Goal: Task Accomplishment & Management: Manage account settings

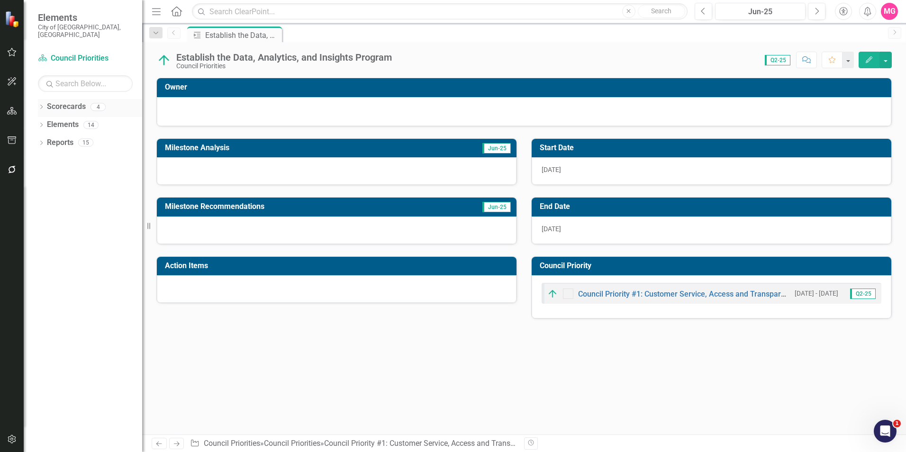
click at [71, 104] on link "Scorecards" at bounding box center [66, 106] width 39 height 11
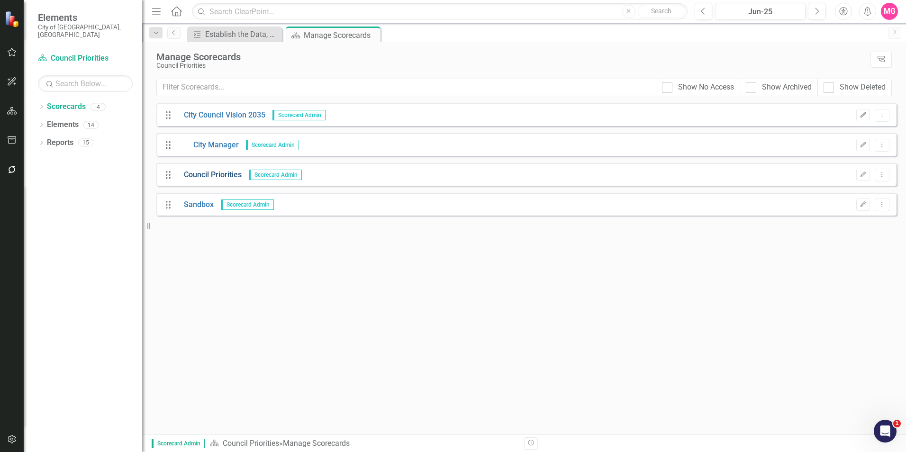
click at [221, 170] on link "Council Priorities" at bounding box center [209, 175] width 65 height 11
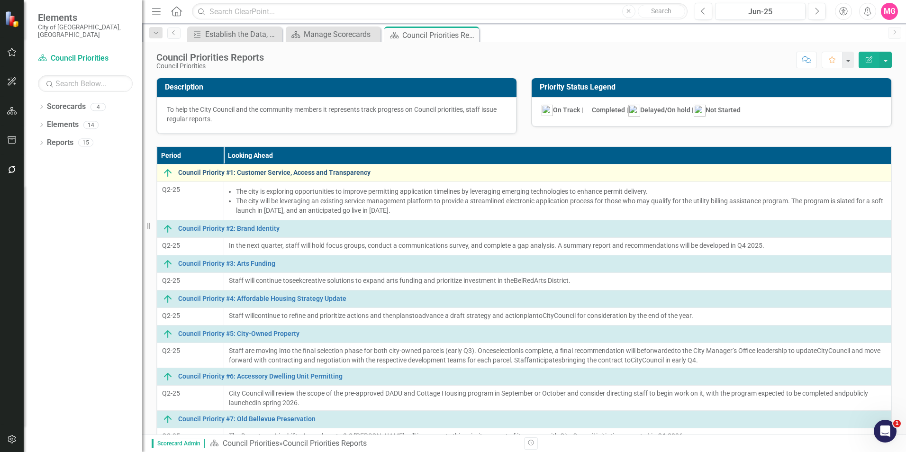
click at [348, 174] on link "Council Priority #1: Customer Service, Access and Transparency" at bounding box center [532, 172] width 708 height 7
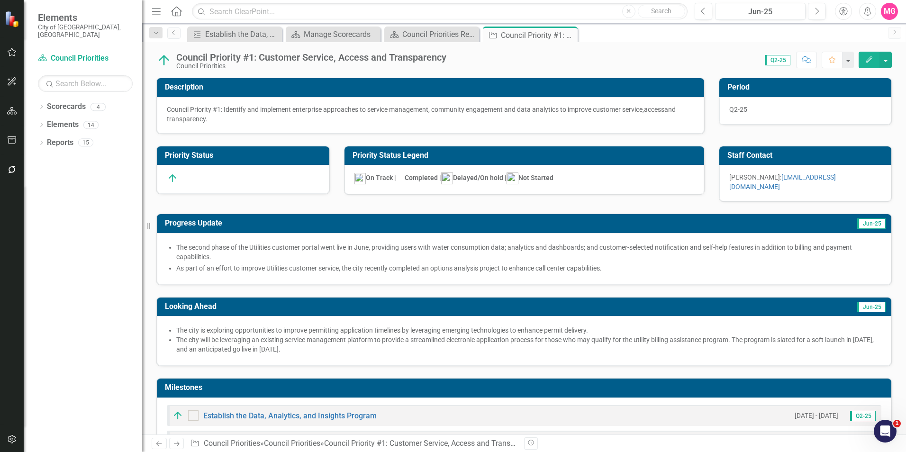
checkbox input "true"
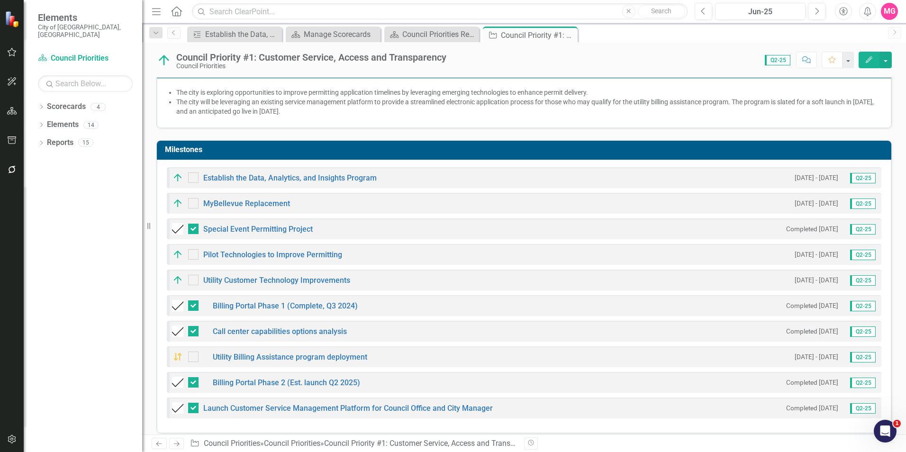
scroll to position [239, 0]
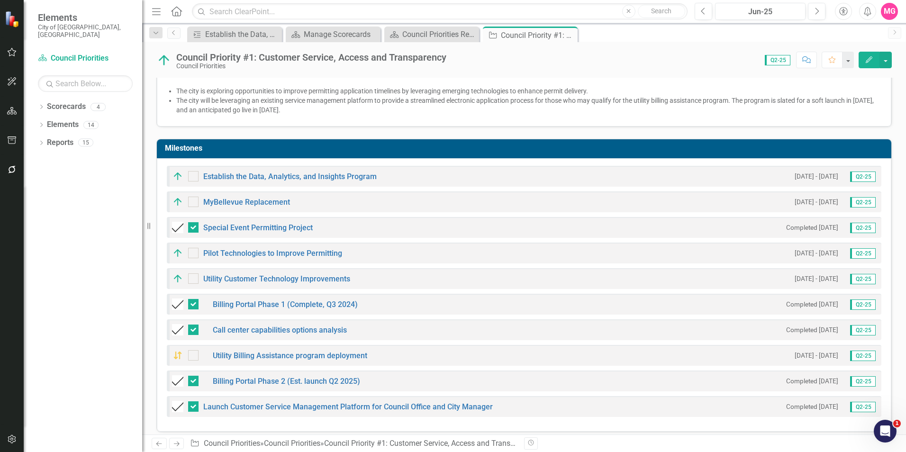
click at [861, 57] on button "Edit" at bounding box center [869, 60] width 21 height 17
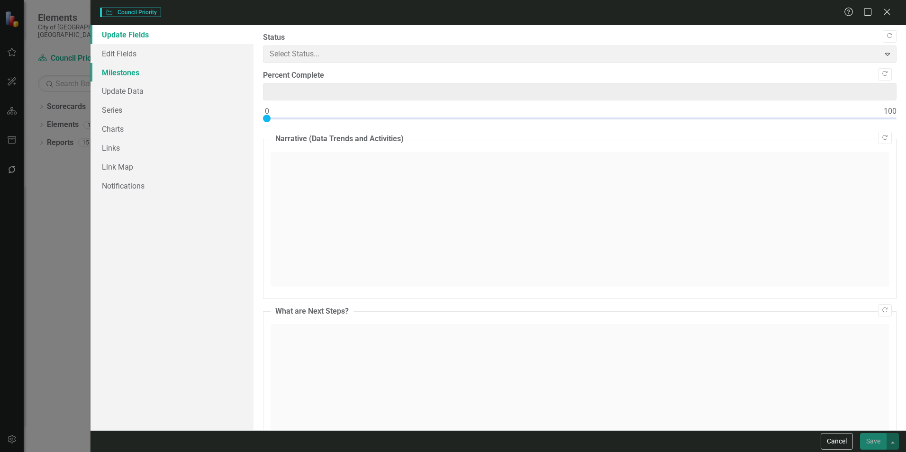
type input "0"
click at [123, 77] on link "Milestones" at bounding box center [172, 72] width 163 height 19
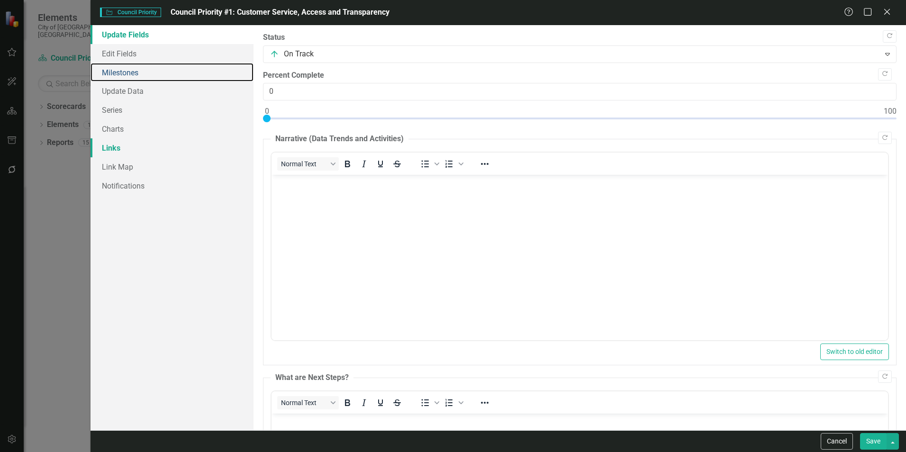
scroll to position [0, 0]
click at [129, 78] on link "Milestones" at bounding box center [172, 72] width 163 height 19
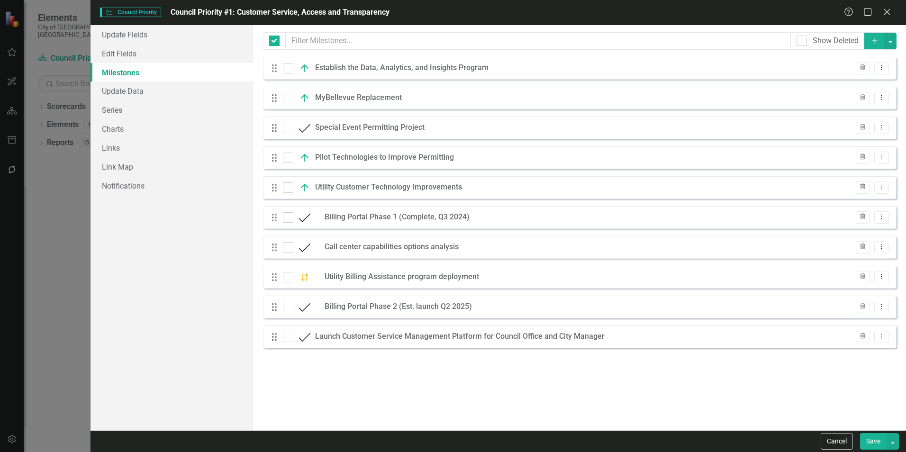
checkbox input "false"
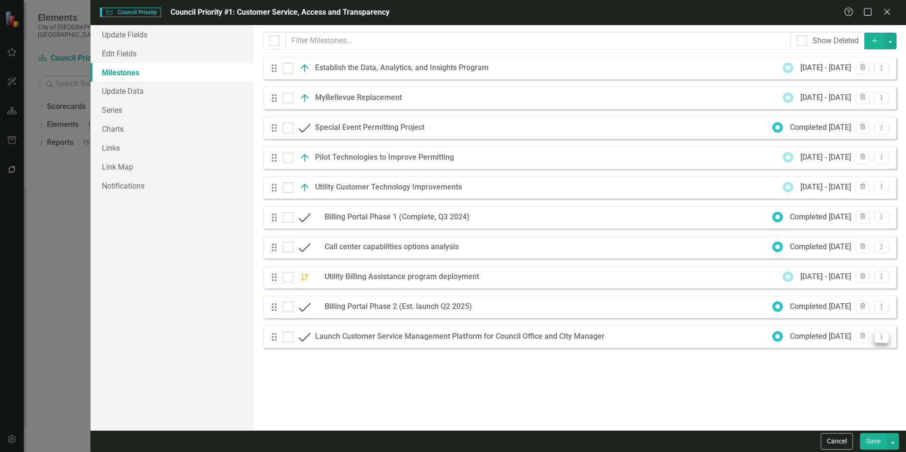
click at [887, 336] on button "Dropdown Menu" at bounding box center [881, 337] width 15 height 13
click at [855, 352] on link "Edit Edit Milestone" at bounding box center [844, 353] width 89 height 18
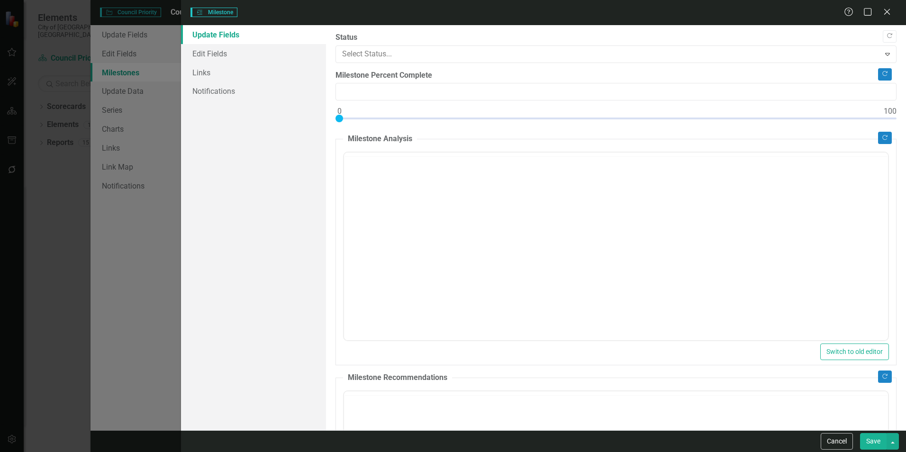
type input "0"
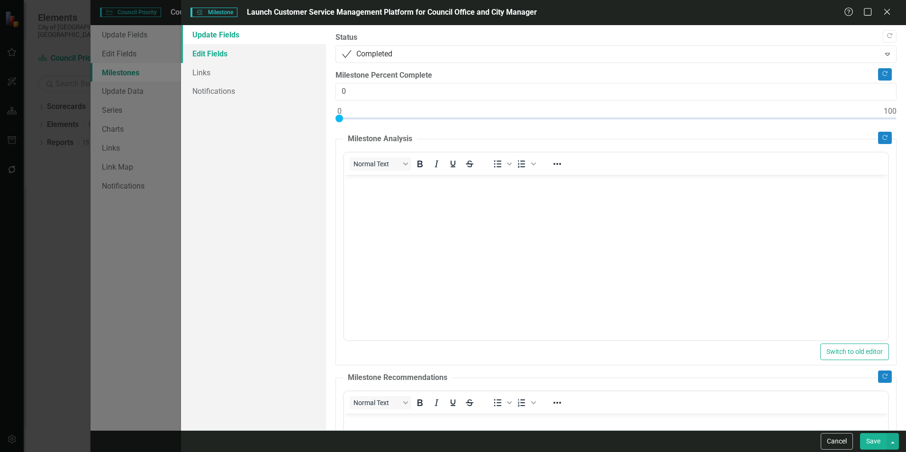
click at [215, 52] on link "Edit Fields" at bounding box center [253, 53] width 145 height 19
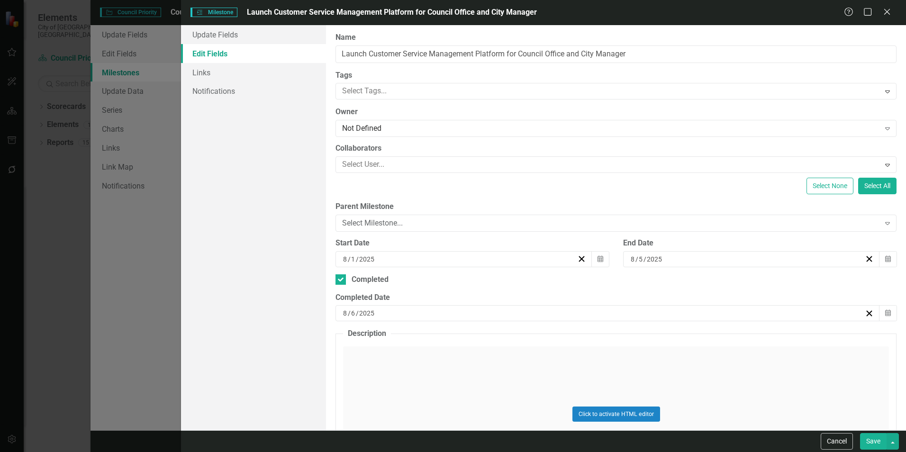
click at [731, 255] on div "8 / 5 / 2025" at bounding box center [747, 259] width 236 height 9
click at [689, 280] on button "‹" at bounding box center [695, 283] width 21 height 21
click at [722, 326] on button "8" at bounding box center [723, 331] width 24 height 17
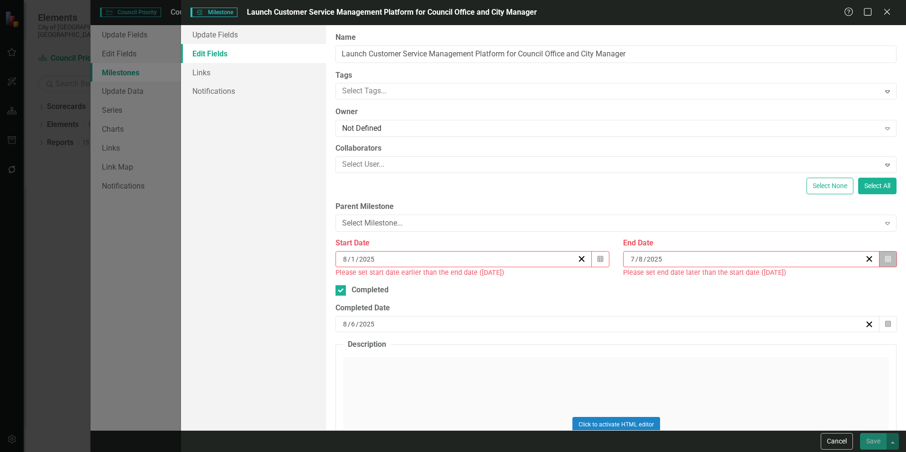
click at [879, 256] on button "Calendar" at bounding box center [888, 259] width 18 height 16
click at [677, 283] on button "«" at bounding box center [674, 283] width 21 height 21
click at [797, 279] on button "›" at bounding box center [797, 283] width 21 height 21
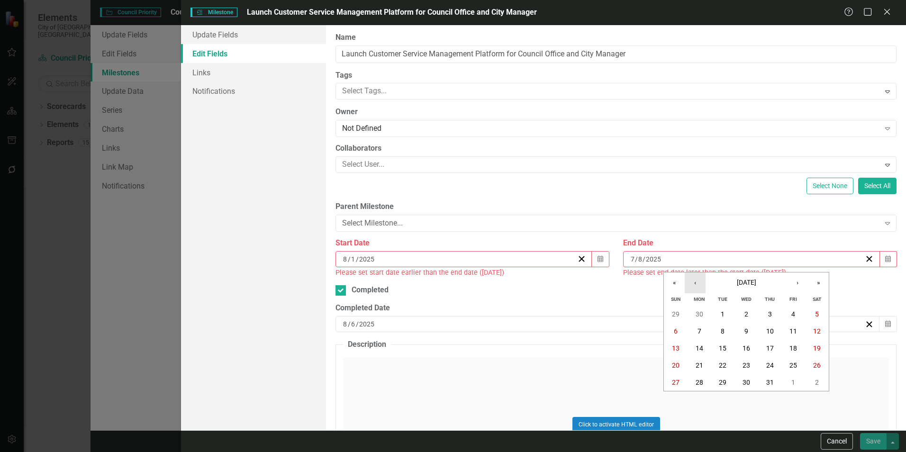
click at [695, 286] on button "‹" at bounding box center [695, 283] width 21 height 21
click at [701, 385] on abbr "30" at bounding box center [700, 383] width 8 height 8
click at [593, 261] on button "Calendar" at bounding box center [600, 259] width 18 height 16
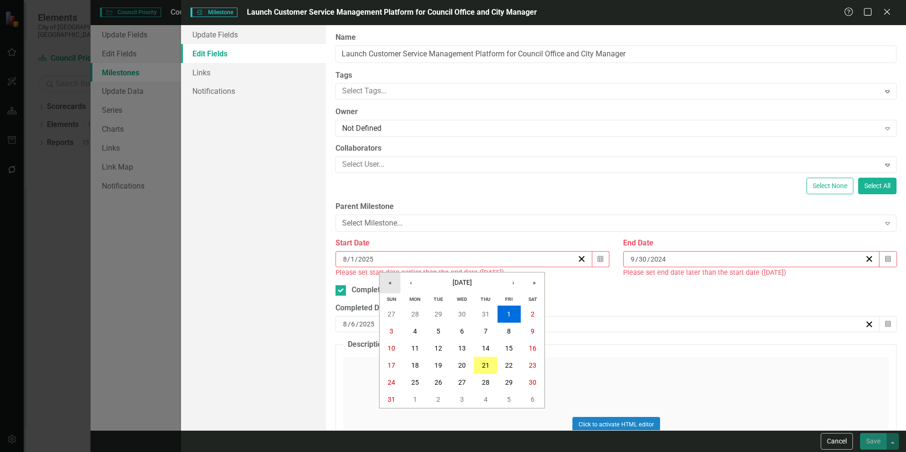
click at [391, 277] on button "«" at bounding box center [390, 283] width 21 height 21
click at [518, 280] on button "›" at bounding box center [513, 283] width 21 height 21
click at [418, 315] on button "2" at bounding box center [415, 314] width 24 height 17
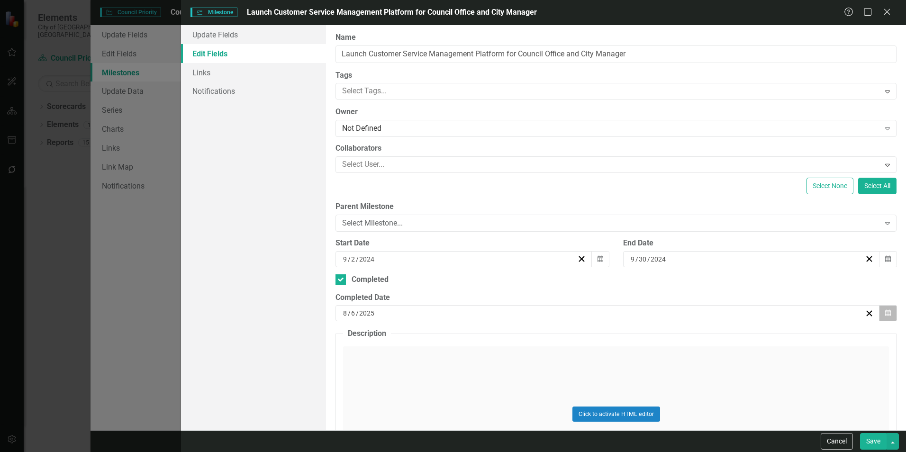
click at [883, 320] on button "Calendar" at bounding box center [888, 313] width 18 height 16
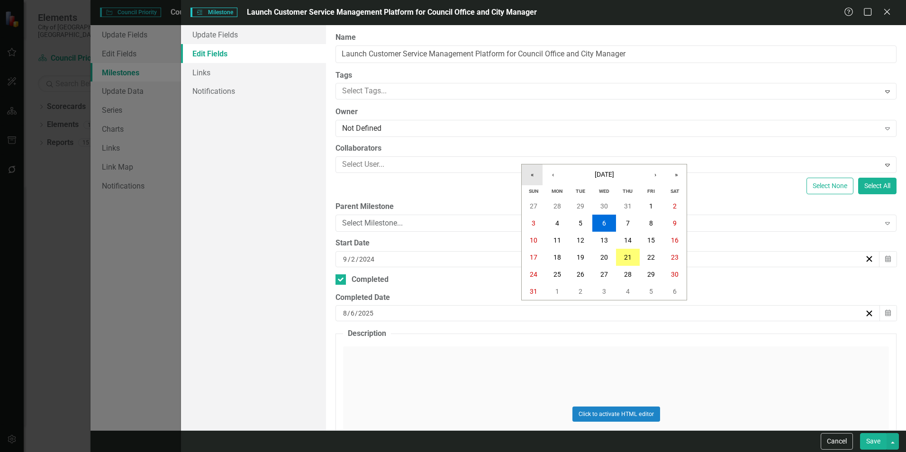
click at [531, 174] on button "«" at bounding box center [532, 174] width 21 height 21
click at [654, 172] on button "›" at bounding box center [655, 174] width 21 height 21
click at [551, 278] on button "30" at bounding box center [558, 274] width 24 height 17
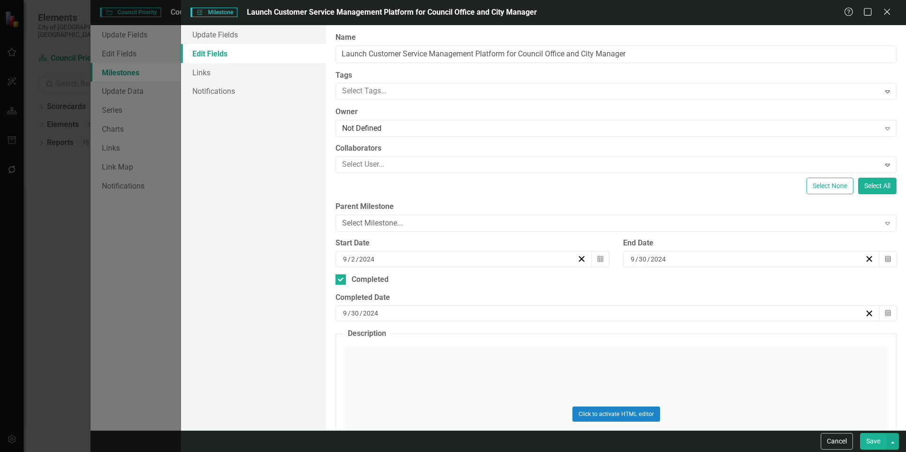
click at [875, 440] on button "Save" at bounding box center [873, 441] width 27 height 17
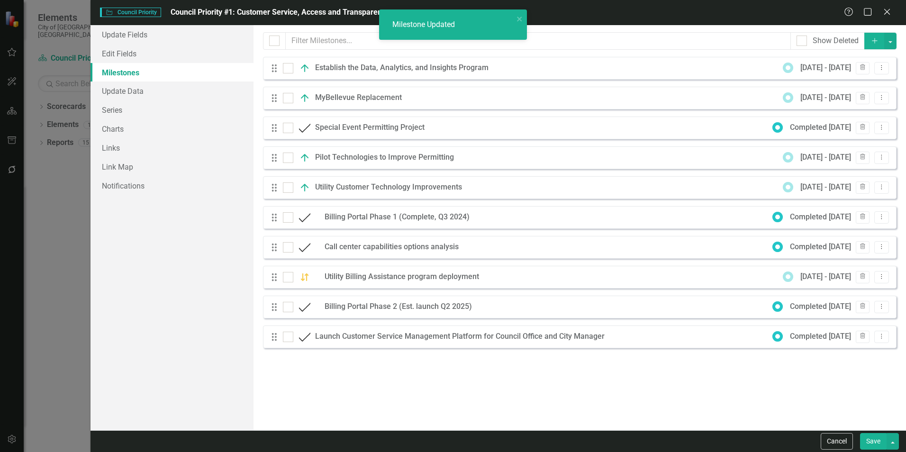
checkbox input "false"
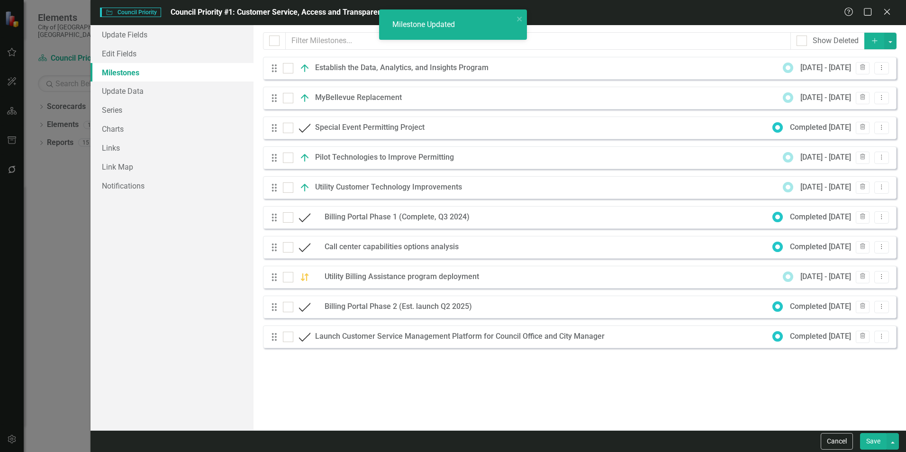
checkbox input "true"
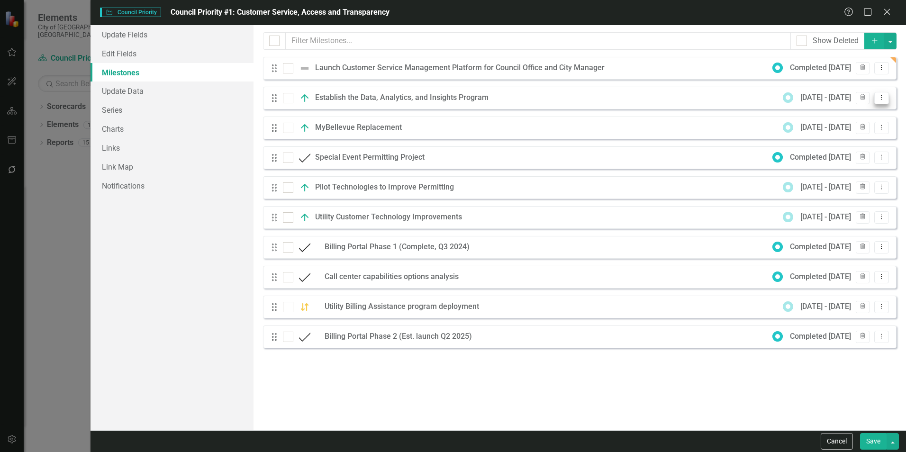
click at [883, 95] on icon "Dropdown Menu" at bounding box center [882, 97] width 8 height 6
click at [847, 113] on link "Edit Edit Milestone" at bounding box center [844, 114] width 89 height 18
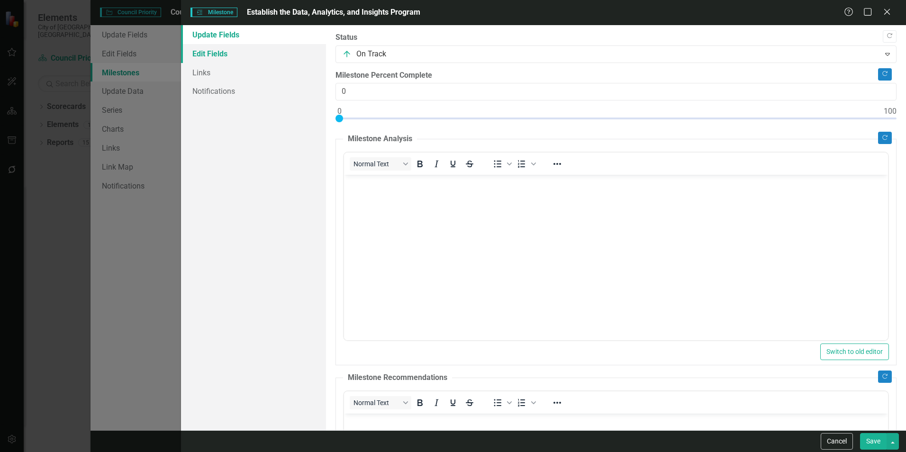
click at [192, 55] on link "Edit Fields" at bounding box center [253, 53] width 145 height 19
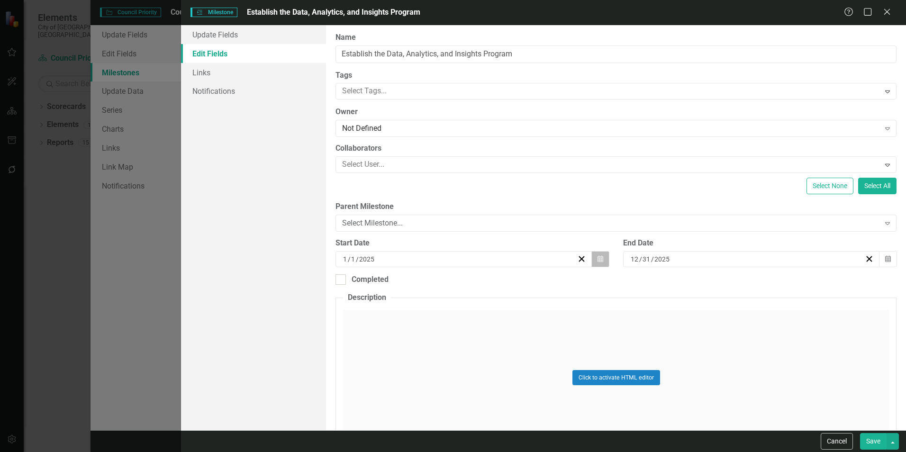
click at [598, 256] on icon "Calendar" at bounding box center [601, 259] width 6 height 7
click at [390, 285] on button "«" at bounding box center [390, 283] width 21 height 21
click at [415, 314] on abbr "1" at bounding box center [415, 314] width 4 height 8
click at [871, 435] on button "Save" at bounding box center [873, 441] width 27 height 17
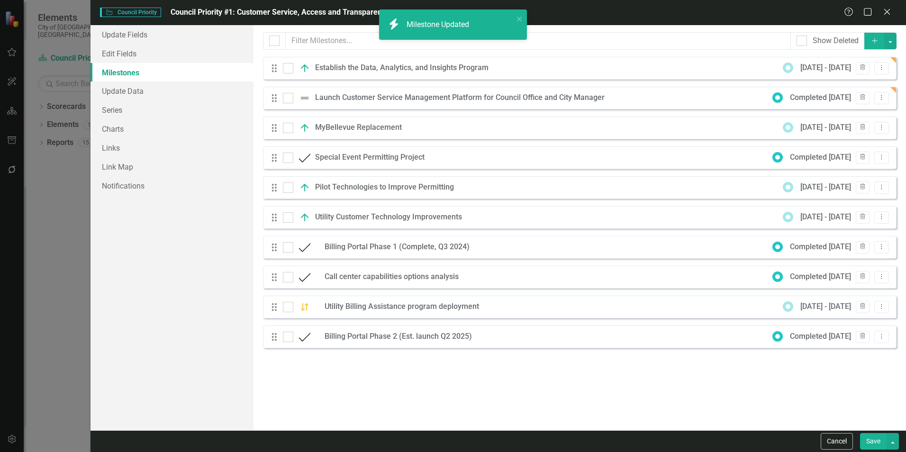
checkbox input "false"
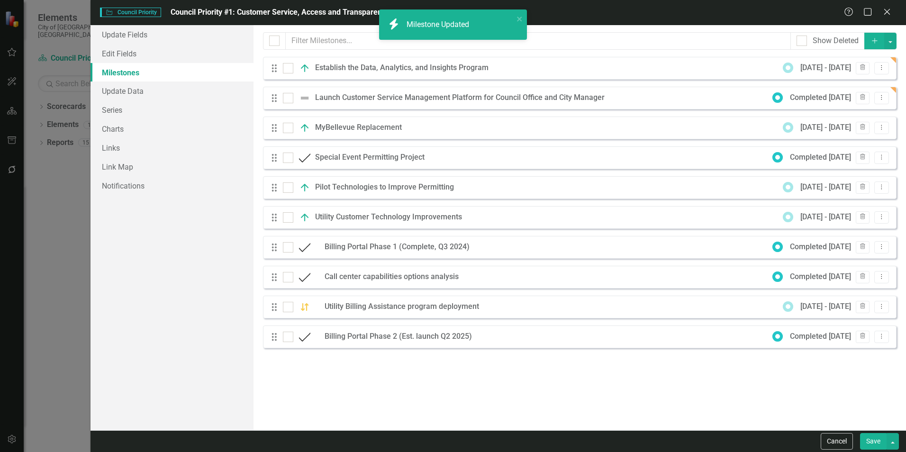
checkbox input "true"
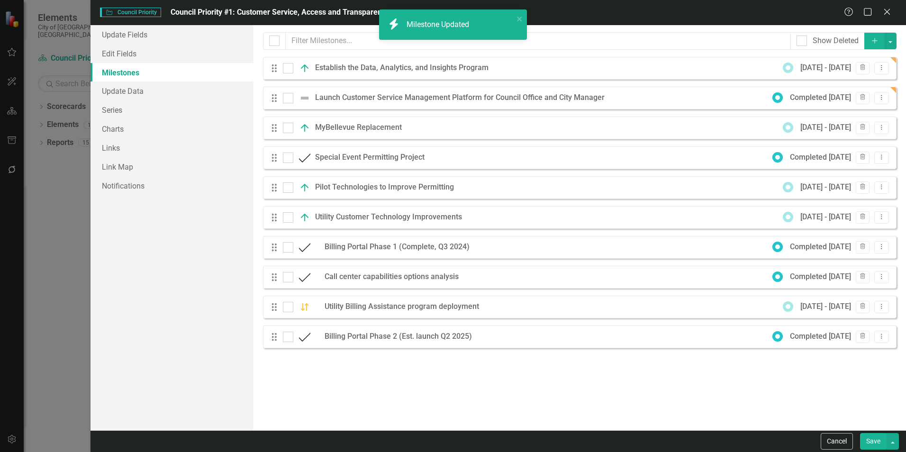
checkbox input "false"
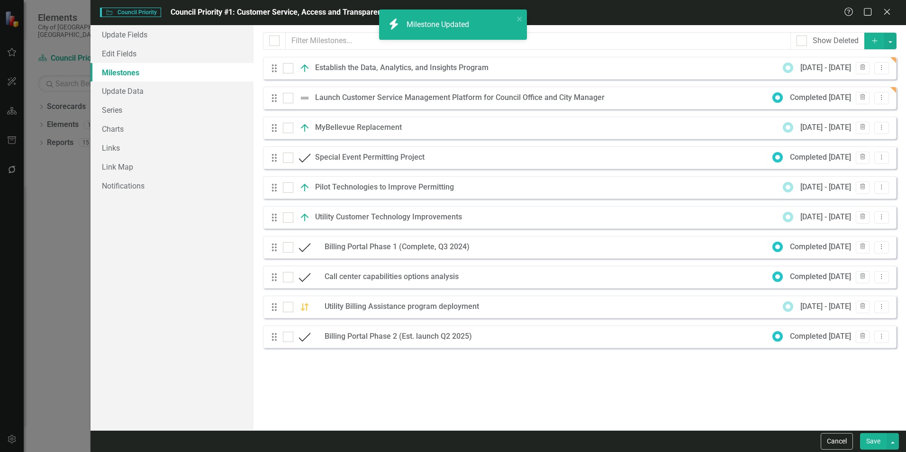
checkbox input "true"
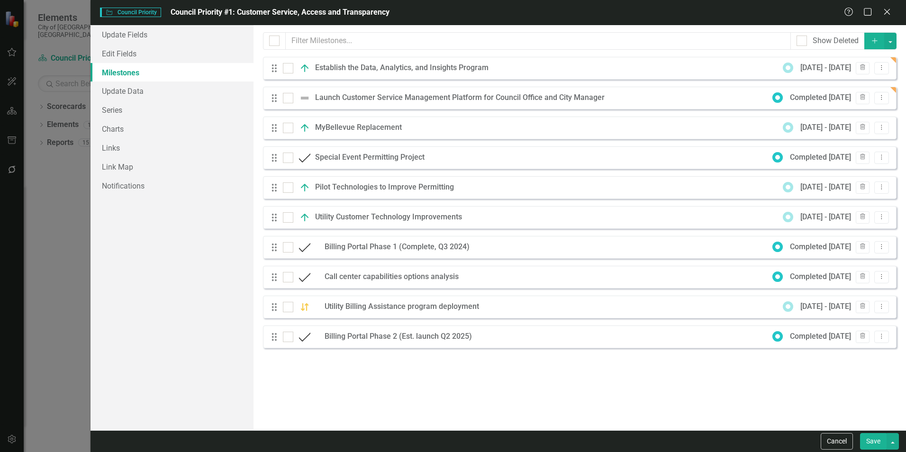
click at [365, 125] on div "MyBellevue Replacement" at bounding box center [360, 127] width 91 height 11
click at [877, 127] on button "Dropdown Menu" at bounding box center [881, 128] width 15 height 13
click at [838, 141] on link "Edit Edit Milestone" at bounding box center [844, 144] width 89 height 18
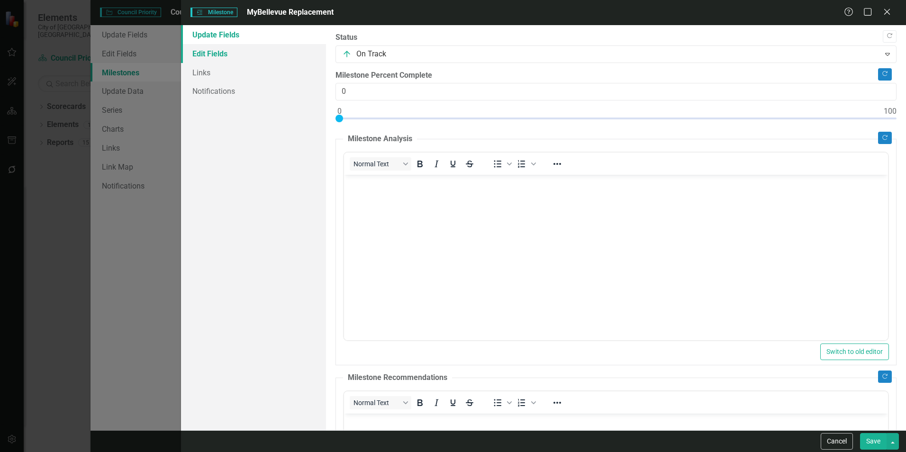
click at [221, 47] on link "Edit Fields" at bounding box center [253, 53] width 145 height 19
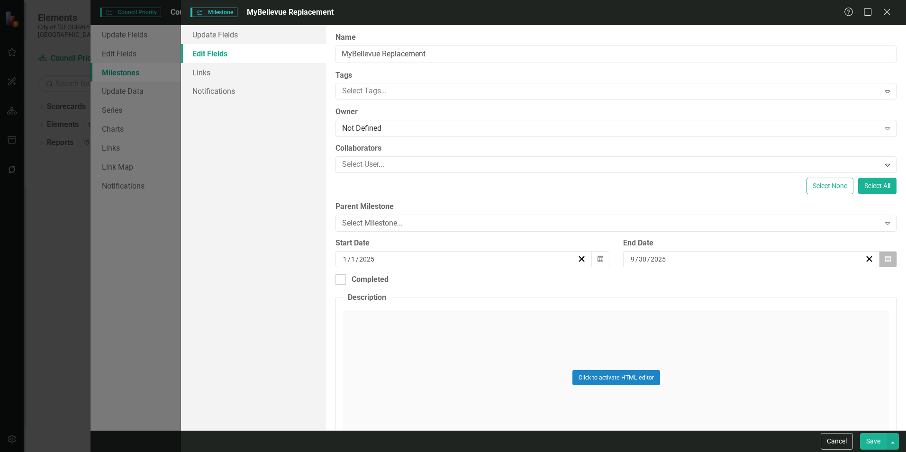
click at [885, 256] on icon "Calendar" at bounding box center [888, 259] width 6 height 7
click at [805, 279] on button "›" at bounding box center [797, 283] width 21 height 21
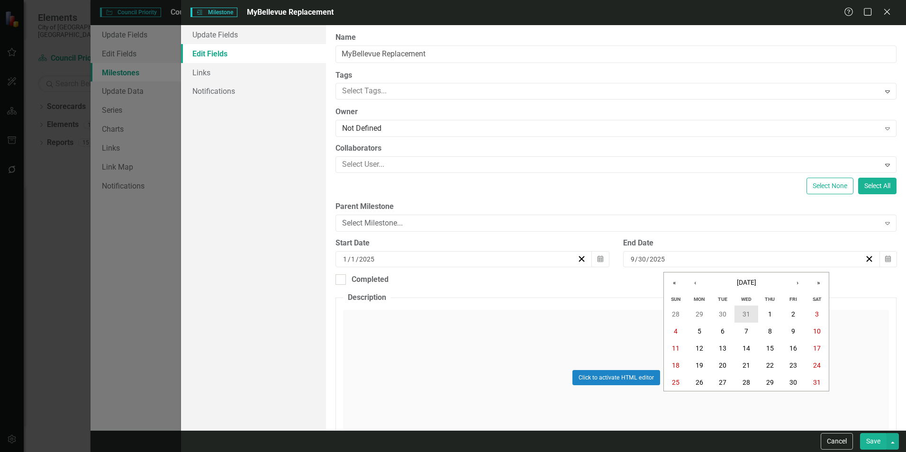
click at [745, 313] on abbr "31" at bounding box center [747, 314] width 8 height 8
click at [602, 260] on button "Calendar" at bounding box center [600, 259] width 18 height 16
click at [465, 344] on button "15" at bounding box center [462, 348] width 24 height 17
click at [872, 444] on button "Save" at bounding box center [873, 441] width 27 height 17
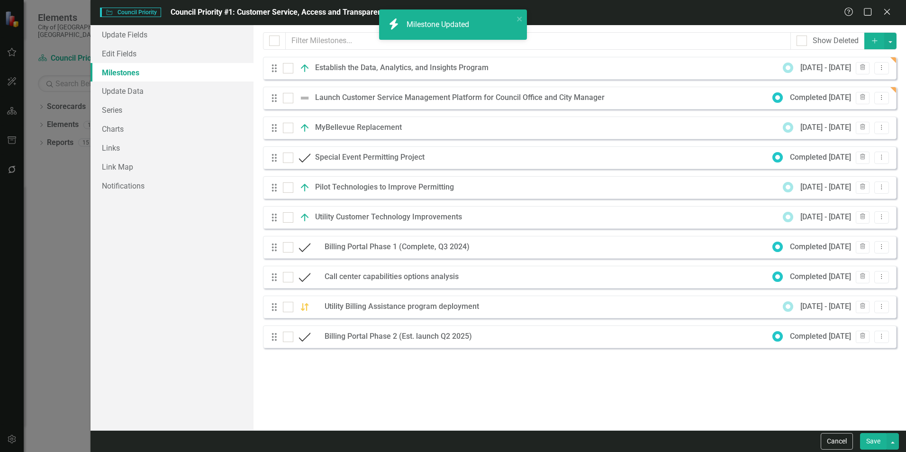
checkbox input "false"
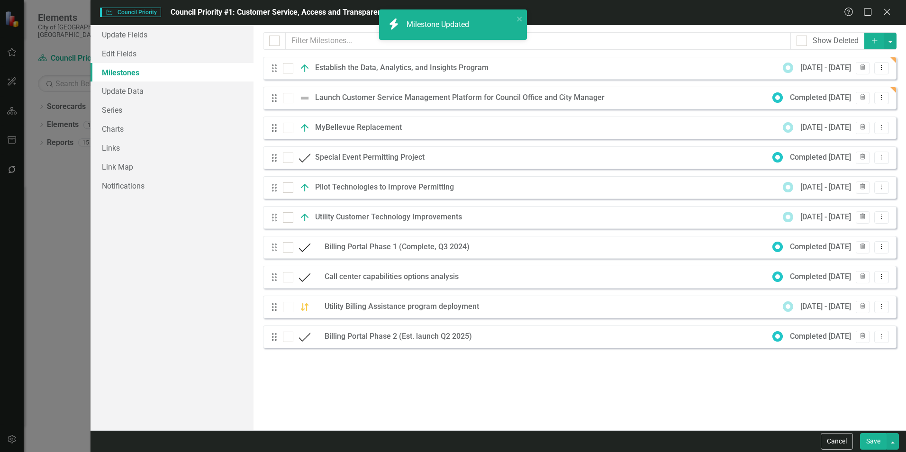
checkbox input "true"
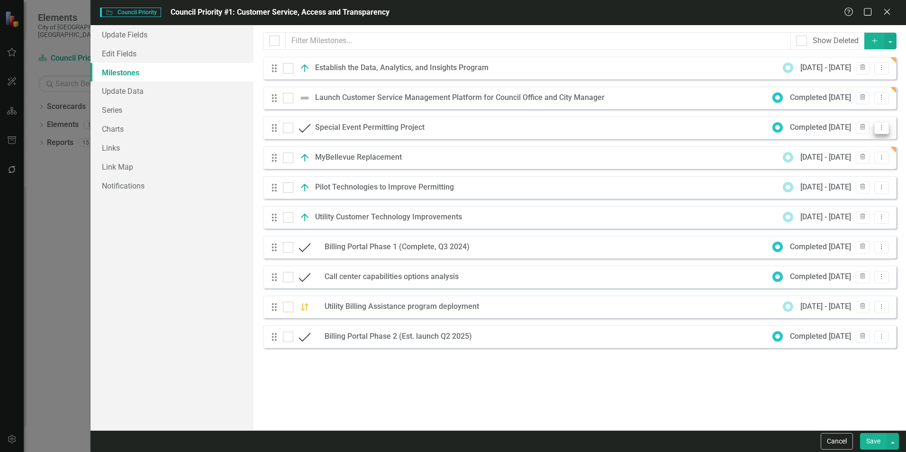
click at [880, 124] on icon "Dropdown Menu" at bounding box center [882, 127] width 8 height 6
click at [820, 143] on link "Edit Edit Milestone" at bounding box center [844, 144] width 89 height 18
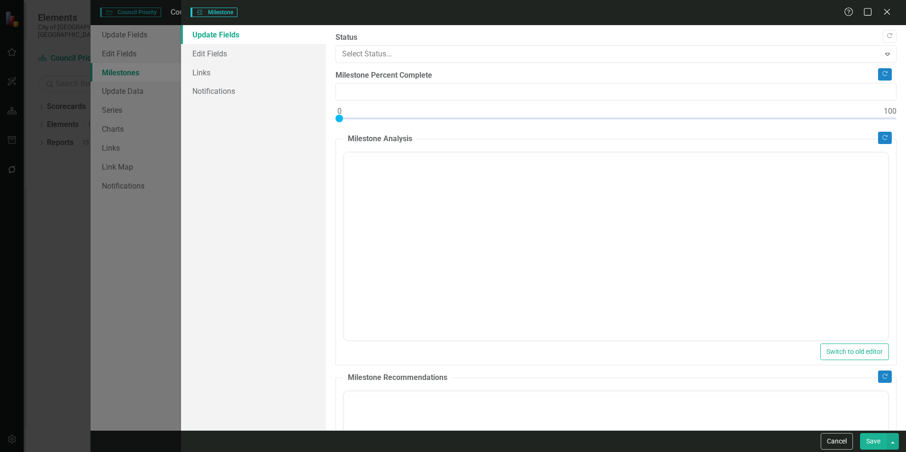
type input "0"
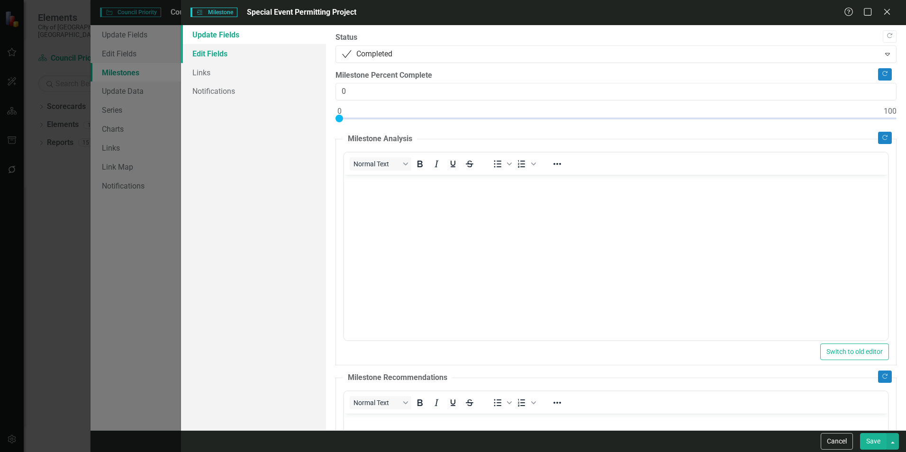
click at [243, 62] on link "Edit Fields" at bounding box center [253, 53] width 145 height 19
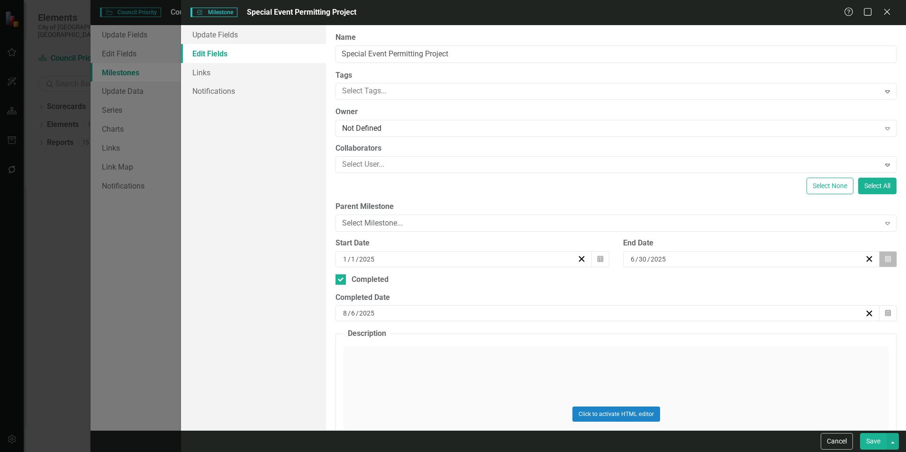
click at [885, 258] on icon "Calendar" at bounding box center [888, 259] width 6 height 7
click at [685, 282] on button "‹" at bounding box center [695, 283] width 21 height 21
click at [779, 312] on button "1" at bounding box center [770, 314] width 24 height 17
click at [881, 309] on button "Calendar" at bounding box center [888, 313] width 18 height 16
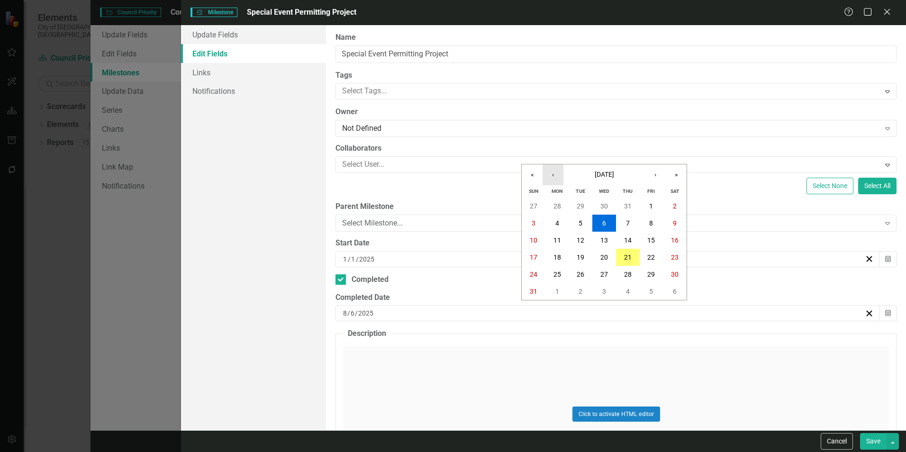
click at [561, 179] on button "‹" at bounding box center [553, 174] width 21 height 21
click at [630, 205] on button "1" at bounding box center [628, 206] width 24 height 17
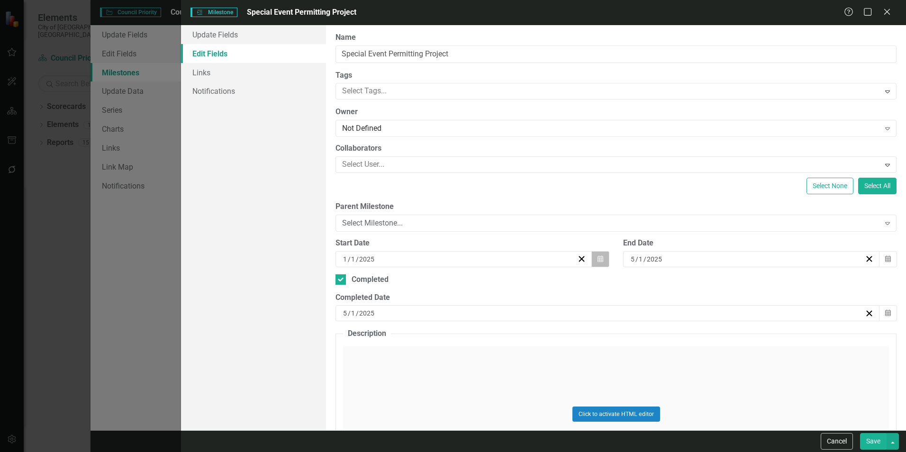
click at [598, 262] on icon "button" at bounding box center [601, 258] width 6 height 7
click at [515, 279] on button "›" at bounding box center [513, 283] width 21 height 21
click at [418, 334] on button "3" at bounding box center [415, 331] width 24 height 17
click at [457, 351] on div "Click to activate HTML editor" at bounding box center [616, 413] width 546 height 135
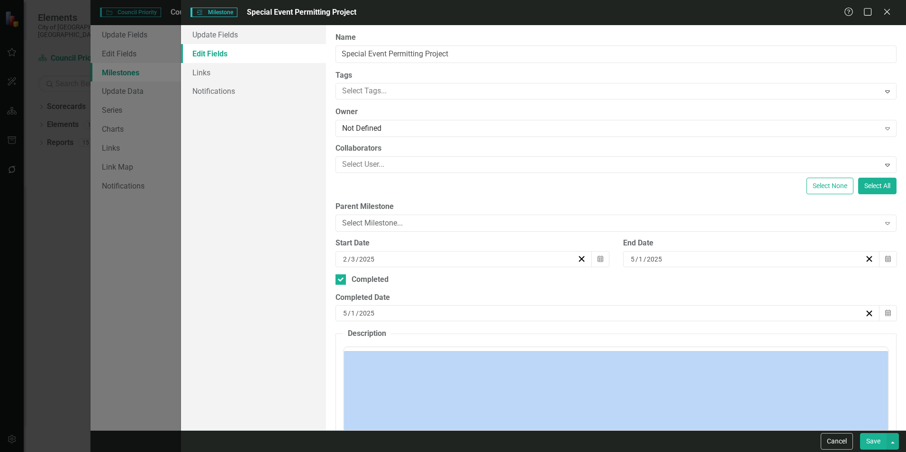
click at [457, 351] on div at bounding box center [616, 349] width 544 height 4
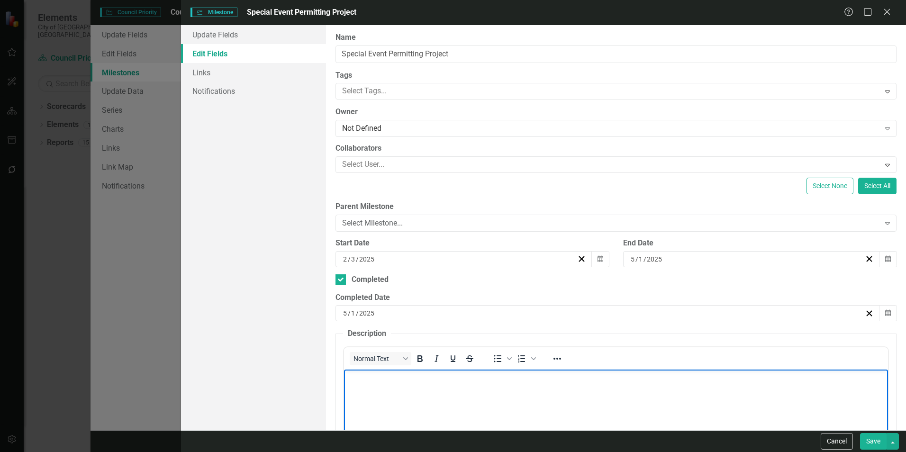
drag, startPoint x: 801, startPoint y: 720, endPoint x: 434, endPoint y: 395, distance: 490.5
click at [434, 395] on body "Rich Text Area. Press ALT-0 for help." at bounding box center [616, 441] width 544 height 142
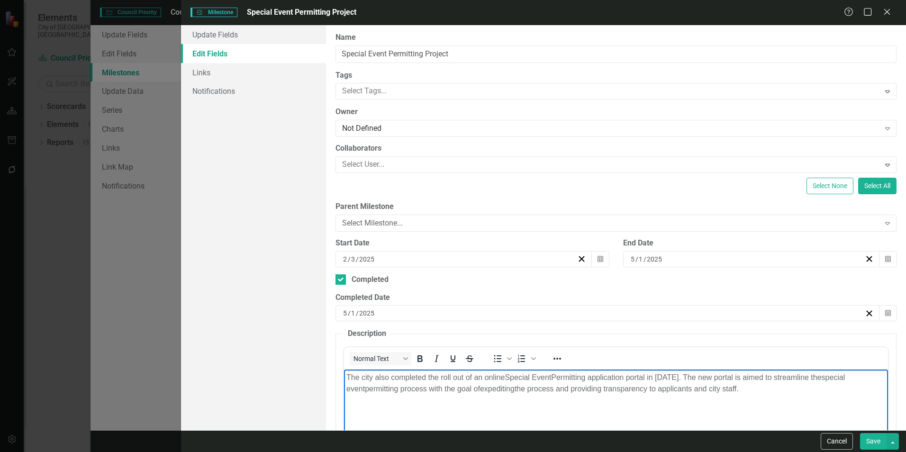
click at [414, 383] on p "The city also completed the roll out of an online Special Event Permitting appl…" at bounding box center [615, 383] width 539 height 23
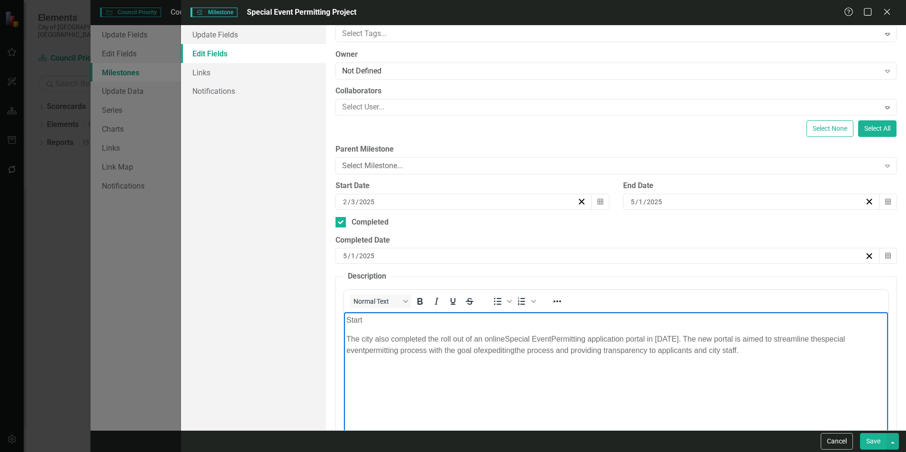
scroll to position [65, 0]
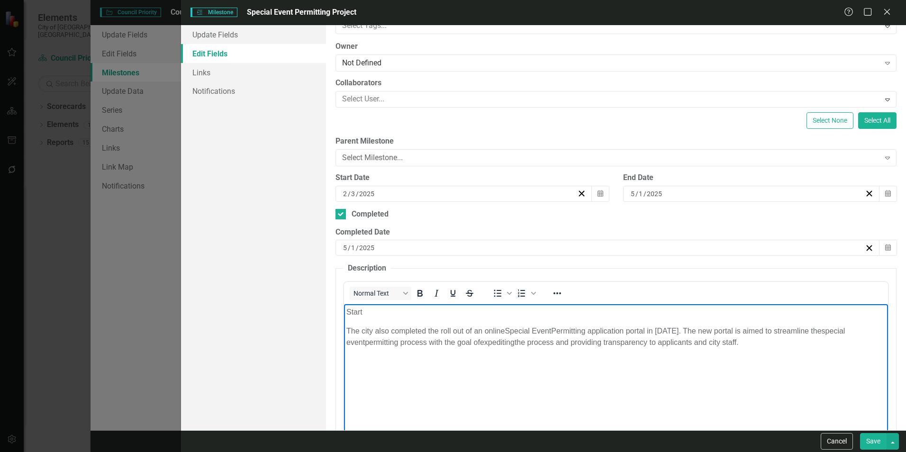
click at [351, 312] on span "Start" at bounding box center [354, 312] width 16 height 8
click at [405, 308] on p "Start" at bounding box center [615, 312] width 539 height 11
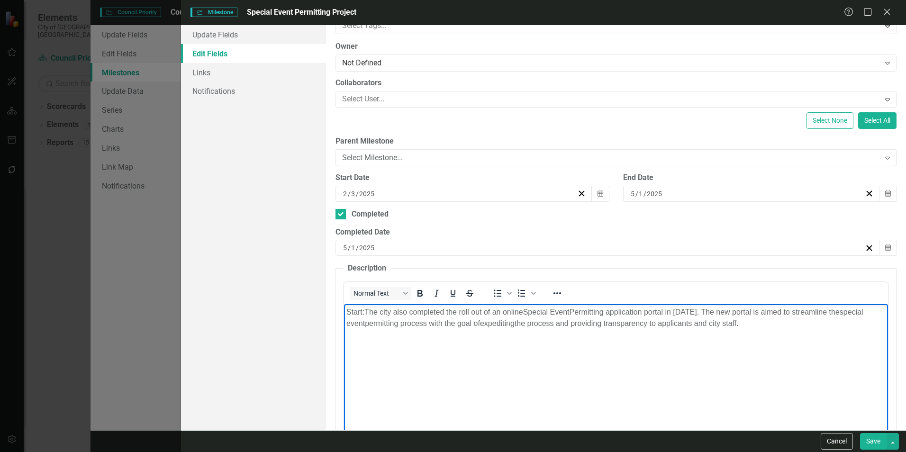
click at [600, 397] on body "Start: The city also completed the roll out of an online Special Event Permitti…" at bounding box center [616, 375] width 544 height 142
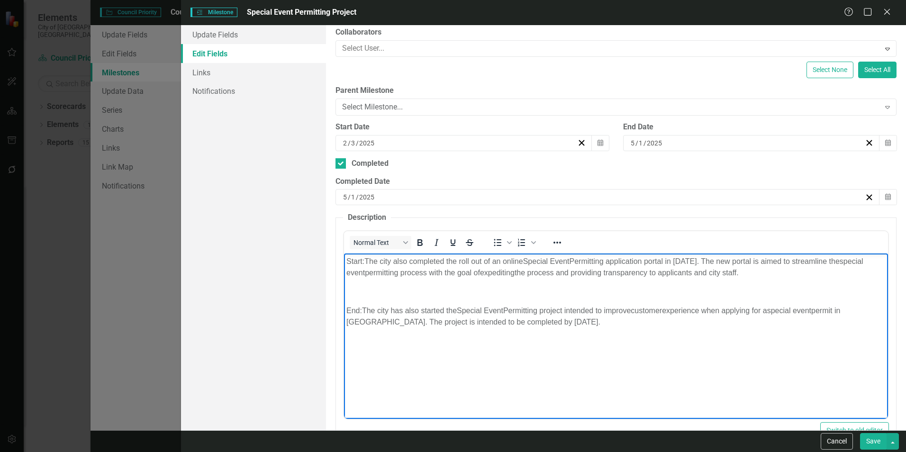
scroll to position [118, 0]
click at [871, 442] on button "Save" at bounding box center [873, 441] width 27 height 17
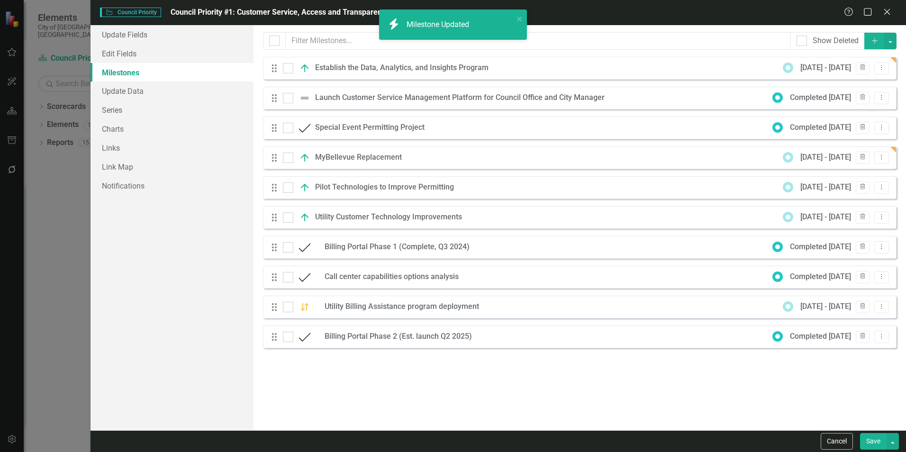
checkbox input "false"
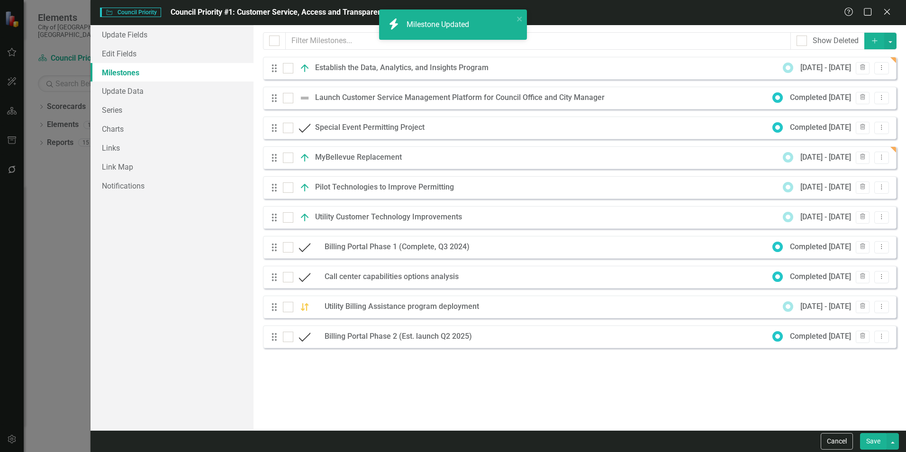
checkbox input "true"
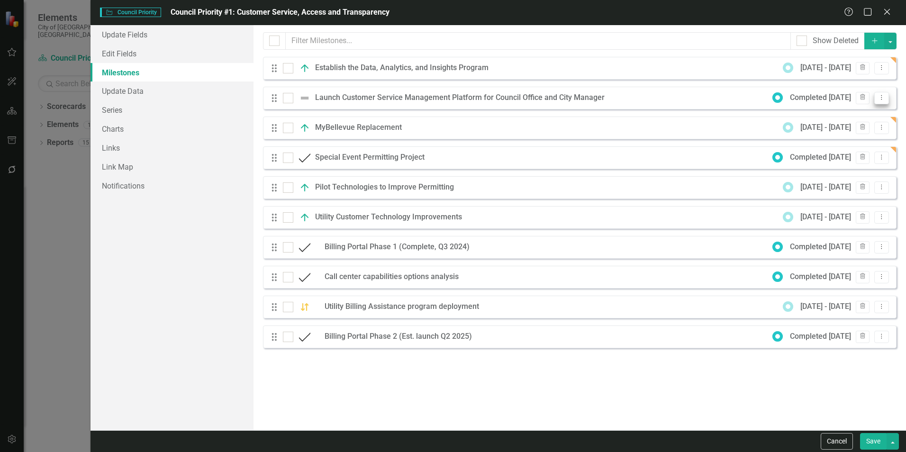
click at [882, 98] on icon "Dropdown Menu" at bounding box center [882, 97] width 8 height 6
click at [866, 109] on link "Edit Edit Milestone" at bounding box center [844, 114] width 89 height 18
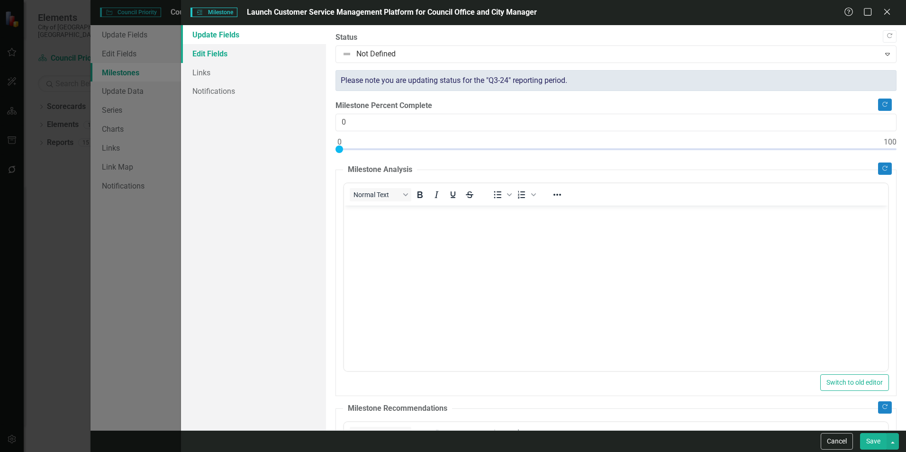
scroll to position [0, 0]
click at [209, 54] on link "Edit Fields" at bounding box center [253, 53] width 145 height 19
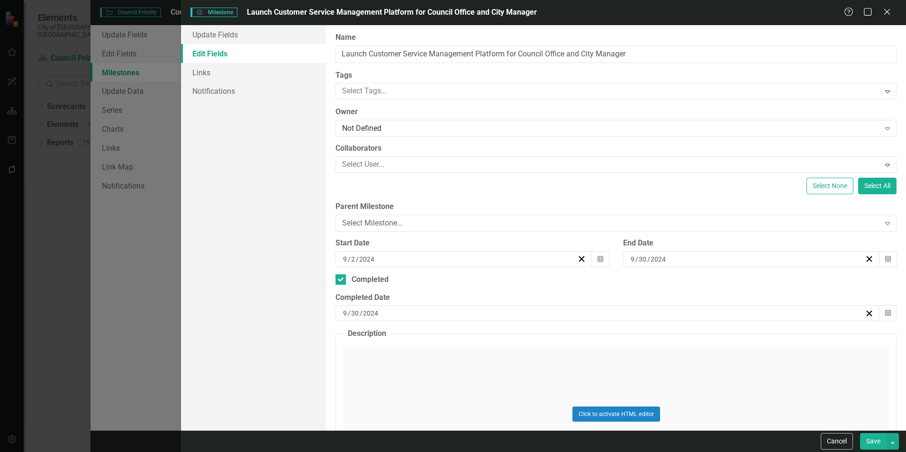
click at [546, 372] on div "Click to activate HTML editor" at bounding box center [616, 413] width 546 height 135
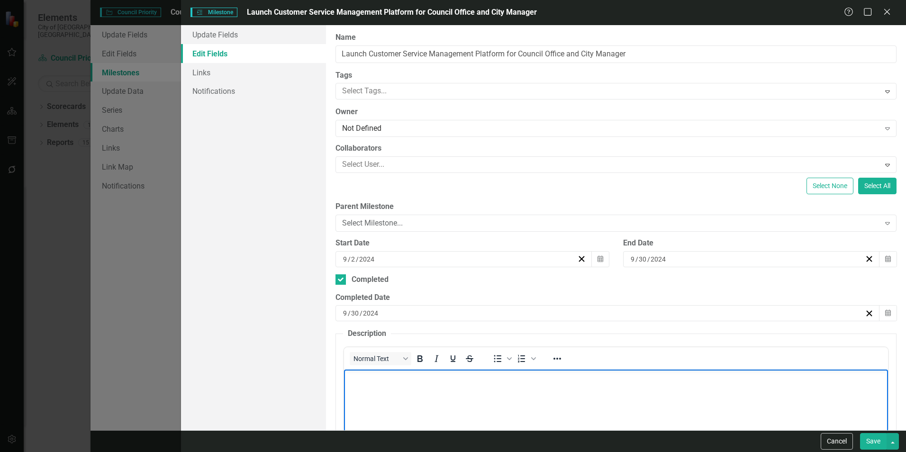
click at [499, 383] on body "Rich Text Area. Press ALT-0 for help." at bounding box center [616, 441] width 544 height 142
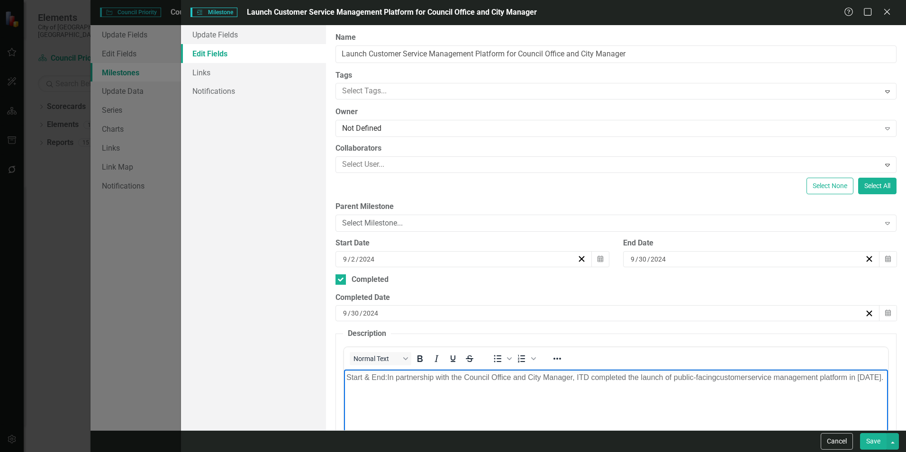
click at [378, 379] on p "Start & End: In partnership with the Council Office and City Manager, ITD compl…" at bounding box center [615, 377] width 539 height 11
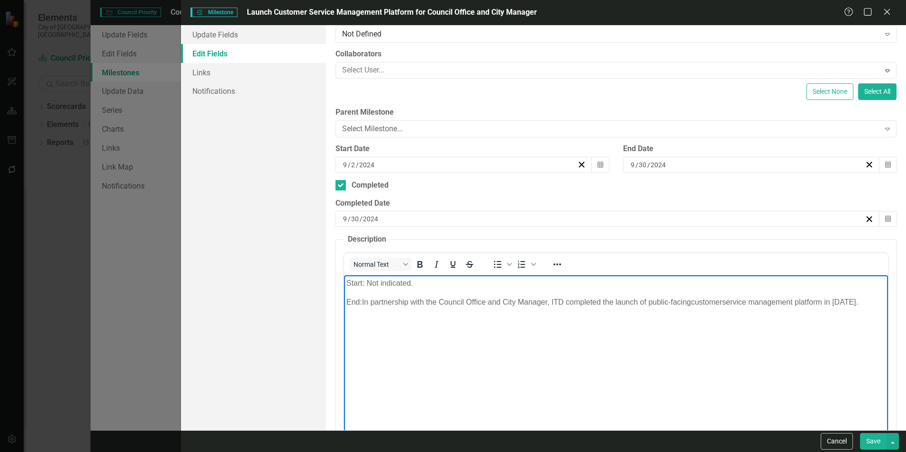
scroll to position [95, 0]
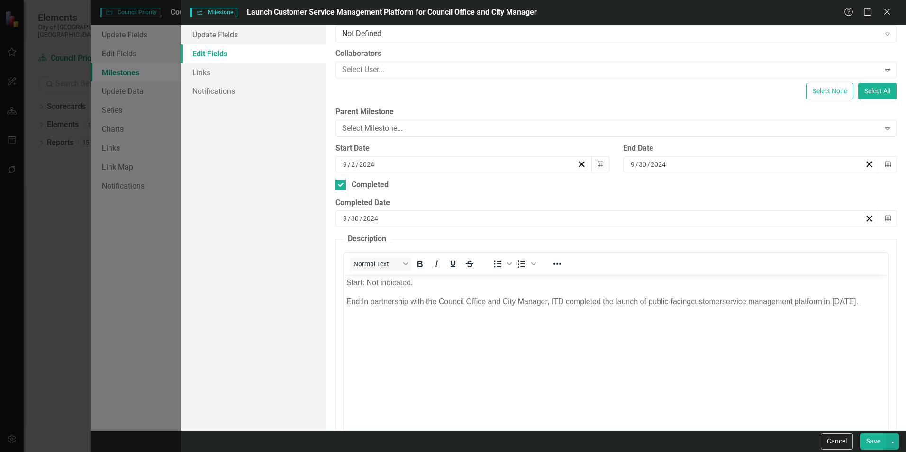
click at [873, 444] on button "Save" at bounding box center [873, 441] width 27 height 17
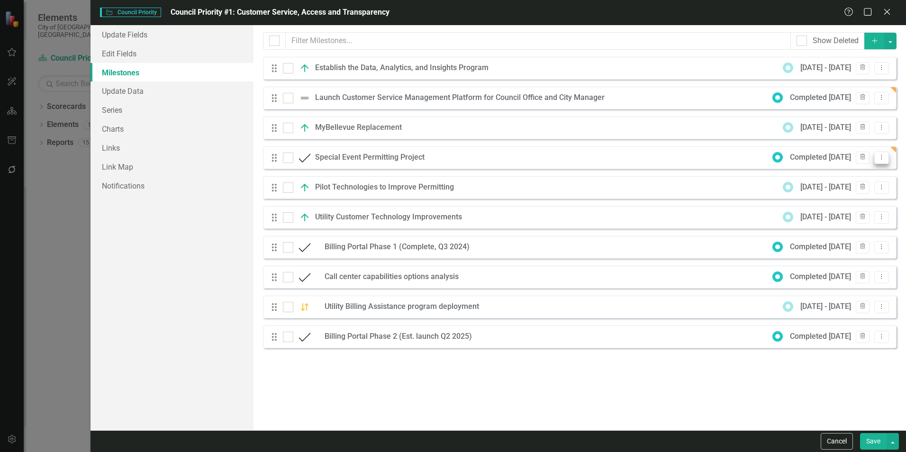
click at [882, 157] on icon "Dropdown Menu" at bounding box center [882, 157] width 8 height 6
click at [859, 174] on link "Edit Edit Milestone" at bounding box center [844, 173] width 89 height 18
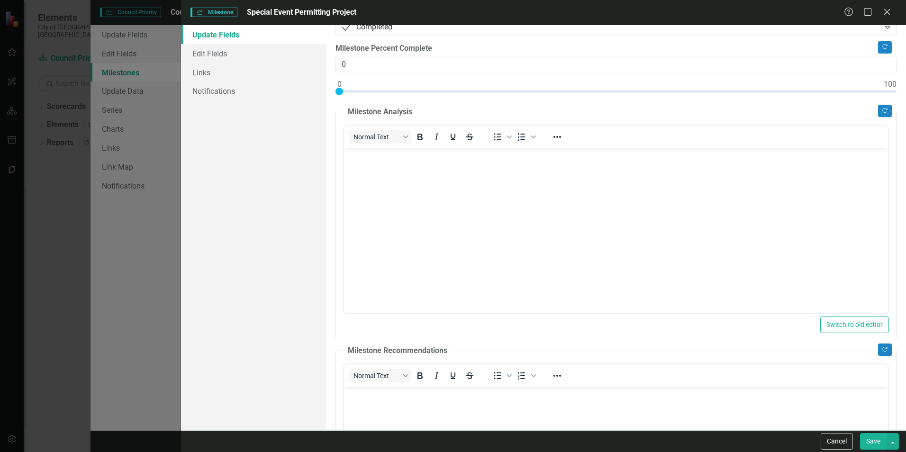
scroll to position [24, 0]
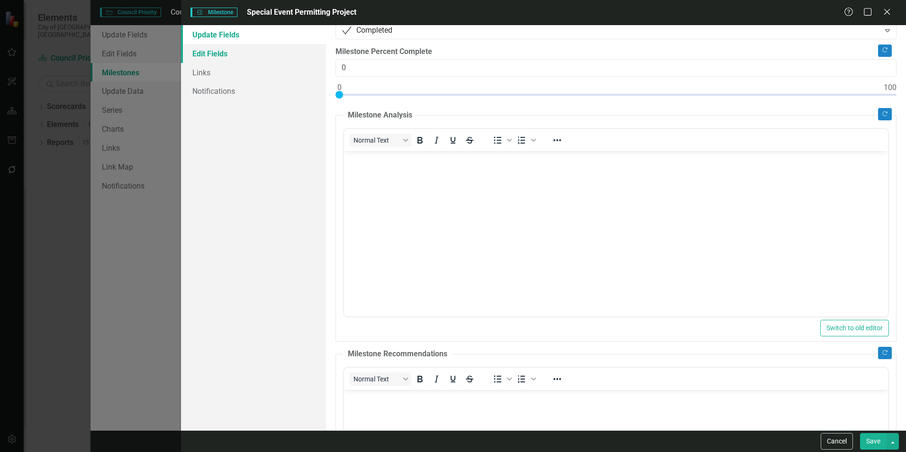
click at [224, 50] on link "Edit Fields" at bounding box center [253, 53] width 145 height 19
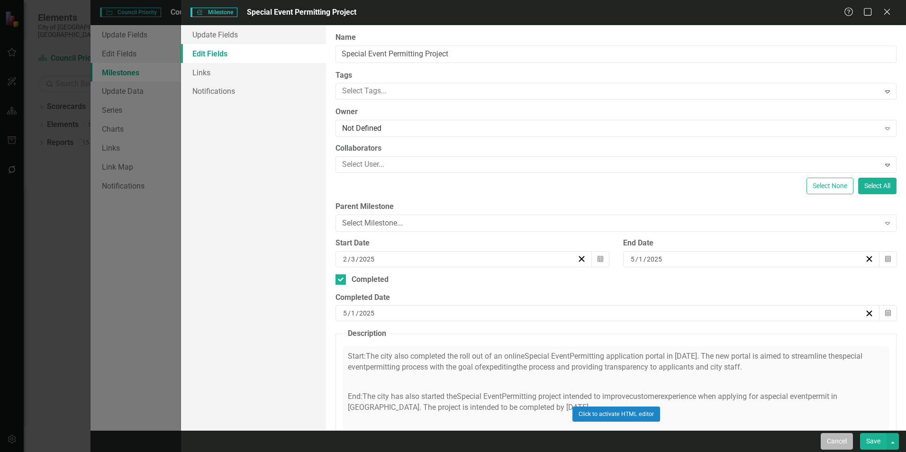
click at [838, 447] on button "Cancel" at bounding box center [837, 441] width 32 height 17
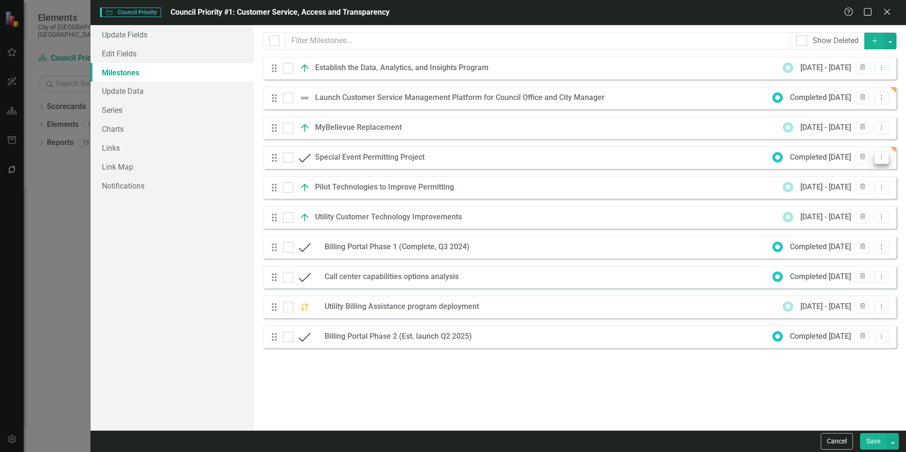
click at [877, 161] on button "Dropdown Menu" at bounding box center [881, 158] width 15 height 13
click at [852, 171] on link "Edit Edit Milestone" at bounding box center [844, 173] width 89 height 18
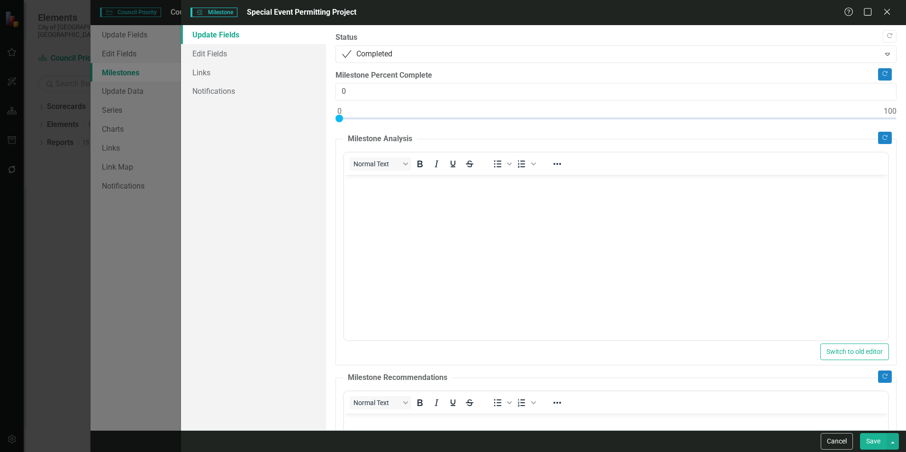
scroll to position [0, 0]
click at [208, 48] on link "Edit Fields" at bounding box center [253, 53] width 145 height 19
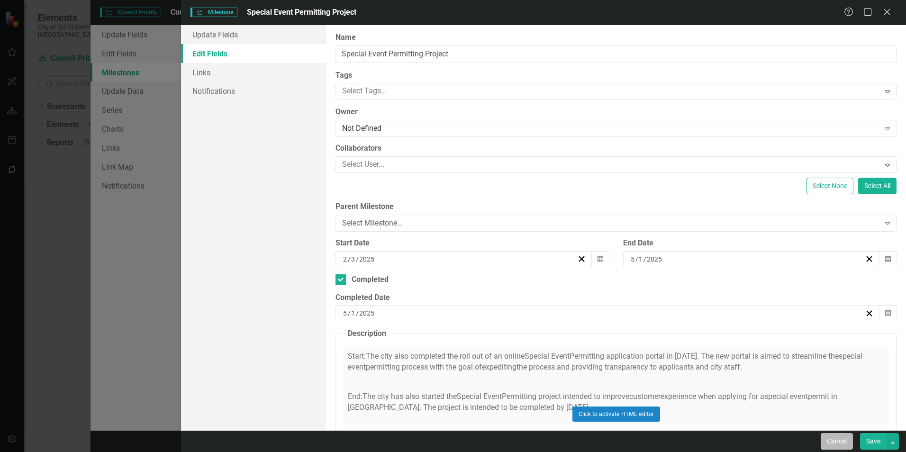
click at [843, 440] on button "Cancel" at bounding box center [837, 441] width 32 height 17
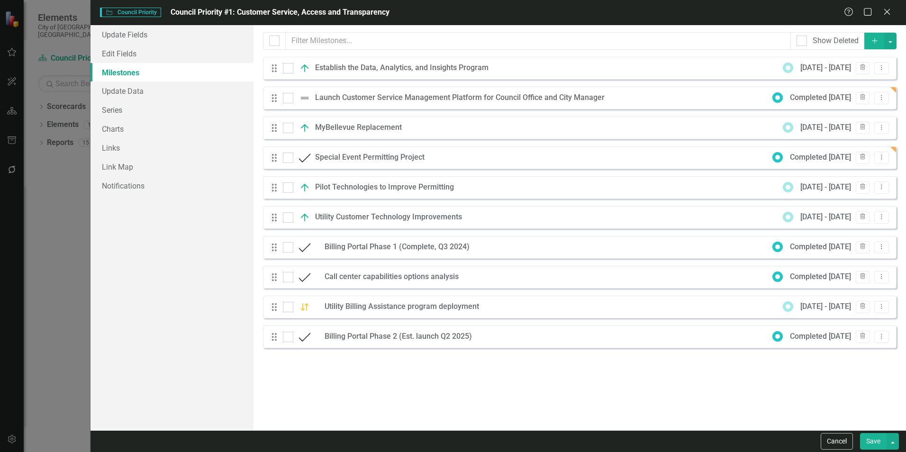
click at [370, 72] on div "Establish the Data, Analytics, and Insights Program" at bounding box center [404, 68] width 178 height 11
click at [886, 70] on button "Dropdown Menu" at bounding box center [881, 68] width 15 height 13
click at [828, 86] on link "Edit Edit Milestone" at bounding box center [844, 84] width 89 height 18
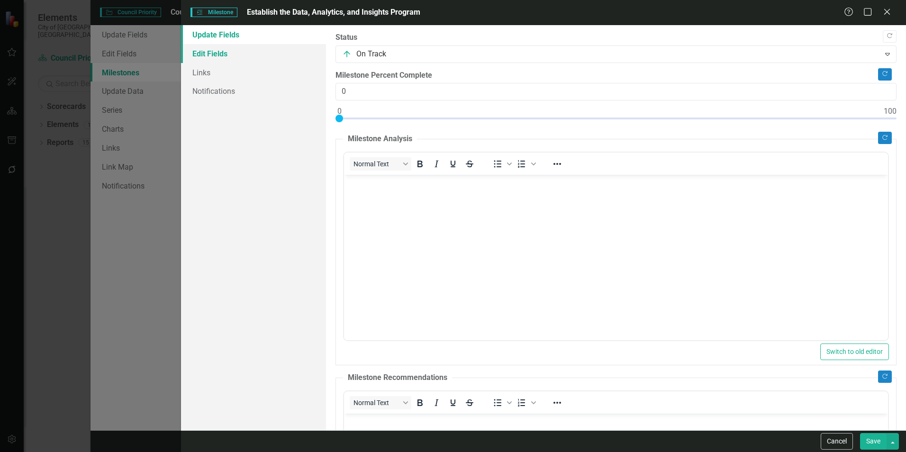
click at [201, 56] on link "Edit Fields" at bounding box center [253, 53] width 145 height 19
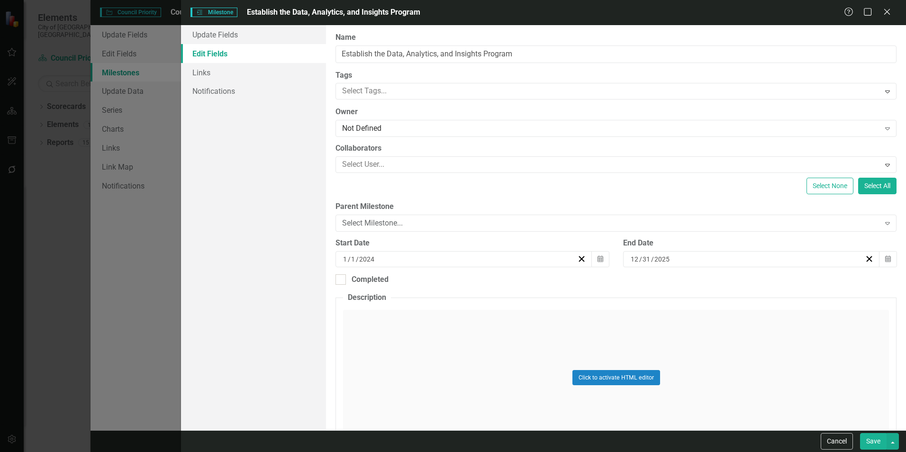
click at [527, 336] on div "Click to activate HTML editor" at bounding box center [616, 377] width 546 height 135
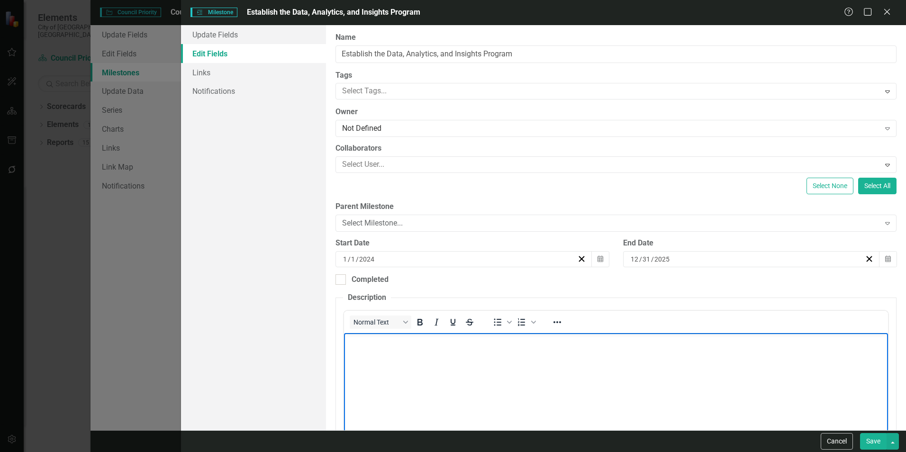
click at [535, 354] on body "Rich Text Area. Press ALT-0 for help." at bounding box center [616, 404] width 544 height 142
click at [542, 362] on body "Rich Text Area. Press ALT-0 for help." at bounding box center [616, 404] width 544 height 142
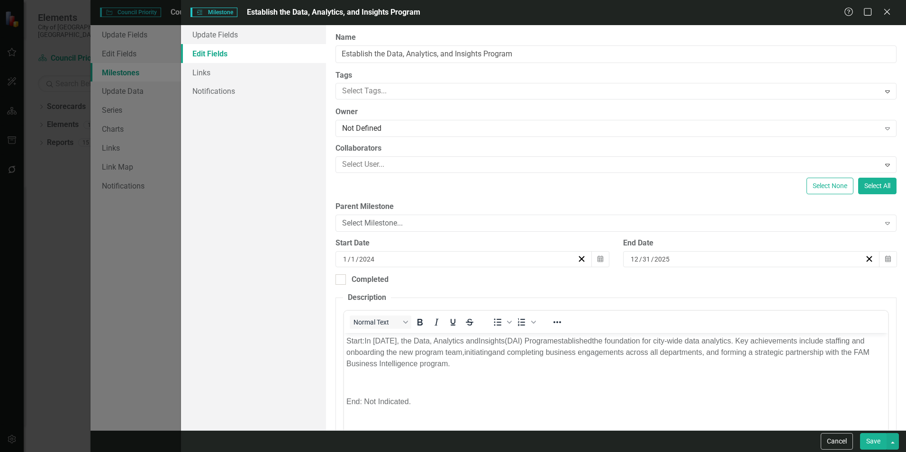
click at [871, 446] on button "Save" at bounding box center [873, 441] width 27 height 17
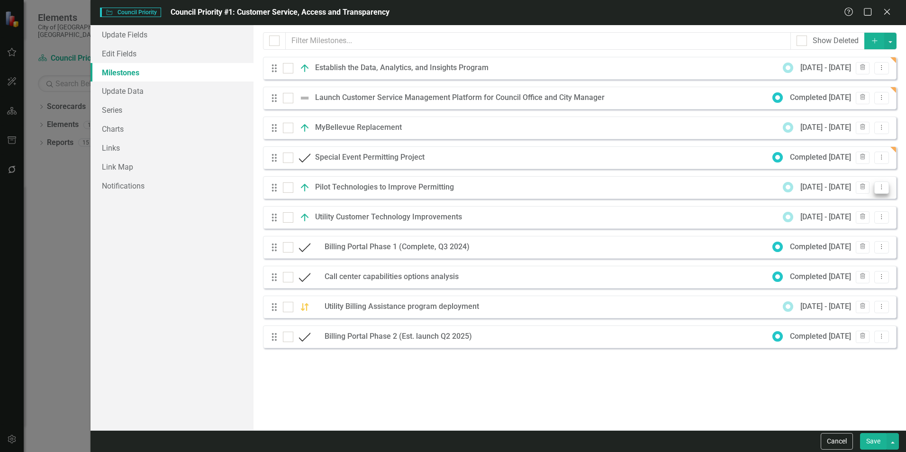
click at [887, 186] on button "Dropdown Menu" at bounding box center [881, 188] width 15 height 13
click at [855, 201] on link "Edit Edit Milestone" at bounding box center [844, 203] width 89 height 18
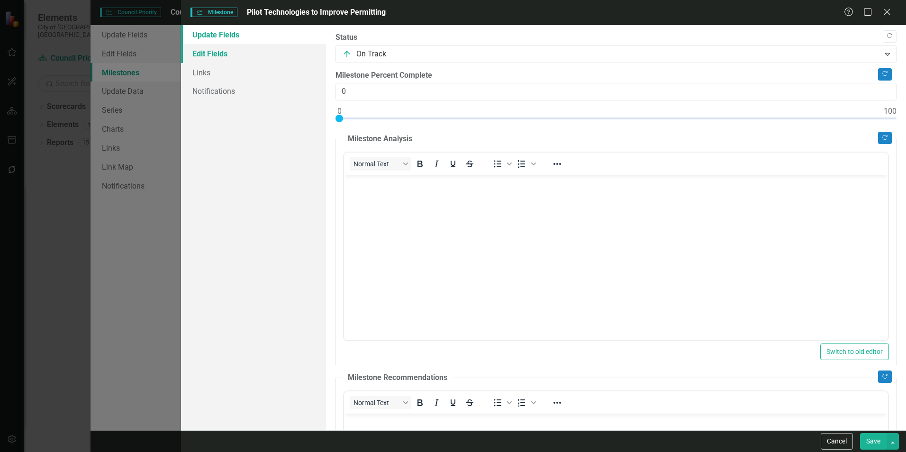
click at [215, 51] on link "Edit Fields" at bounding box center [253, 53] width 145 height 19
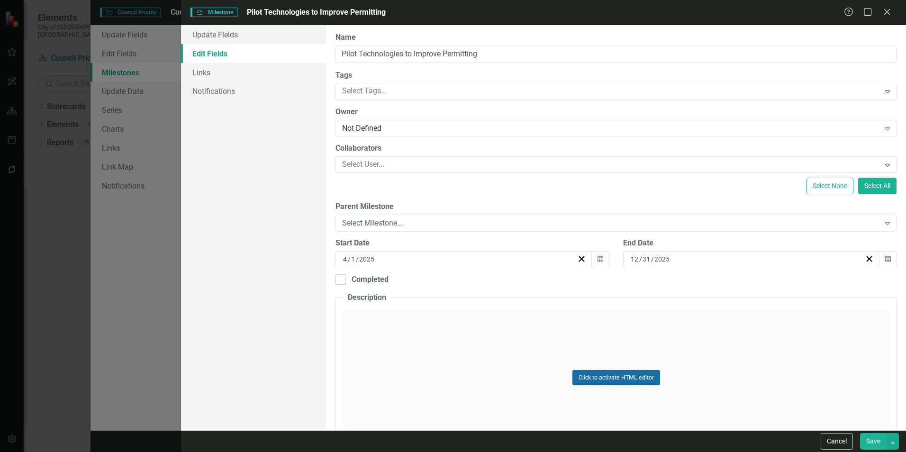
click at [630, 377] on button "Click to activate HTML editor" at bounding box center [617, 377] width 88 height 15
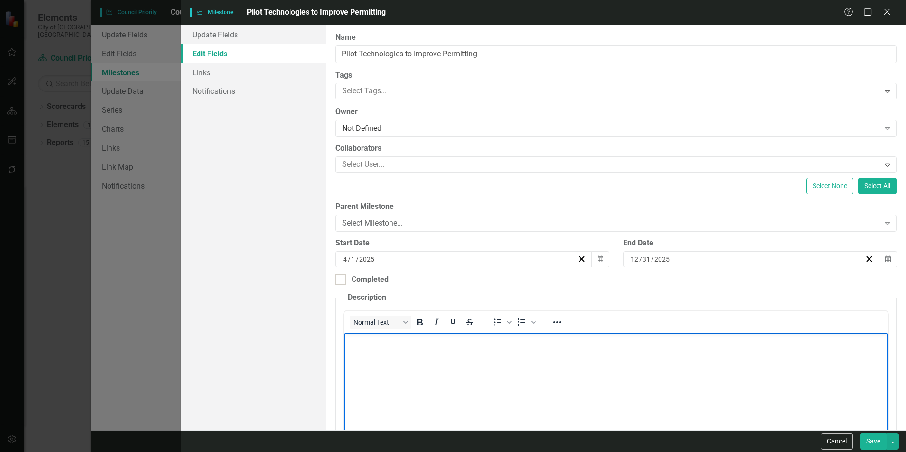
click at [587, 360] on body "Rich Text Area. Press ALT-0 for help." at bounding box center [616, 404] width 544 height 142
click at [662, 311] on div "Normal Text To open the popup, press Shift+Enter To open the popup, press Shift…" at bounding box center [616, 322] width 544 height 22
click at [633, 355] on body "Rich Text Area. Press ALT-0 for help." at bounding box center [616, 404] width 544 height 142
click at [623, 368] on body "Rich Text Area. Press ALT-0 for help." at bounding box center [616, 404] width 544 height 142
click at [614, 409] on body "Start: Q2 start. End:" at bounding box center [616, 404] width 544 height 142
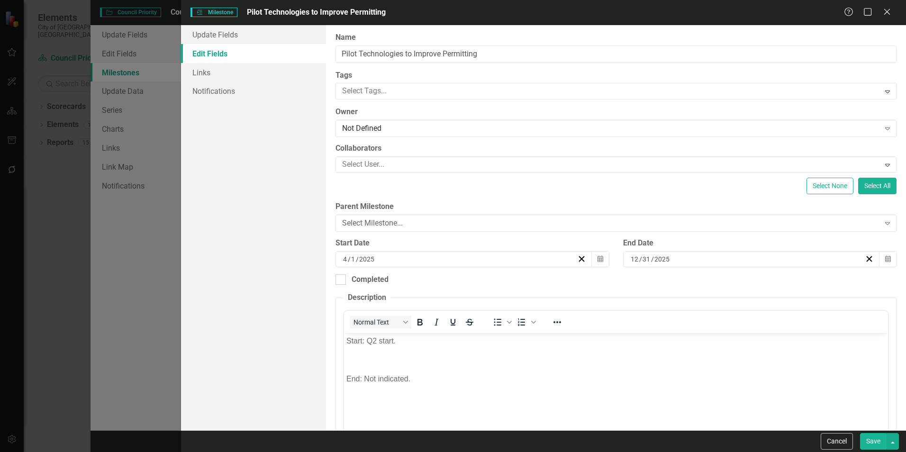
click at [879, 438] on button "Save" at bounding box center [873, 441] width 27 height 17
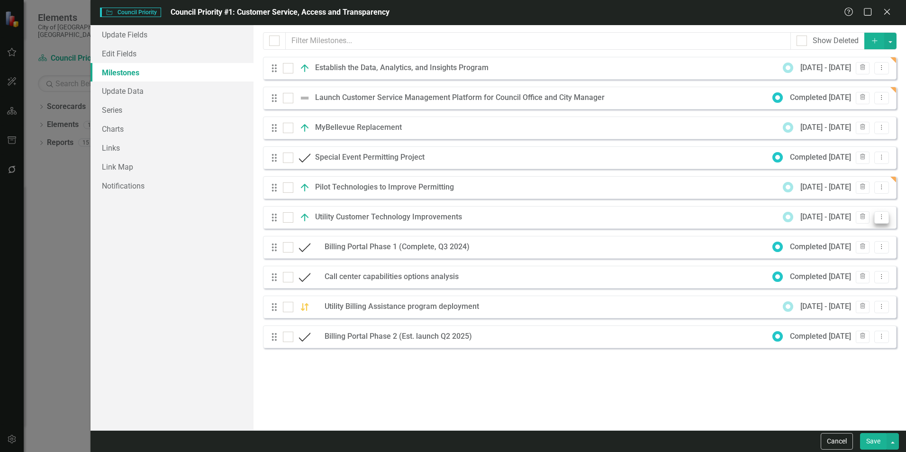
click at [885, 217] on icon "Dropdown Menu" at bounding box center [882, 217] width 8 height 6
click at [858, 228] on link "Edit Edit Milestone" at bounding box center [844, 233] width 89 height 18
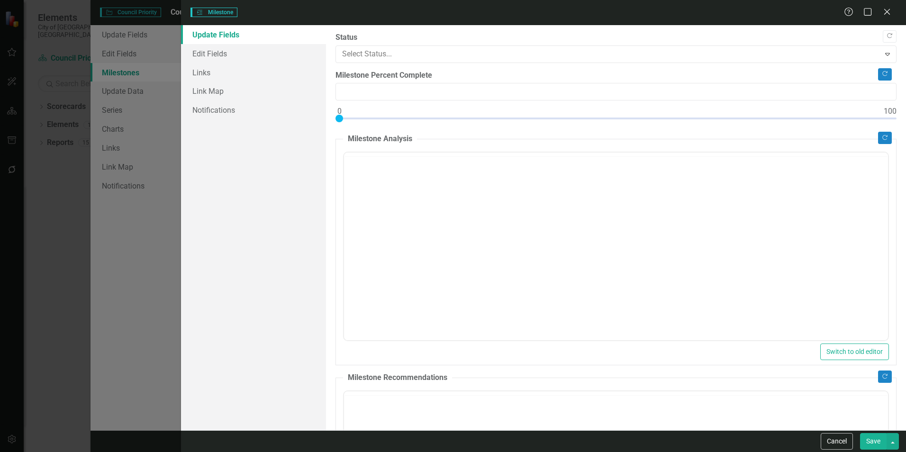
type input "0"
click at [217, 51] on link "Edit Fields" at bounding box center [253, 53] width 145 height 19
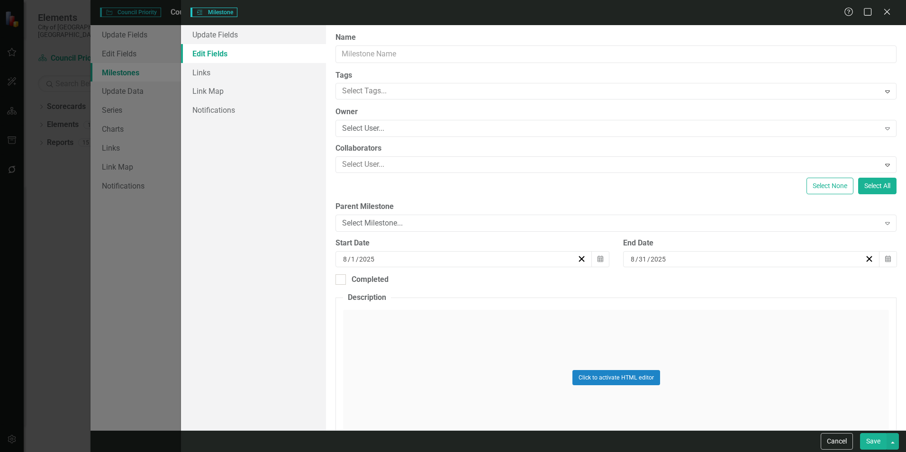
type input "Utility Customer Technology Improvements"
type input "7"
click at [605, 256] on button "Calendar" at bounding box center [600, 259] width 18 height 16
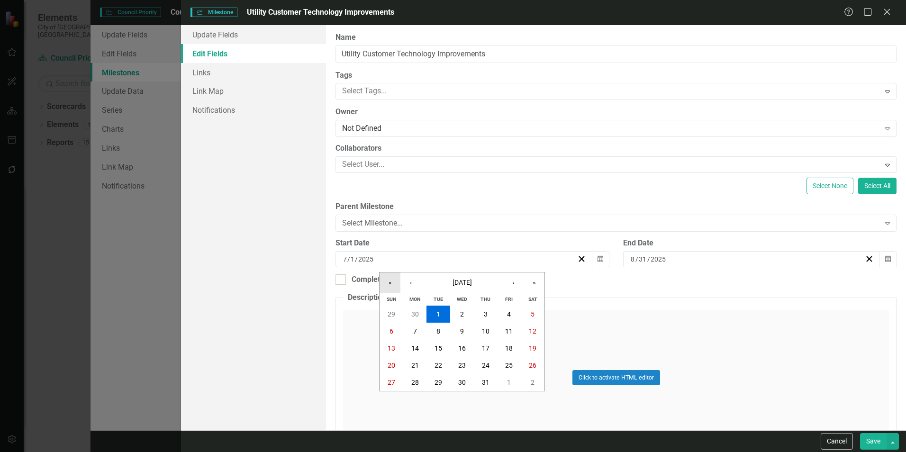
click at [383, 279] on button "«" at bounding box center [390, 283] width 21 height 21
click at [407, 278] on button "‹" at bounding box center [410, 283] width 21 height 21
click at [506, 365] on abbr "21" at bounding box center [509, 366] width 8 height 8
click at [486, 323] on div "Click to activate HTML editor" at bounding box center [616, 377] width 546 height 135
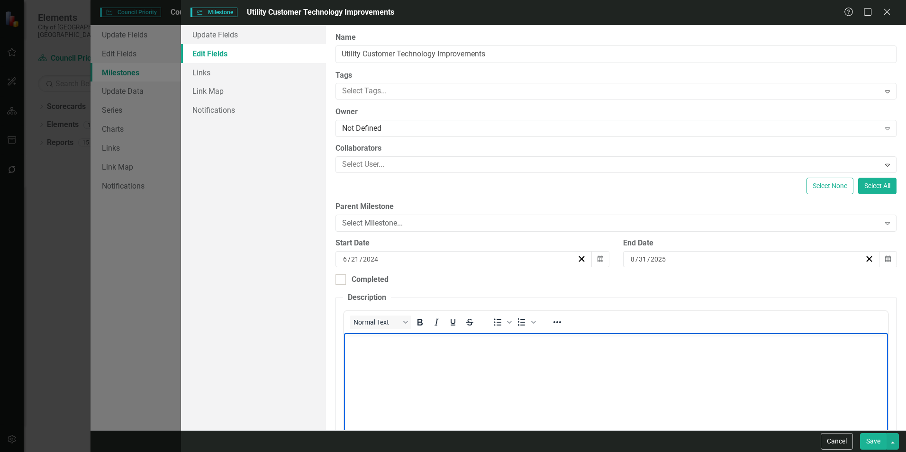
click at [485, 365] on body "Rich Text Area. Press ALT-0 for help." at bounding box center [616, 404] width 544 height 142
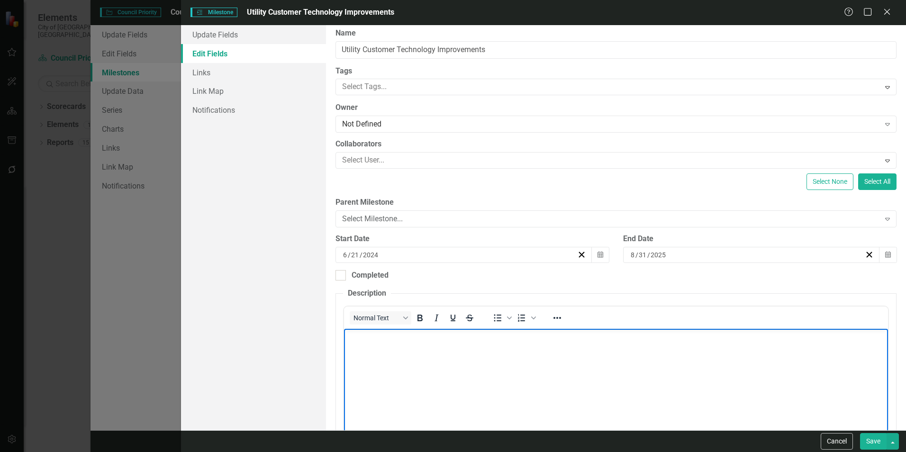
scroll to position [6, 0]
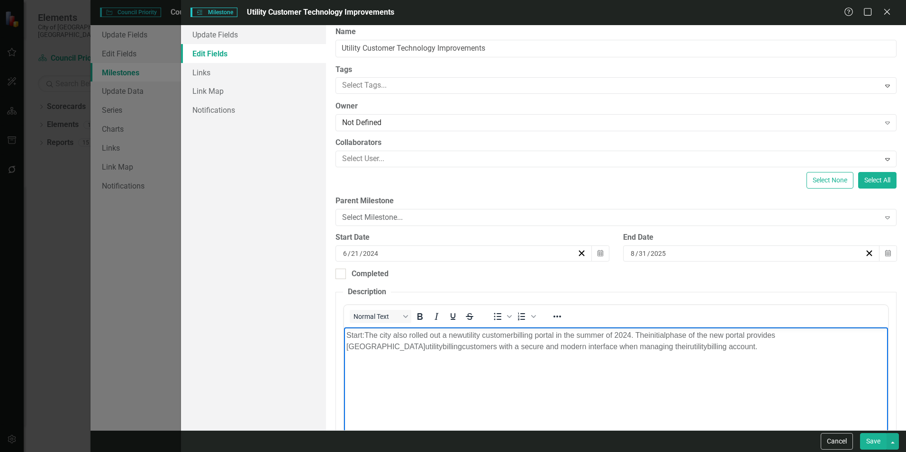
click at [739, 357] on body "Start: The city also rolled out a new utility custom er billing portal in the s…" at bounding box center [616, 398] width 544 height 142
click at [513, 407] on body "Start: The city also rolled out a new utility custom er billing portal in the s…" at bounding box center [616, 398] width 544 height 142
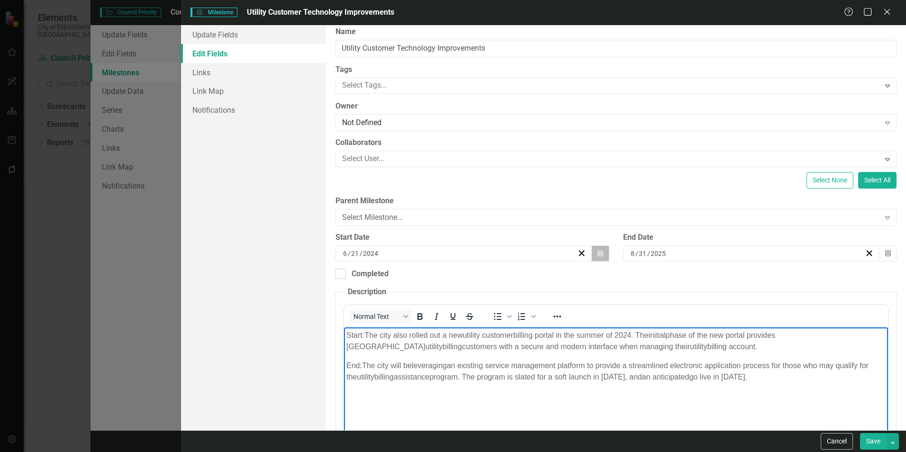
click at [598, 256] on icon "Calendar" at bounding box center [601, 253] width 6 height 7
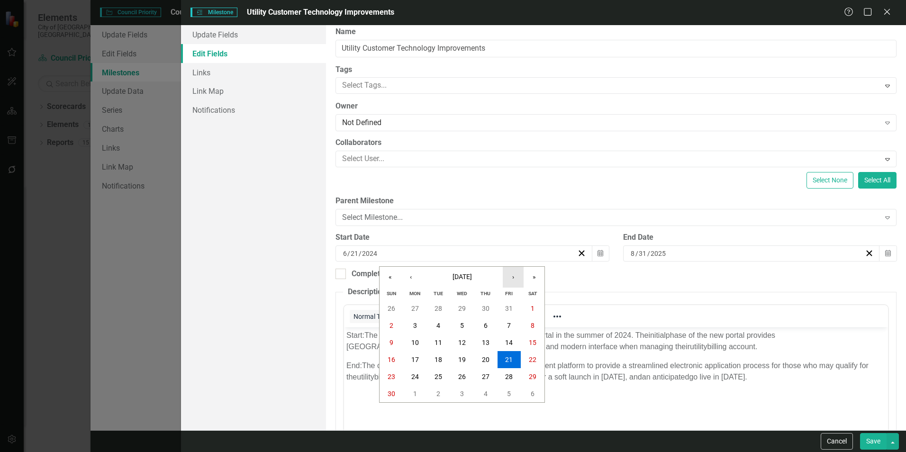
click at [514, 279] on button "›" at bounding box center [513, 277] width 21 height 21
click at [419, 307] on button "1" at bounding box center [415, 308] width 24 height 17
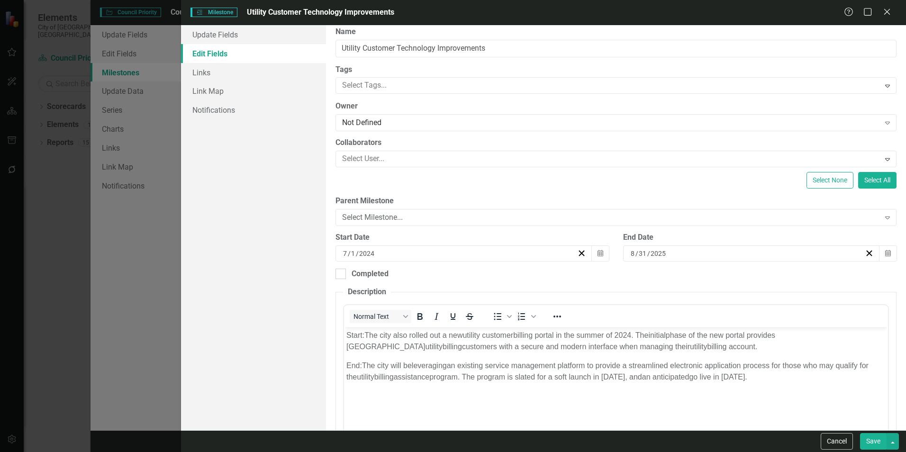
click at [869, 443] on button "Save" at bounding box center [873, 441] width 27 height 17
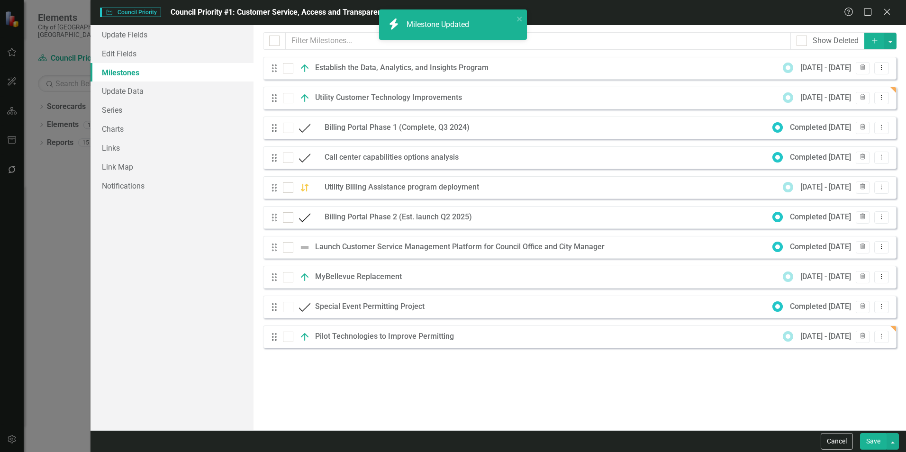
checkbox input "false"
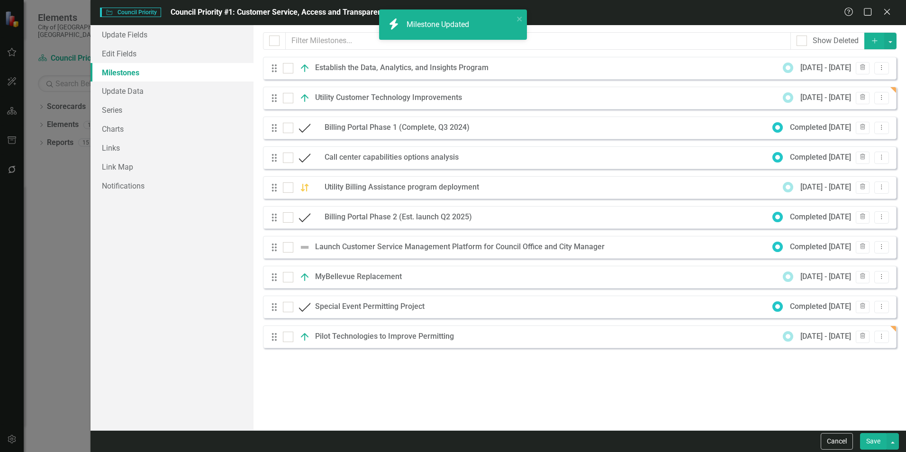
checkbox input "true"
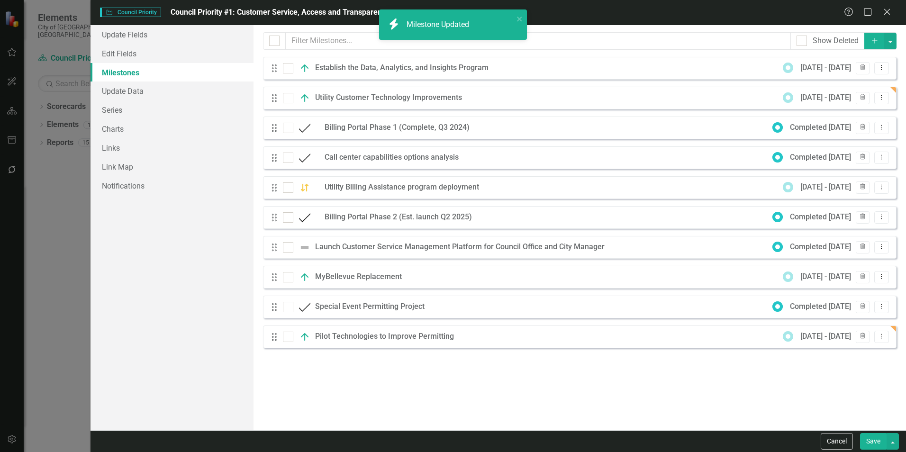
checkbox input "false"
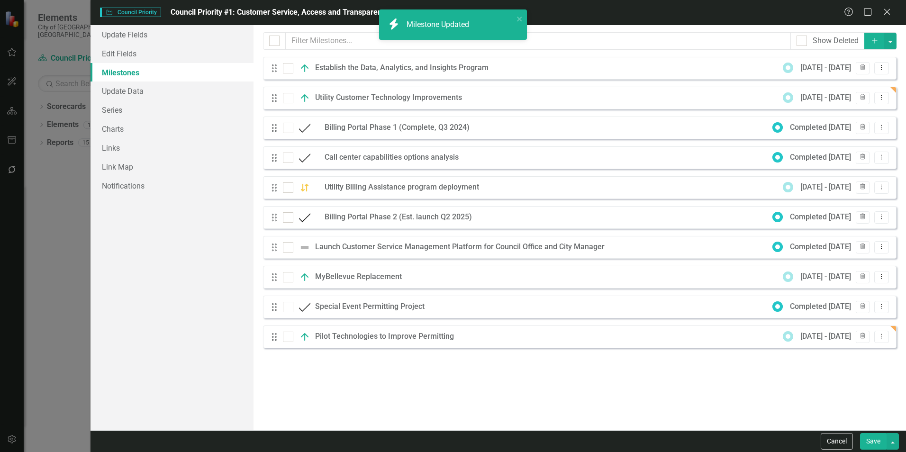
checkbox input "true"
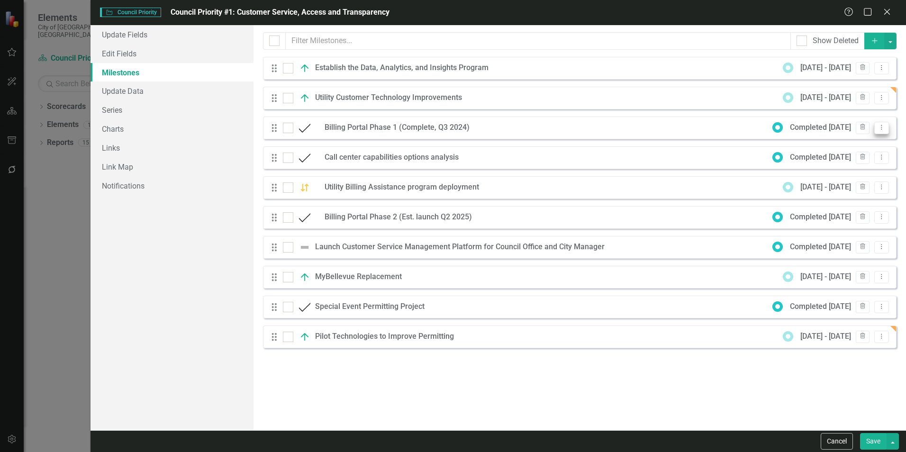
click at [884, 129] on icon "Dropdown Menu" at bounding box center [882, 127] width 8 height 6
click at [838, 141] on link "Edit Edit Milestone" at bounding box center [844, 144] width 89 height 18
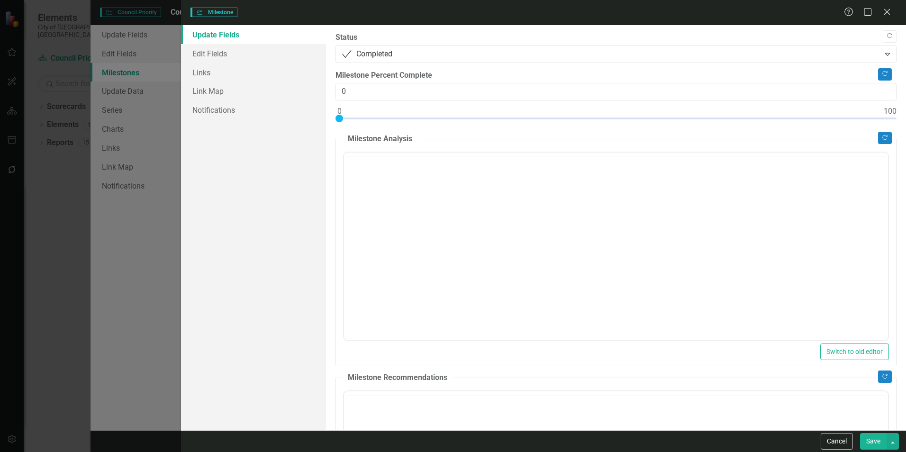
type input "0"
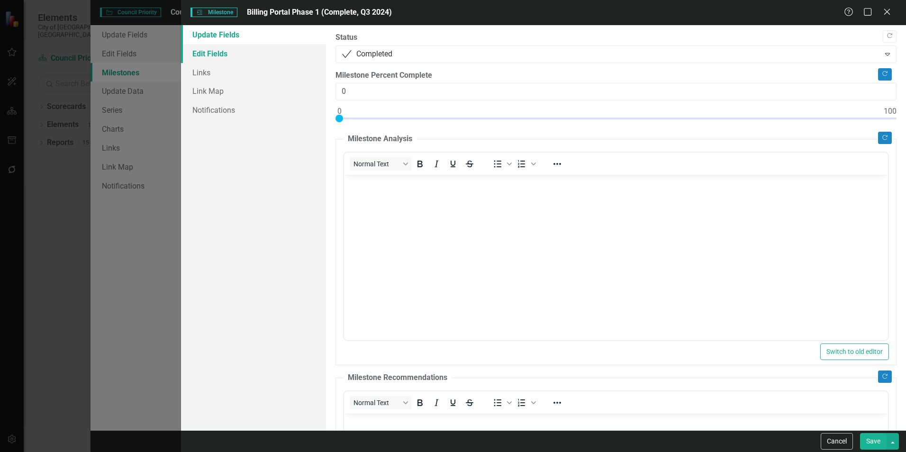
click at [206, 48] on link "Edit Fields" at bounding box center [253, 53] width 145 height 19
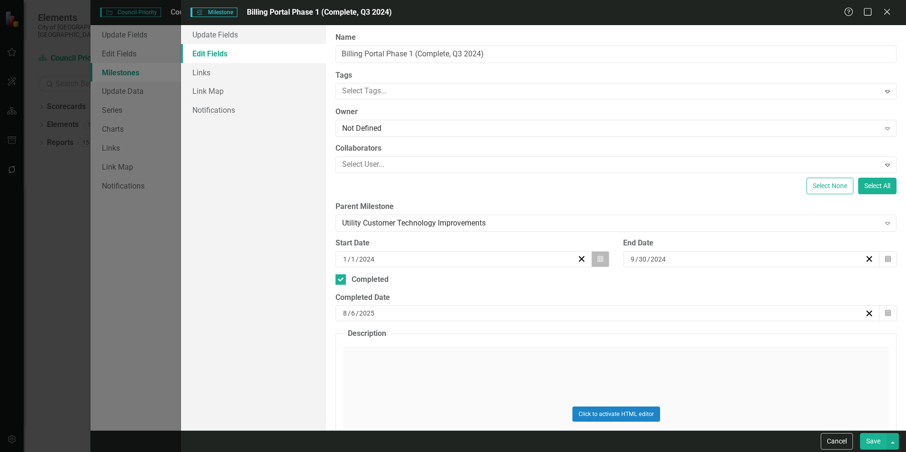
click at [598, 257] on icon "Calendar" at bounding box center [601, 259] width 6 height 7
click at [509, 280] on button "›" at bounding box center [513, 283] width 21 height 21
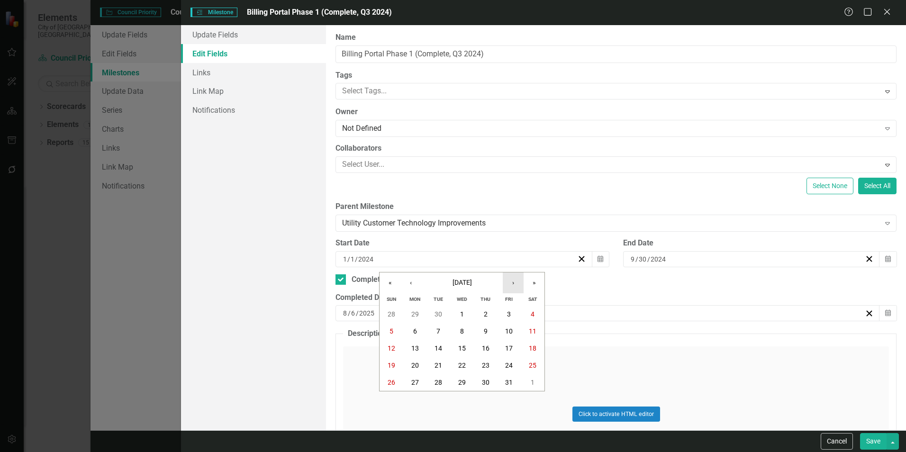
click at [509, 280] on button "›" at bounding box center [513, 283] width 21 height 21
click at [418, 315] on button "1" at bounding box center [415, 314] width 24 height 17
click at [525, 358] on div "Click to activate HTML editor" at bounding box center [616, 413] width 546 height 135
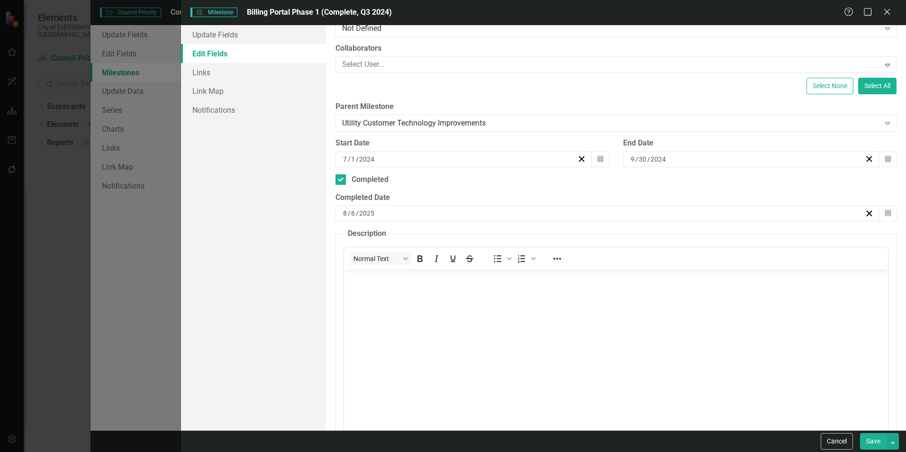
scroll to position [100, 0]
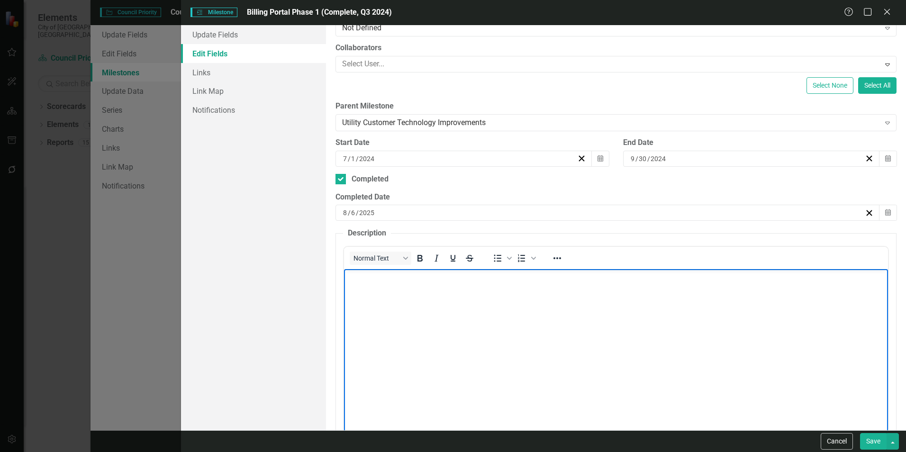
click at [488, 349] on body "Rich Text Area. Press ALT-0 for help." at bounding box center [616, 340] width 544 height 142
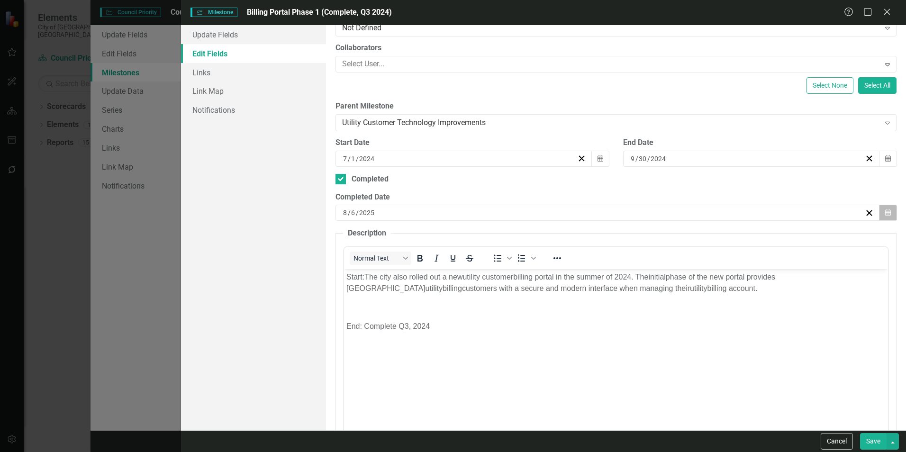
click at [882, 209] on button "Calendar" at bounding box center [888, 213] width 18 height 16
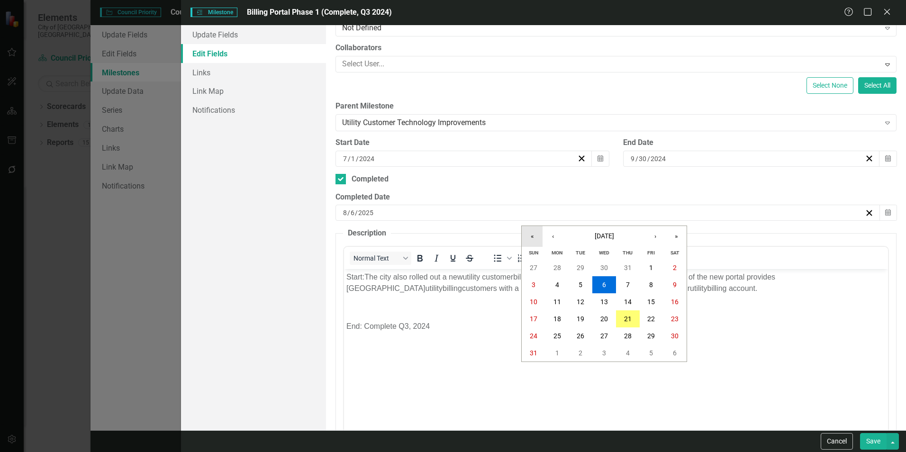
click at [542, 238] on button "«" at bounding box center [532, 236] width 21 height 21
click at [645, 232] on button "›" at bounding box center [655, 236] width 21 height 21
click at [559, 337] on abbr "30" at bounding box center [558, 336] width 8 height 8
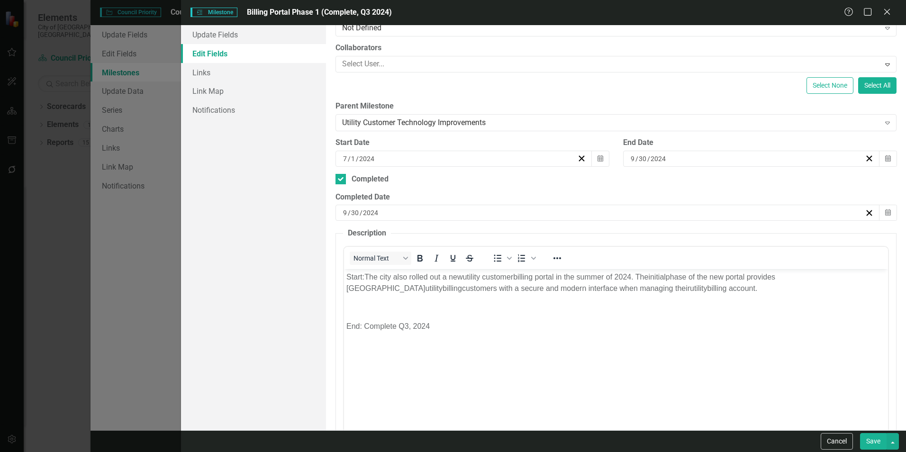
click at [893, 245] on div "ClearPoint Can Do More! How ClearPoint Can Help Close Enterprise plans can auto…" at bounding box center [616, 227] width 580 height 405
click at [872, 446] on button "Save" at bounding box center [873, 441] width 27 height 17
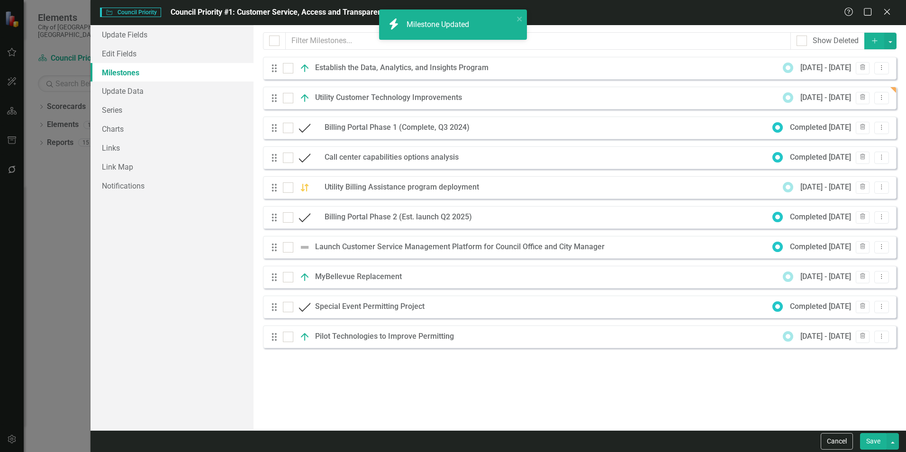
checkbox input "false"
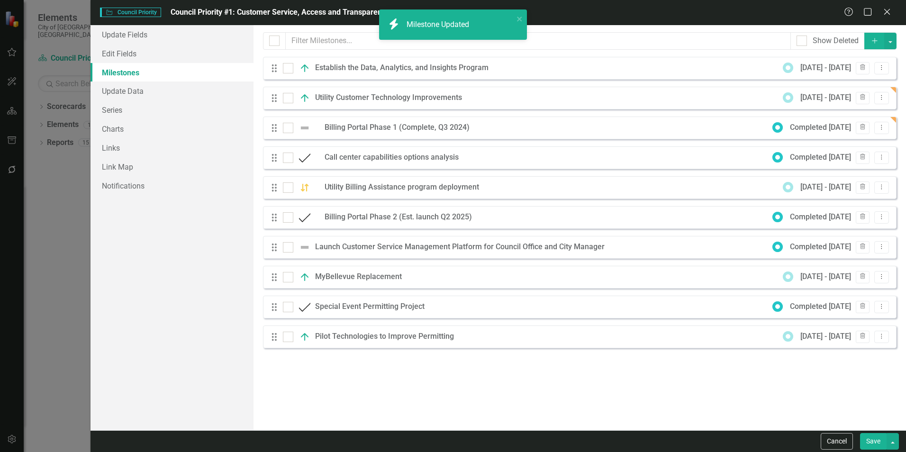
checkbox input "true"
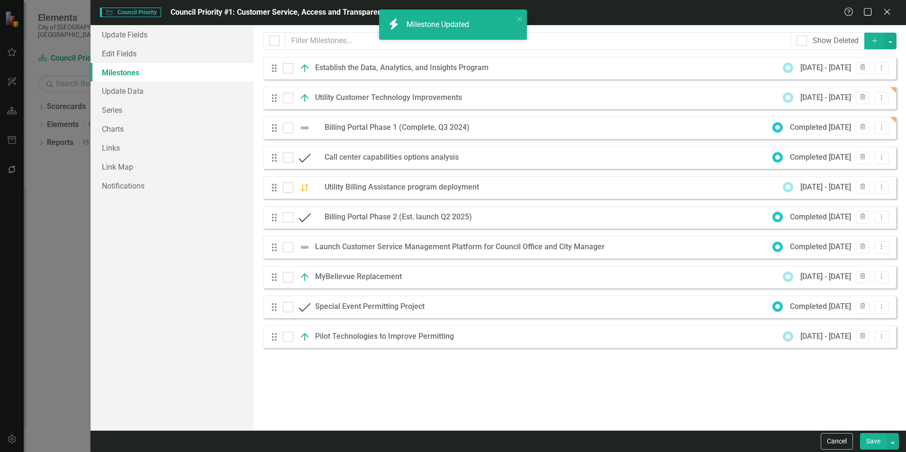
checkbox input "false"
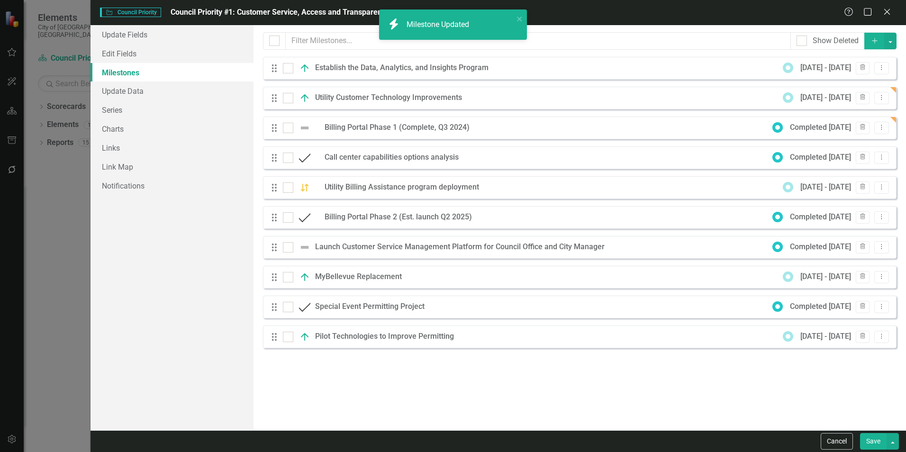
checkbox input "true"
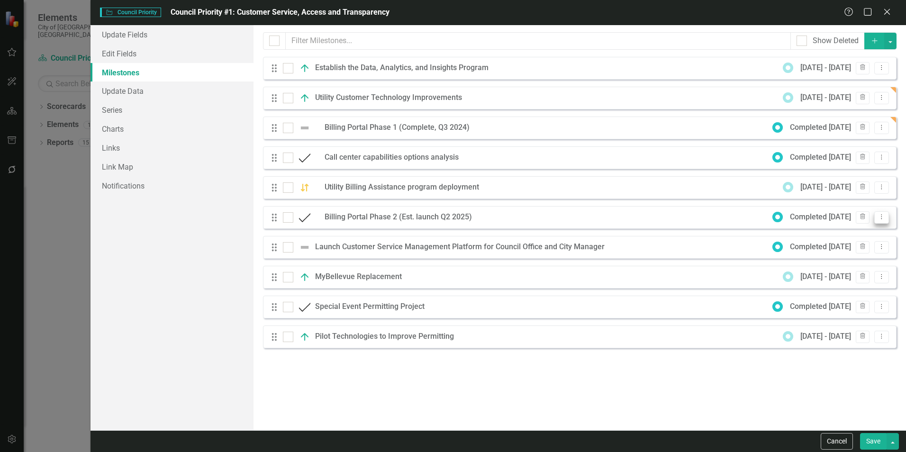
click at [879, 215] on icon "Dropdown Menu" at bounding box center [882, 217] width 8 height 6
click at [856, 230] on link "Edit Edit Milestone" at bounding box center [844, 233] width 89 height 18
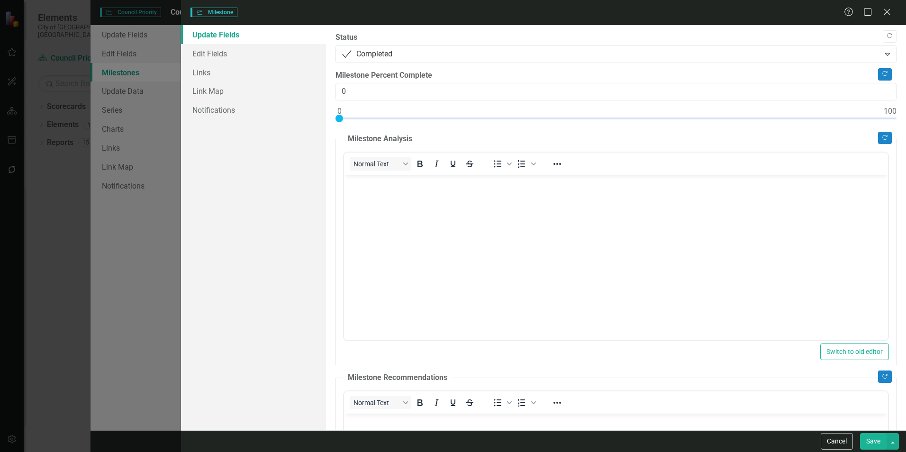
scroll to position [0, 0]
click at [216, 58] on link "Edit Fields" at bounding box center [253, 53] width 145 height 19
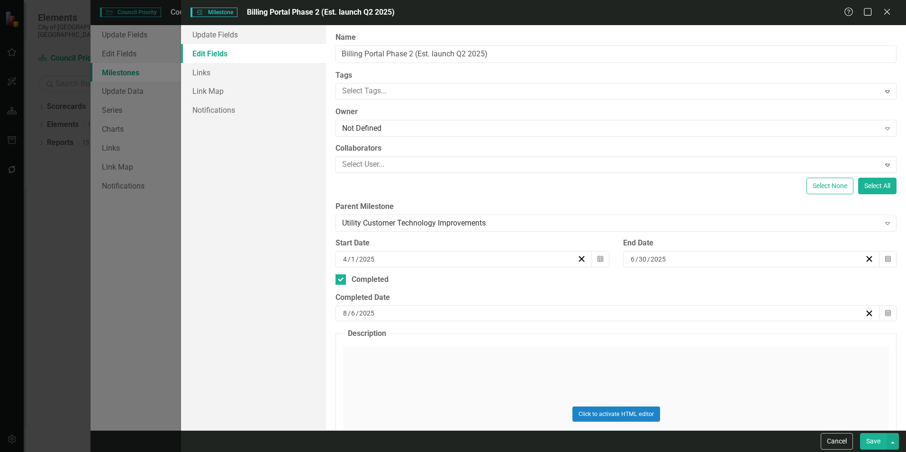
click at [744, 365] on div "Click to activate HTML editor" at bounding box center [616, 413] width 546 height 135
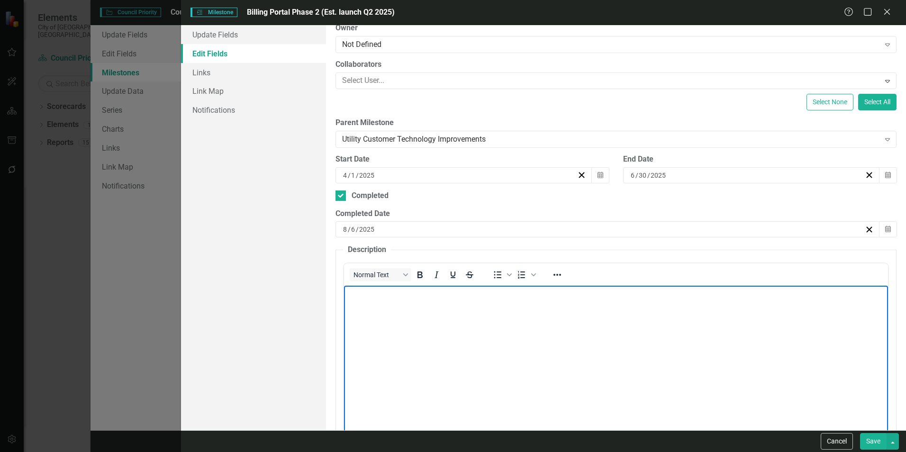
click at [578, 363] on body "Rich Text Area. Press ALT-0 for help." at bounding box center [616, 357] width 544 height 142
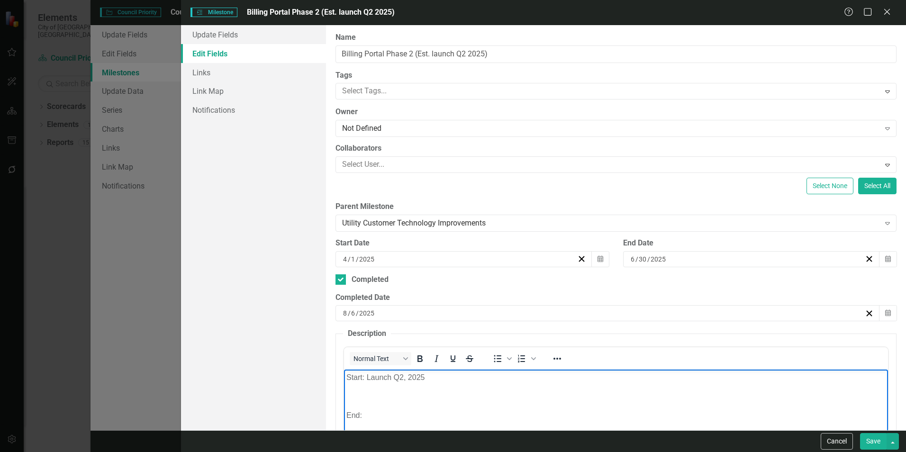
scroll to position [1, 0]
click at [602, 259] on button "Calendar" at bounding box center [600, 258] width 18 height 16
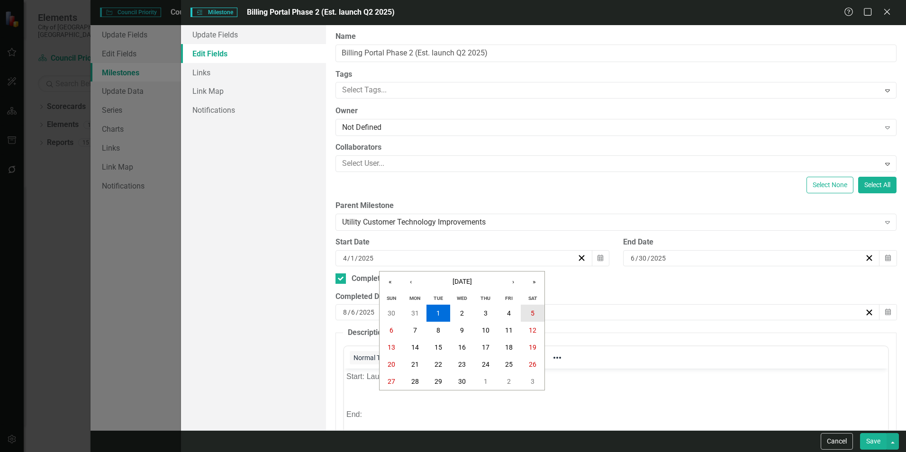
click at [527, 313] on button "5" at bounding box center [533, 313] width 24 height 17
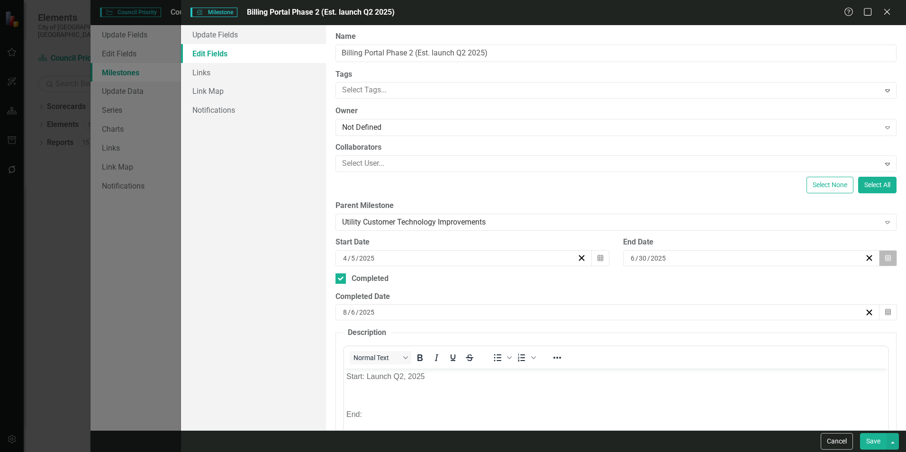
click at [879, 263] on button "Calendar" at bounding box center [888, 258] width 18 height 16
click at [800, 280] on button "›" at bounding box center [797, 282] width 21 height 21
click at [728, 333] on button "8" at bounding box center [723, 330] width 24 height 17
click at [881, 317] on button "Calendar" at bounding box center [888, 312] width 18 height 16
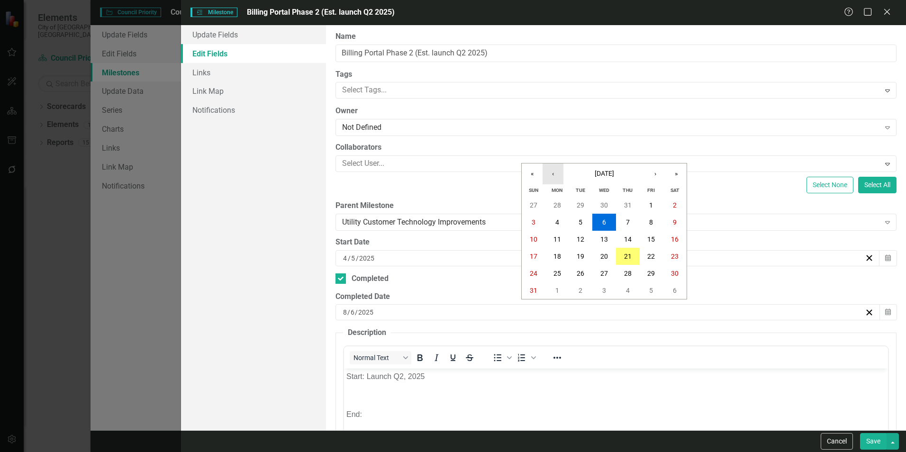
click at [553, 179] on button "‹" at bounding box center [553, 174] width 21 height 21
click at [579, 222] on abbr "8" at bounding box center [581, 222] width 4 height 8
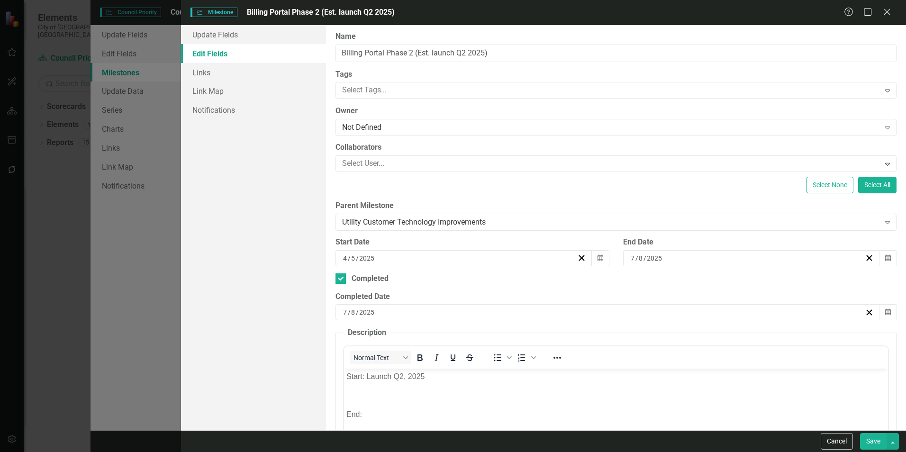
scroll to position [75, 0]
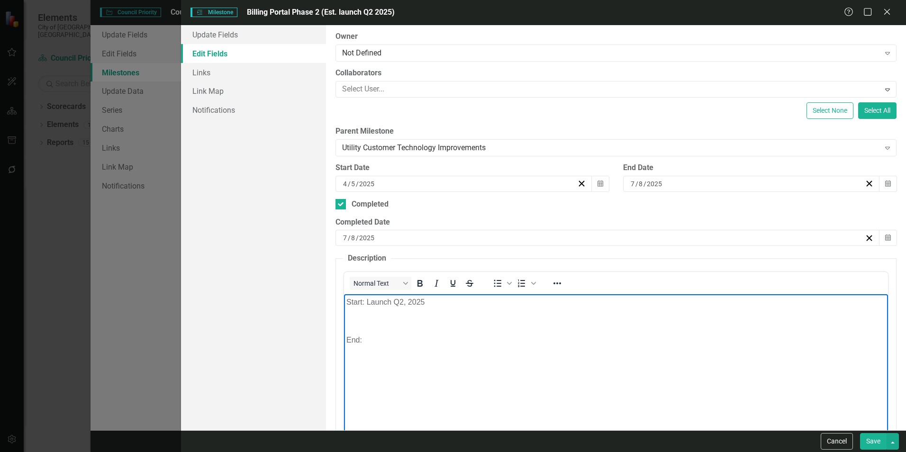
click at [570, 356] on body "Start: Launch Q2, 2025 End:" at bounding box center [616, 365] width 544 height 142
click at [444, 309] on body "Start: Launch Q2, 2025 End:" at bounding box center [616, 365] width 544 height 142
click at [437, 311] on body "Start: Launch Q2, 2025 End:" at bounding box center [616, 365] width 544 height 142
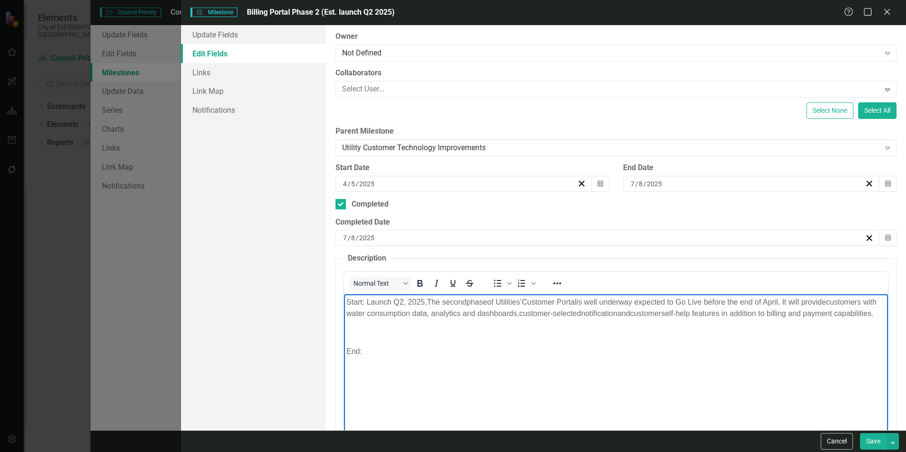
click at [455, 381] on body "Start: Launch Q2, 2025, The second phase of Utilities’ Custom er Portal is well…" at bounding box center [616, 365] width 544 height 142
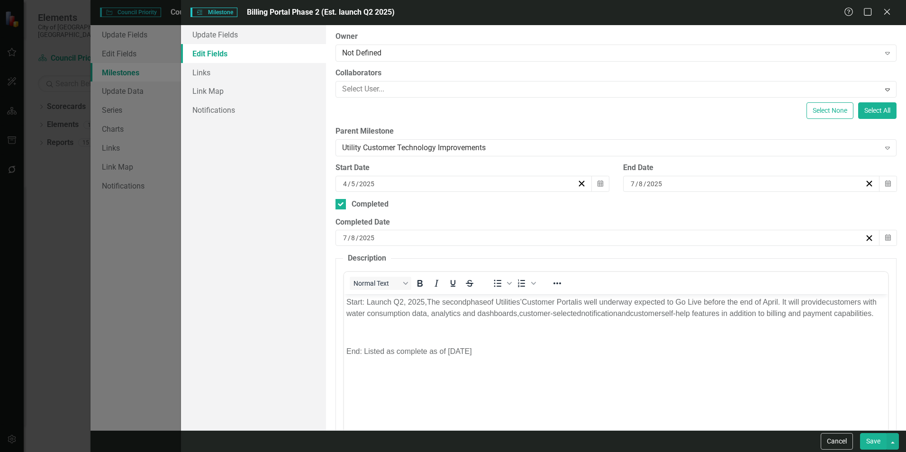
click at [867, 443] on button "Save" at bounding box center [873, 441] width 27 height 17
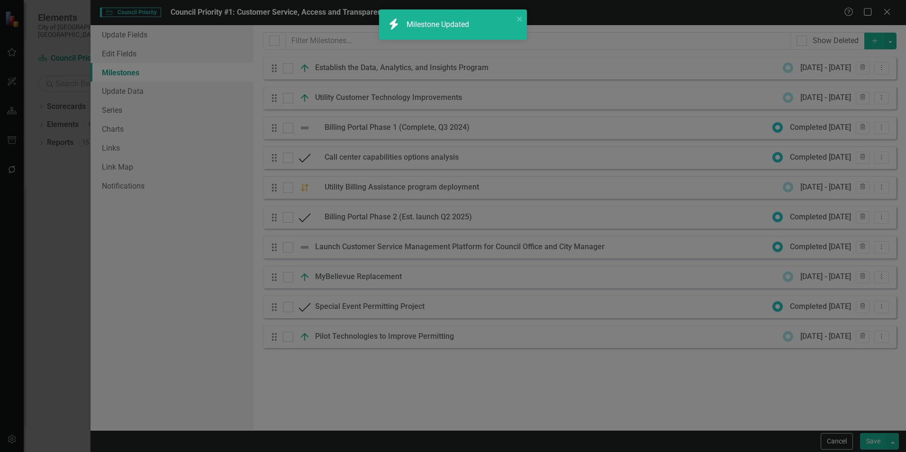
checkbox input "false"
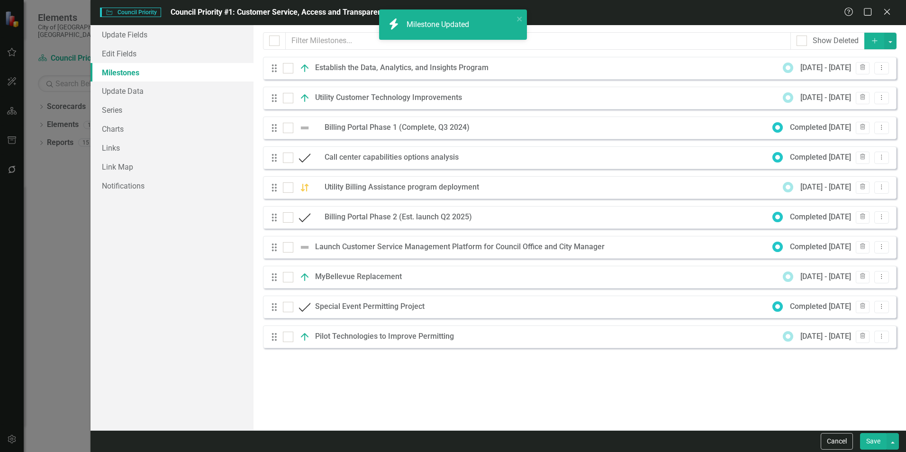
checkbox input "true"
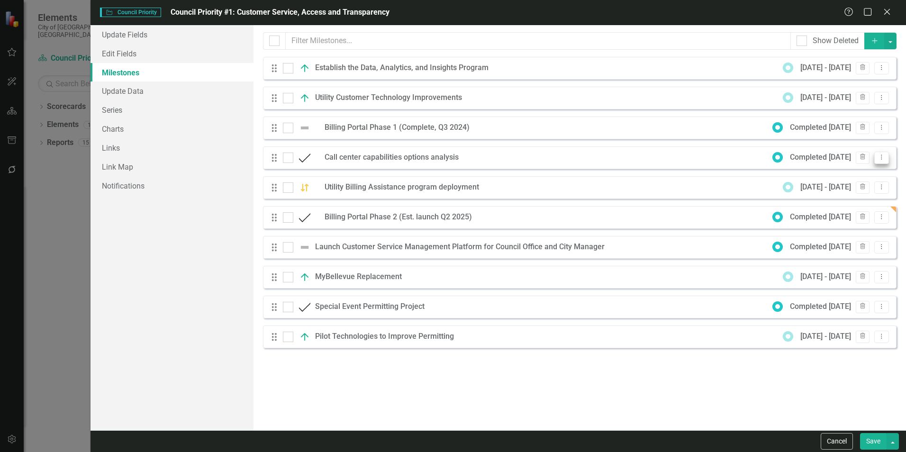
click at [882, 155] on icon "Dropdown Menu" at bounding box center [882, 157] width 8 height 6
click at [846, 175] on link "Edit Edit Milestone" at bounding box center [844, 173] width 89 height 18
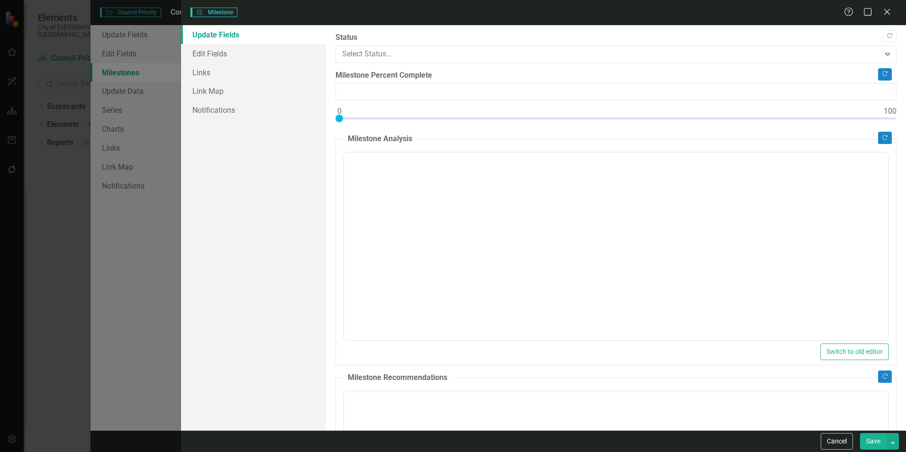
type input "0"
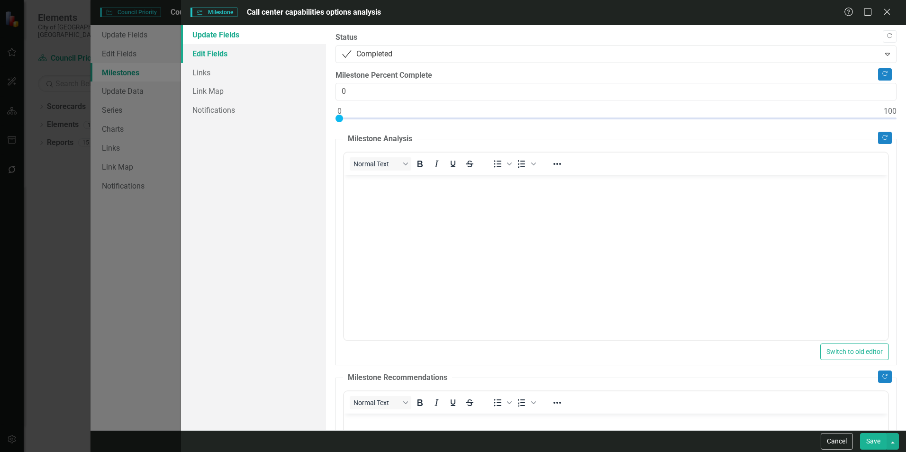
click at [236, 56] on link "Edit Fields" at bounding box center [253, 53] width 145 height 19
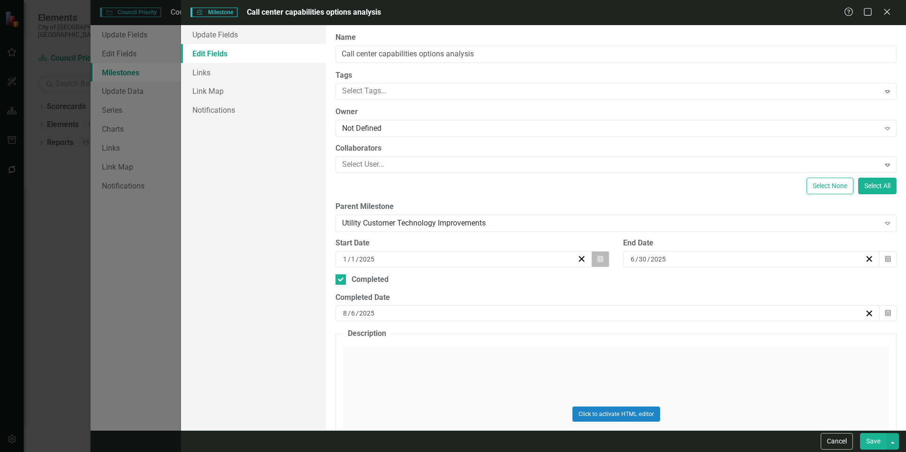
click at [601, 257] on button "Calendar" at bounding box center [600, 259] width 18 height 16
click at [458, 348] on button "15" at bounding box center [462, 348] width 24 height 17
click at [492, 348] on div "Click to activate HTML editor" at bounding box center [616, 413] width 546 height 135
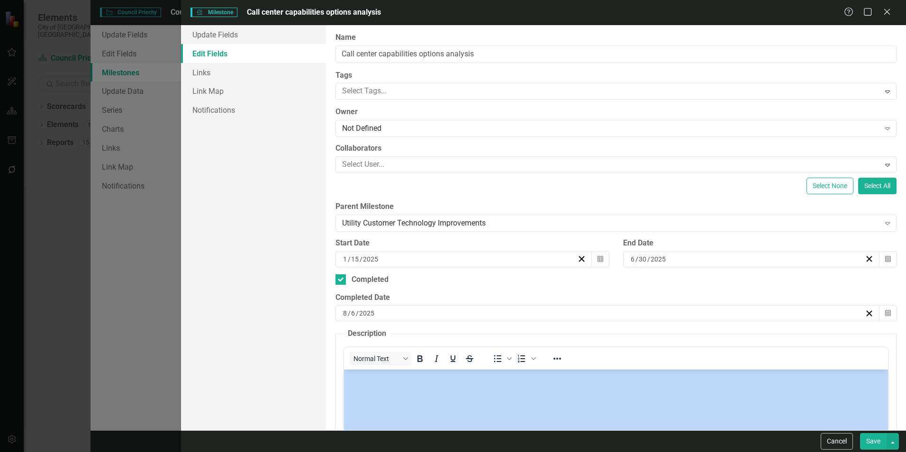
click at [492, 348] on div "Normal Text To open the popup, press Shift+Enter To open the popup, press Shift…" at bounding box center [616, 358] width 544 height 22
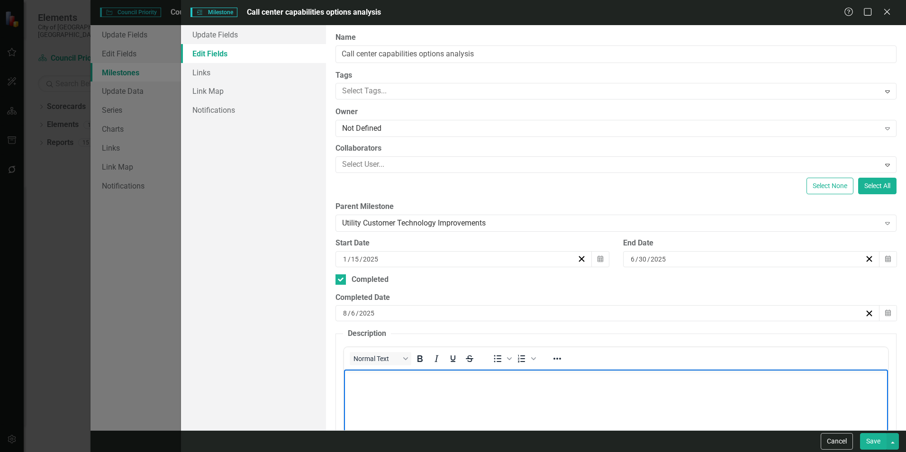
drag, startPoint x: 836, startPoint y: 718, endPoint x: 504, endPoint y: 396, distance: 462.5
click at [504, 396] on body "Rich Text Area. Press ALT-0 for help." at bounding box center [616, 441] width 544 height 142
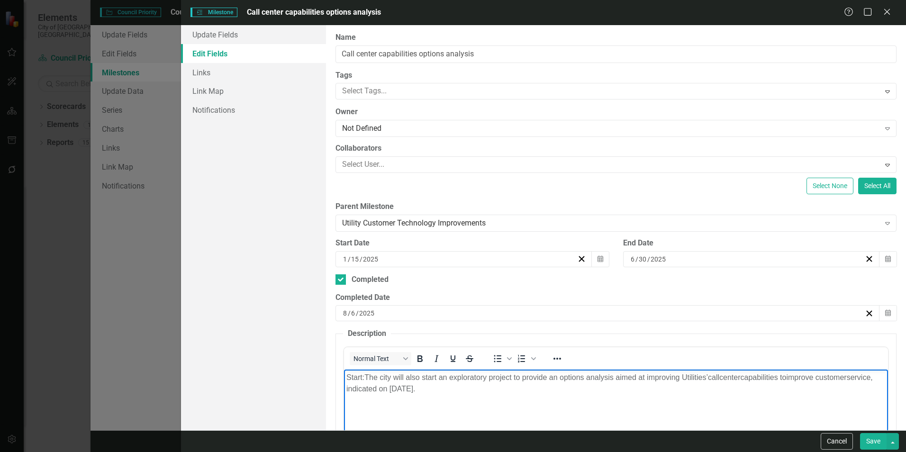
click at [577, 418] on body "Start: The city will also start an exploratory project to provide an options an…" at bounding box center [616, 441] width 544 height 142
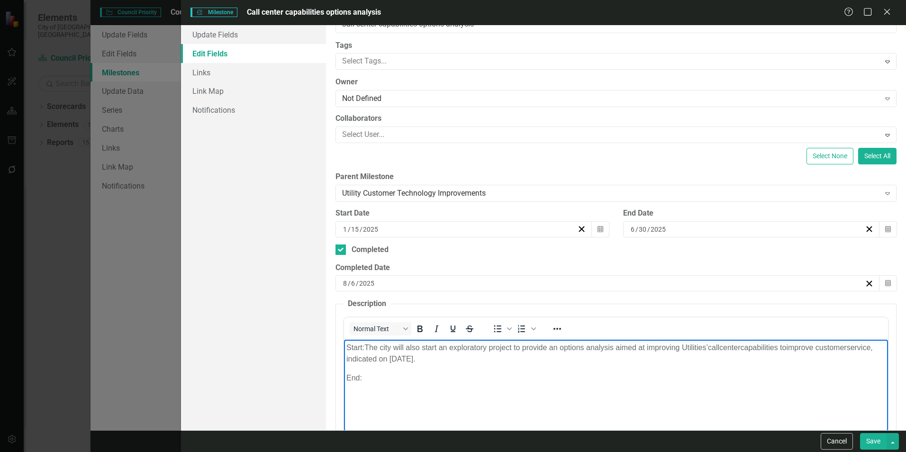
scroll to position [30, 0]
click at [550, 383] on p "End:" at bounding box center [615, 377] width 539 height 11
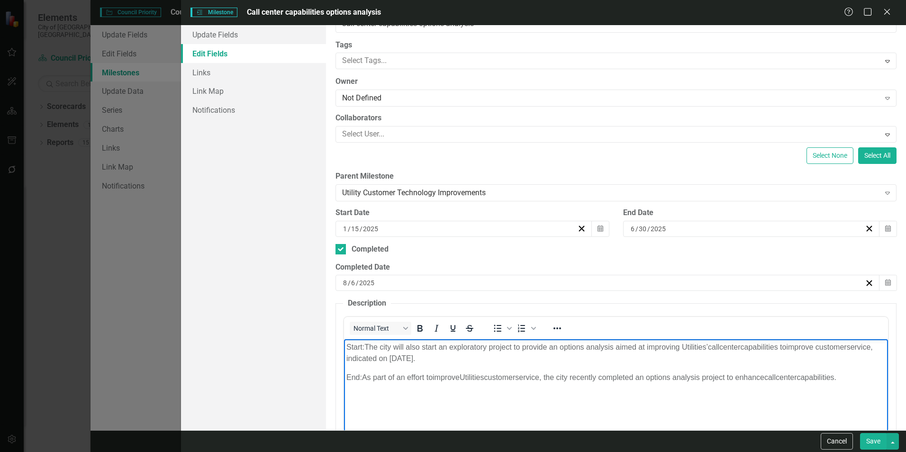
click at [367, 353] on p "Start: The city will also start an exploratory project to provide an options an…" at bounding box center [615, 353] width 539 height 23
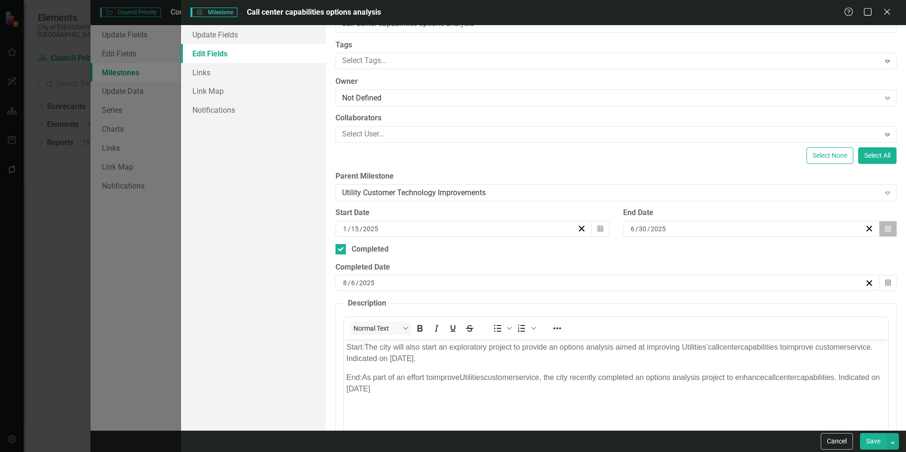
click at [885, 227] on icon "Calendar" at bounding box center [888, 229] width 6 height 7
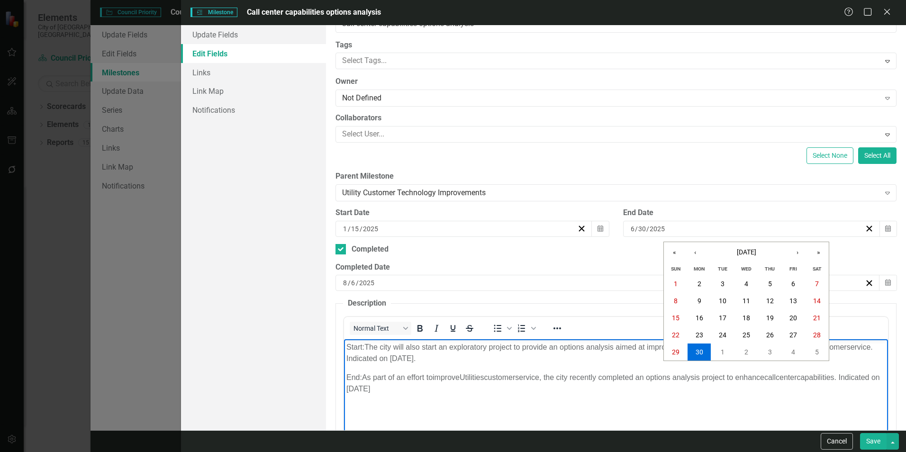
click at [546, 384] on p "End: As part of an effort to improve Utilities custom er serv ice , the city re…" at bounding box center [615, 383] width 539 height 23
click at [509, 397] on body "Start: The city will also start an exploratory project to provide an options an…" at bounding box center [616, 410] width 544 height 142
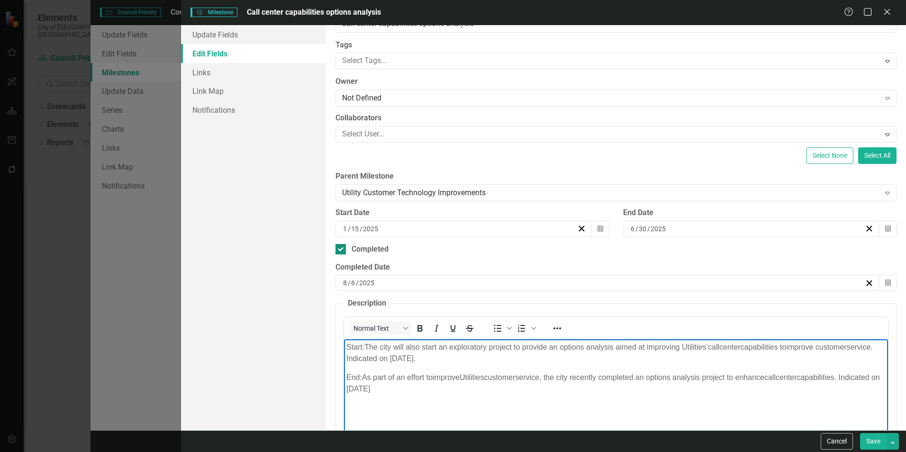
click at [881, 248] on div "Completed" at bounding box center [616, 249] width 561 height 11
click at [342, 248] on input "Completed" at bounding box center [339, 247] width 6 height 6
checkbox input "false"
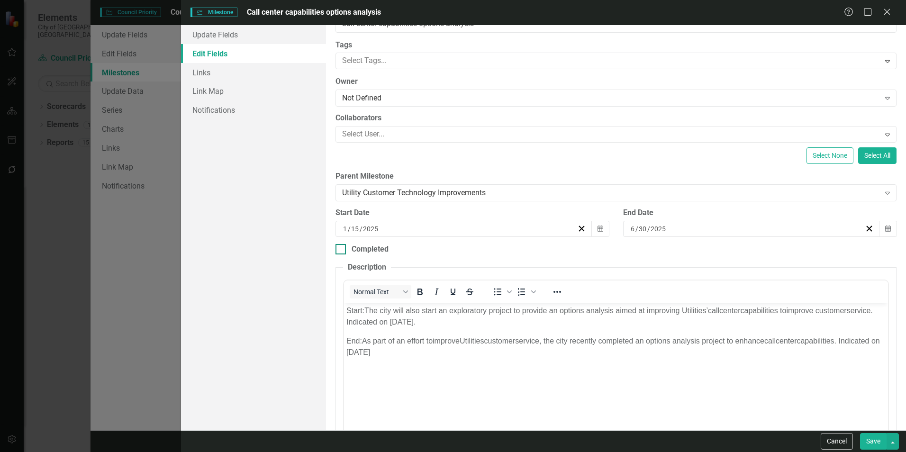
click at [376, 247] on div "Completed" at bounding box center [370, 249] width 37 height 11
click at [342, 247] on input "Completed" at bounding box center [339, 247] width 6 height 6
checkbox input "true"
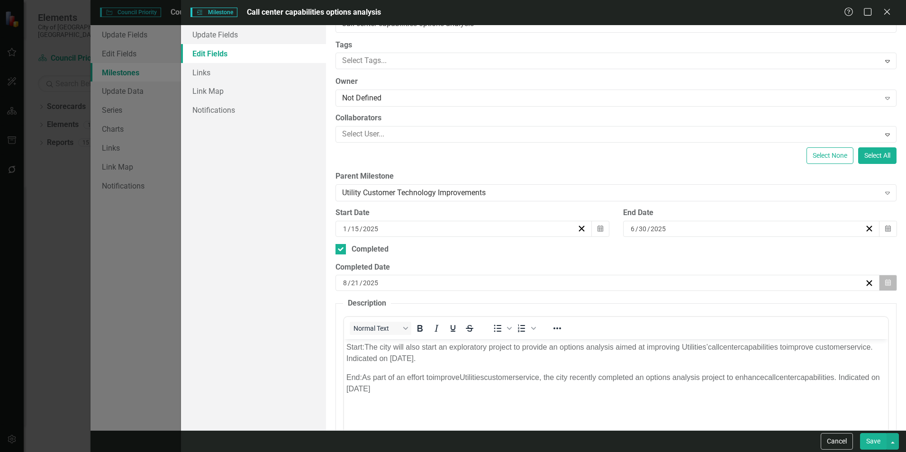
click at [885, 281] on icon "button" at bounding box center [888, 283] width 6 height 7
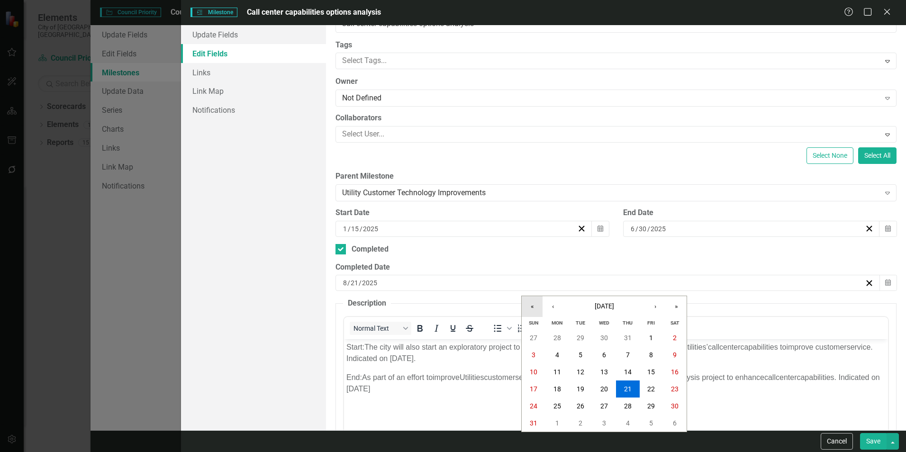
click at [541, 307] on button "«" at bounding box center [532, 306] width 21 height 21
drag, startPoint x: 676, startPoint y: 308, endPoint x: 554, endPoint y: 310, distance: 121.8
click at [554, 310] on div "« ‹ August 2024 › »" at bounding box center [604, 306] width 165 height 21
click at [675, 306] on button "»" at bounding box center [676, 306] width 21 height 21
click at [553, 309] on button "‹" at bounding box center [553, 306] width 21 height 21
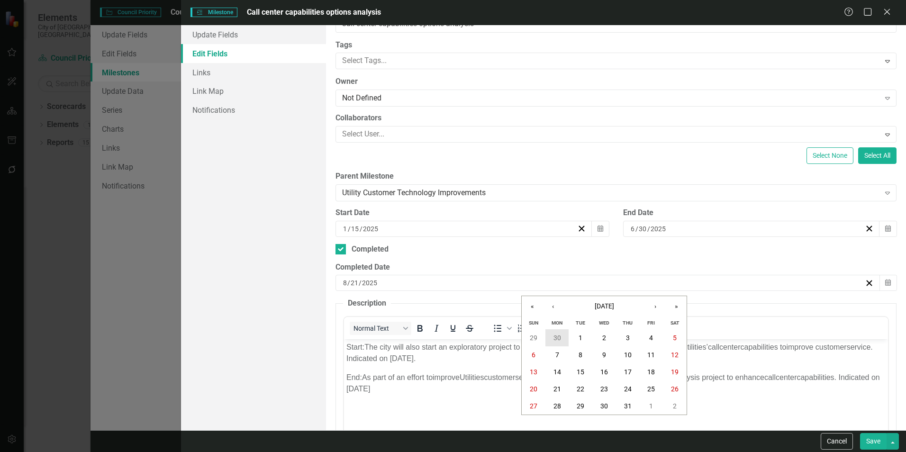
click at [564, 335] on button "30" at bounding box center [558, 337] width 24 height 17
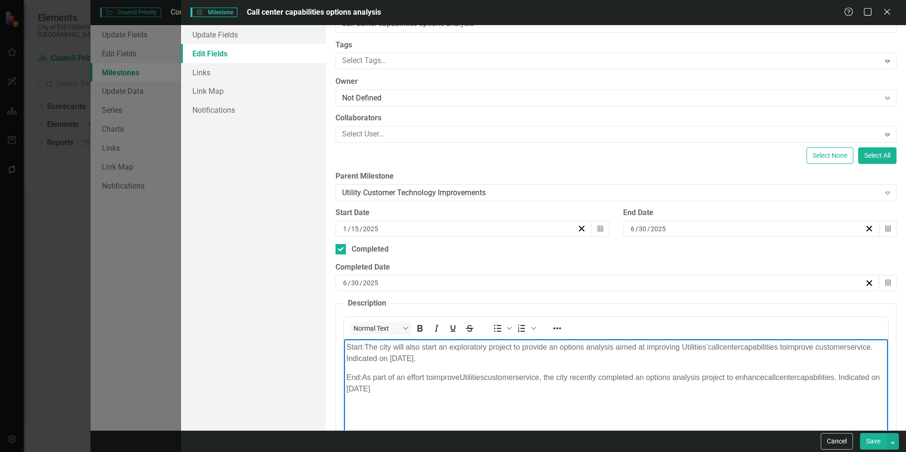
drag, startPoint x: 542, startPoint y: 406, endPoint x: 367, endPoint y: 382, distance: 176.5
click at [367, 382] on body "Start: The city will also start an exploratory project to provide an options an…" at bounding box center [616, 410] width 544 height 142
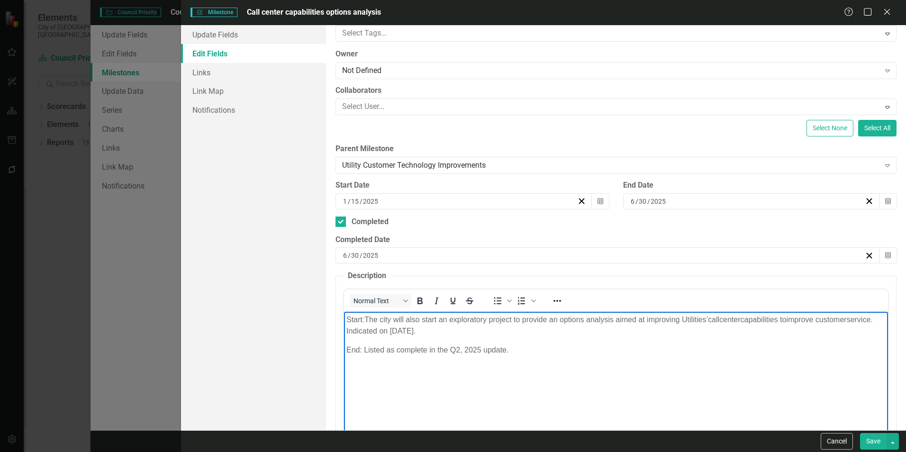
scroll to position [58, 0]
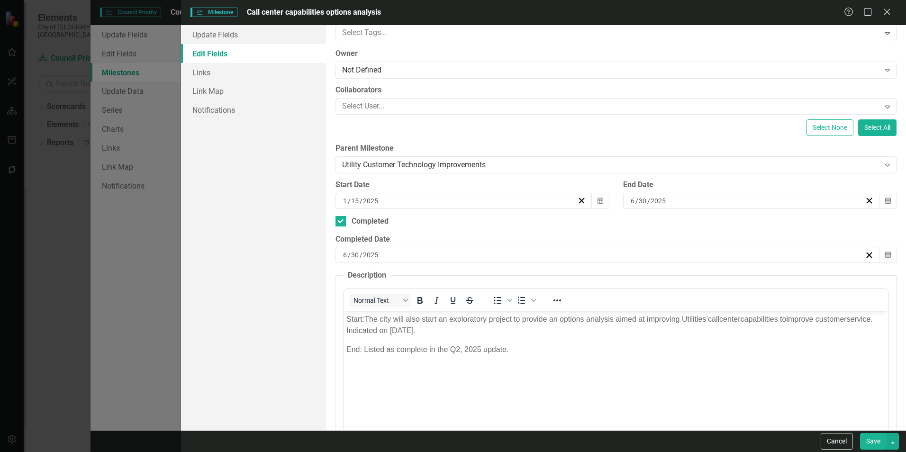
click at [865, 439] on button "Save" at bounding box center [873, 441] width 27 height 17
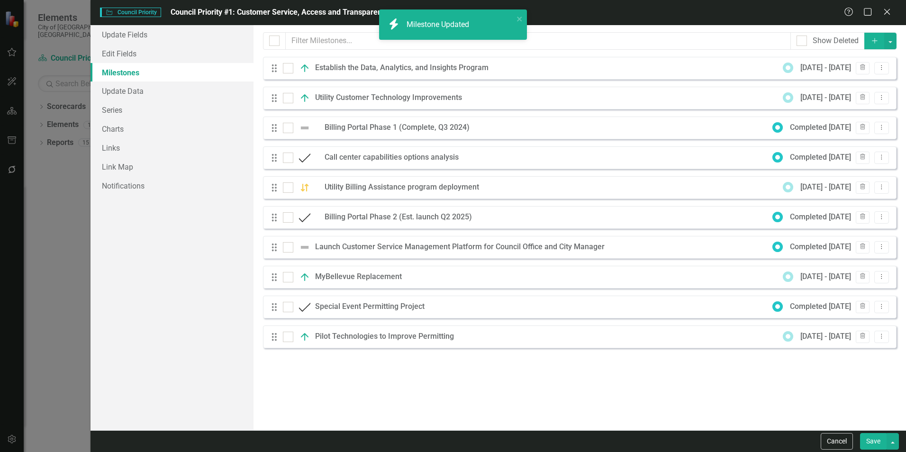
checkbox input "false"
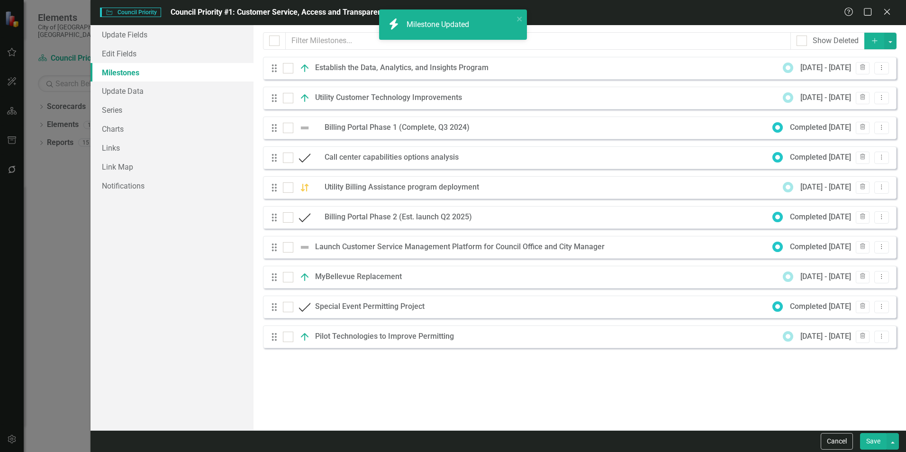
checkbox input "true"
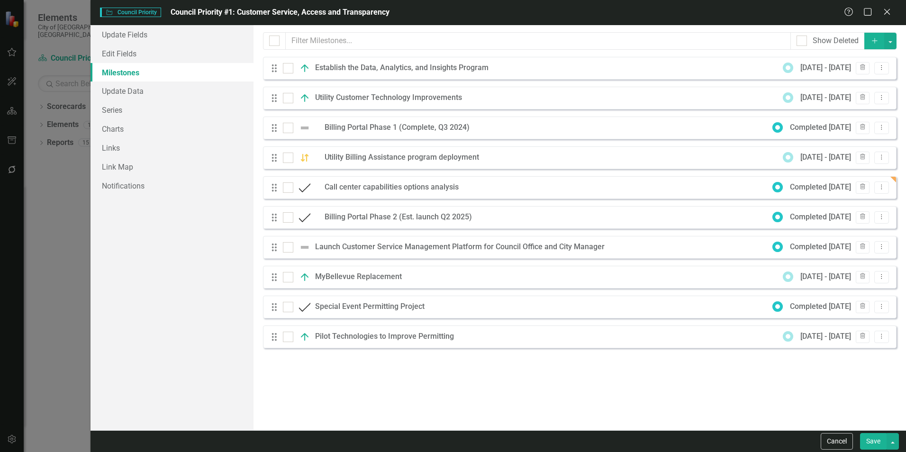
click at [871, 443] on button "Save" at bounding box center [873, 441] width 27 height 17
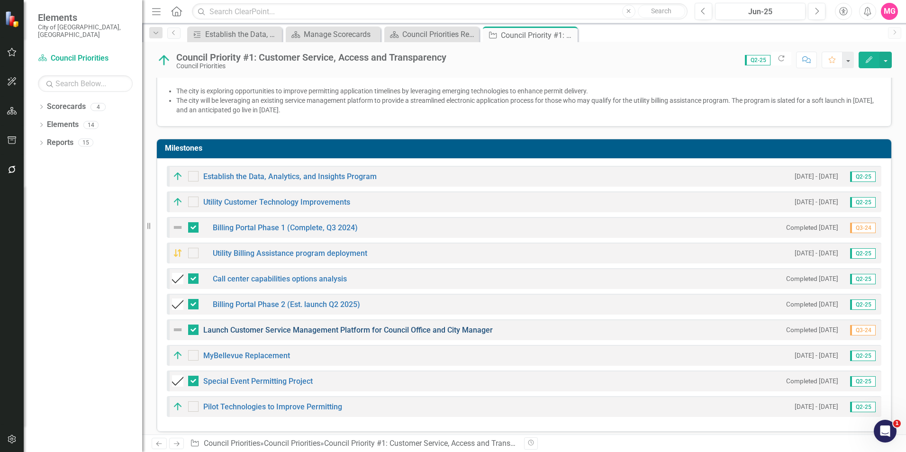
click at [375, 326] on link "Launch Customer Service Management Platform for Council Office and City Manager" at bounding box center [348, 330] width 290 height 9
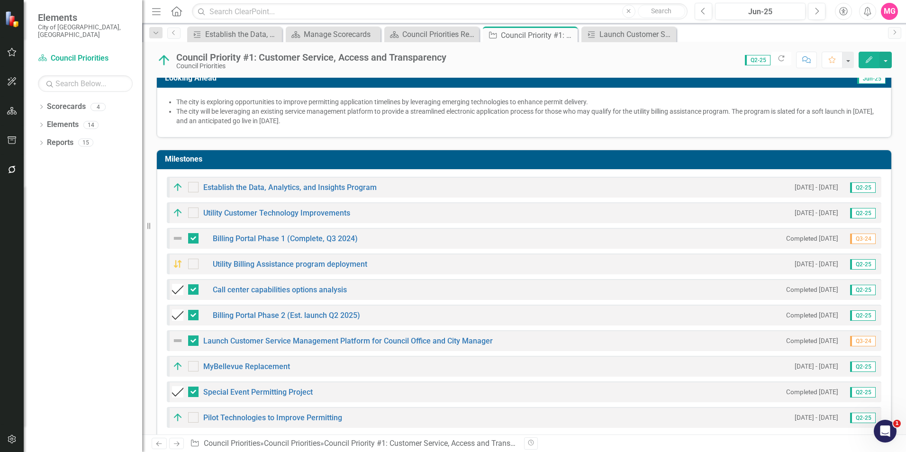
scroll to position [239, 0]
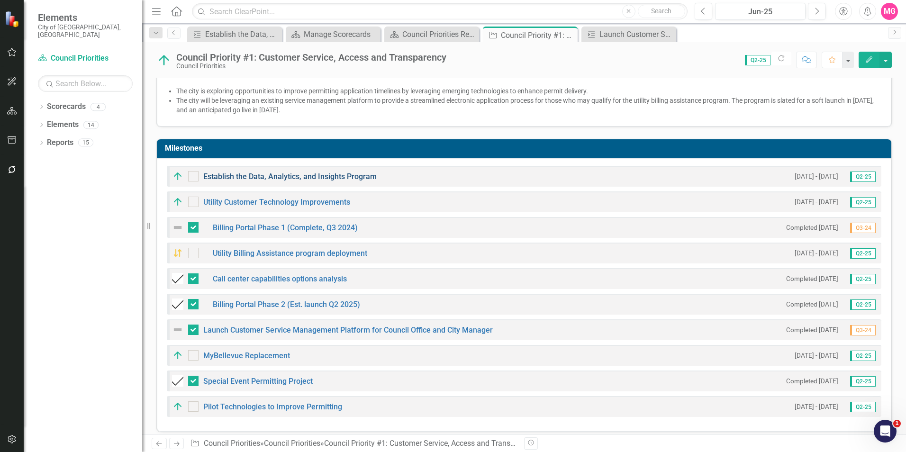
click at [368, 172] on link "Establish the Data, Analytics, and Insights Program" at bounding box center [289, 176] width 173 height 9
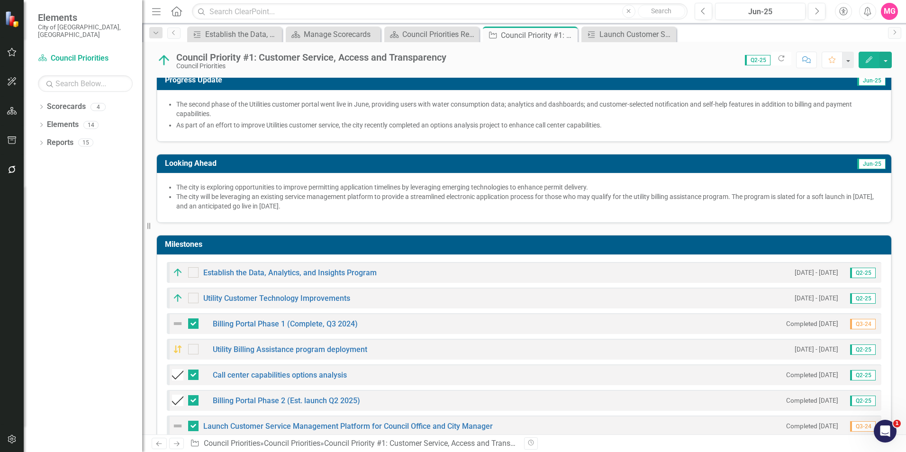
scroll to position [144, 0]
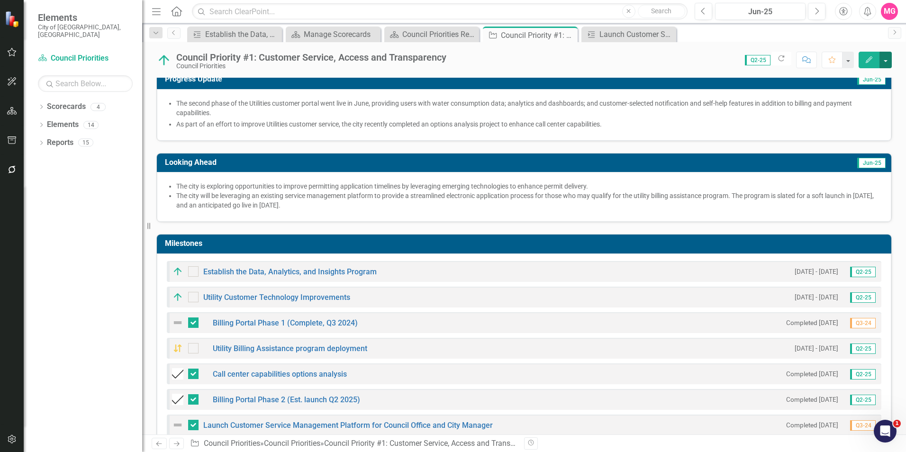
click at [880, 55] on button "button" at bounding box center [886, 60] width 12 height 17
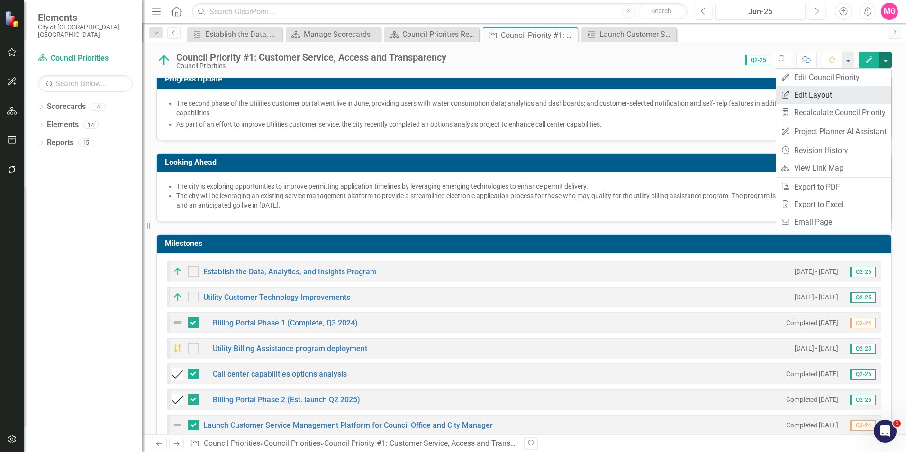
click at [844, 92] on link "Edit Report Edit Layout" at bounding box center [833, 95] width 115 height 18
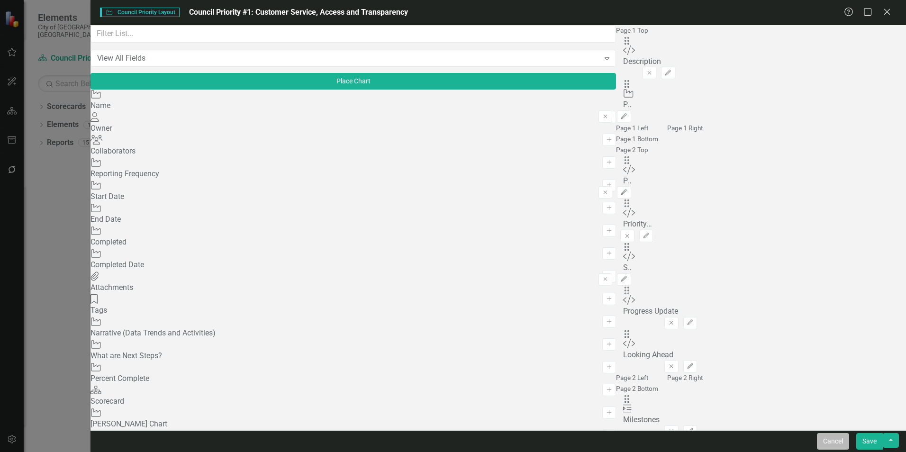
click at [830, 435] on button "Cancel" at bounding box center [833, 441] width 32 height 17
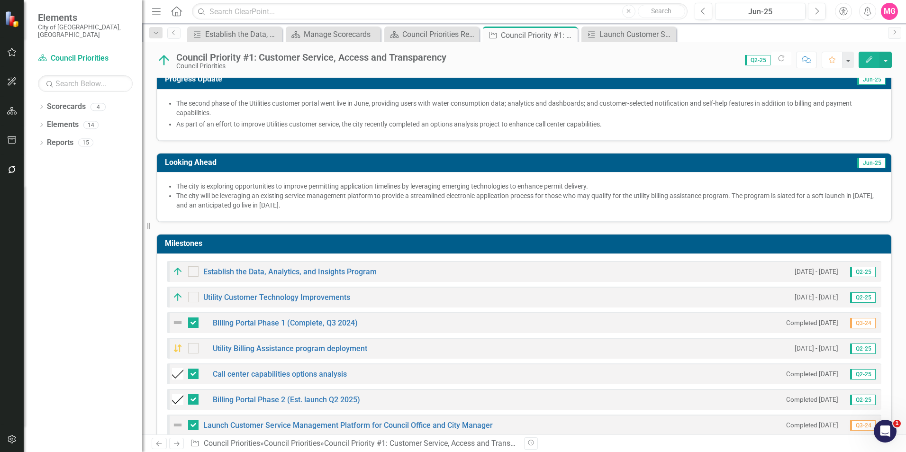
click at [866, 64] on button "Edit" at bounding box center [869, 60] width 21 height 17
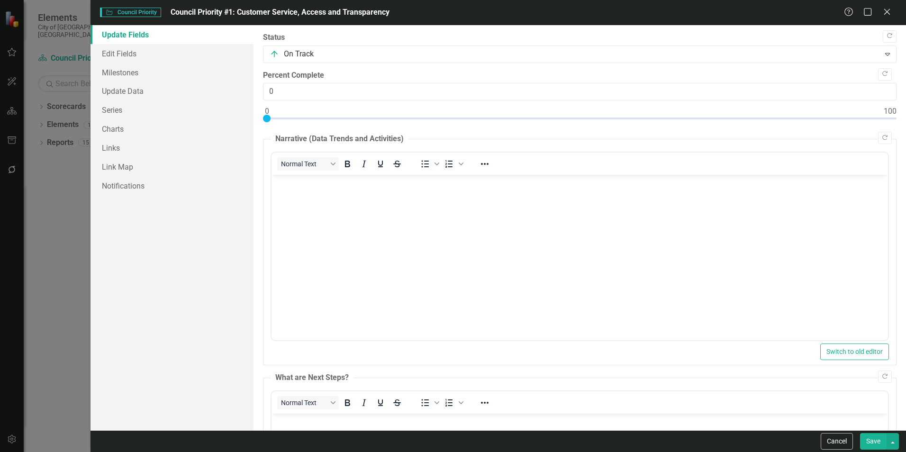
scroll to position [0, 0]
click at [136, 74] on link "Milestones" at bounding box center [172, 72] width 163 height 19
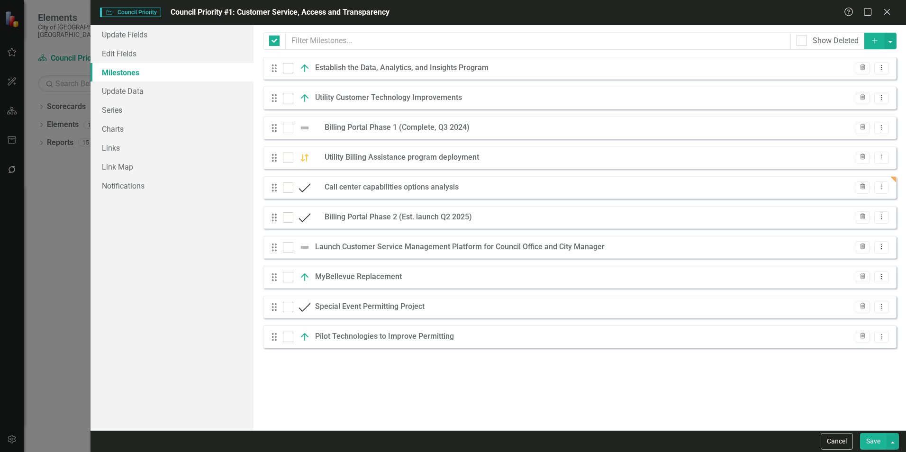
checkbox input "false"
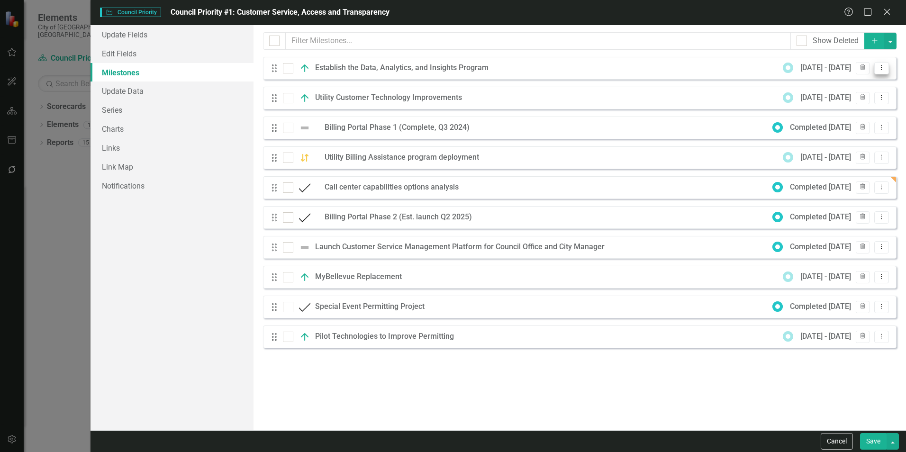
click at [883, 71] on icon "Dropdown Menu" at bounding box center [882, 67] width 8 height 6
click at [861, 84] on link "Edit Edit Milestone" at bounding box center [844, 84] width 89 height 18
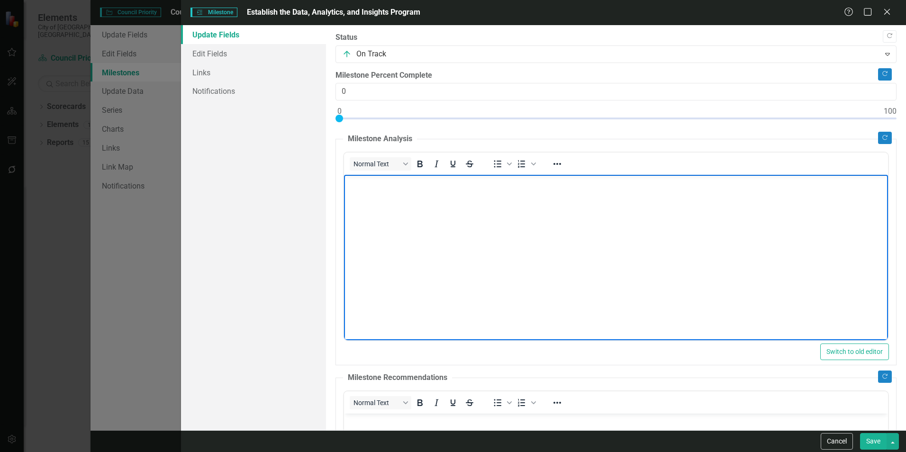
click at [547, 296] on body "Rich Text Area. Press ALT-0 for help." at bounding box center [616, 246] width 544 height 142
click at [443, 189] on body "Start: End:" at bounding box center [616, 246] width 544 height 142
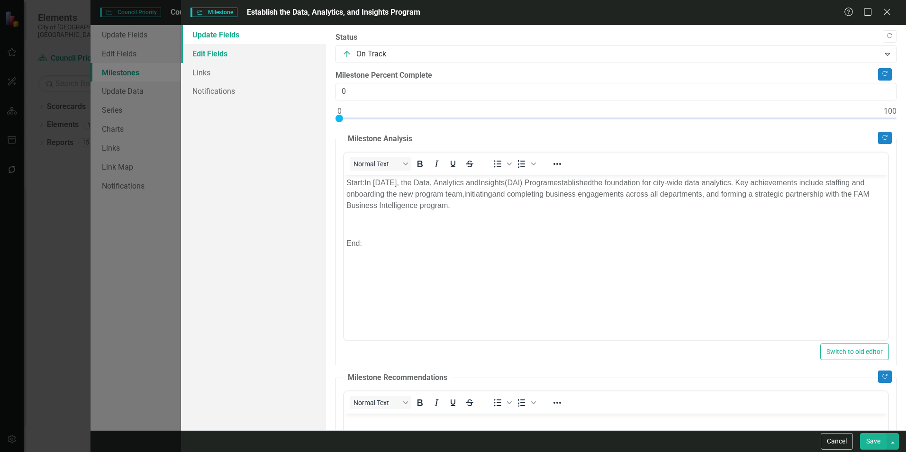
click at [207, 49] on link "Edit Fields" at bounding box center [253, 53] width 145 height 19
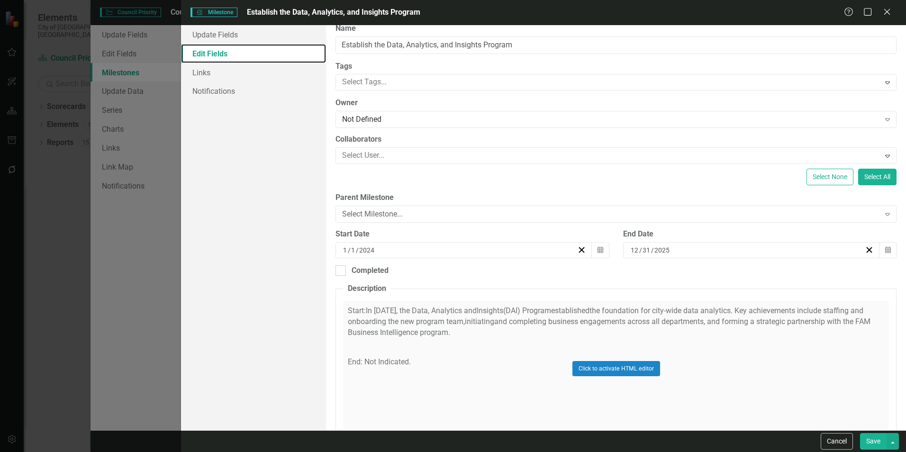
scroll to position [9, 0]
click at [847, 442] on button "Cancel" at bounding box center [837, 441] width 32 height 17
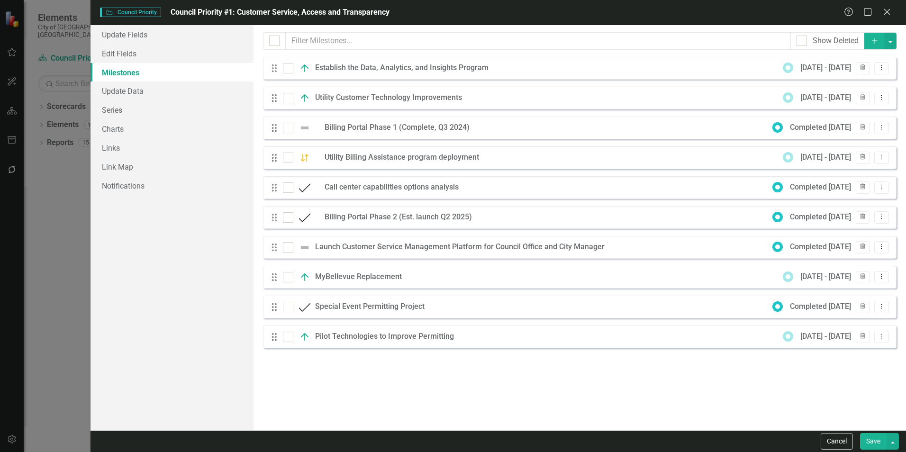
click at [875, 450] on div "Cancel Save" at bounding box center [499, 441] width 816 height 22
click at [871, 440] on button "Save" at bounding box center [873, 441] width 27 height 17
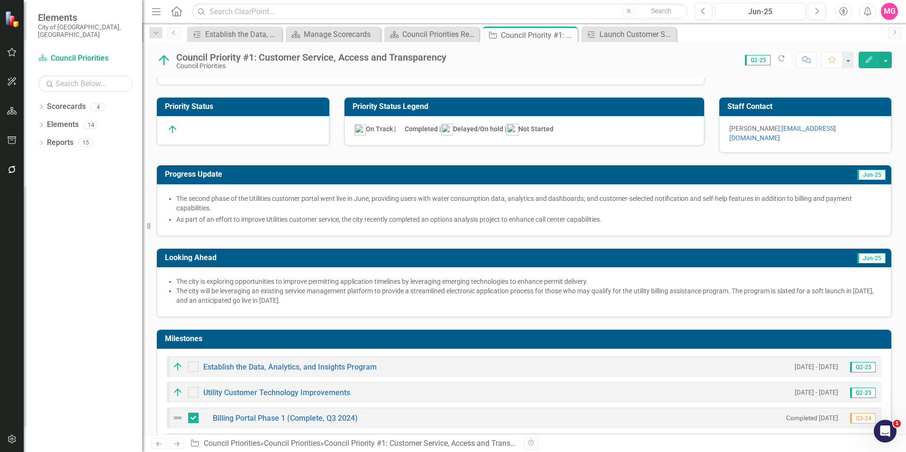
scroll to position [0, 0]
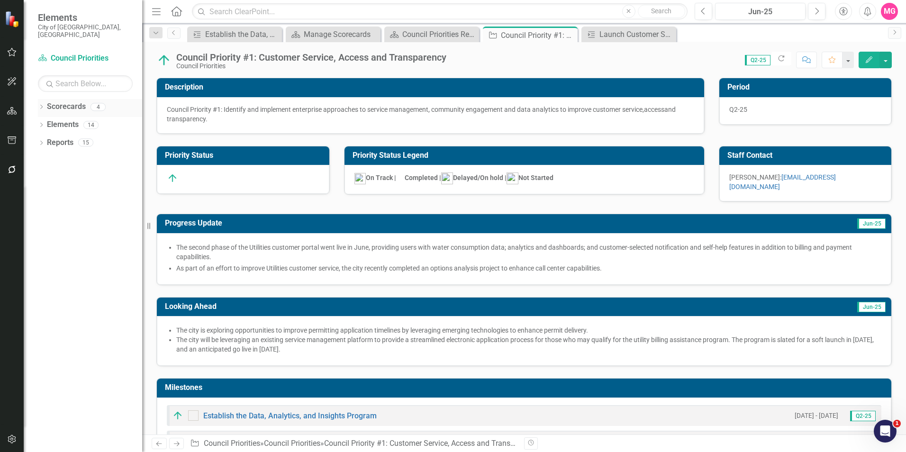
click at [63, 101] on link "Scorecards" at bounding box center [66, 106] width 39 height 11
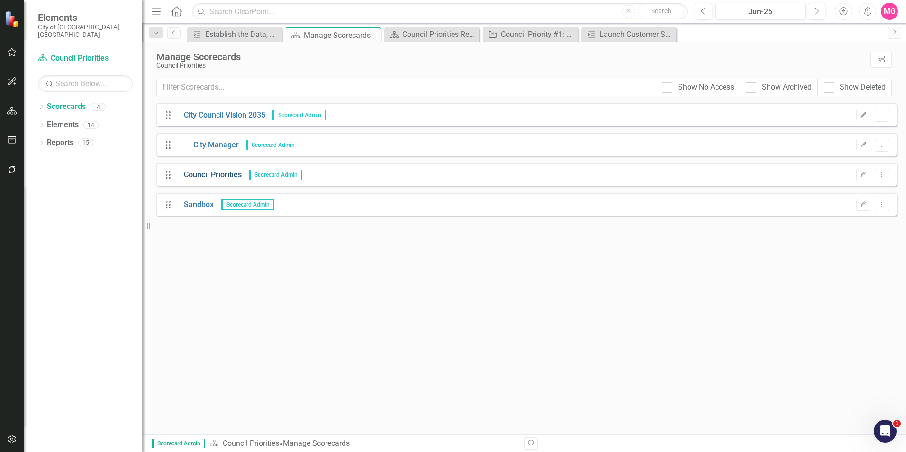
click at [199, 174] on link "Council Priorities" at bounding box center [209, 175] width 65 height 11
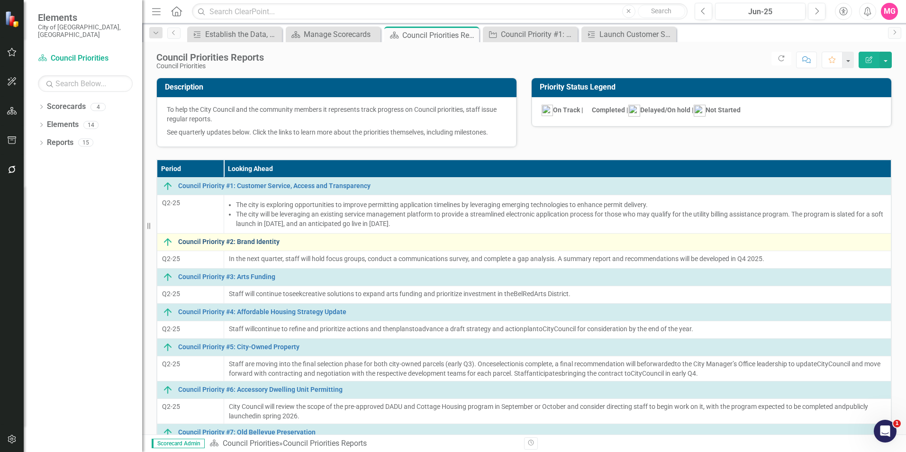
click at [227, 246] on link "Council Priority #2: Brand Identity" at bounding box center [532, 241] width 708 height 7
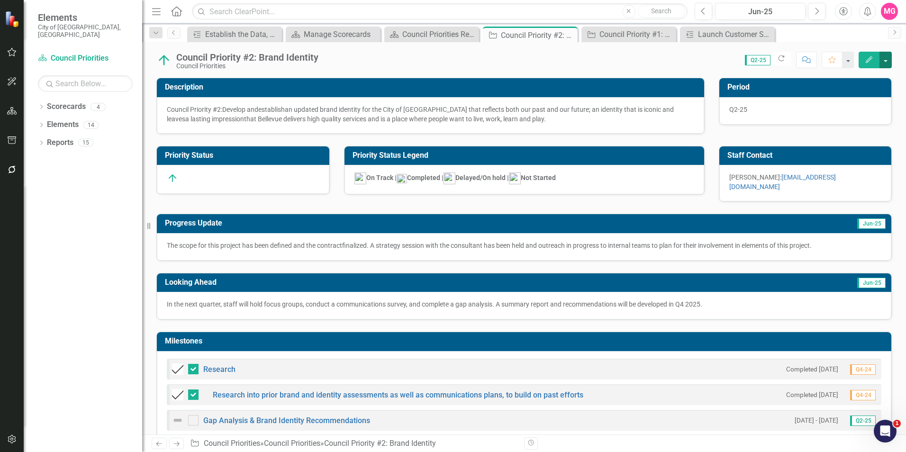
click at [891, 54] on button "button" at bounding box center [886, 60] width 12 height 17
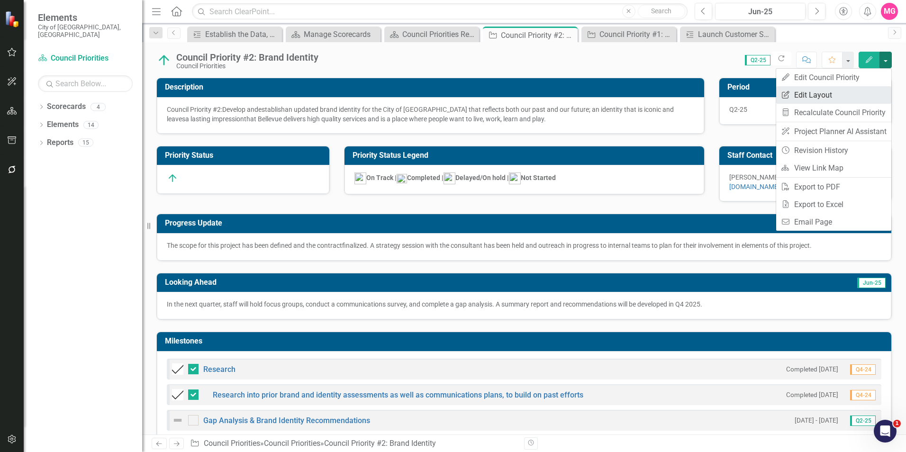
click at [814, 97] on link "Edit Report Edit Layout" at bounding box center [833, 95] width 115 height 18
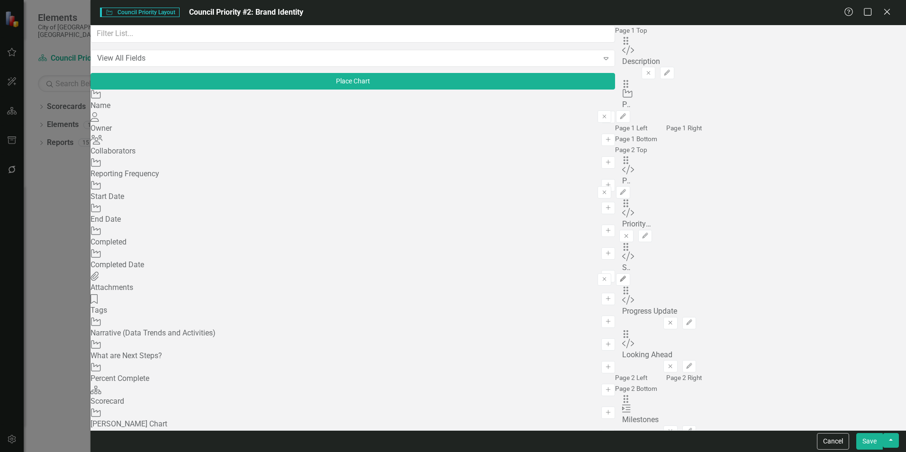
click at [626, 276] on icon "button" at bounding box center [623, 279] width 6 height 6
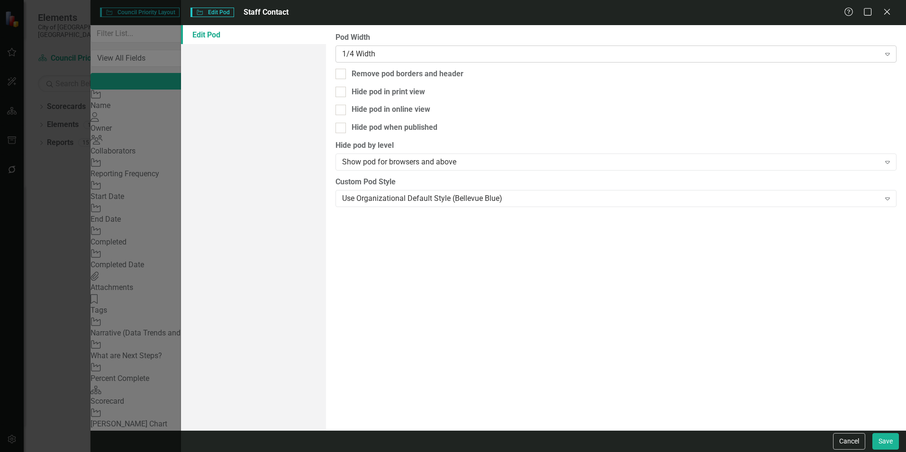
click at [819, 49] on div "1/4 Width" at bounding box center [610, 53] width 537 height 11
click at [891, 16] on icon "Close" at bounding box center [887, 11] width 12 height 9
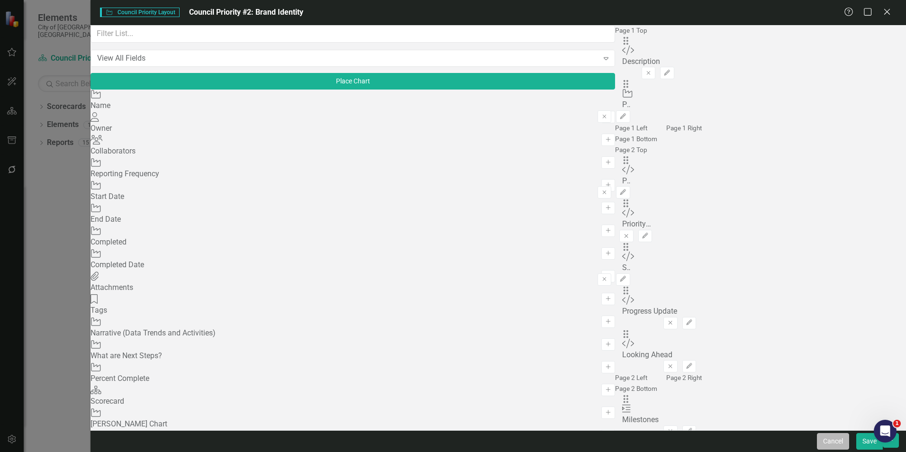
click at [829, 437] on button "Cancel" at bounding box center [833, 441] width 32 height 17
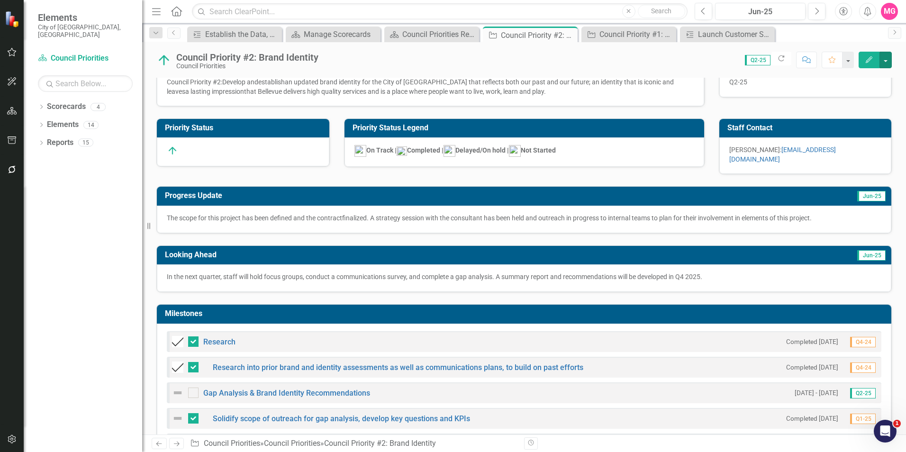
scroll to position [27, 0]
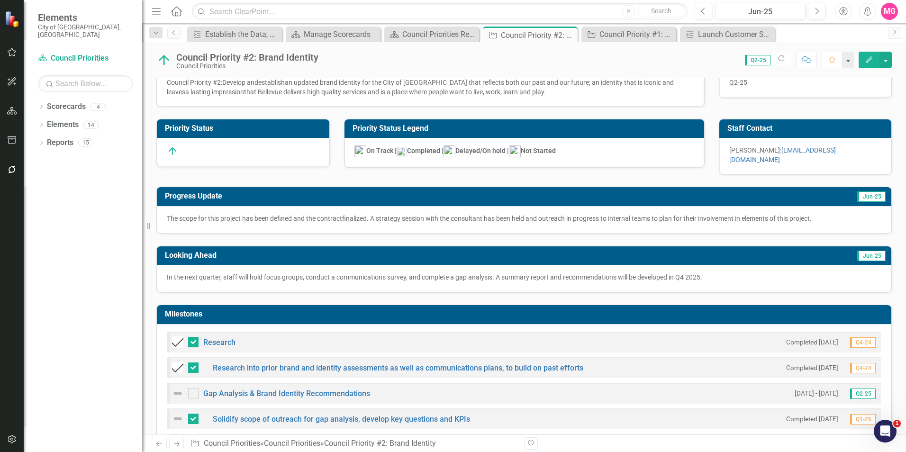
click at [867, 59] on icon "Edit" at bounding box center [869, 59] width 9 height 7
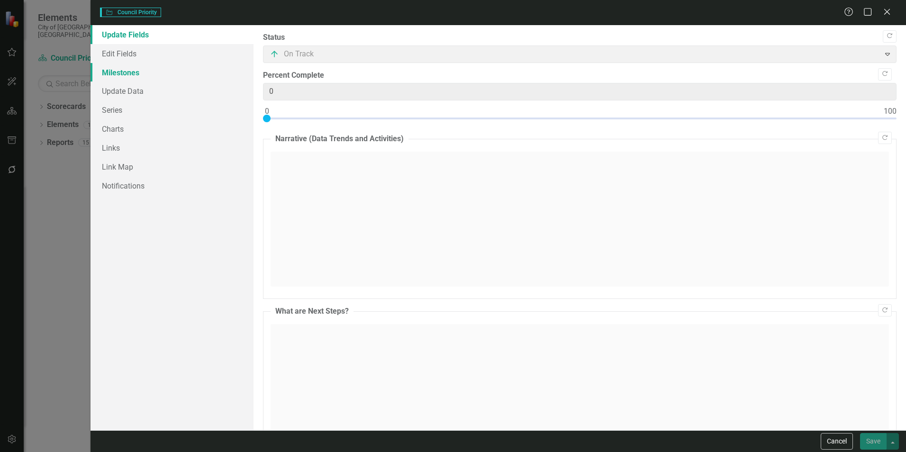
type input "0"
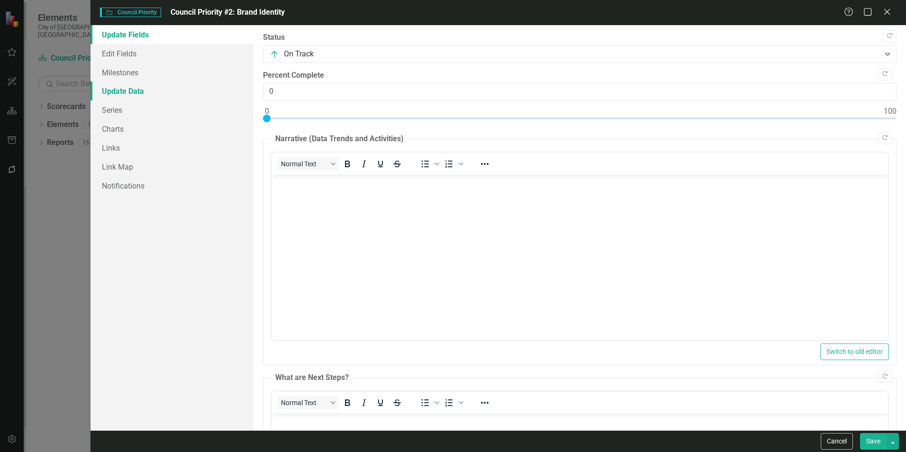
scroll to position [0, 0]
click at [120, 73] on link "Milestones" at bounding box center [172, 72] width 163 height 19
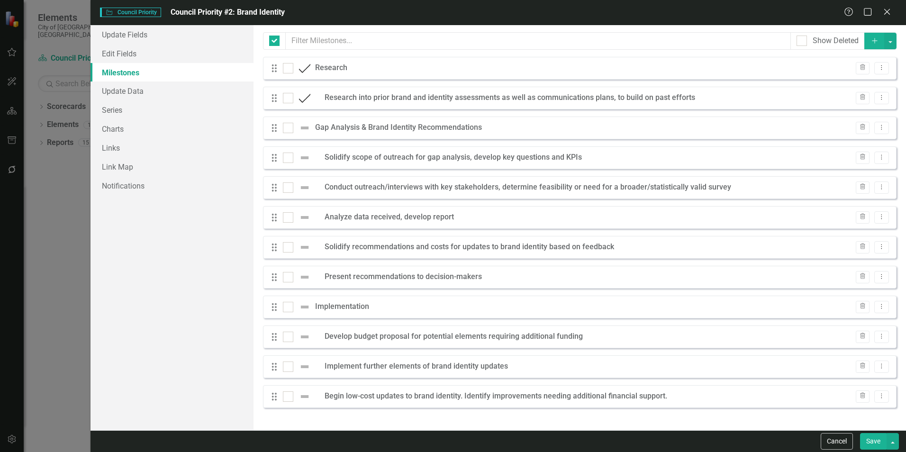
checkbox input "false"
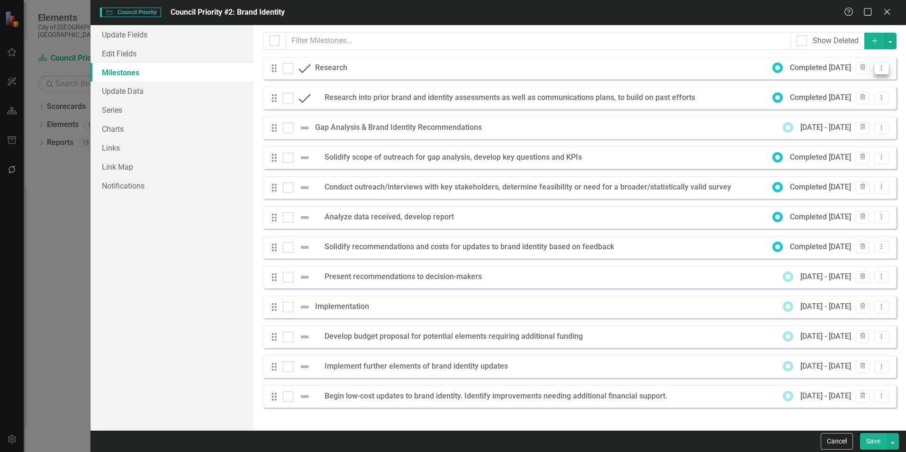
click at [884, 68] on icon "Dropdown Menu" at bounding box center [882, 67] width 8 height 6
click at [862, 82] on link "Edit Edit Milestone" at bounding box center [844, 84] width 89 height 18
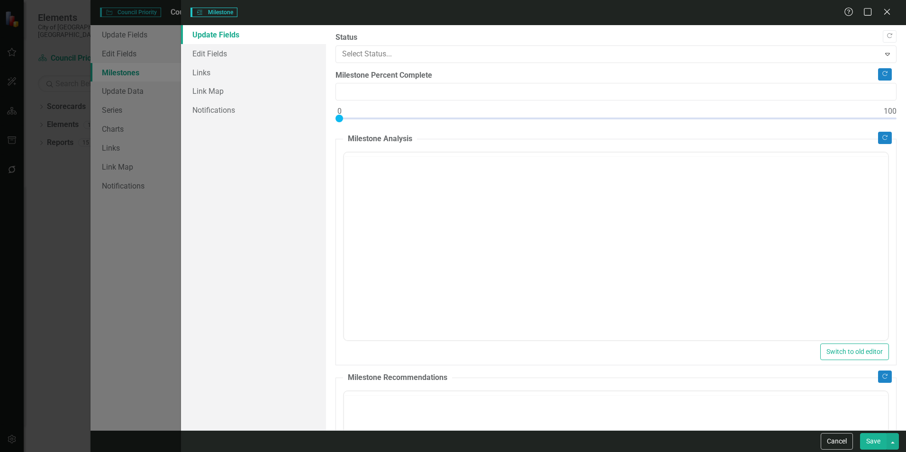
type input "0"
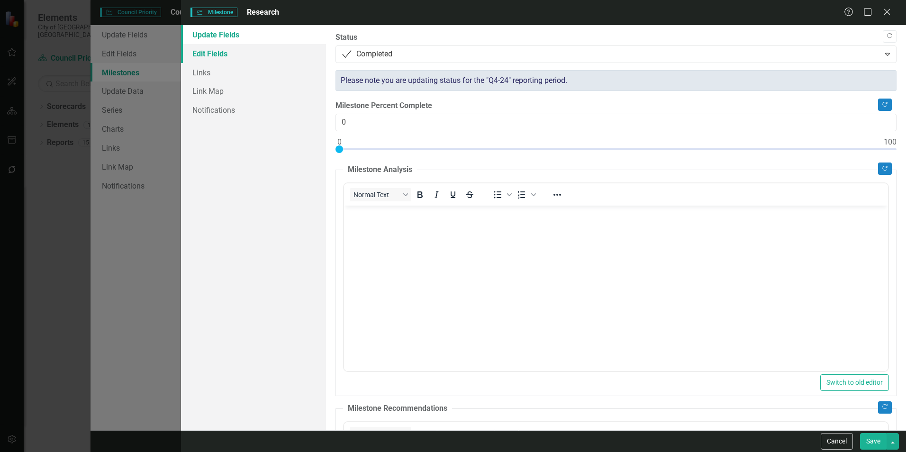
click at [215, 59] on link "Edit Fields" at bounding box center [253, 53] width 145 height 19
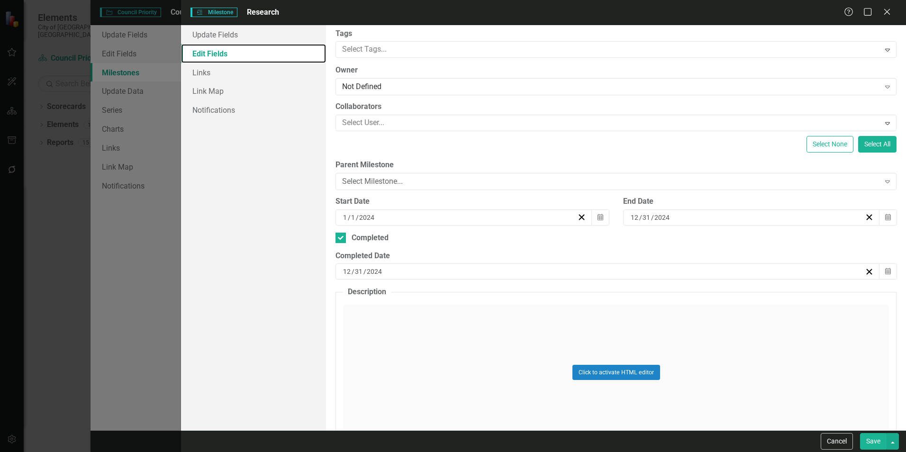
scroll to position [43, 0]
click at [477, 339] on div "Click to activate HTML editor" at bounding box center [616, 371] width 546 height 135
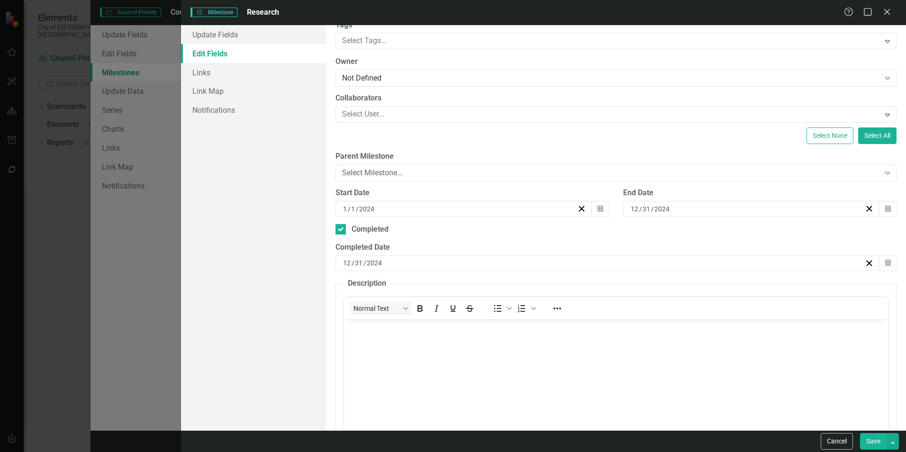
scroll to position [51, 0]
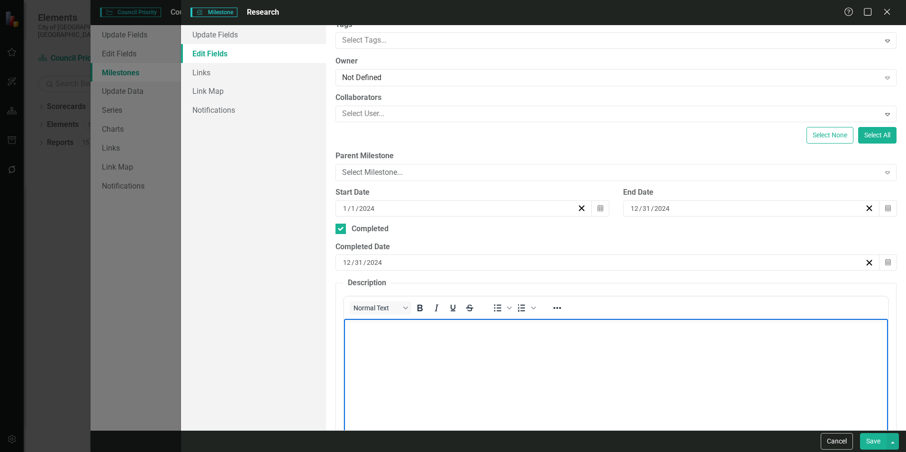
click at [435, 373] on body "Rich Text Area. Press ALT-0 for help." at bounding box center [616, 390] width 544 height 142
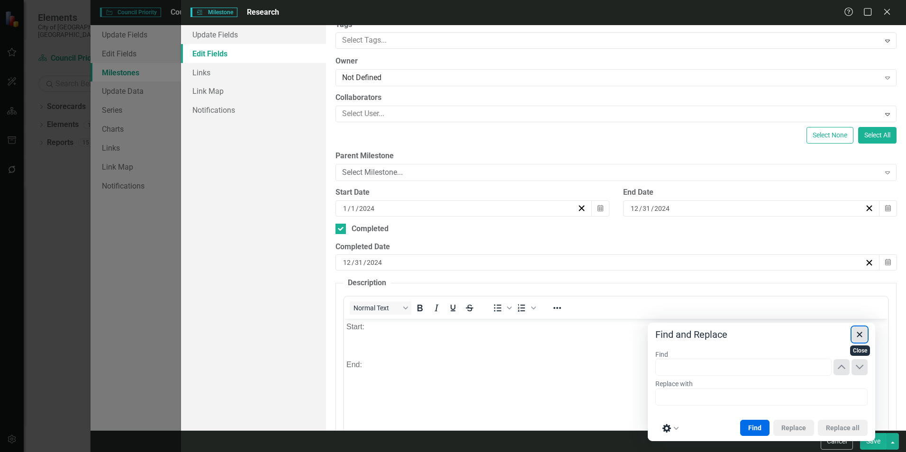
click at [861, 340] on icon "Close" at bounding box center [859, 334] width 11 height 11
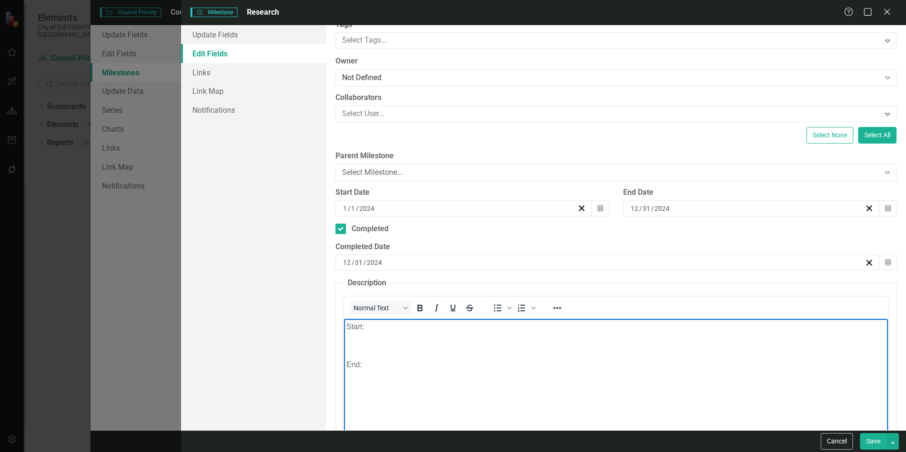
click at [622, 345] on p "Rich Text Area. Press ALT-0 for help." at bounding box center [615, 345] width 539 height 11
click at [422, 373] on body "Start: Not indicated. End:" at bounding box center [616, 390] width 544 height 142
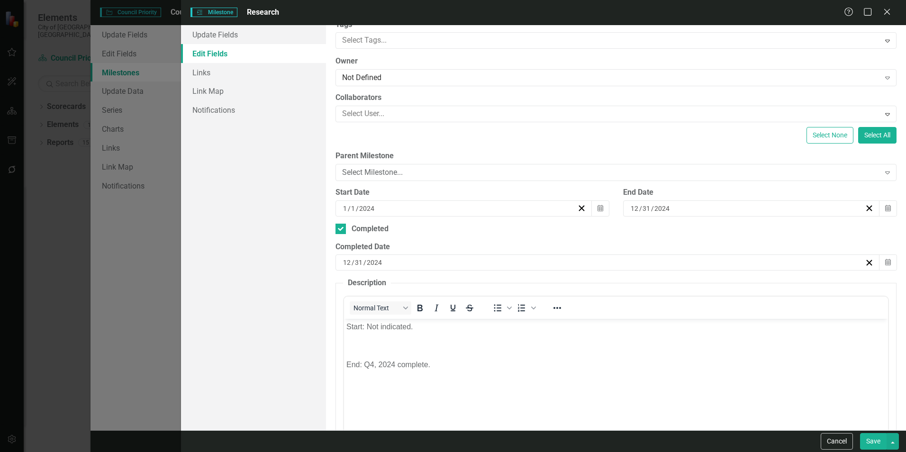
click at [873, 445] on button "Save" at bounding box center [873, 441] width 27 height 17
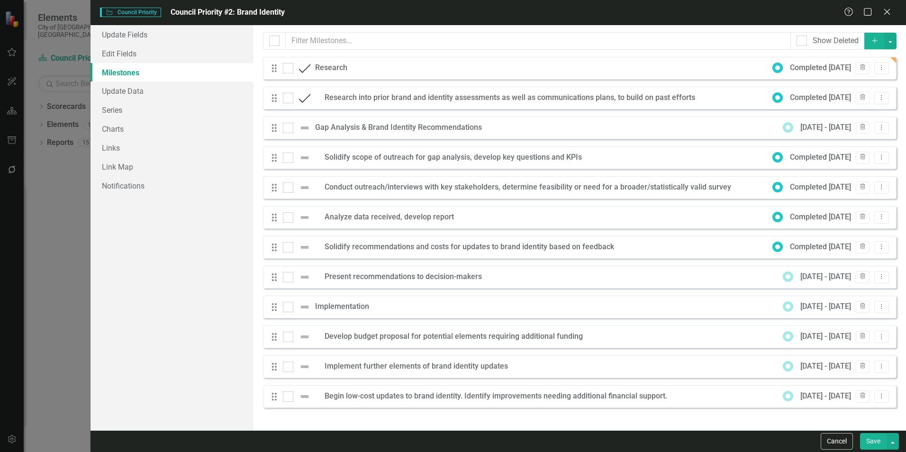
click at [868, 443] on button "Save" at bounding box center [873, 441] width 27 height 17
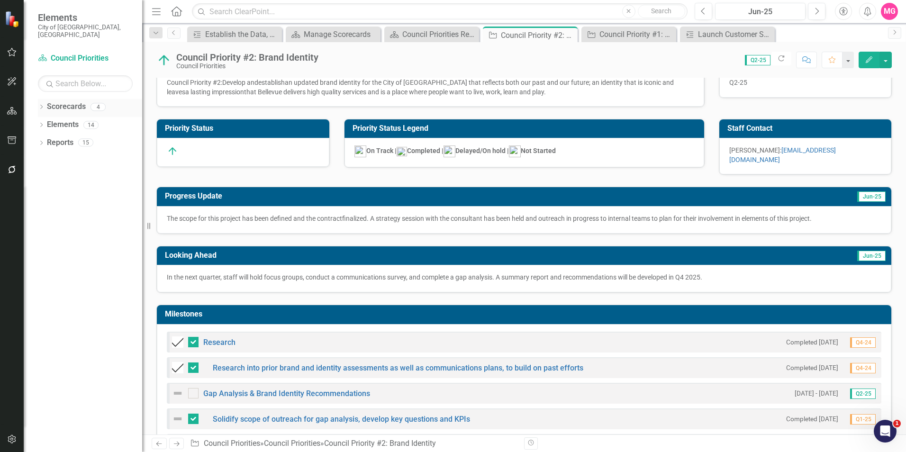
click at [59, 105] on div "Scorecards" at bounding box center [66, 107] width 39 height 16
click at [63, 101] on link "Scorecards" at bounding box center [66, 106] width 39 height 11
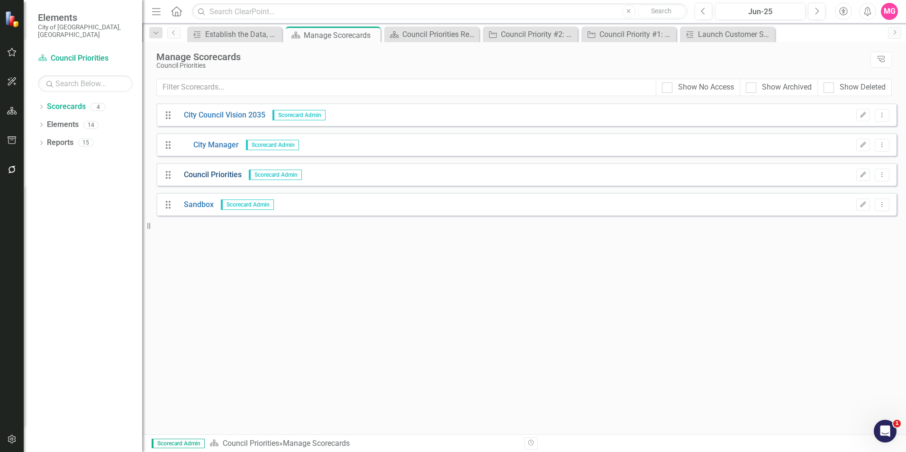
click at [231, 172] on link "Council Priorities" at bounding box center [209, 175] width 65 height 11
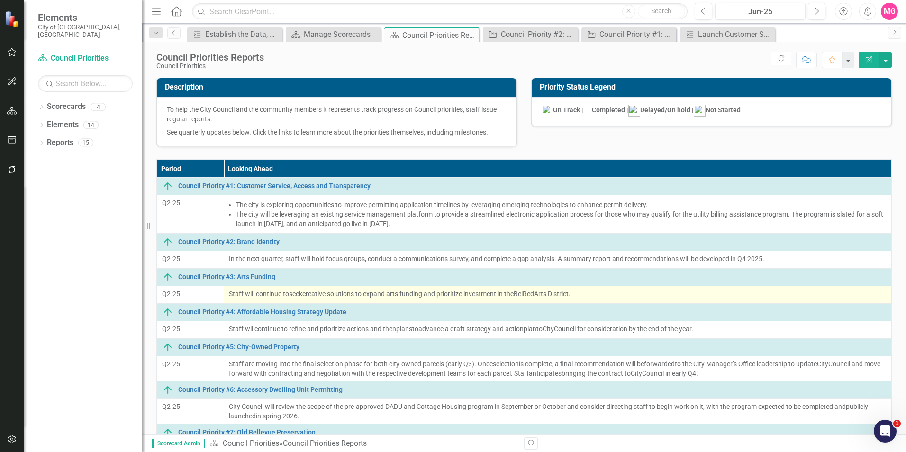
scroll to position [47, 0]
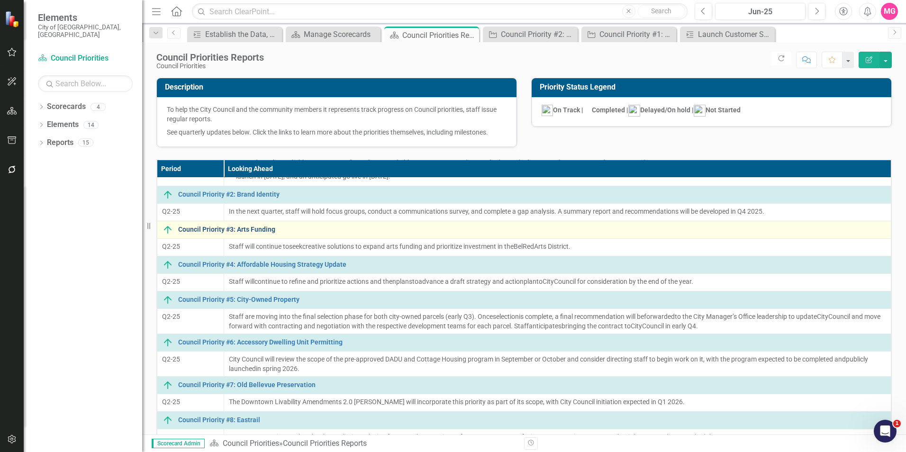
click at [260, 228] on link "Council Priority #3: Arts Funding" at bounding box center [532, 229] width 708 height 7
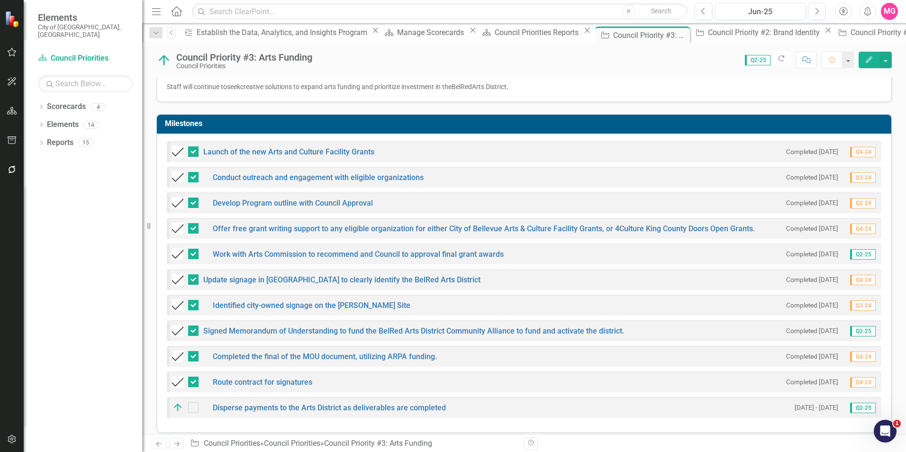
scroll to position [227, 0]
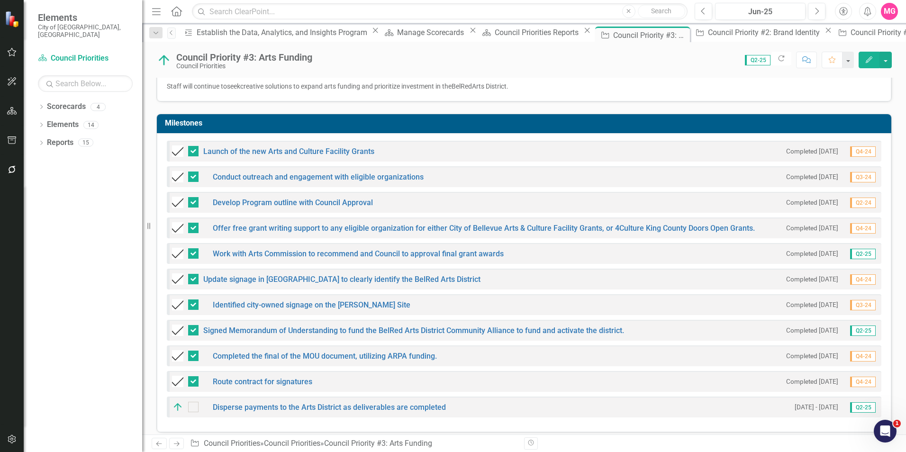
click at [867, 61] on icon "Edit" at bounding box center [869, 59] width 9 height 7
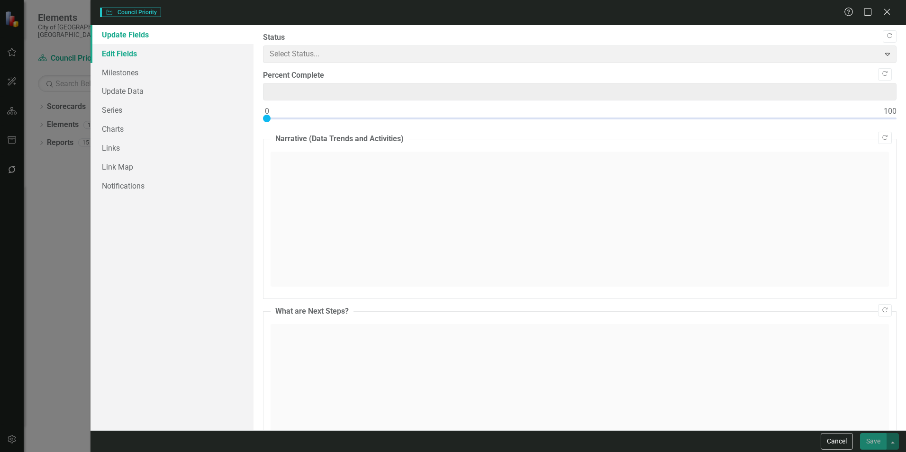
type input "0"
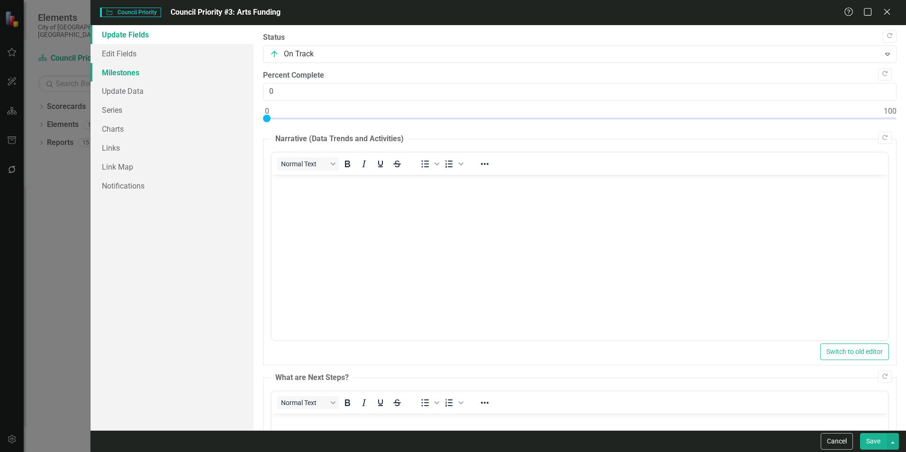
scroll to position [0, 0]
click at [132, 72] on link "Milestones" at bounding box center [172, 72] width 163 height 19
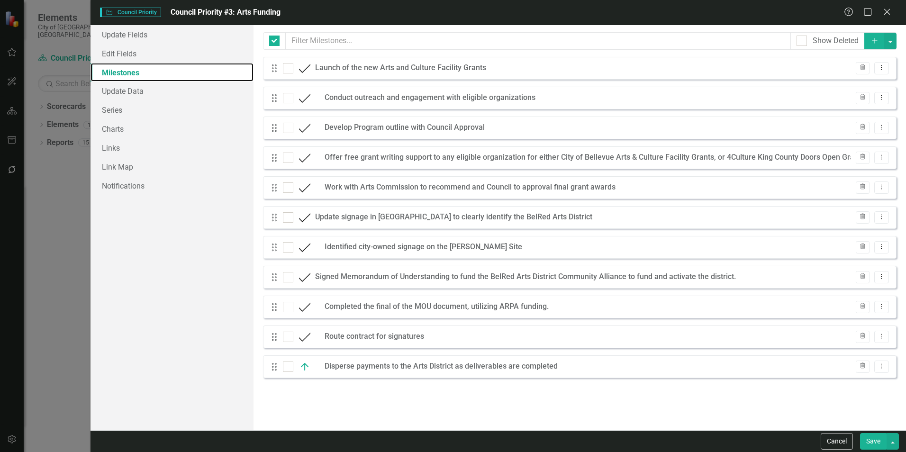
checkbox input "false"
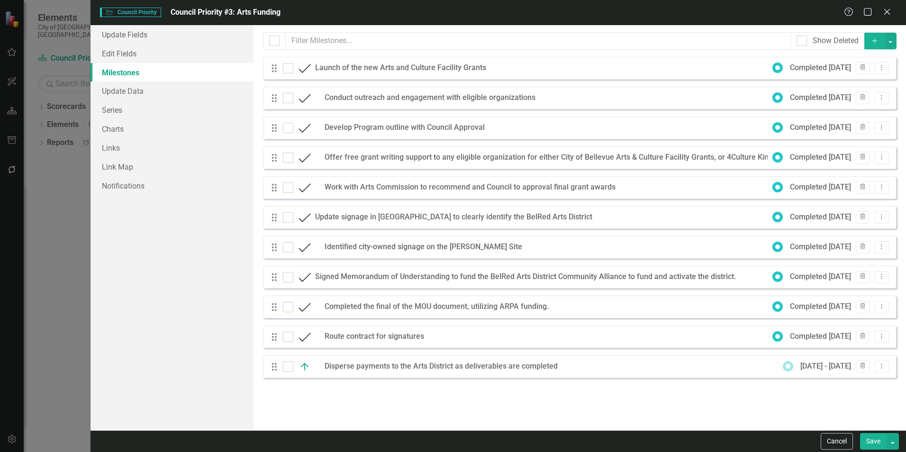
click at [872, 42] on icon "Add" at bounding box center [875, 40] width 9 height 7
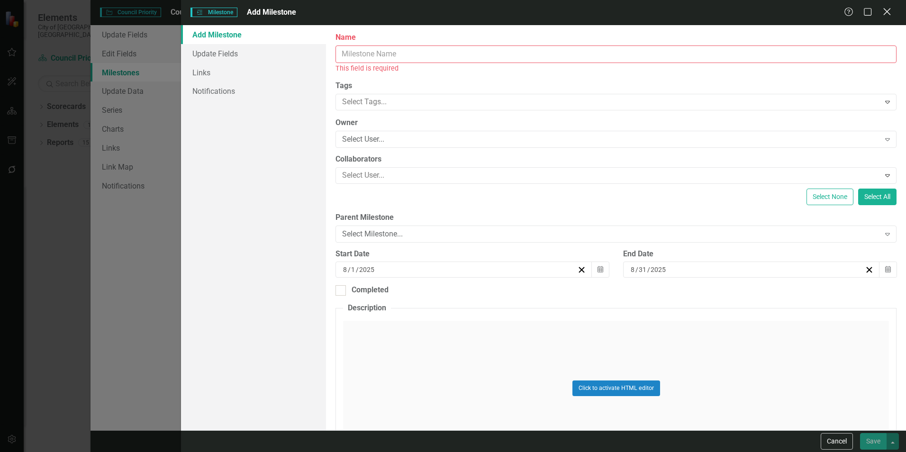
drag, startPoint x: 891, startPoint y: 10, endPoint x: 885, endPoint y: 13, distance: 5.7
click at [891, 10] on icon "Close" at bounding box center [887, 11] width 12 height 9
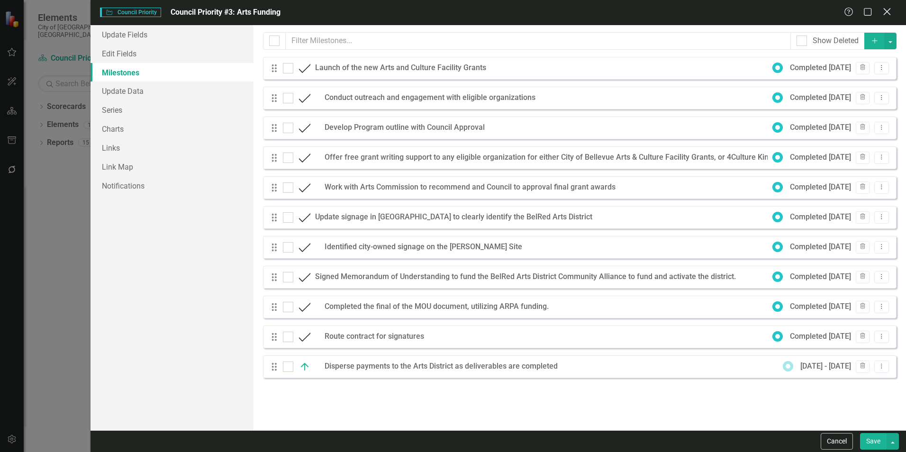
click at [889, 9] on icon "Close" at bounding box center [887, 11] width 12 height 9
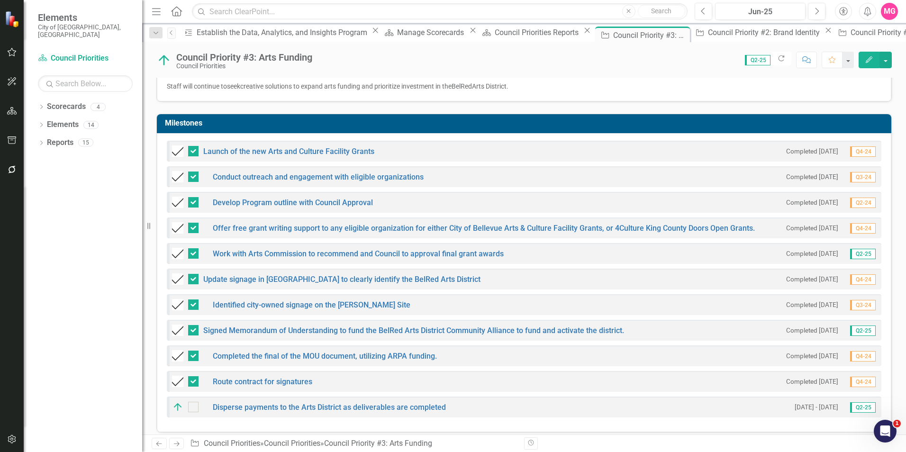
click at [872, 62] on icon "Edit" at bounding box center [869, 59] width 9 height 7
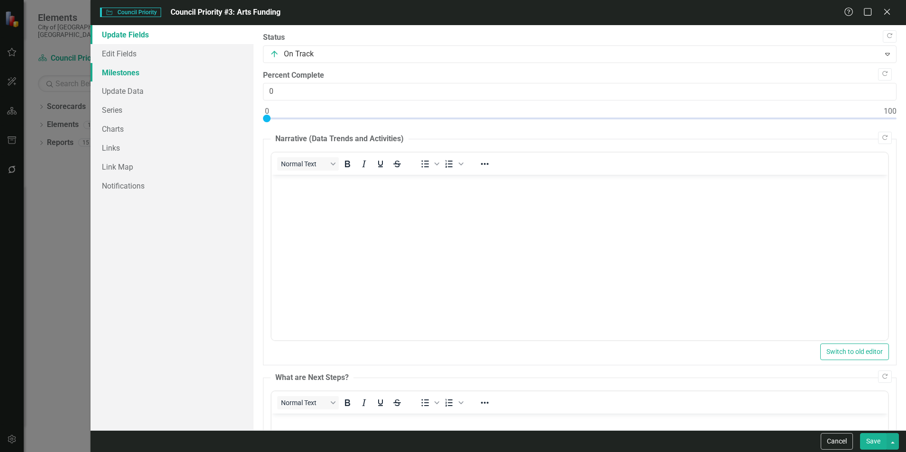
click at [123, 73] on link "Milestones" at bounding box center [172, 72] width 163 height 19
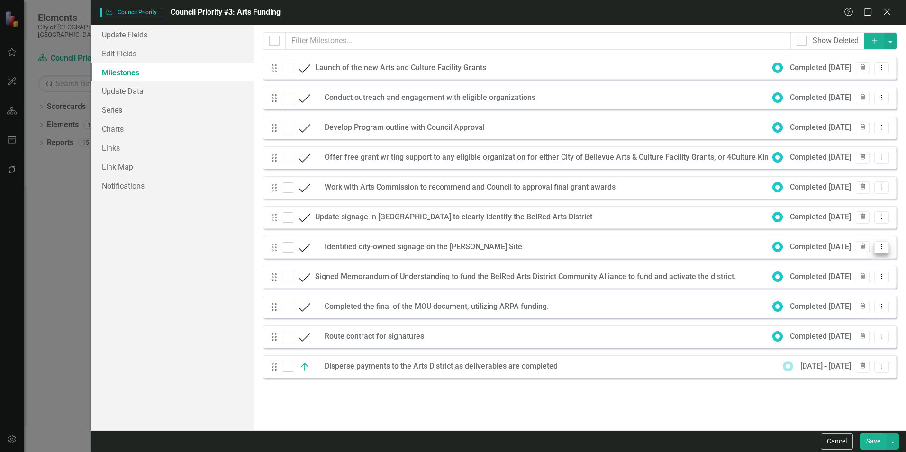
click at [880, 247] on icon "Dropdown Menu" at bounding box center [882, 247] width 8 height 6
click at [851, 261] on link "Edit Edit Milestone" at bounding box center [844, 263] width 89 height 18
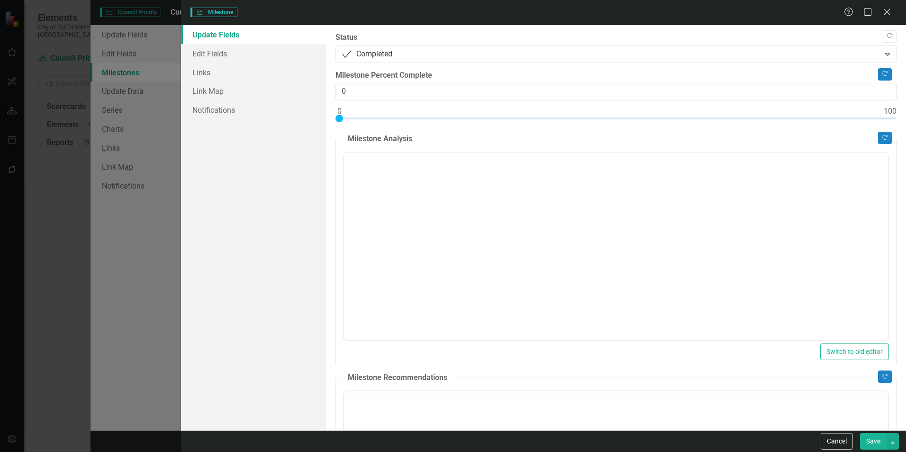
type input "0"
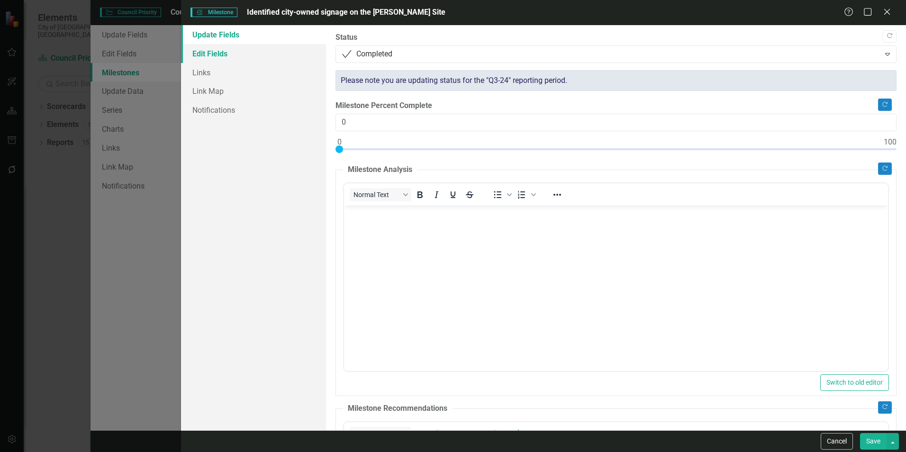
click at [227, 56] on link "Edit Fields" at bounding box center [253, 53] width 145 height 19
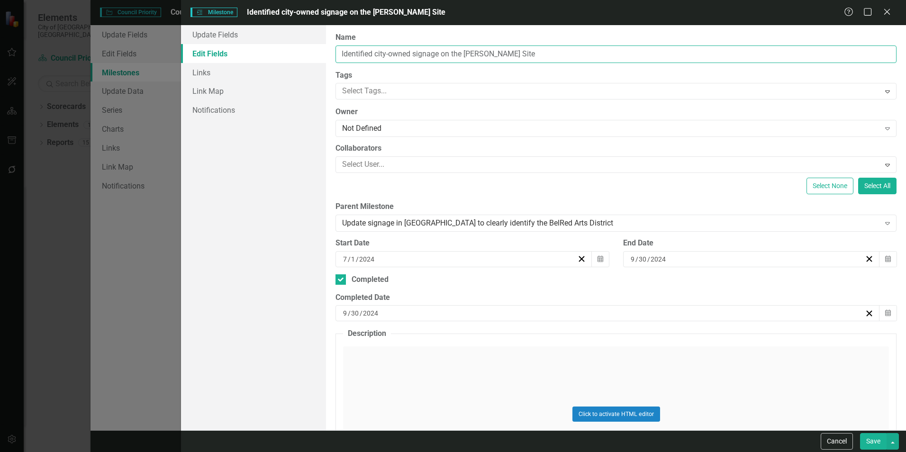
click at [657, 55] on input "Identified city-owned signage on the [PERSON_NAME] Site" at bounding box center [616, 54] width 561 height 18
paste input "(130th Ave NE and NE Spring Blvd) available for upgrade"
type input "Identified city-owned signage on the [PERSON_NAME] Site ([GEOGRAPHIC_DATA]) ava…"
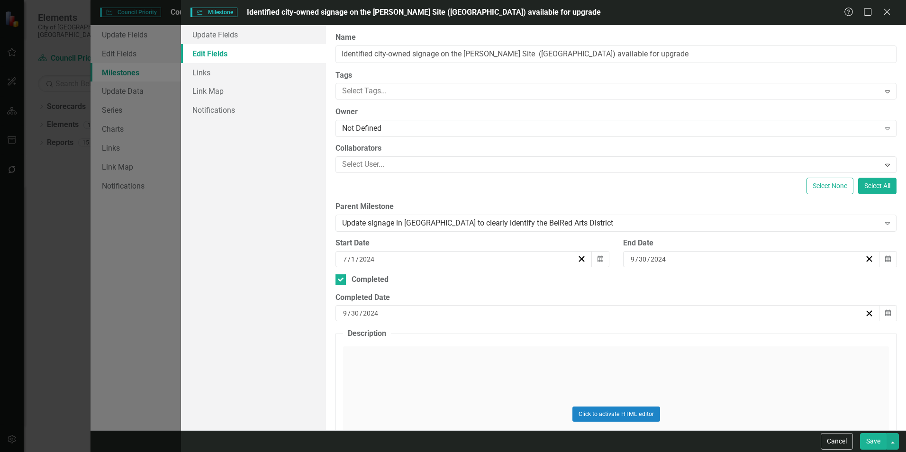
click at [877, 438] on button "Save" at bounding box center [873, 441] width 27 height 17
checkbox input "false"
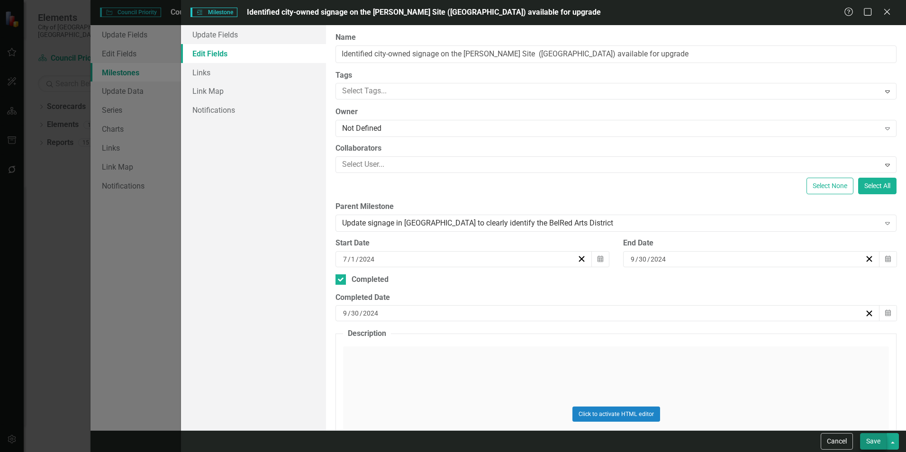
checkbox input "false"
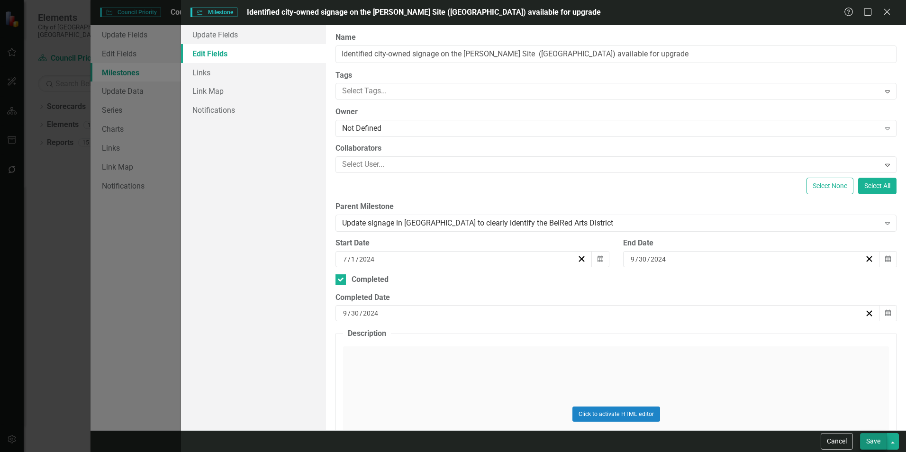
checkbox input "false"
checkbox input "true"
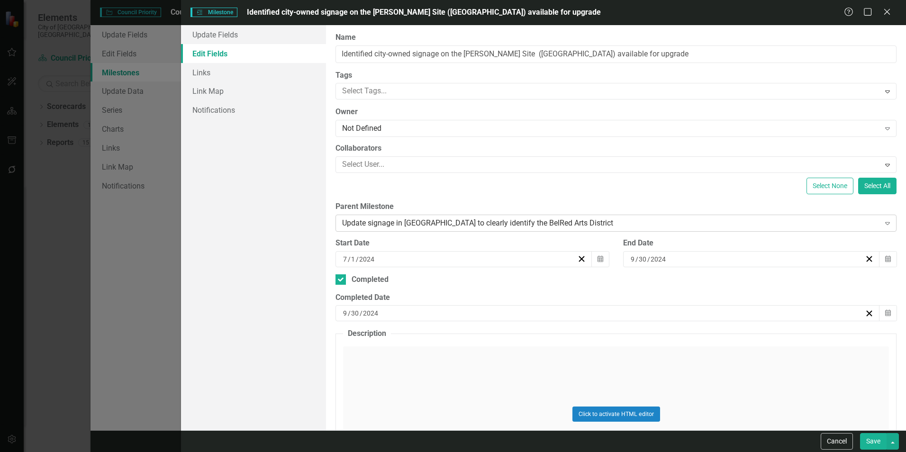
checkbox input "true"
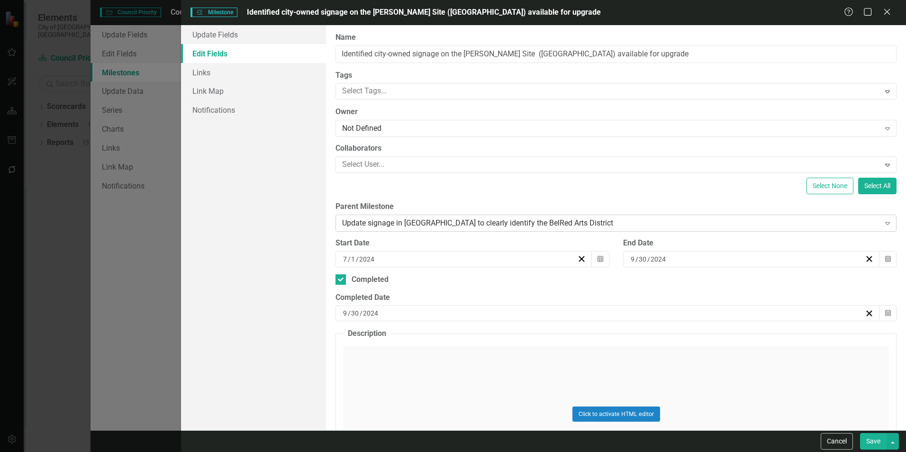
checkbox input "true"
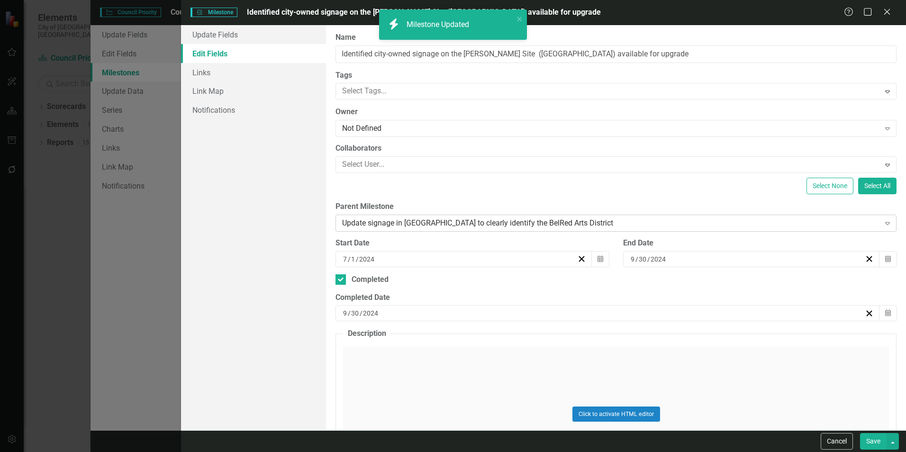
checkbox input "false"
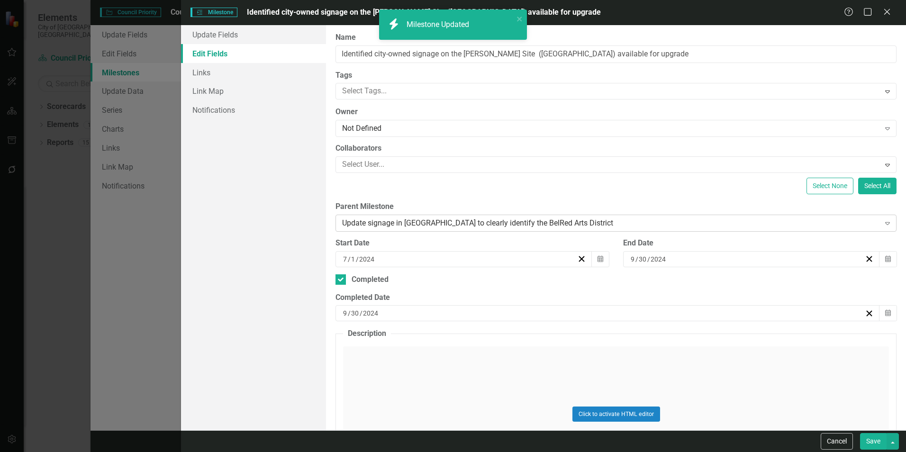
checkbox input "false"
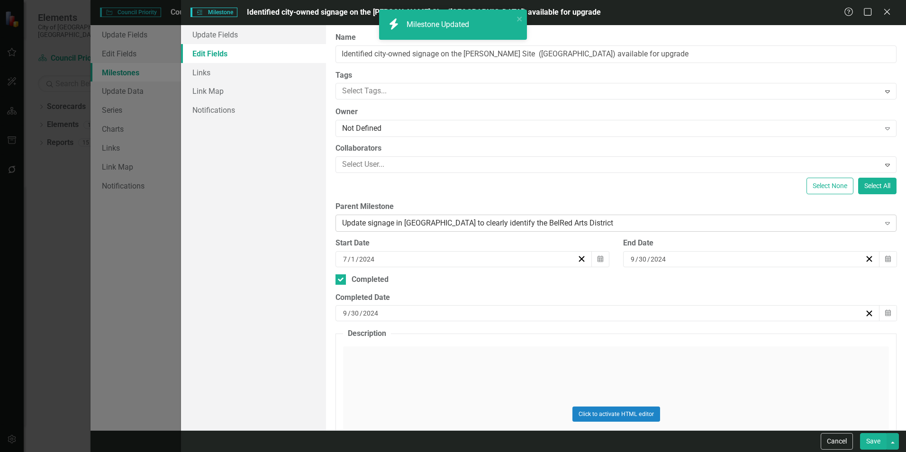
checkbox input "true"
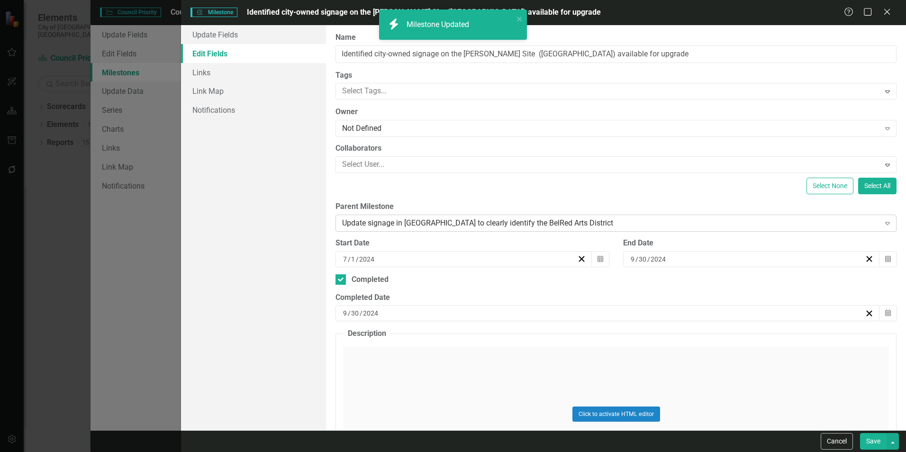
checkbox input "true"
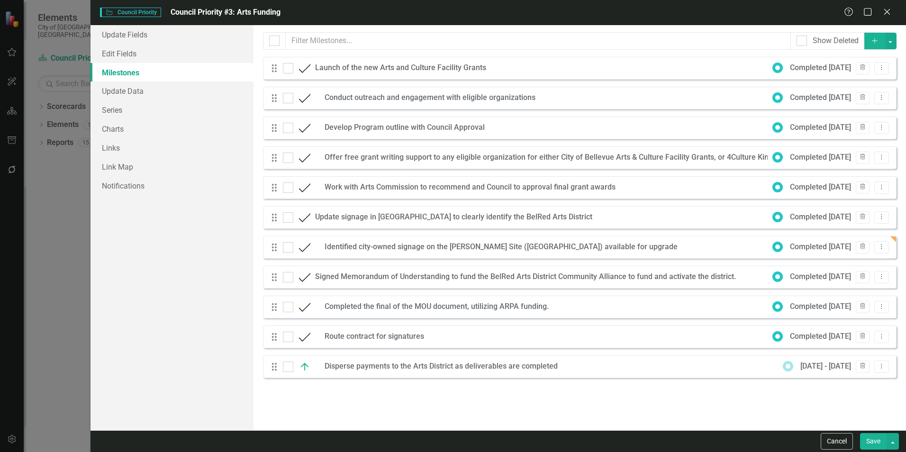
click at [869, 40] on button "Add" at bounding box center [874, 41] width 21 height 17
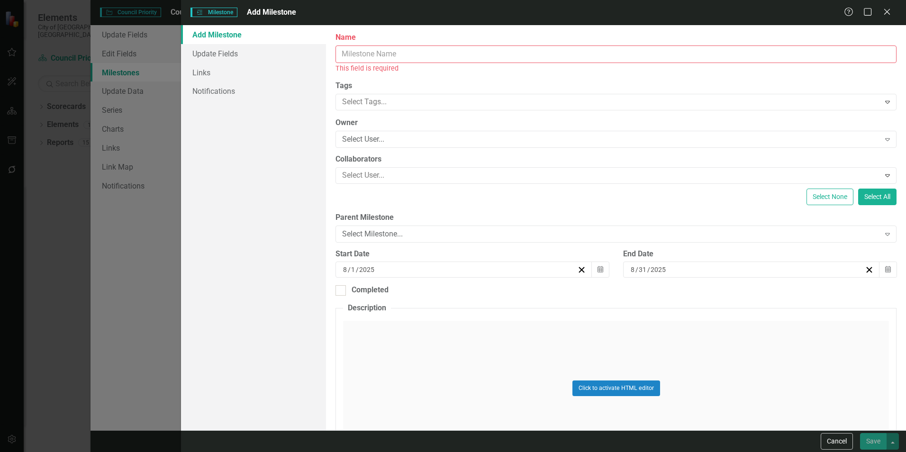
click at [546, 62] on input "Name" at bounding box center [616, 54] width 561 height 18
paste input "Design and permit new signage"
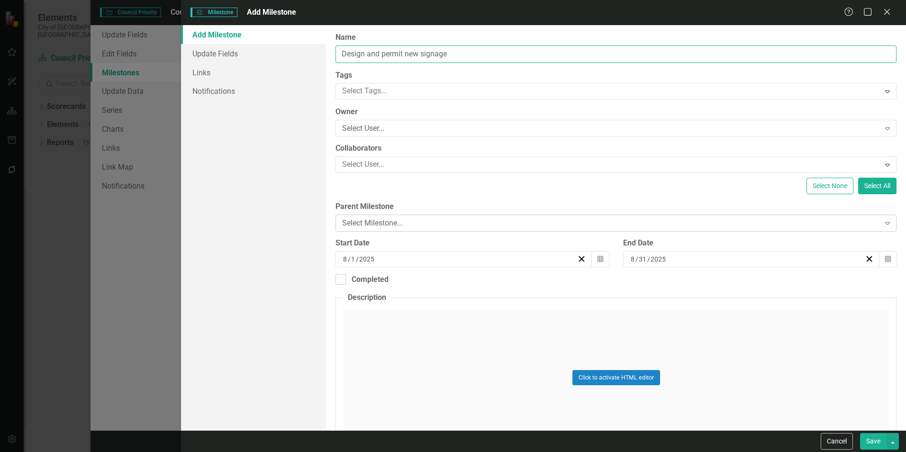
type input "Design and permit new signage"
click at [519, 228] on div "Select Milestone..." at bounding box center [610, 223] width 537 height 11
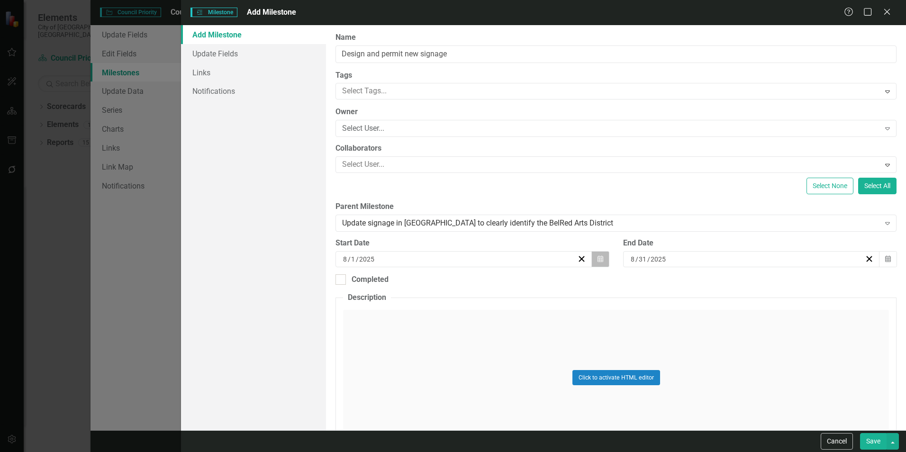
click at [599, 257] on icon "Calendar" at bounding box center [601, 259] width 6 height 7
click at [393, 282] on button "«" at bounding box center [390, 283] width 21 height 21
click at [418, 283] on button "‹" at bounding box center [410, 283] width 21 height 21
click at [419, 310] on button "1" at bounding box center [415, 314] width 24 height 17
click at [888, 266] on button "Calendar" at bounding box center [888, 259] width 18 height 16
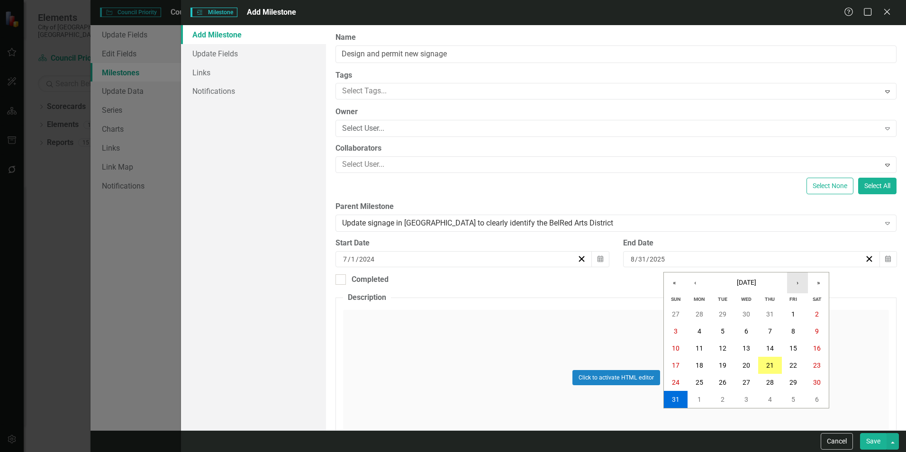
click at [798, 284] on button "›" at bounding box center [797, 283] width 21 height 21
click at [673, 282] on button "«" at bounding box center [674, 283] width 21 height 21
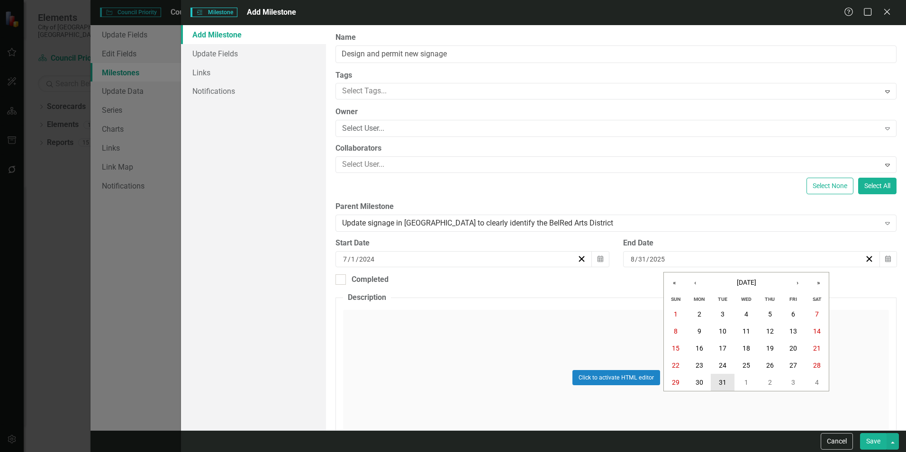
click at [721, 381] on abbr "31" at bounding box center [723, 383] width 8 height 8
click at [427, 278] on div "Completed" at bounding box center [616, 279] width 561 height 11
click at [342, 278] on input "Completed" at bounding box center [339, 277] width 6 height 6
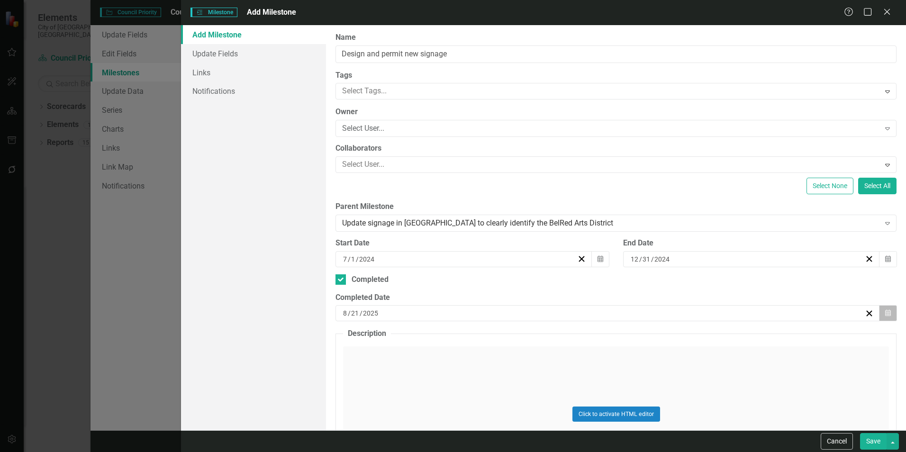
click at [887, 312] on button "Calendar" at bounding box center [888, 313] width 18 height 16
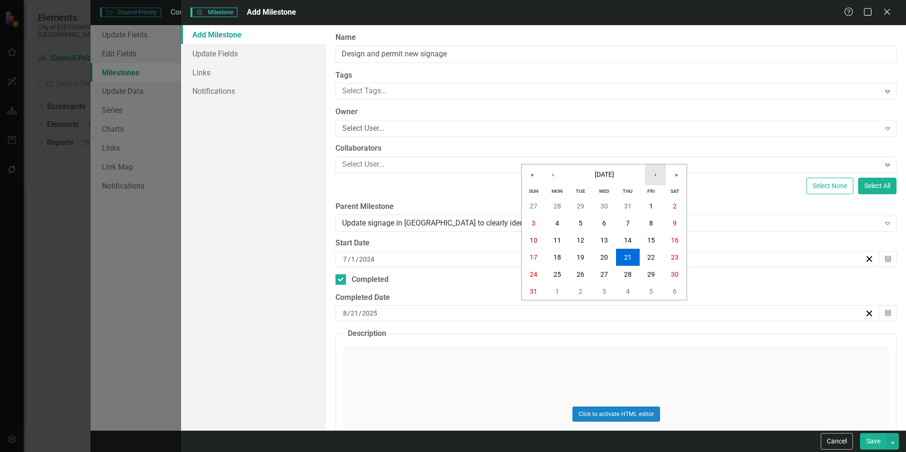
click at [663, 172] on button "›" at bounding box center [655, 174] width 21 height 21
click at [653, 173] on button "›" at bounding box center [655, 174] width 21 height 21
click at [530, 175] on button "«" at bounding box center [532, 174] width 21 height 21
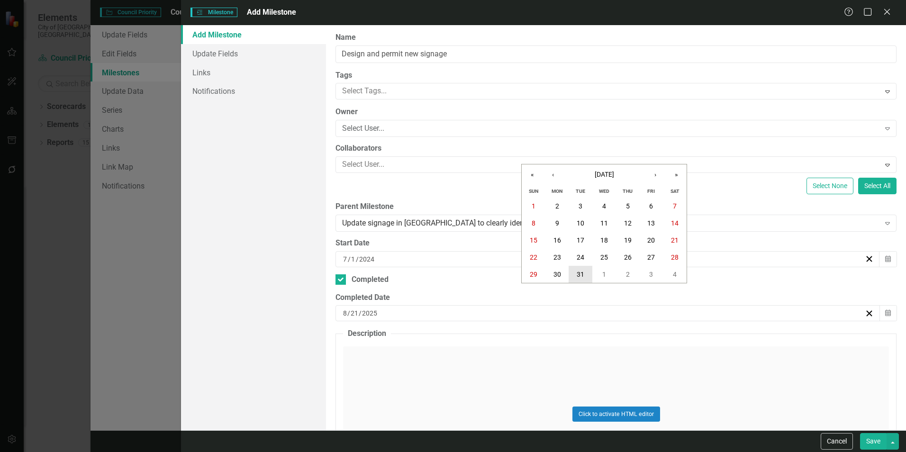
click at [583, 274] on abbr "31" at bounding box center [581, 275] width 8 height 8
click at [646, 281] on div "Completed" at bounding box center [616, 279] width 561 height 11
click at [342, 281] on input "Completed" at bounding box center [339, 277] width 6 height 6
checkbox input "false"
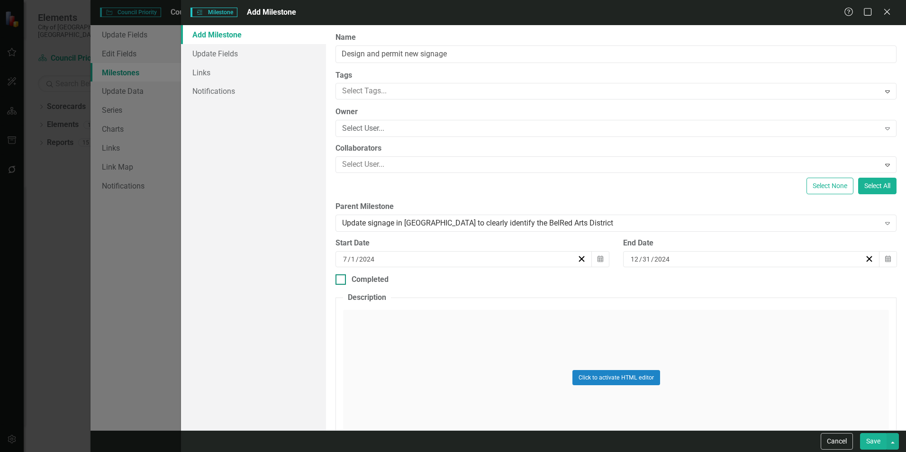
click at [646, 281] on div "Completed" at bounding box center [616, 279] width 561 height 11
click at [342, 281] on input "Completed" at bounding box center [339, 277] width 6 height 6
checkbox input "true"
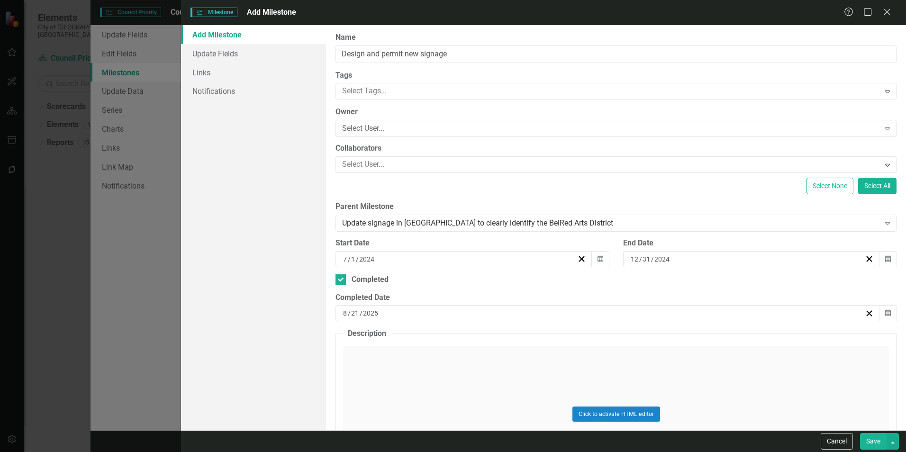
scroll to position [227, 0]
click at [879, 314] on button "Calendar" at bounding box center [888, 313] width 18 height 16
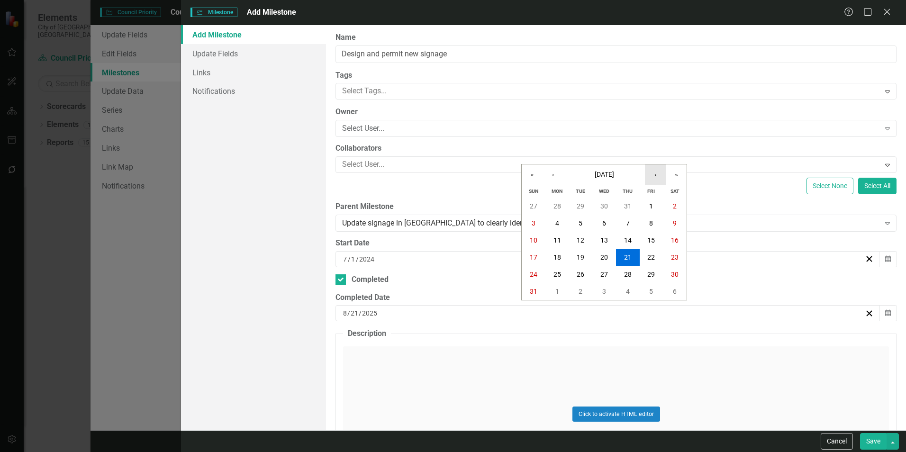
click at [651, 176] on button "›" at bounding box center [655, 174] width 21 height 21
click at [603, 272] on abbr "31" at bounding box center [604, 275] width 8 height 8
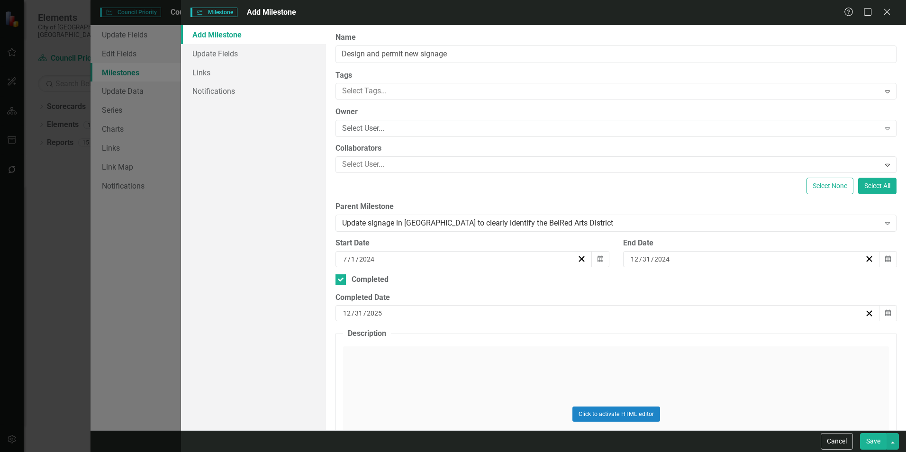
click at [493, 325] on div "ClearPoint Can Do More! How ClearPoint Can Help Close Enterprise plans can auto…" at bounding box center [616, 227] width 580 height 405
click at [485, 318] on div "[DATE]" at bounding box center [603, 313] width 523 height 9
click at [357, 336] on button "«" at bounding box center [346, 331] width 21 height 21
click at [408, 435] on button "31" at bounding box center [396, 431] width 24 height 17
click at [870, 438] on button "Save" at bounding box center [873, 441] width 27 height 17
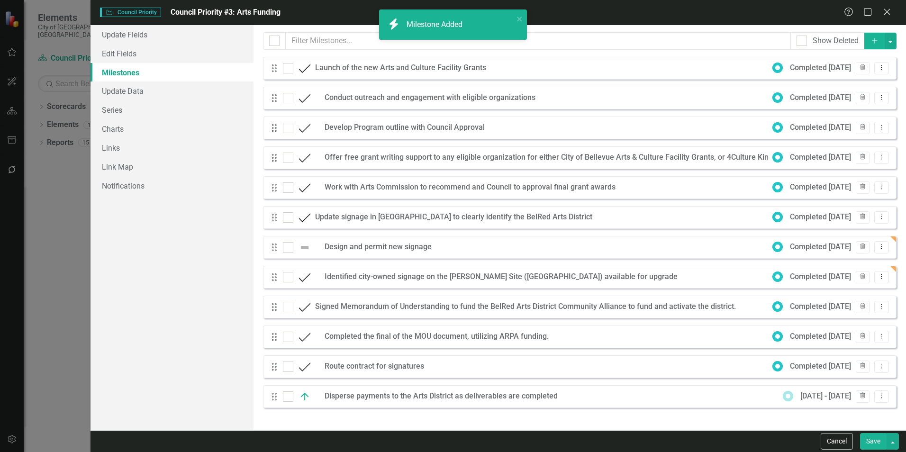
checkbox input "false"
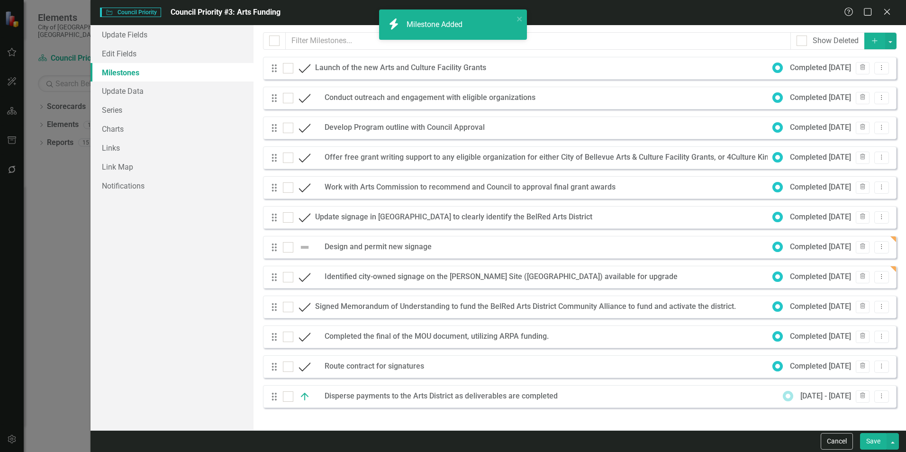
checkbox input "false"
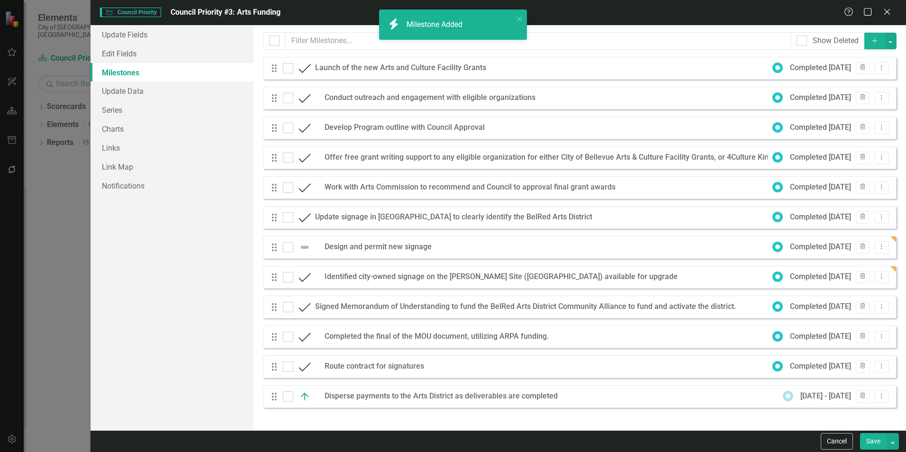
checkbox input "true"
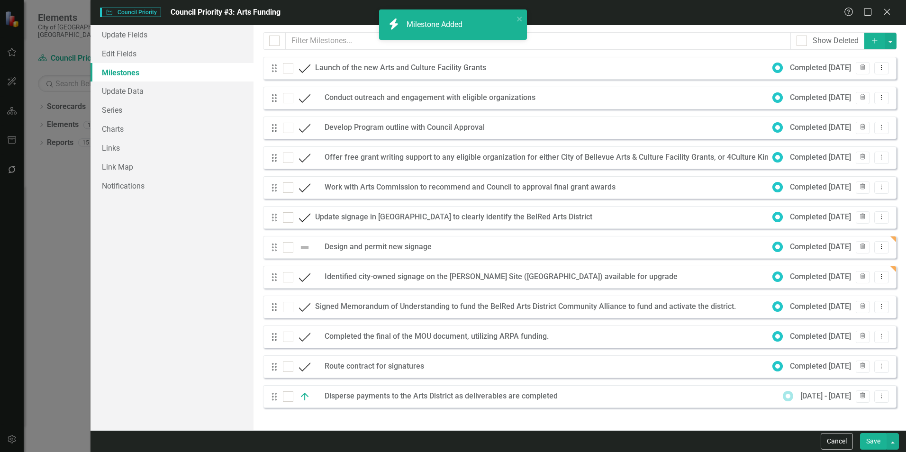
checkbox input "true"
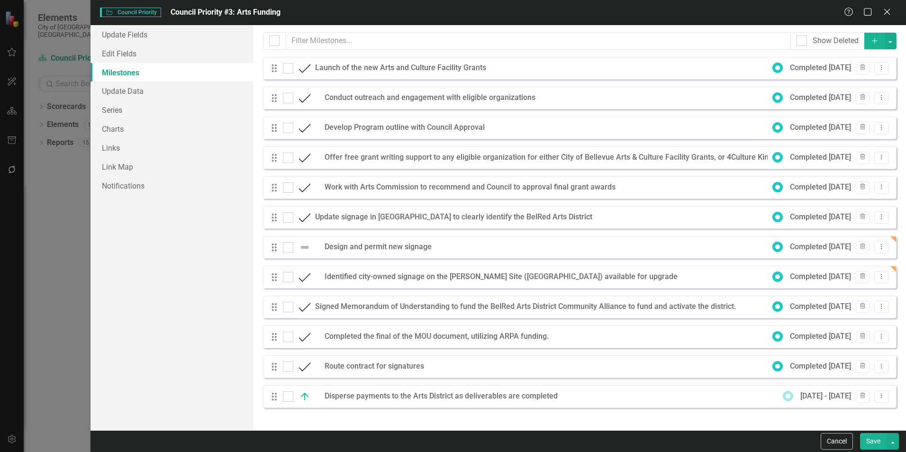
click at [871, 44] on button "Add" at bounding box center [874, 41] width 21 height 17
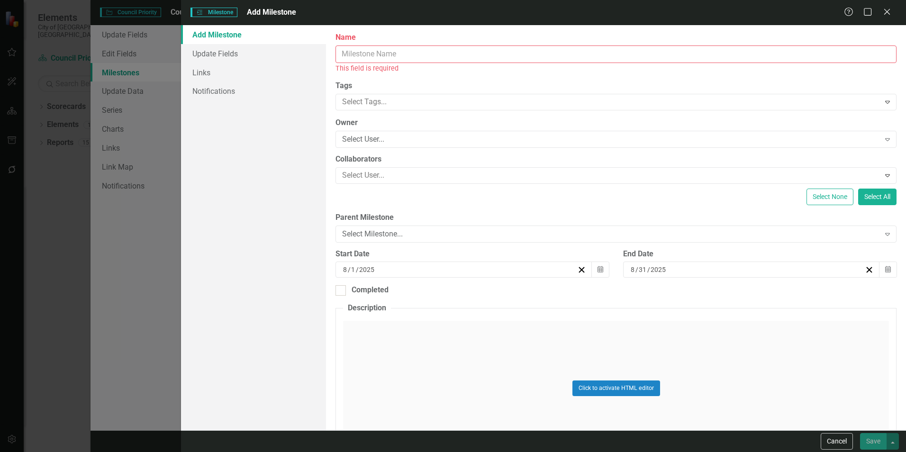
click at [527, 58] on input "Name" at bounding box center [616, 54] width 561 height 18
paste input "Install new placemaking signage"
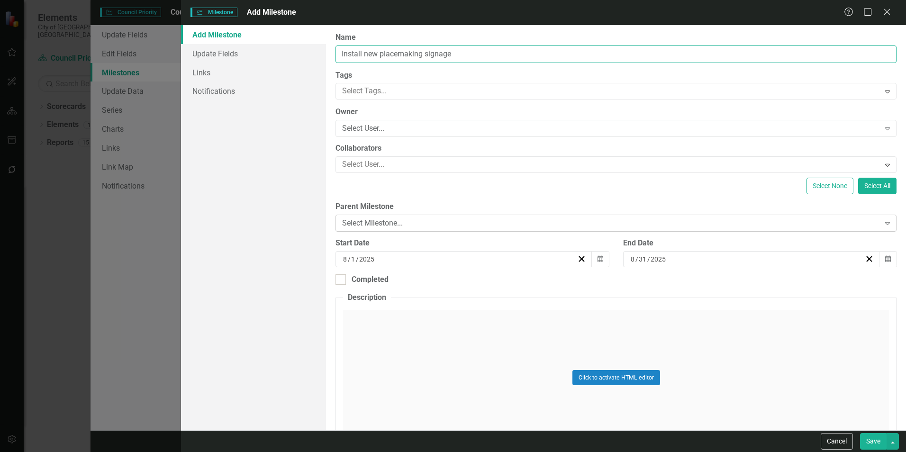
type input "Install new placemaking signage"
click at [435, 225] on div "Select Milestone..." at bounding box center [610, 223] width 537 height 11
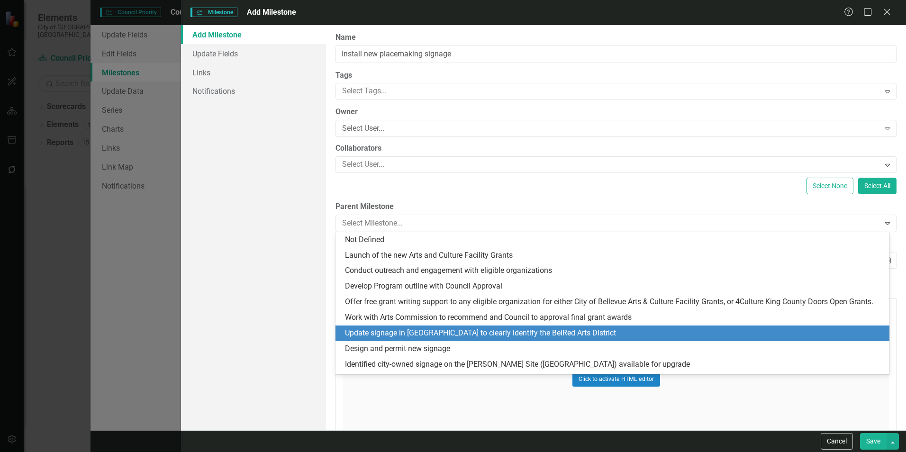
click at [389, 327] on div "Update signage in [GEOGRAPHIC_DATA] to clearly identify the BelRed Arts District" at bounding box center [613, 334] width 554 height 16
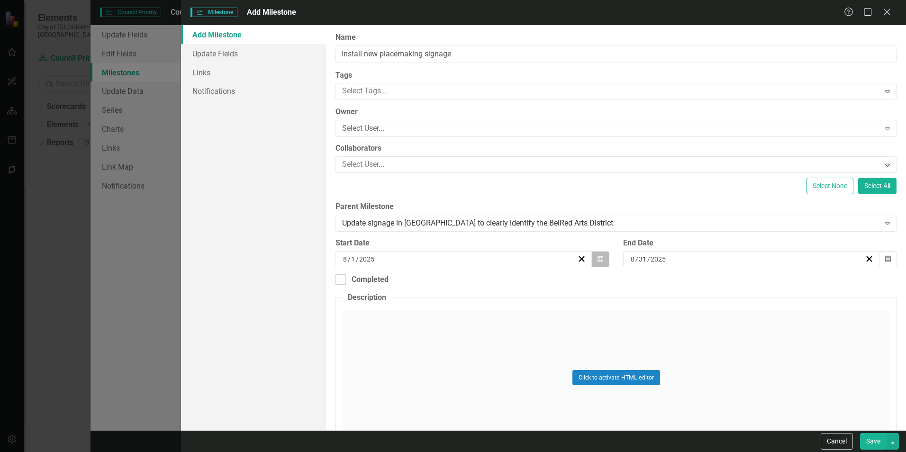
click at [599, 258] on icon "button" at bounding box center [601, 258] width 6 height 7
drag, startPoint x: 391, startPoint y: 282, endPoint x: 409, endPoint y: 282, distance: 18.5
click at [409, 282] on div "« ‹ [DATE] › »" at bounding box center [462, 283] width 165 height 21
click at [390, 282] on button "«" at bounding box center [390, 283] width 21 height 21
click at [406, 283] on button "‹" at bounding box center [410, 283] width 21 height 21
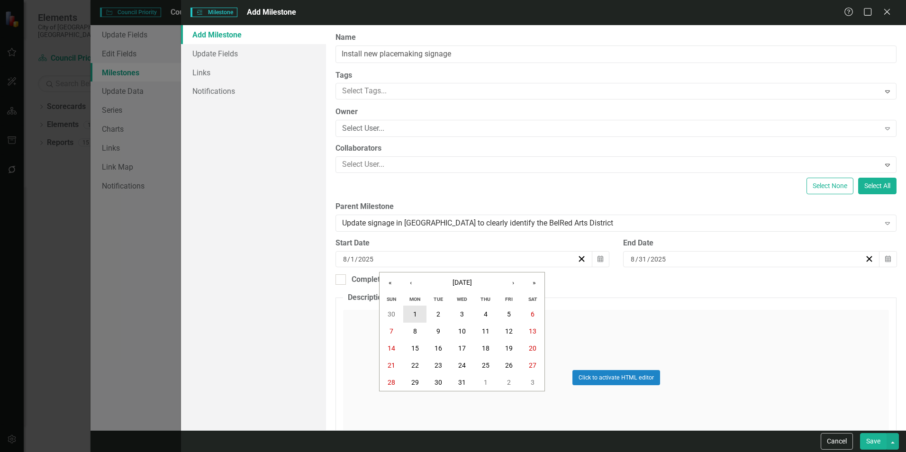
click at [419, 311] on button "1" at bounding box center [415, 314] width 24 height 17
click at [885, 258] on icon "Calendar" at bounding box center [888, 259] width 6 height 7
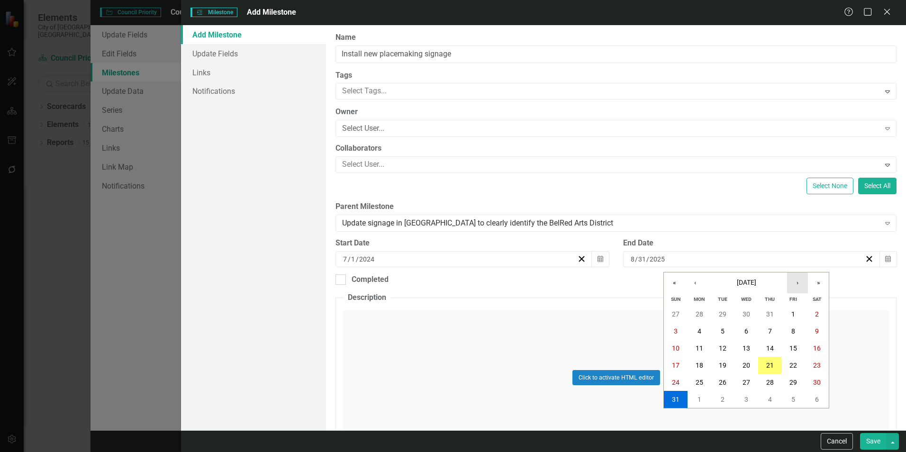
click at [802, 285] on button "›" at bounding box center [797, 283] width 21 height 21
click at [673, 285] on button "«" at bounding box center [674, 283] width 21 height 21
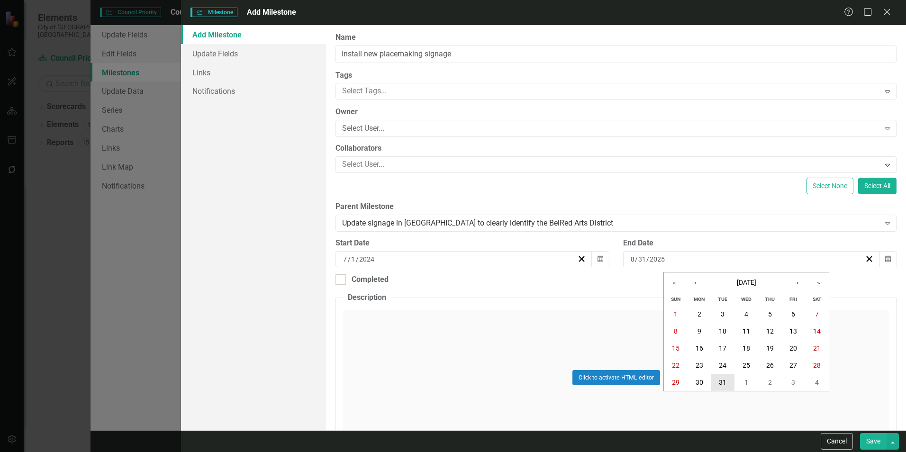
click at [729, 380] on button "31" at bounding box center [723, 382] width 24 height 17
click at [366, 281] on div "Completed" at bounding box center [370, 279] width 37 height 11
click at [342, 281] on input "Completed" at bounding box center [339, 277] width 6 height 6
checkbox input "true"
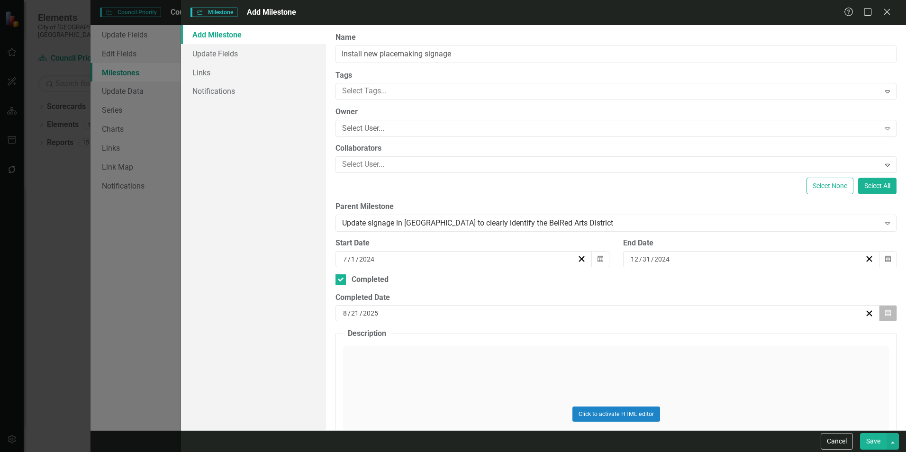
click at [885, 316] on icon "Calendar" at bounding box center [888, 313] width 6 height 7
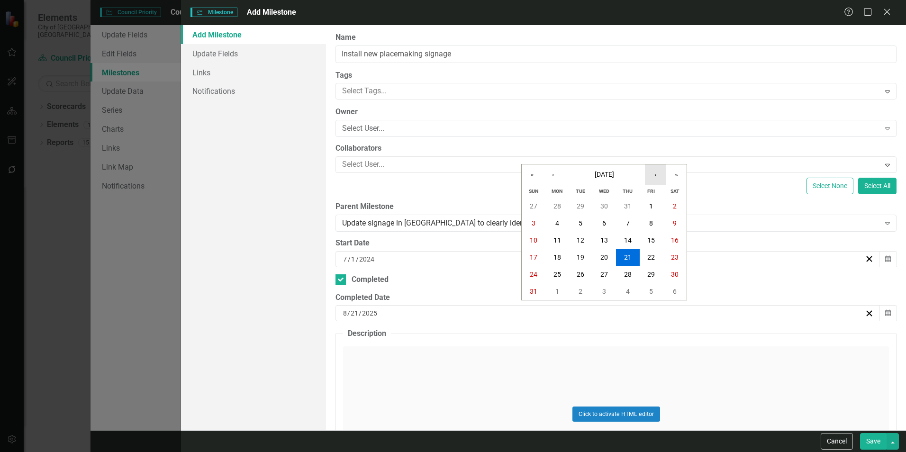
click at [646, 174] on button "›" at bounding box center [655, 174] width 21 height 21
click at [525, 174] on button "«" at bounding box center [532, 174] width 21 height 21
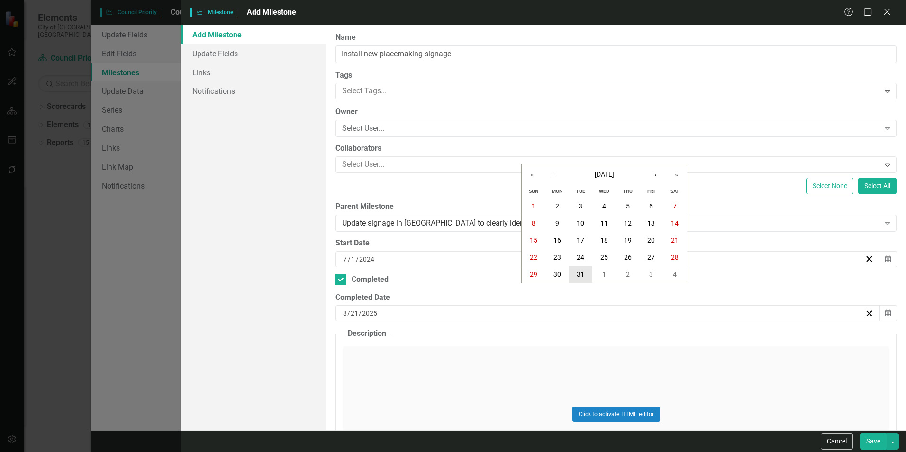
click at [582, 269] on button "31" at bounding box center [581, 274] width 24 height 17
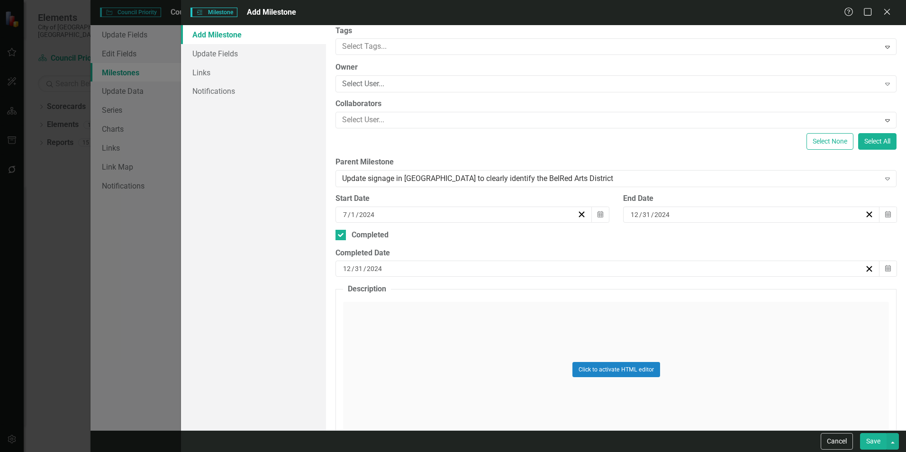
scroll to position [45, 0]
click at [872, 437] on button "Save" at bounding box center [873, 441] width 27 height 17
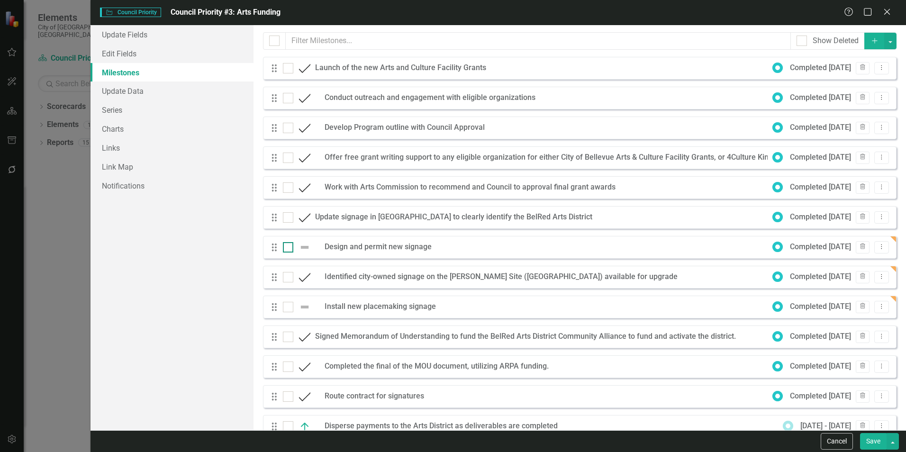
click at [305, 247] on img at bounding box center [304, 247] width 11 height 11
click at [289, 247] on input "checkbox" at bounding box center [286, 245] width 6 height 6
click at [305, 247] on img at bounding box center [304, 247] width 11 height 11
click at [289, 247] on input "checkbox" at bounding box center [286, 245] width 6 height 6
click at [305, 247] on img at bounding box center [304, 247] width 11 height 11
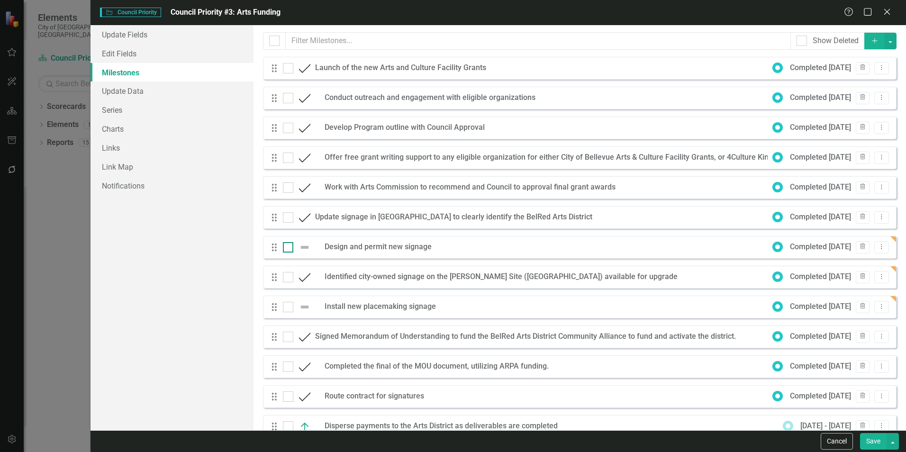
click at [289, 247] on input "checkbox" at bounding box center [286, 245] width 6 height 6
click at [305, 247] on img at bounding box center [304, 247] width 11 height 11
click at [289, 247] on input "checkbox" at bounding box center [286, 245] width 6 height 6
checkbox input "false"
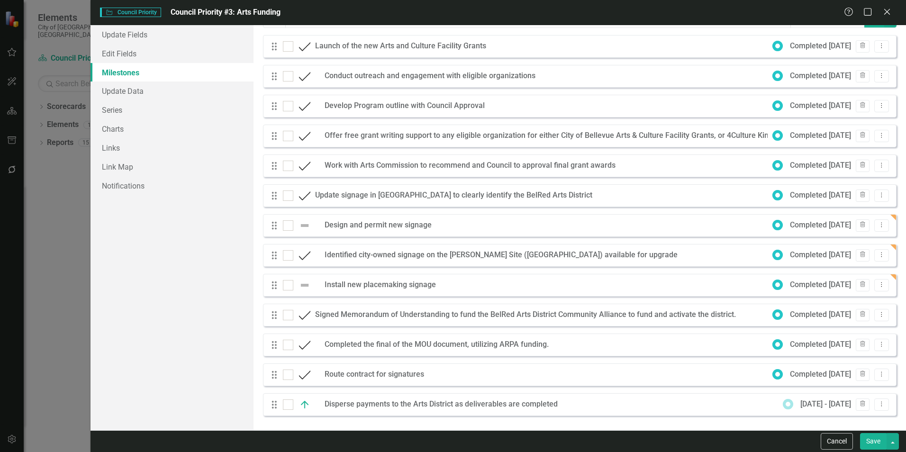
scroll to position [0, 0]
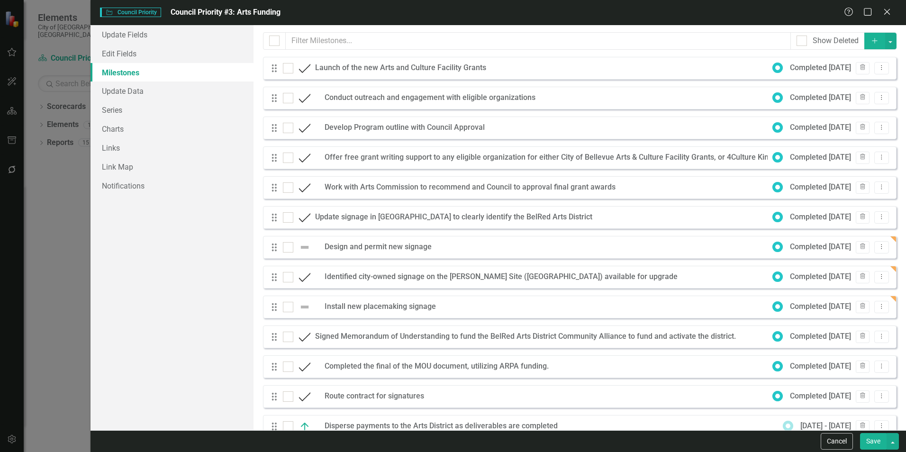
click at [871, 39] on icon "Add" at bounding box center [875, 40] width 9 height 7
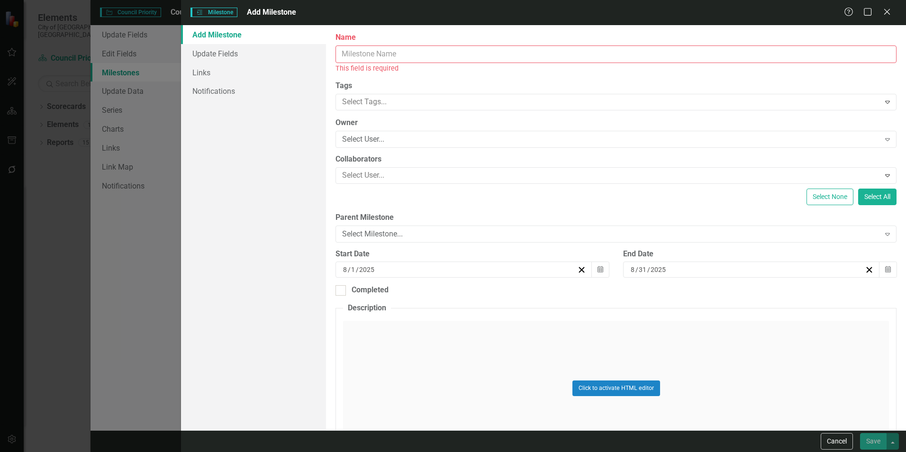
click at [434, 62] on input "Name" at bounding box center [616, 54] width 561 height 18
click at [648, 55] on input "Name" at bounding box center [616, 54] width 561 height 18
paste input "Expand available annual budget for Arts Grants through the [DATE]-[DATE] Budget…"
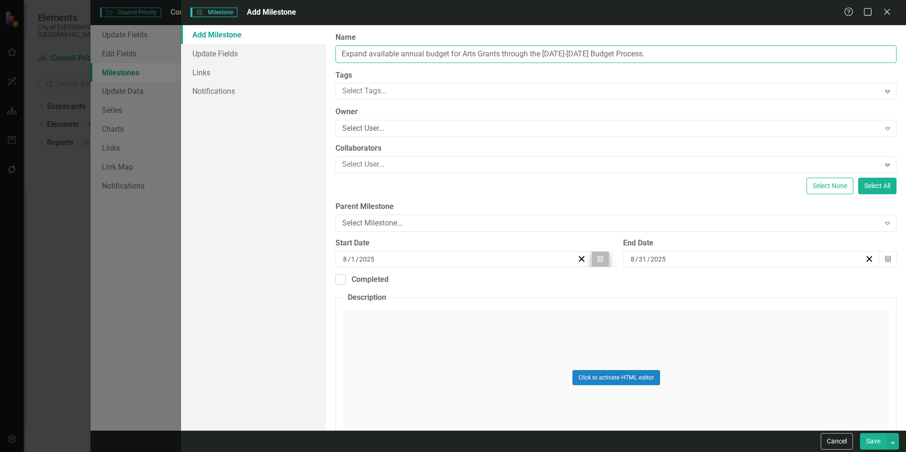
type input "Expand available annual budget for Arts Grants through the [DATE]-[DATE] Budget…"
click at [605, 256] on button "Calendar" at bounding box center [600, 259] width 18 height 16
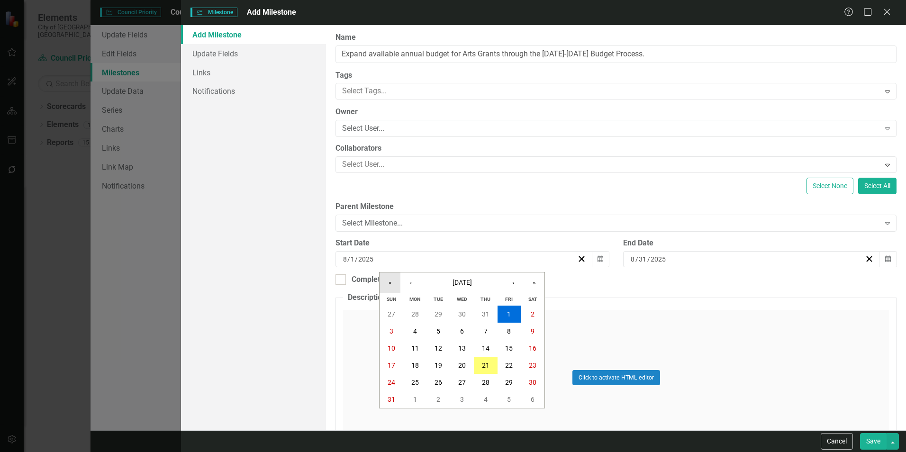
click at [396, 281] on button "«" at bounding box center [390, 283] width 21 height 21
click at [409, 282] on button "‹" at bounding box center [410, 283] width 21 height 21
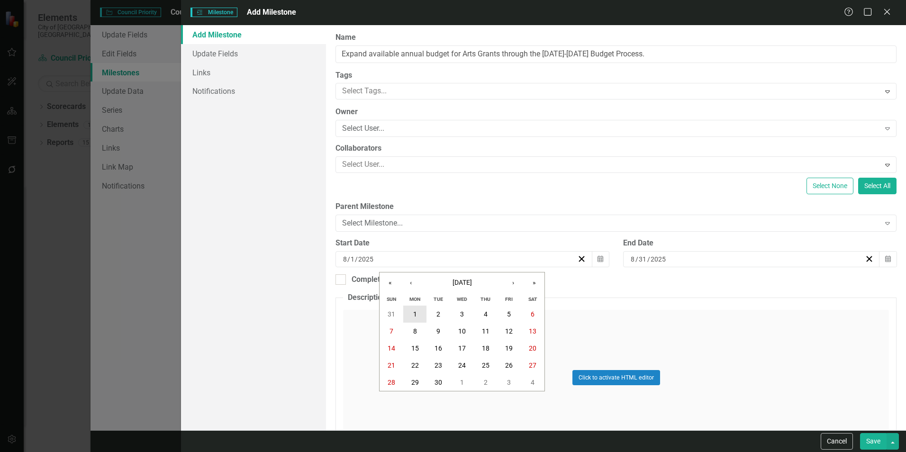
click at [411, 311] on button "1" at bounding box center [415, 314] width 24 height 17
click at [879, 260] on button "Calendar" at bounding box center [888, 259] width 18 height 16
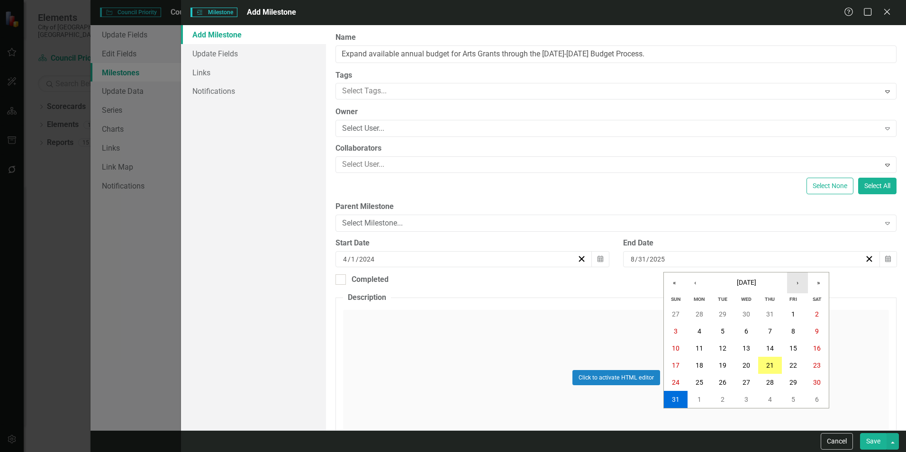
click at [799, 281] on button "›" at bounding box center [797, 283] width 21 height 21
click at [670, 286] on button "«" at bounding box center [674, 283] width 21 height 21
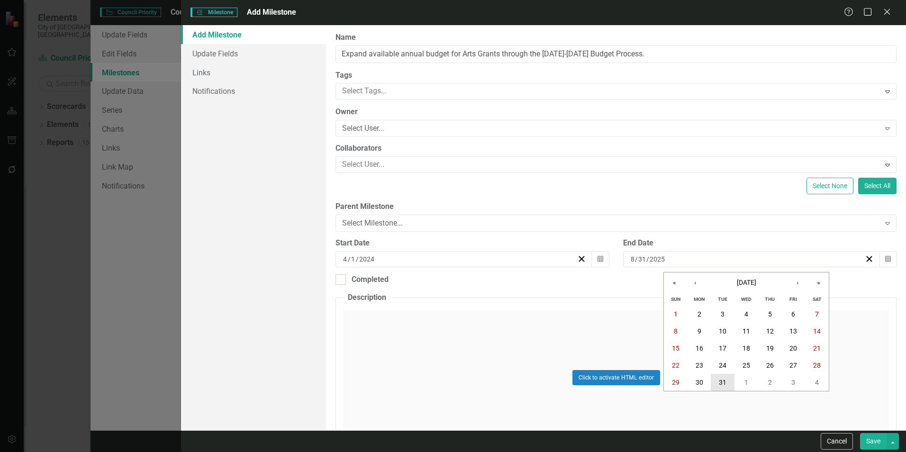
click at [727, 380] on button "31" at bounding box center [723, 382] width 24 height 17
click at [367, 283] on div "Completed" at bounding box center [370, 279] width 37 height 11
click at [342, 281] on input "Completed" at bounding box center [339, 277] width 6 height 6
checkbox input "true"
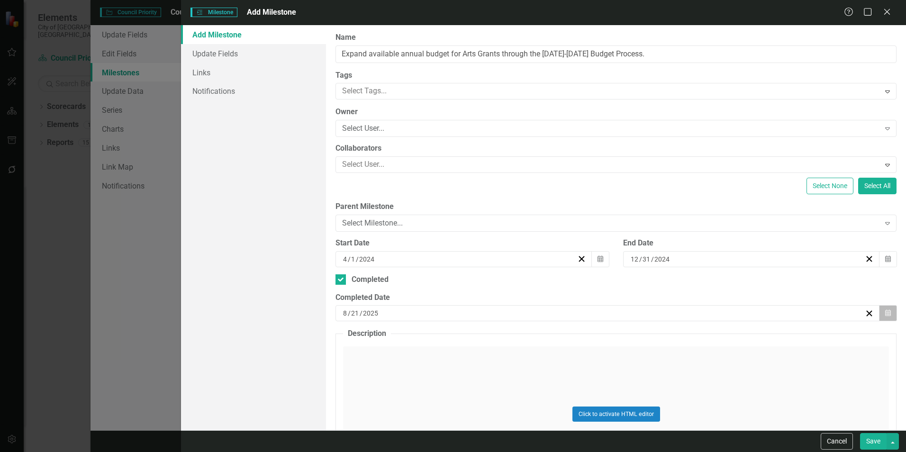
click at [883, 307] on button "Calendar" at bounding box center [888, 313] width 18 height 16
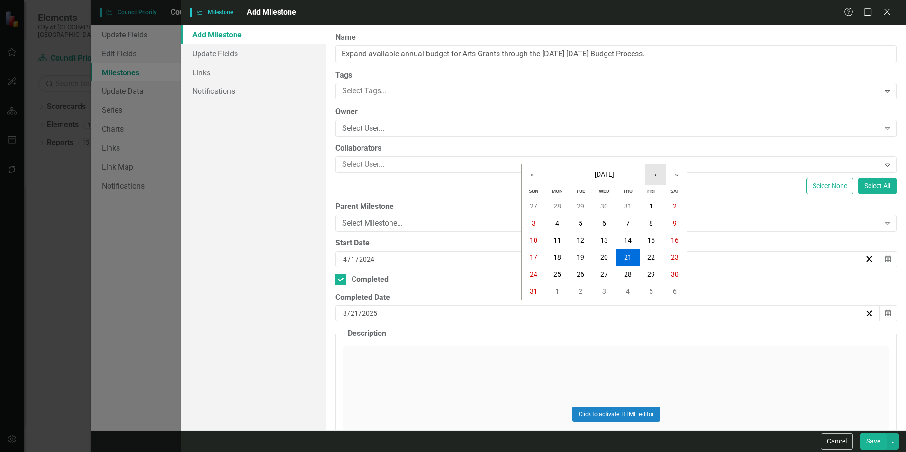
click at [650, 176] on button "›" at bounding box center [655, 174] width 21 height 21
click at [526, 177] on button "«" at bounding box center [532, 174] width 21 height 21
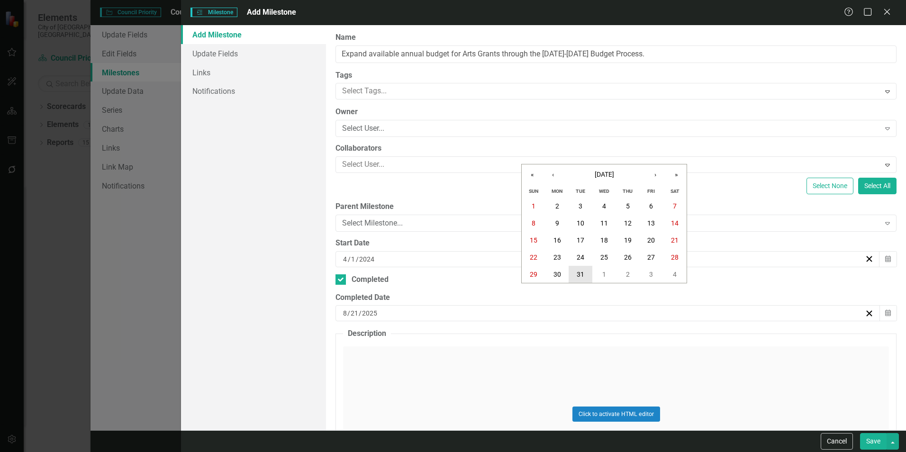
click at [583, 268] on button "31" at bounding box center [581, 274] width 24 height 17
click at [872, 438] on button "Save" at bounding box center [873, 441] width 27 height 17
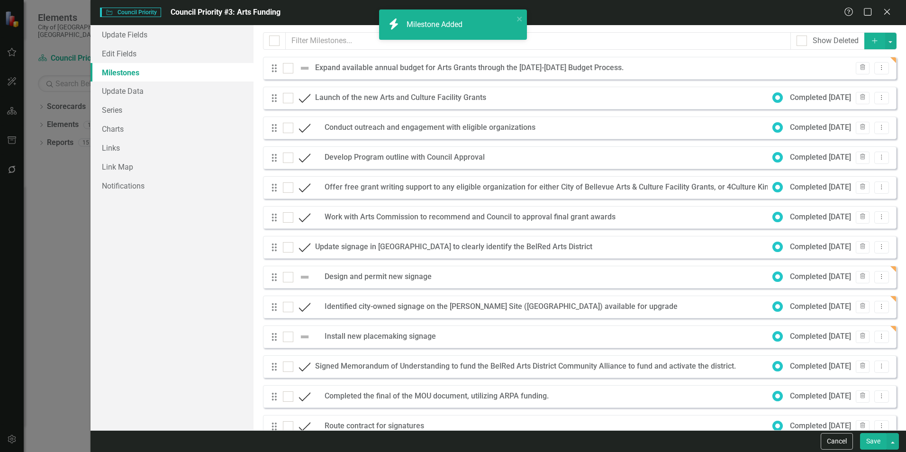
click at [871, 40] on icon "Add" at bounding box center [875, 40] width 9 height 7
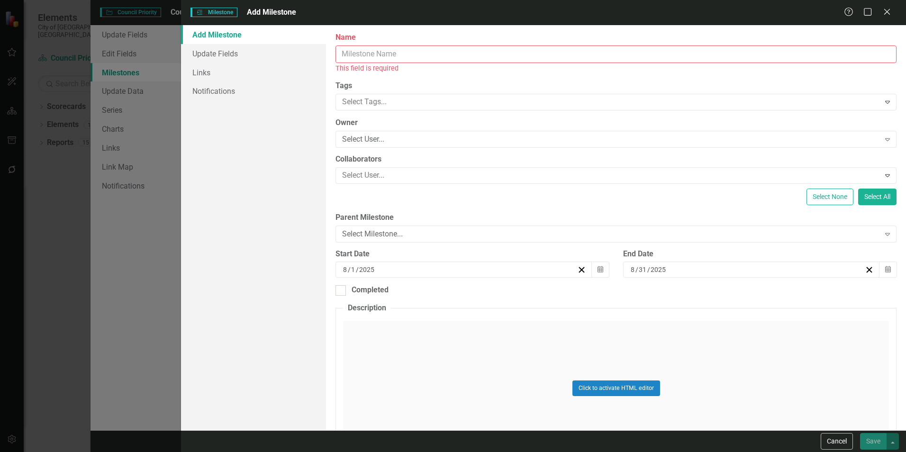
click at [446, 50] on input "Name" at bounding box center [616, 54] width 561 height 18
paste input "Propose new budget investments in arts grants, arts events, arts support staff,…"
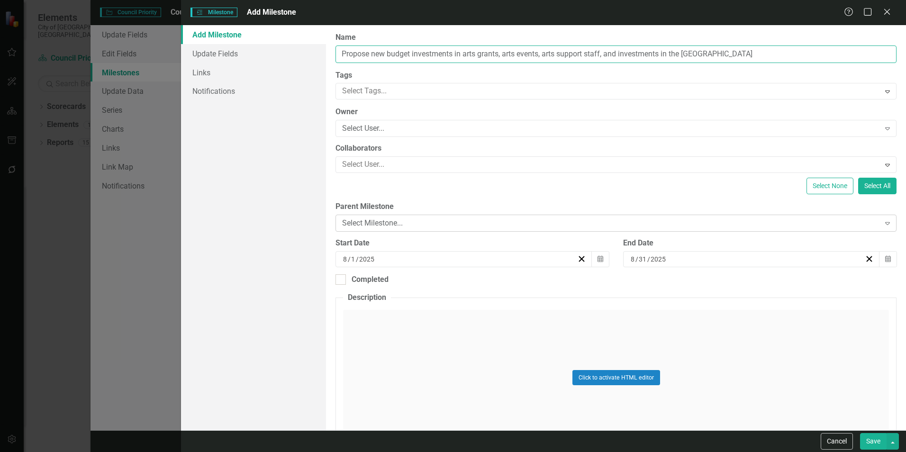
type input "Propose new budget investments in arts grants, arts events, arts support staff,…"
click at [557, 226] on div "Select Milestone..." at bounding box center [610, 223] width 537 height 11
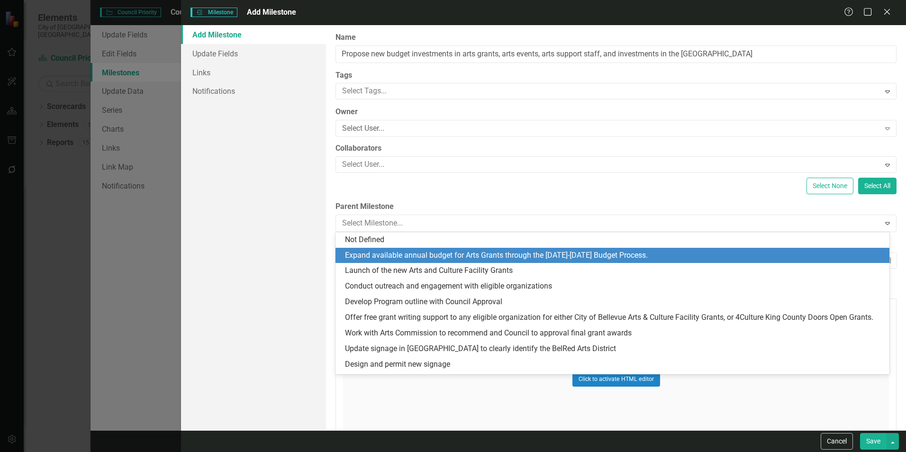
click at [444, 252] on div "Expand available annual budget for Arts Grants through the [DATE]-[DATE] Budget…" at bounding box center [614, 255] width 539 height 11
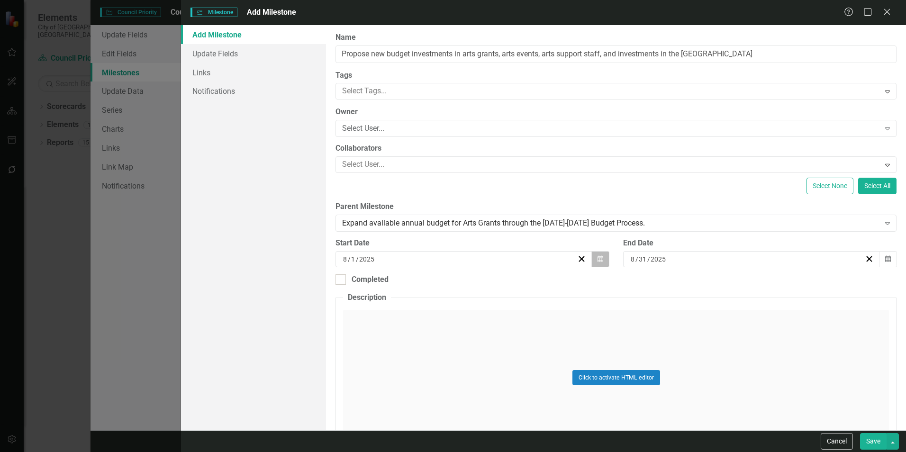
click at [598, 256] on icon "Calendar" at bounding box center [601, 259] width 6 height 7
click at [396, 283] on button "«" at bounding box center [390, 283] width 21 height 21
click at [410, 283] on button "‹" at bounding box center [410, 283] width 21 height 21
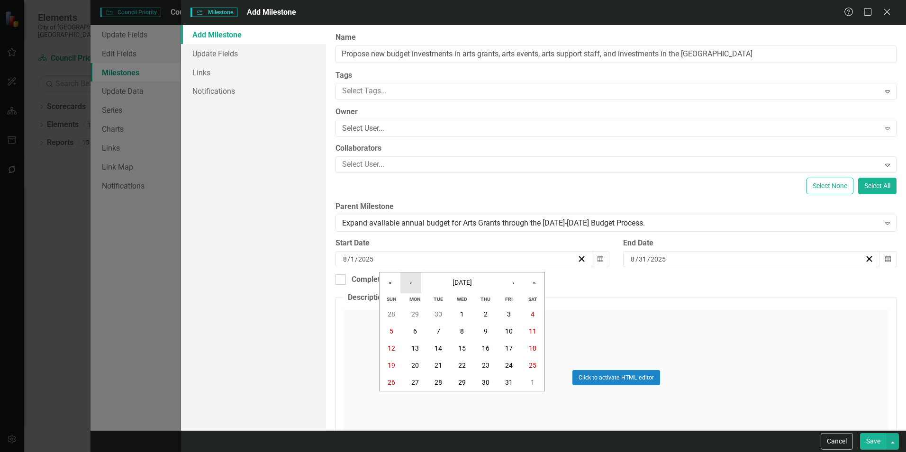
click at [410, 283] on button "‹" at bounding box center [410, 283] width 21 height 21
click at [415, 312] on abbr "1" at bounding box center [415, 314] width 4 height 8
click at [885, 256] on icon "button" at bounding box center [888, 258] width 6 height 7
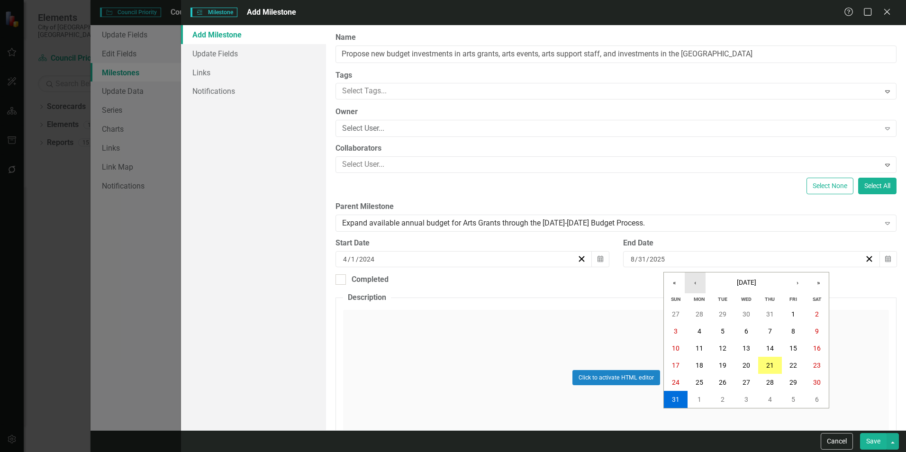
click at [688, 281] on button "‹" at bounding box center [695, 283] width 21 height 21
click at [675, 281] on button "«" at bounding box center [674, 283] width 21 height 21
click at [799, 380] on button "28" at bounding box center [794, 382] width 24 height 17
click at [354, 275] on div "Completed" at bounding box center [370, 279] width 37 height 11
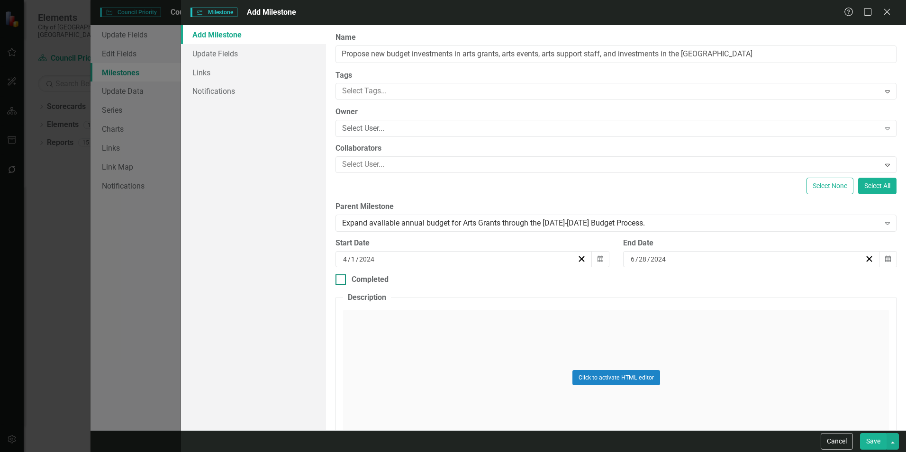
click at [342, 275] on input "Completed" at bounding box center [339, 277] width 6 height 6
checkbox input "true"
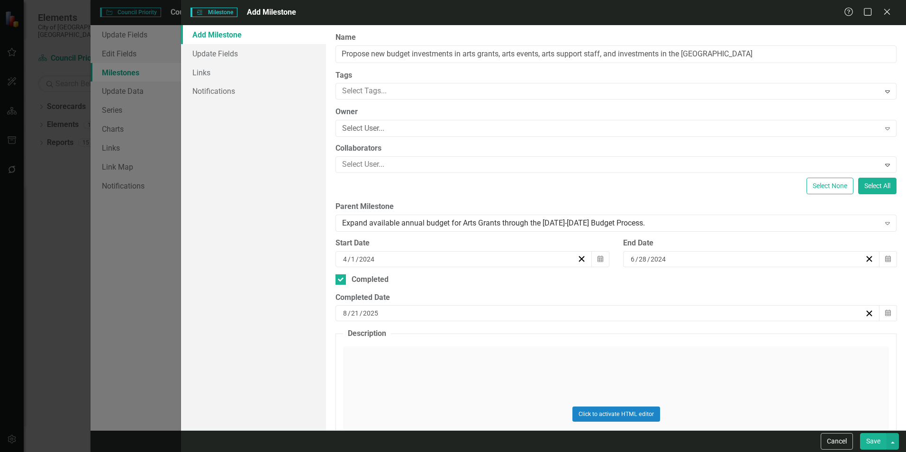
click at [628, 317] on div "[DATE]" at bounding box center [603, 313] width 523 height 9
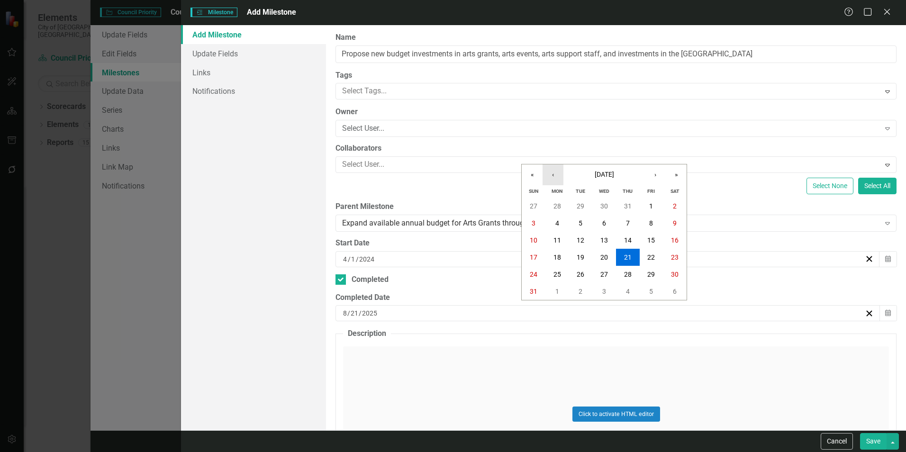
click at [556, 175] on button "‹" at bounding box center [553, 174] width 21 height 21
click at [658, 173] on button "›" at bounding box center [655, 174] width 21 height 21
click at [537, 175] on button "«" at bounding box center [532, 174] width 21 height 21
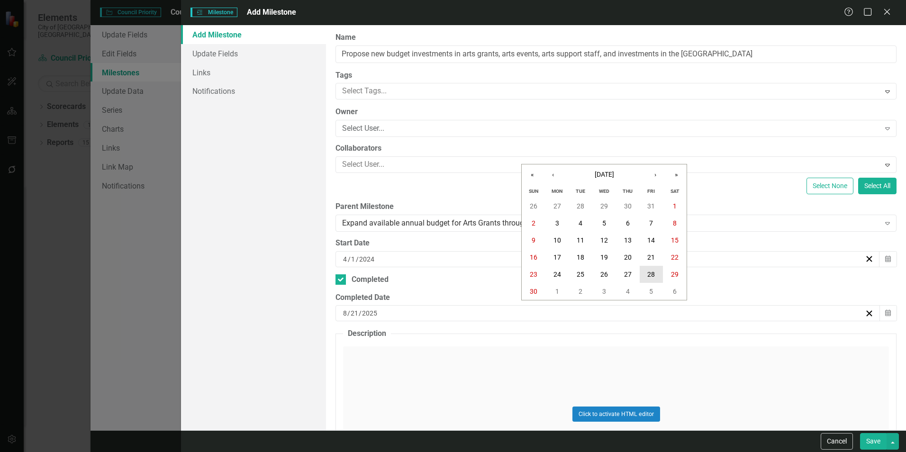
click at [653, 273] on abbr "28" at bounding box center [651, 275] width 8 height 8
click at [870, 439] on button "Save" at bounding box center [873, 441] width 27 height 17
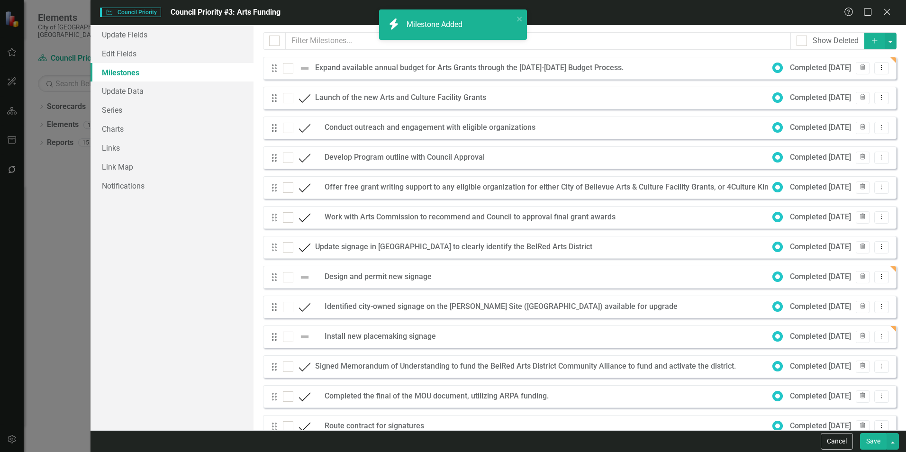
checkbox input "false"
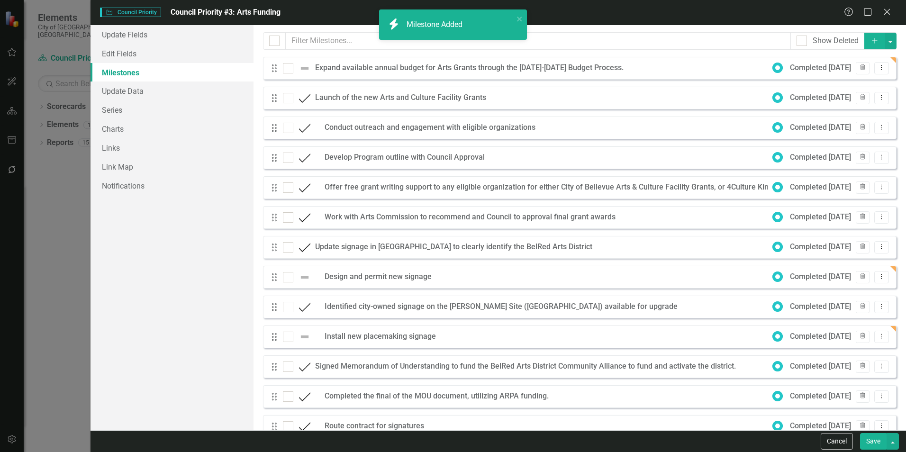
checkbox input "false"
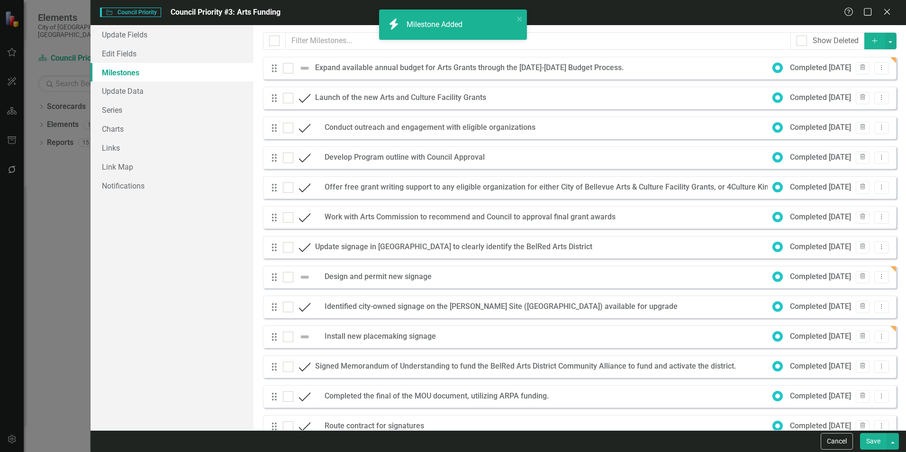
checkbox input "false"
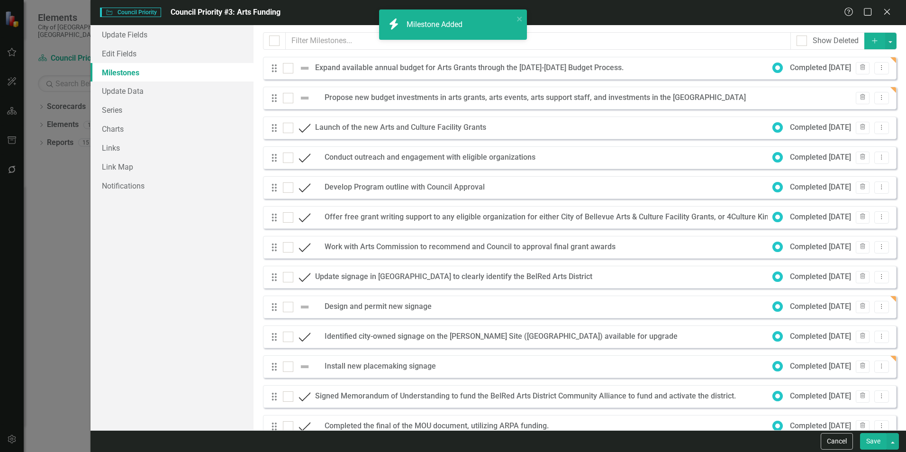
checkbox input "true"
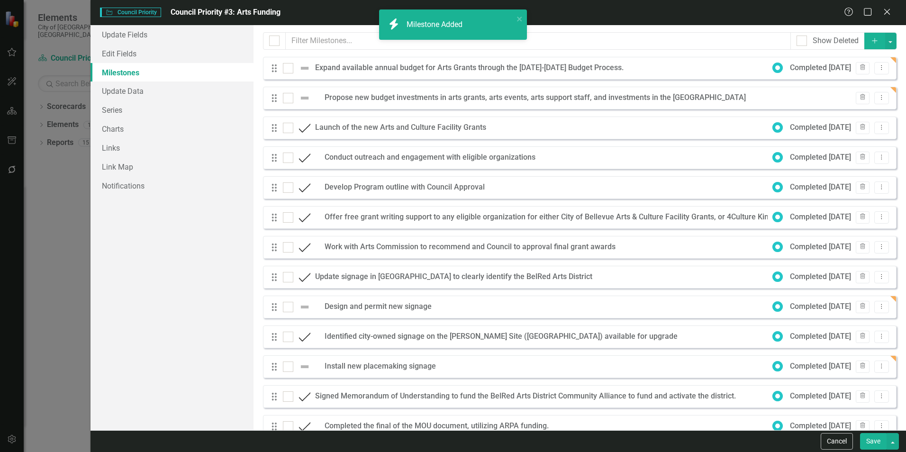
checkbox input "true"
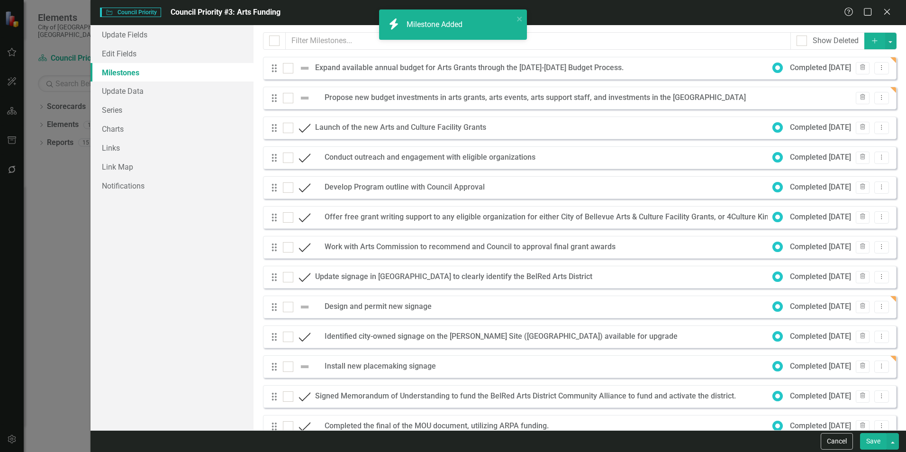
checkbox input "true"
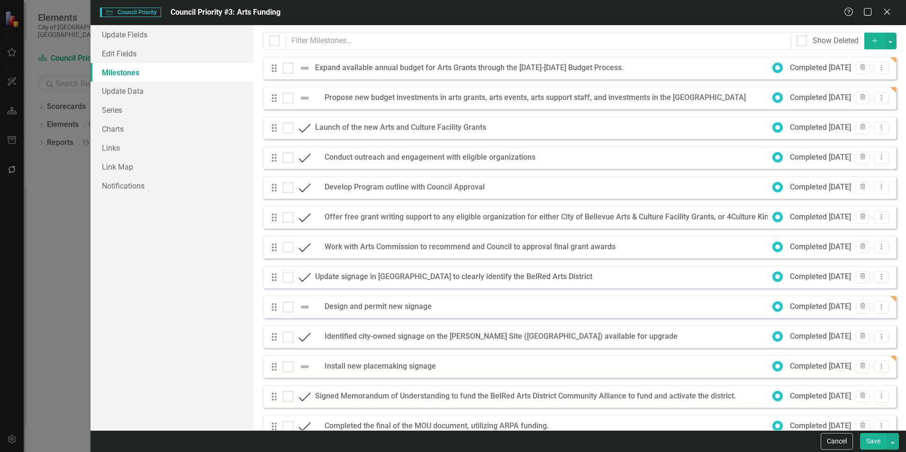
click at [871, 39] on icon "Add" at bounding box center [875, 40] width 9 height 7
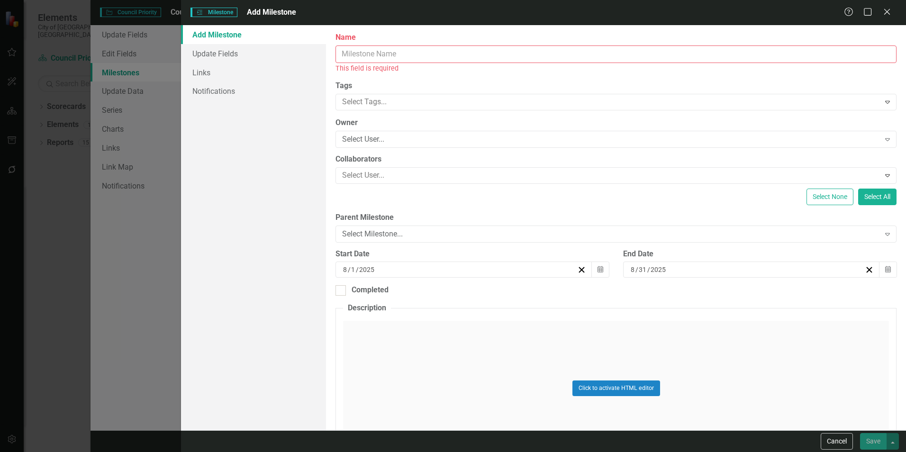
click at [547, 49] on input "Name" at bounding box center [616, 54] width 561 height 18
paste input "Monitor and respond to Budget process questions"
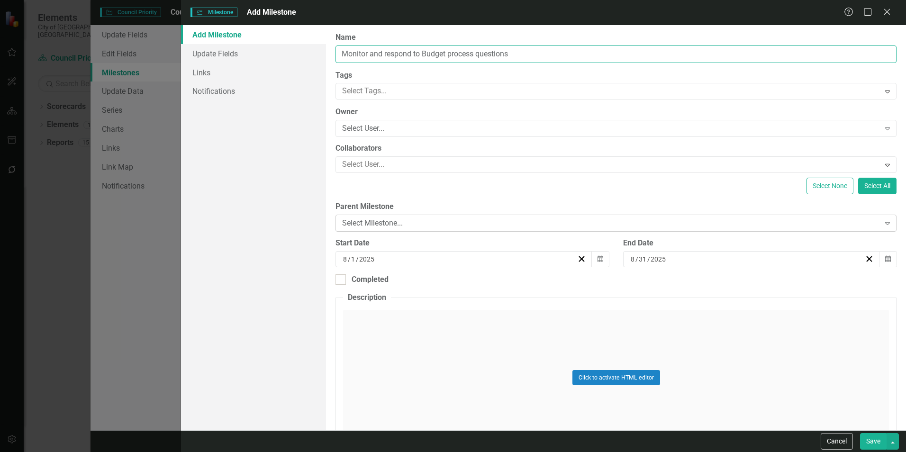
type input "Monitor and respond to Budget process questions"
click at [477, 224] on div "Select Milestone..." at bounding box center [610, 223] width 537 height 11
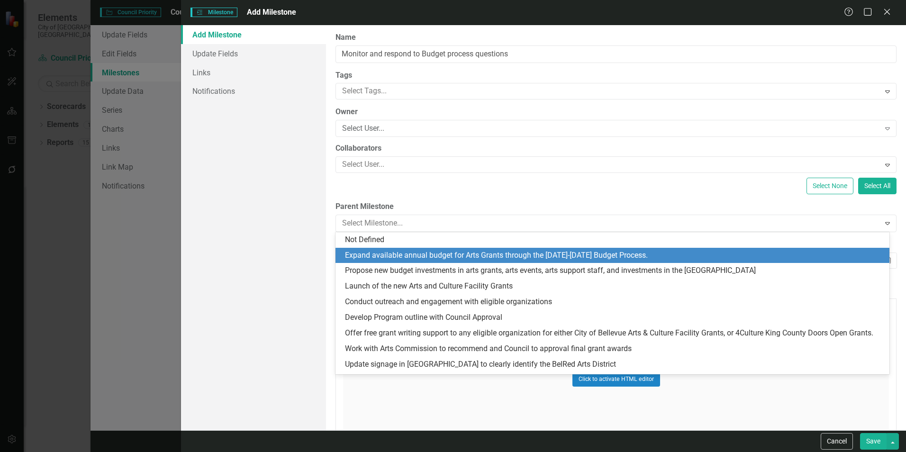
click at [643, 257] on div "Expand available annual budget for Arts Grants through the [DATE]-[DATE] Budget…" at bounding box center [614, 255] width 539 height 11
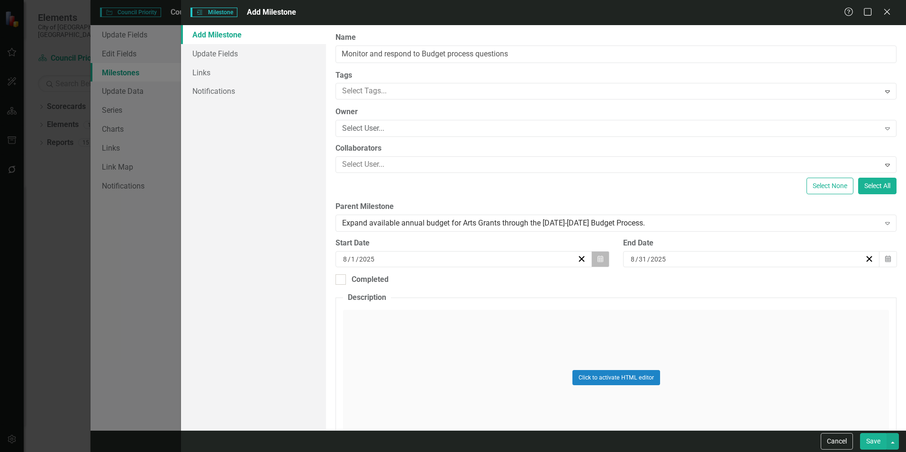
click at [600, 259] on button "Calendar" at bounding box center [600, 259] width 18 height 16
click at [387, 280] on button "«" at bounding box center [390, 283] width 21 height 21
click at [406, 281] on button "‹" at bounding box center [410, 283] width 21 height 21
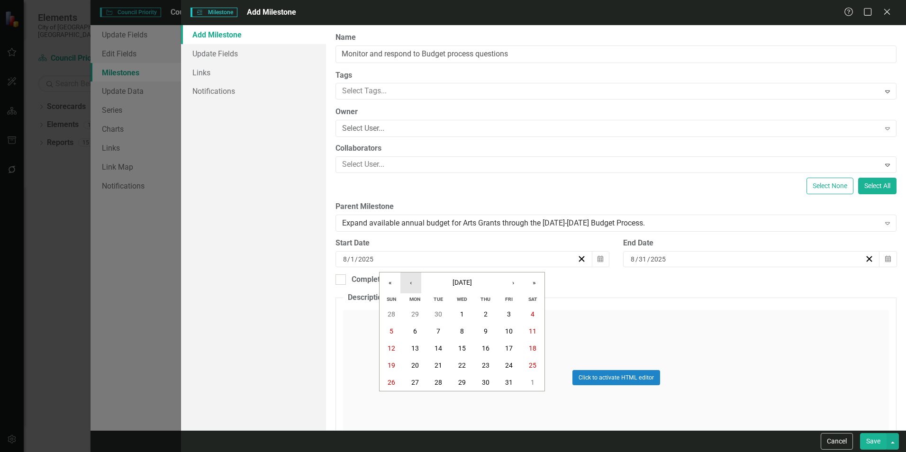
click at [406, 281] on button "‹" at bounding box center [410, 283] width 21 height 21
click at [413, 309] on button "1" at bounding box center [415, 314] width 24 height 17
click at [885, 261] on icon "button" at bounding box center [888, 258] width 6 height 7
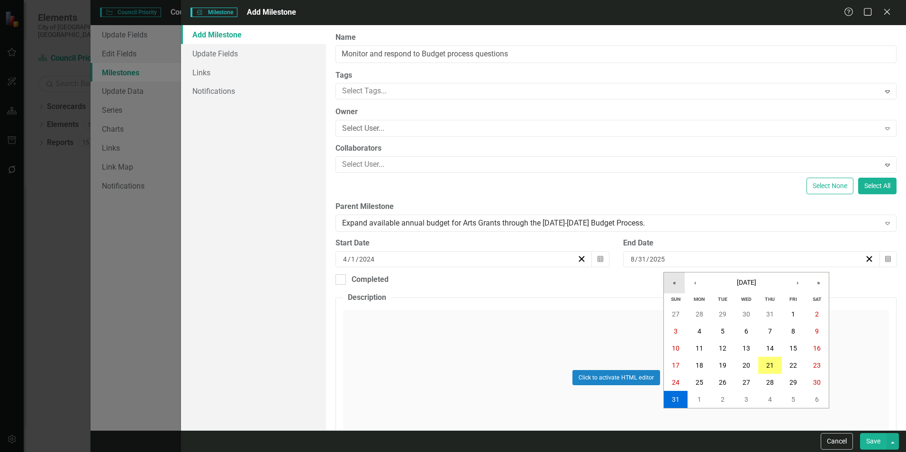
click at [675, 284] on button "«" at bounding box center [674, 283] width 21 height 21
click at [797, 281] on button "›" at bounding box center [797, 283] width 21 height 21
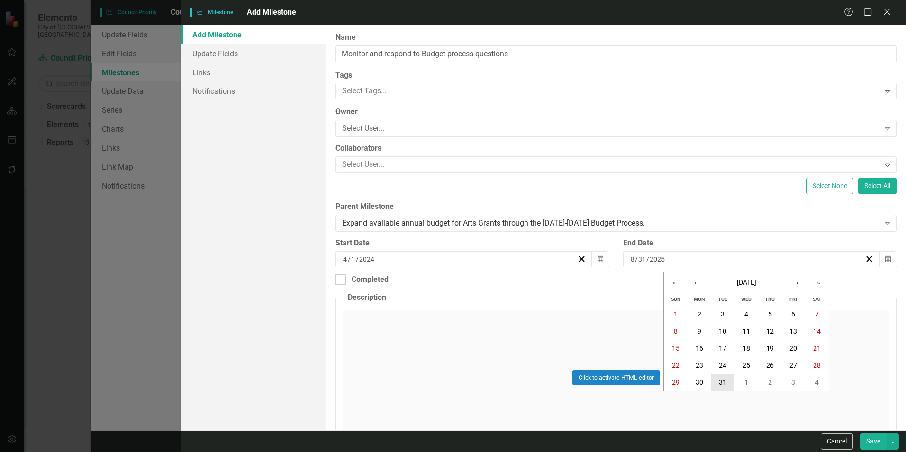
click at [727, 382] on button "31" at bounding box center [723, 382] width 24 height 17
click at [397, 277] on div "Completed" at bounding box center [616, 279] width 561 height 11
click at [342, 277] on input "Completed" at bounding box center [339, 277] width 6 height 6
checkbox input "true"
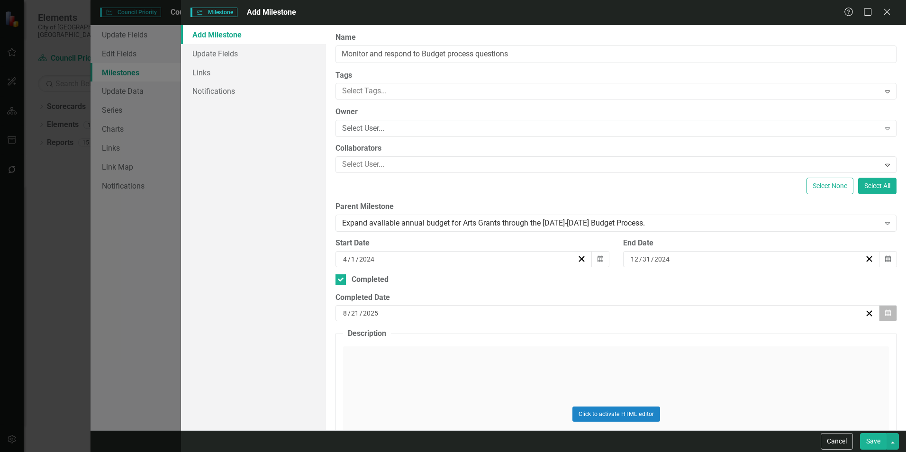
click at [879, 310] on button "Calendar" at bounding box center [888, 313] width 18 height 16
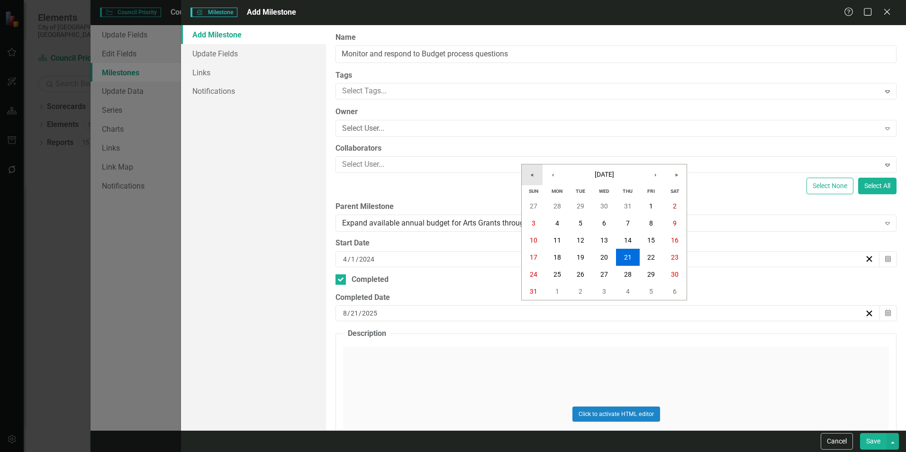
click at [536, 173] on button "«" at bounding box center [532, 174] width 21 height 21
click at [649, 173] on button "›" at bounding box center [655, 174] width 21 height 21
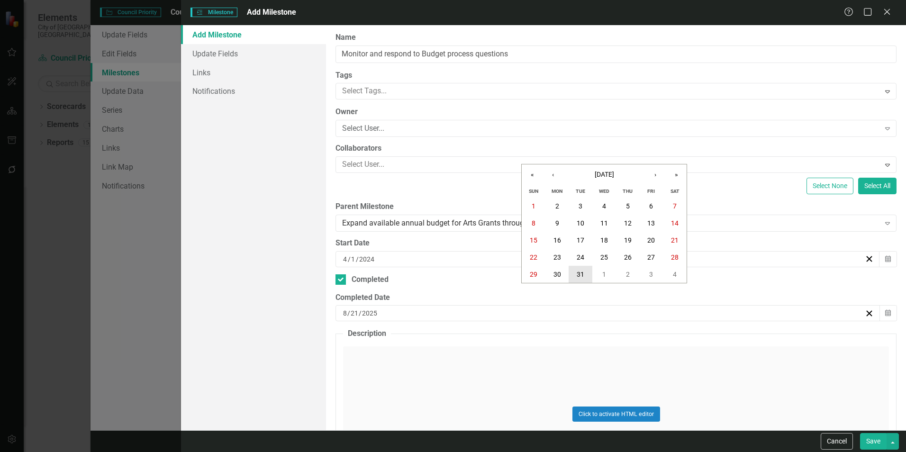
click at [588, 271] on button "31" at bounding box center [581, 274] width 24 height 17
click at [876, 439] on button "Save" at bounding box center [873, 441] width 27 height 17
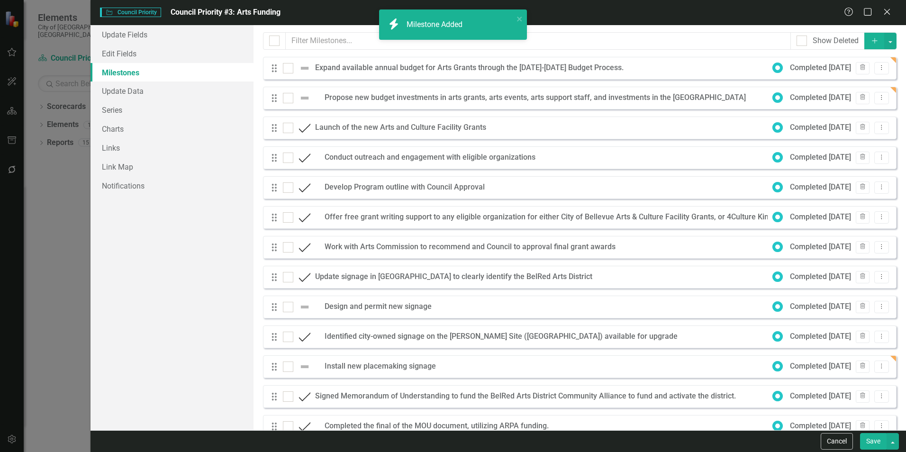
checkbox input "false"
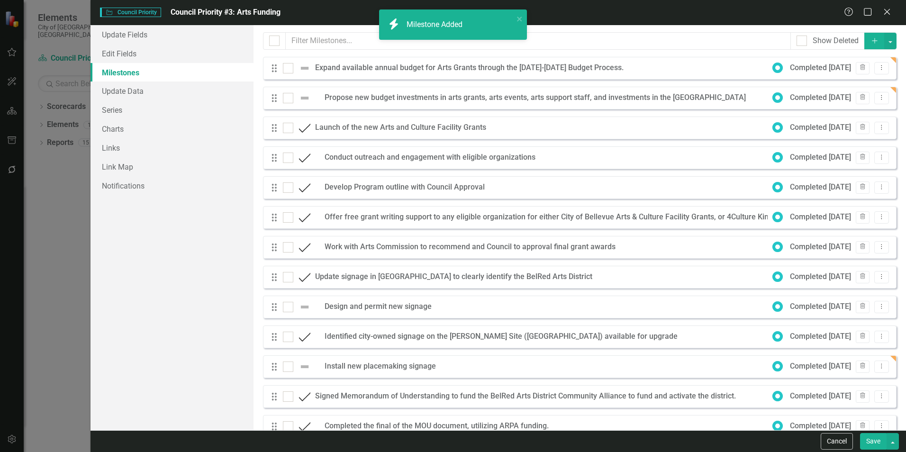
checkbox input "false"
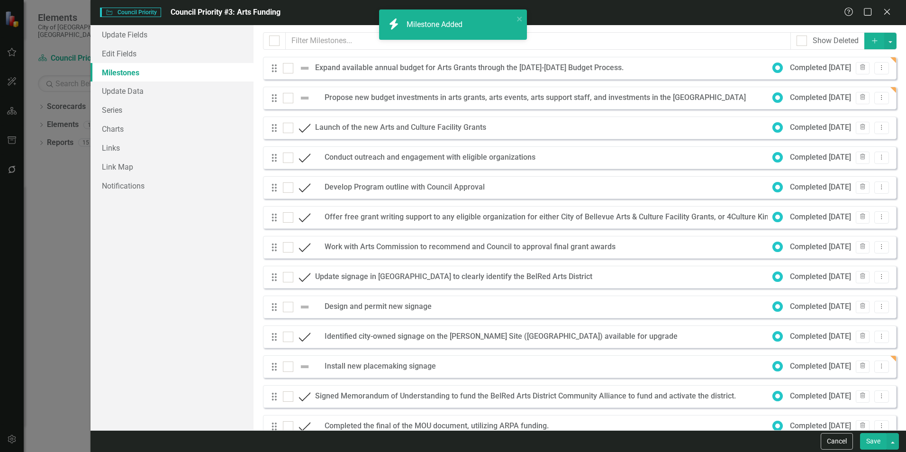
checkbox input "false"
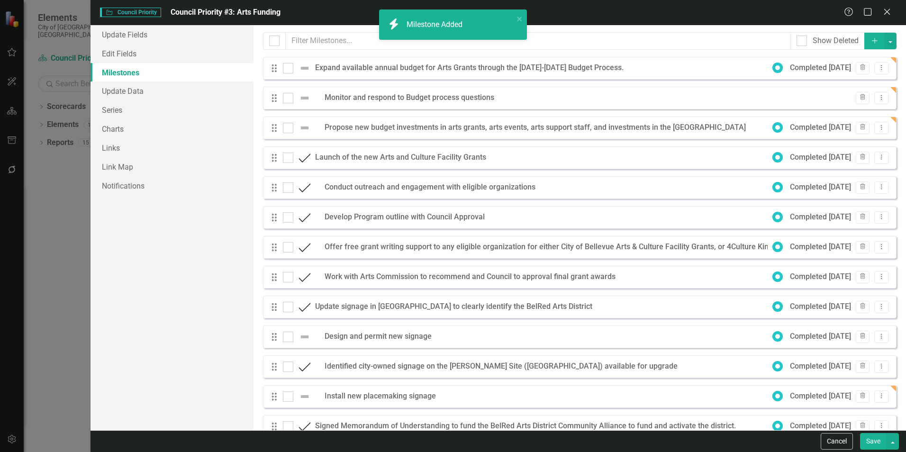
checkbox input "true"
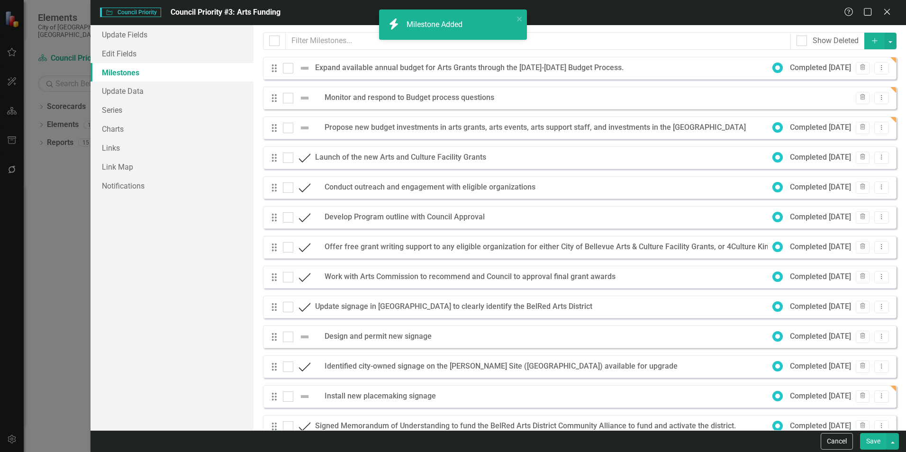
checkbox input "true"
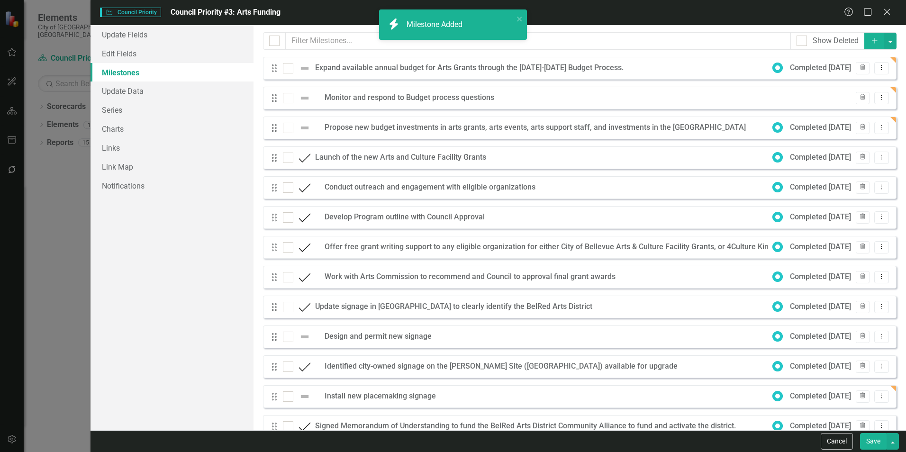
checkbox input "true"
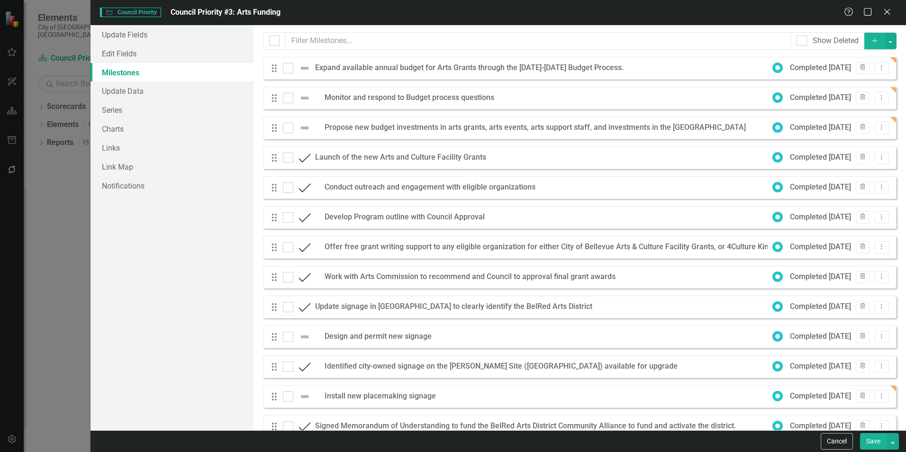
click at [864, 43] on button "Add" at bounding box center [874, 41] width 21 height 17
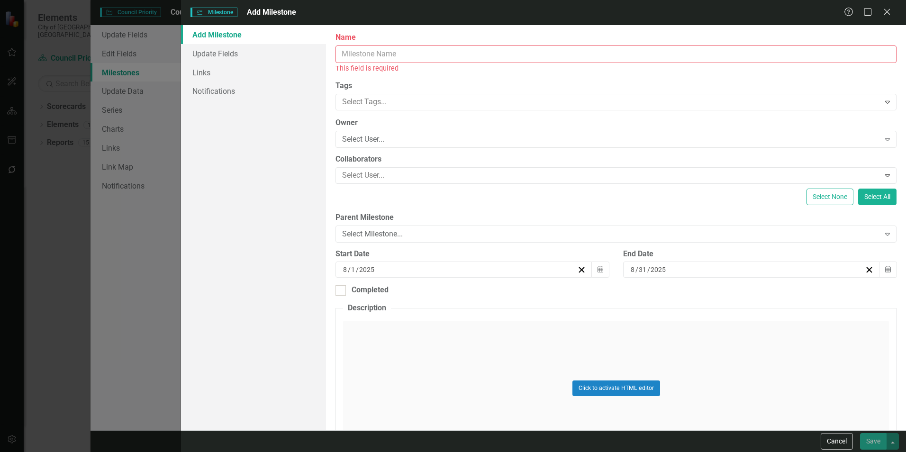
click at [411, 53] on input "Name" at bounding box center [616, 54] width 561 height 18
paste input "Utilize new budget structure to expand the available budget for Arts Grants in …"
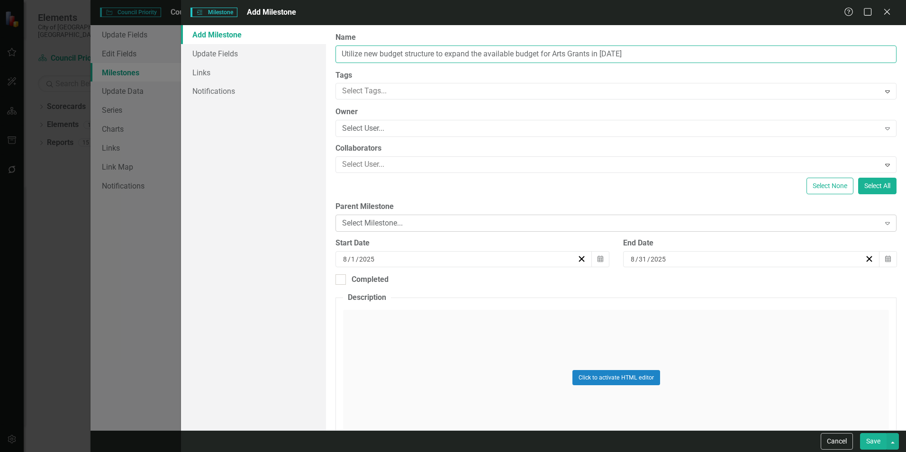
type input "Utilize new budget structure to expand the available budget for Arts Grants in …"
click at [515, 226] on div "Select Milestone..." at bounding box center [610, 223] width 537 height 11
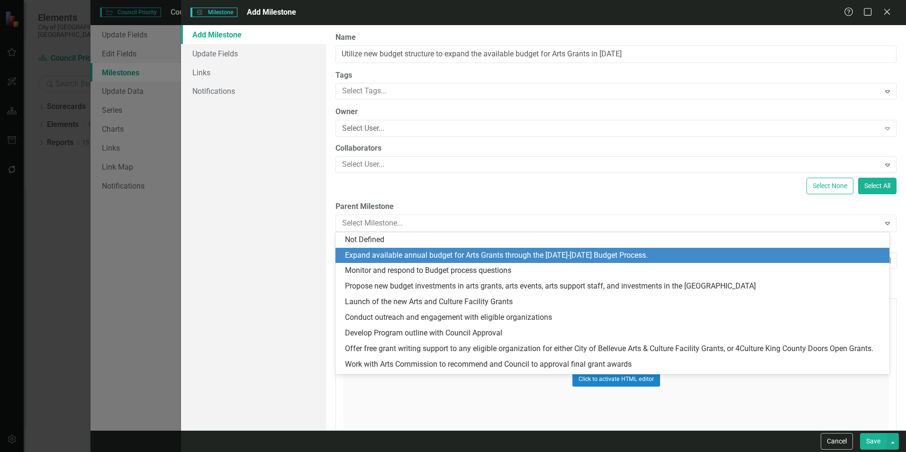
click at [427, 257] on div "Expand available annual budget for Arts Grants through the [DATE]-[DATE] Budget…" at bounding box center [614, 255] width 539 height 11
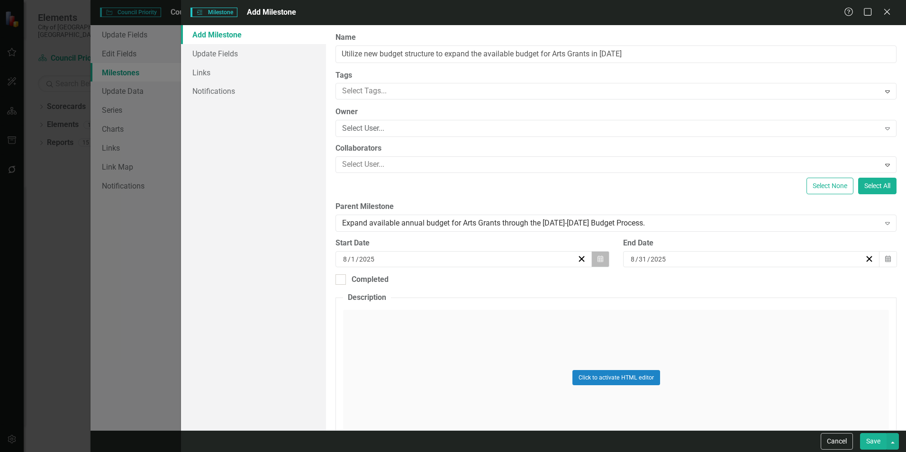
click at [600, 259] on icon "button" at bounding box center [601, 258] width 6 height 7
click at [386, 284] on button "«" at bounding box center [390, 283] width 21 height 21
click at [404, 284] on button "‹" at bounding box center [410, 283] width 21 height 21
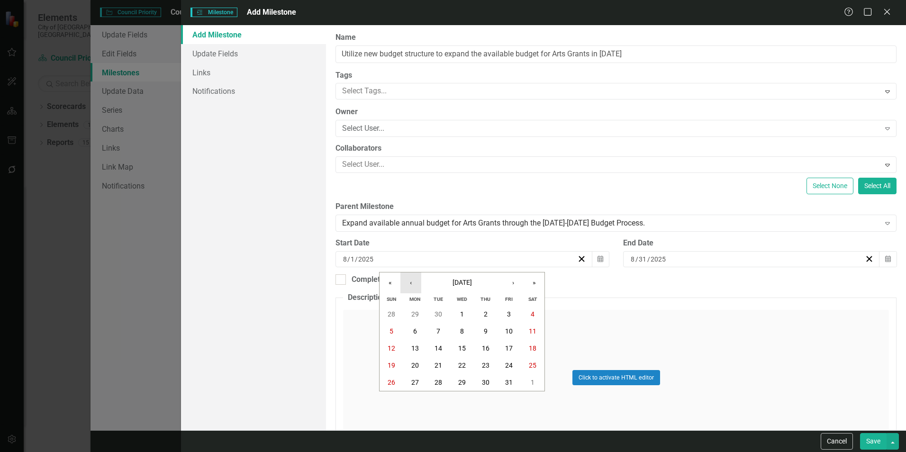
click at [404, 284] on button "‹" at bounding box center [410, 283] width 21 height 21
click at [418, 309] on button "1" at bounding box center [415, 314] width 24 height 17
click at [885, 260] on icon "Calendar" at bounding box center [888, 259] width 6 height 7
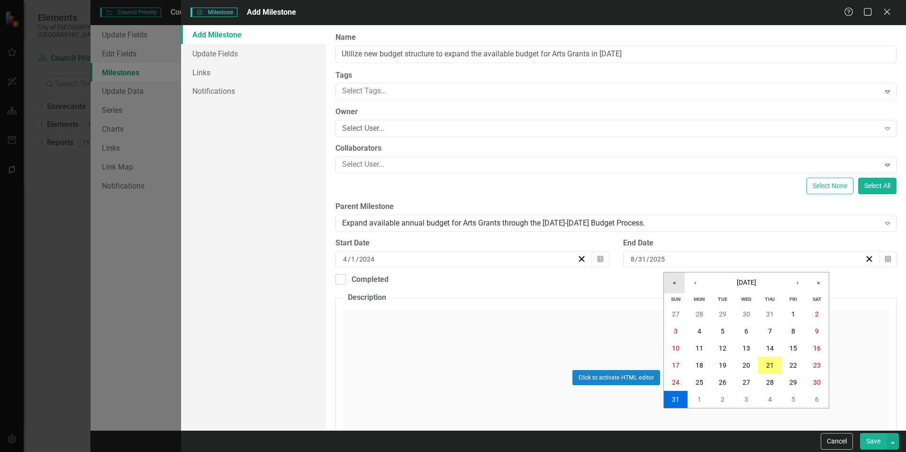
click at [674, 284] on button "«" at bounding box center [674, 283] width 21 height 21
click at [804, 283] on button "›" at bounding box center [797, 283] width 21 height 21
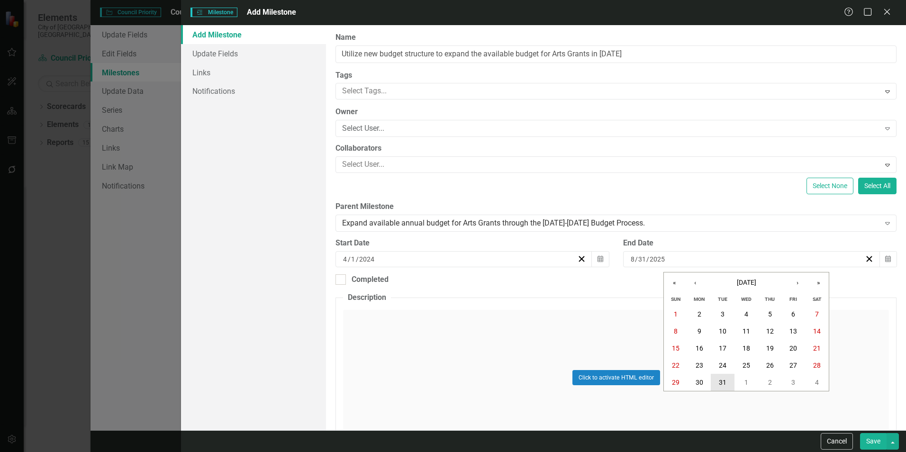
click at [724, 387] on button "31" at bounding box center [723, 382] width 24 height 17
click at [367, 286] on div "ClearPoint Can Do More! How ClearPoint Can Help Close Enterprise plans can auto…" at bounding box center [616, 227] width 580 height 405
click at [360, 282] on div "Completed" at bounding box center [370, 279] width 37 height 11
click at [342, 281] on input "Completed" at bounding box center [339, 277] width 6 height 6
checkbox input "true"
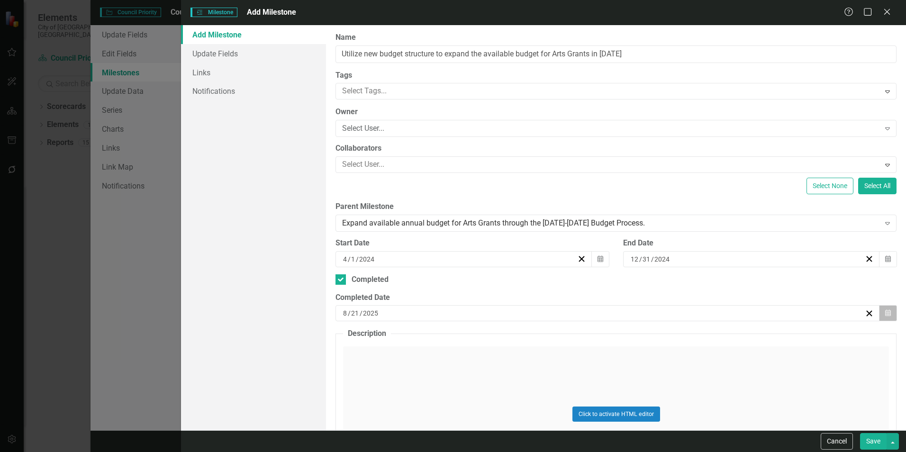
click at [885, 311] on icon "button" at bounding box center [888, 313] width 6 height 7
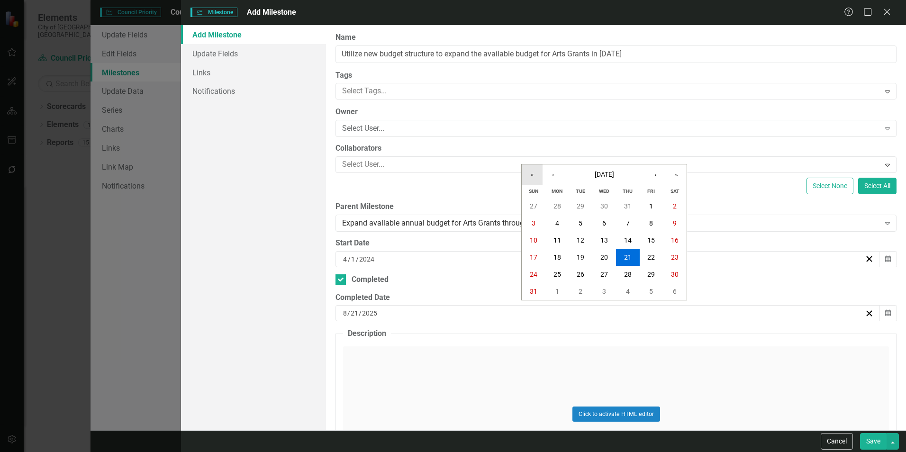
click at [534, 173] on button "«" at bounding box center [532, 174] width 21 height 21
click at [648, 170] on button "›" at bounding box center [655, 174] width 21 height 21
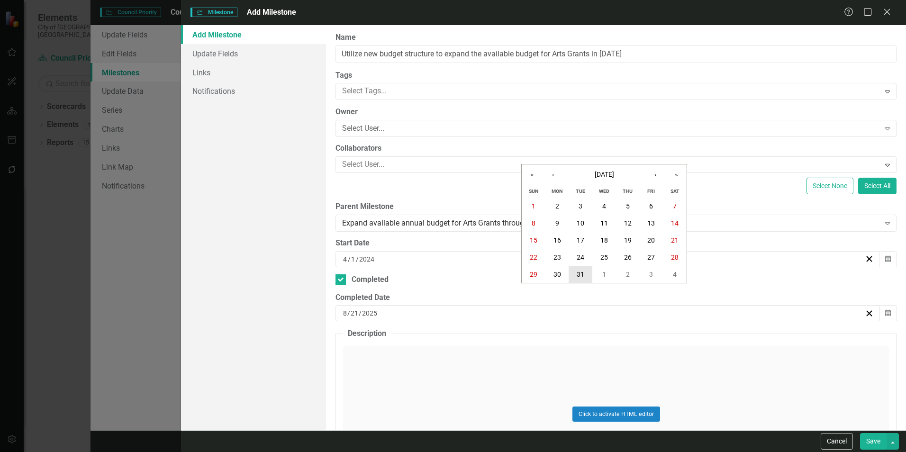
click at [585, 269] on button "31" at bounding box center [581, 274] width 24 height 17
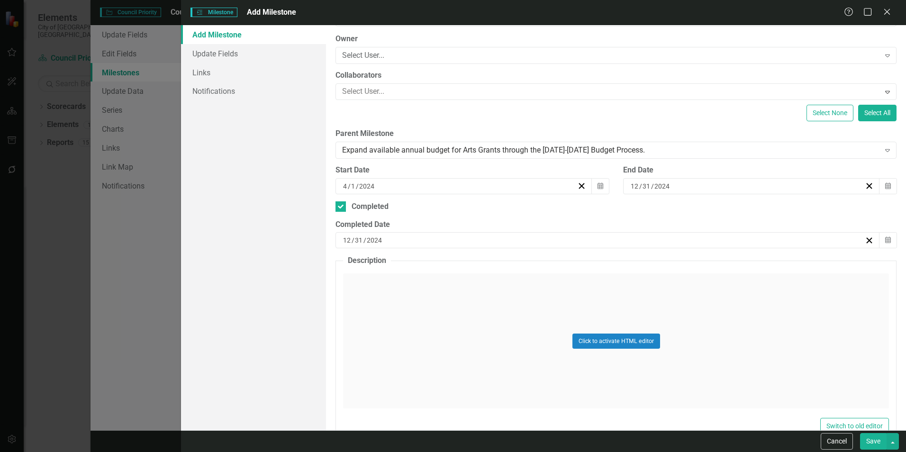
click at [874, 440] on button "Save" at bounding box center [873, 441] width 27 height 17
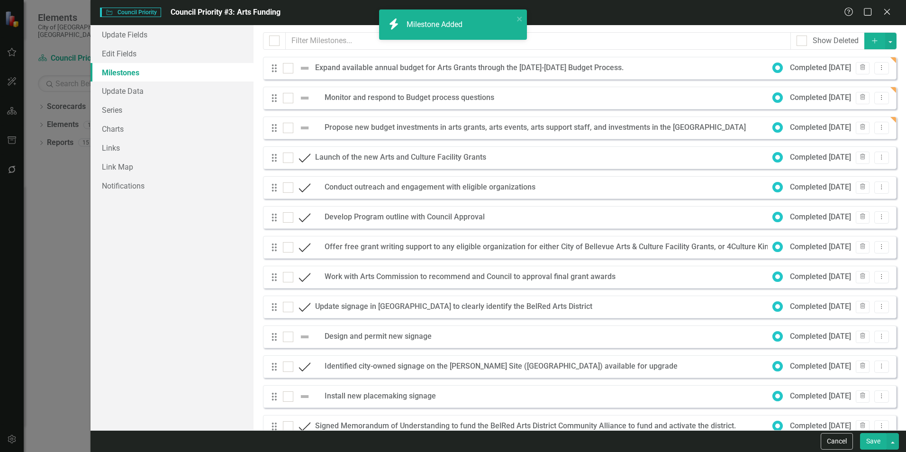
checkbox input "false"
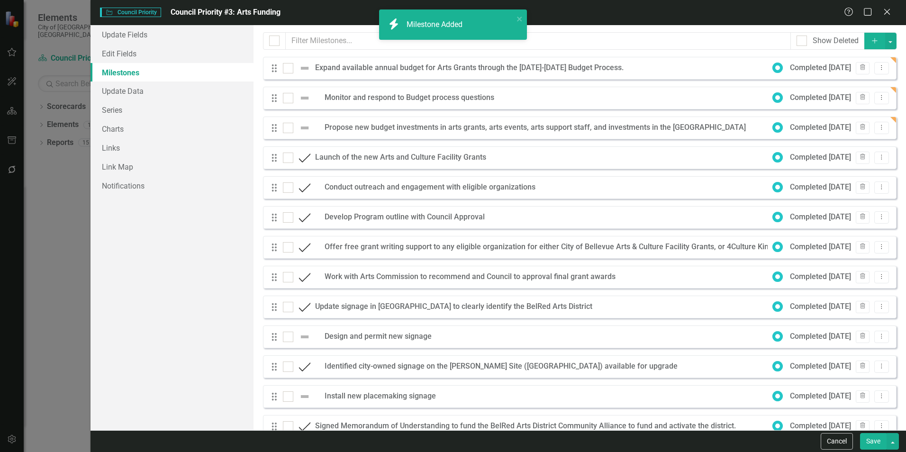
checkbox input "false"
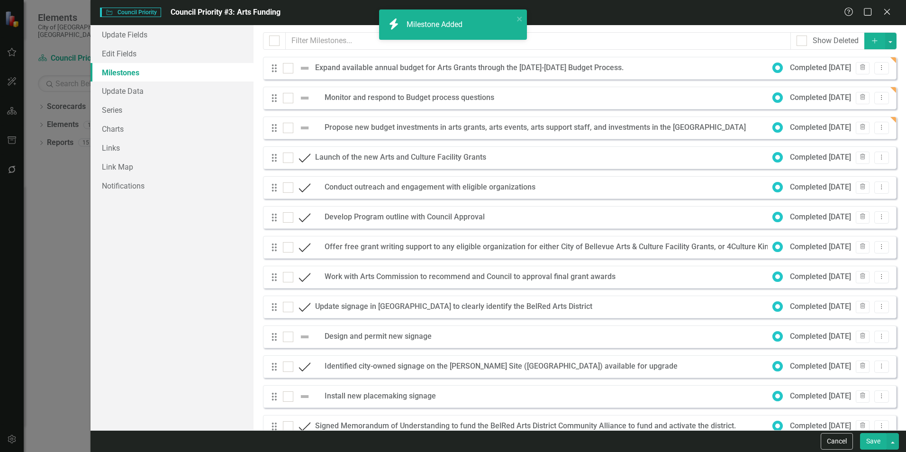
checkbox input "false"
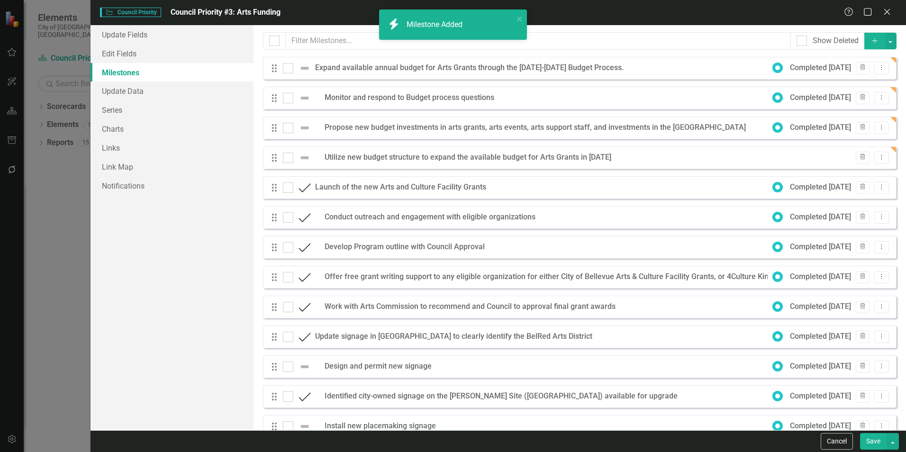
checkbox input "true"
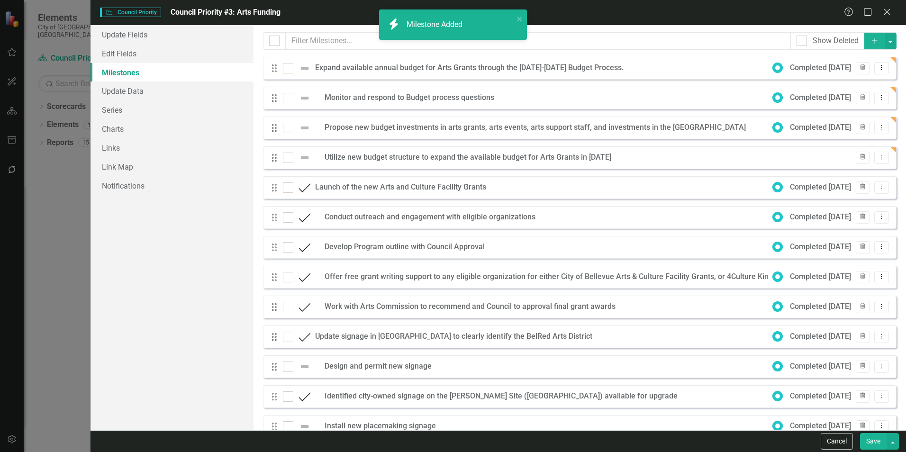
checkbox input "true"
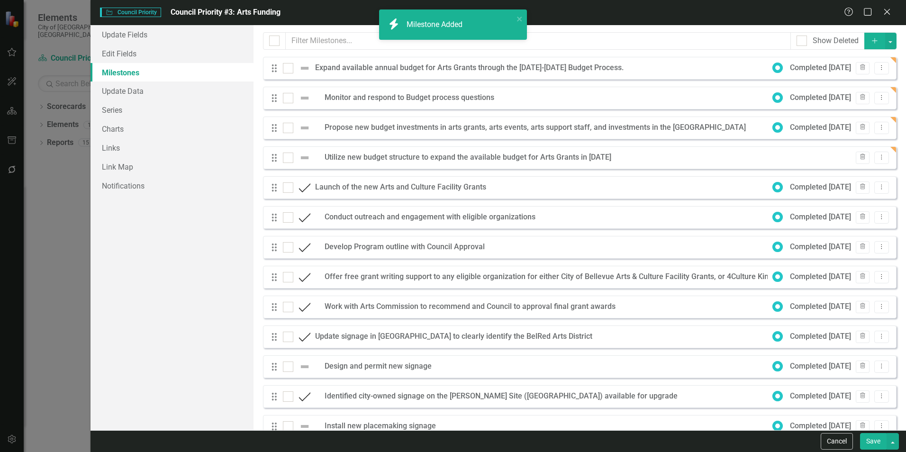
checkbox input "true"
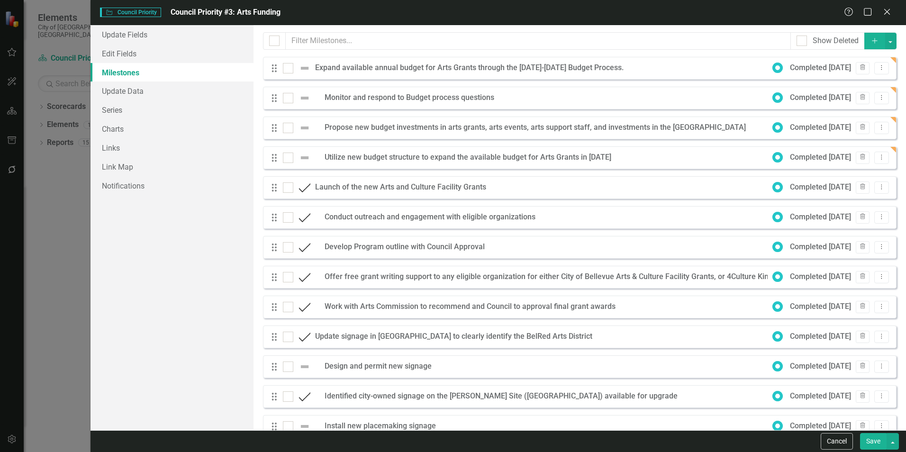
click at [871, 41] on icon "Add" at bounding box center [875, 40] width 9 height 7
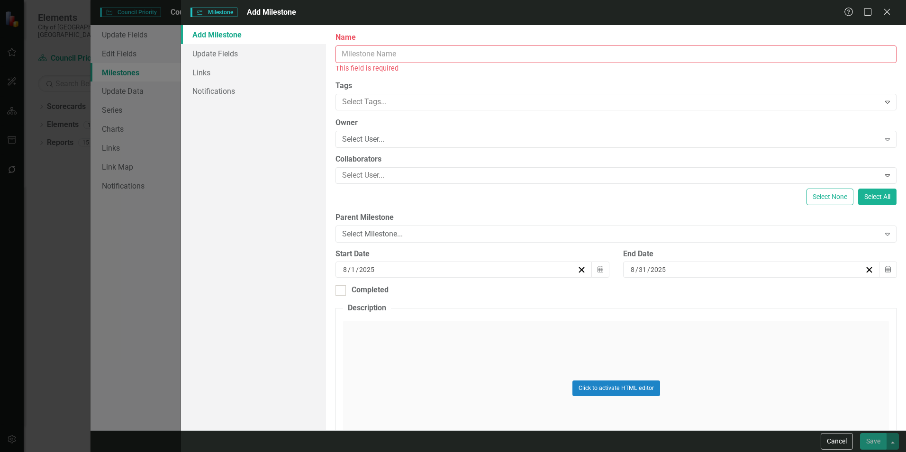
click at [607, 58] on input "Name" at bounding box center [616, 54] width 561 height 18
paste input "Expand Art Project Grant award amount in the 2026 application process."
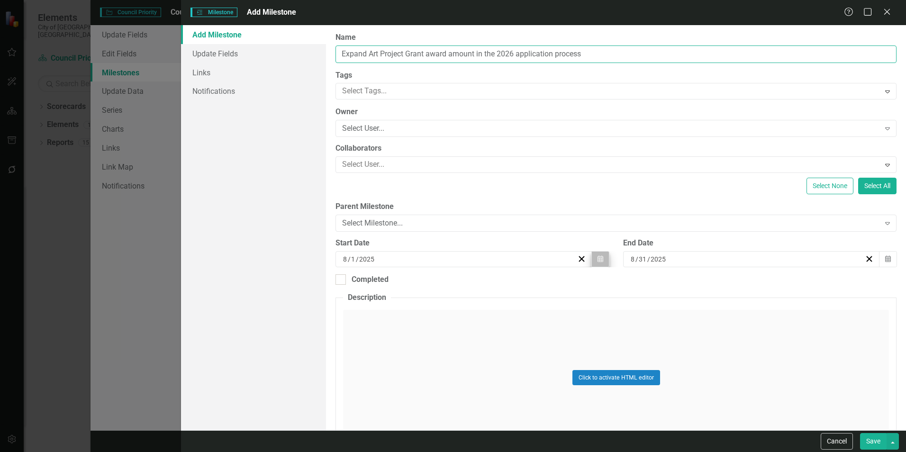
type input "Expand Art Project Grant award amount in the 2026 application process"
click at [595, 255] on button "Calendar" at bounding box center [600, 259] width 18 height 16
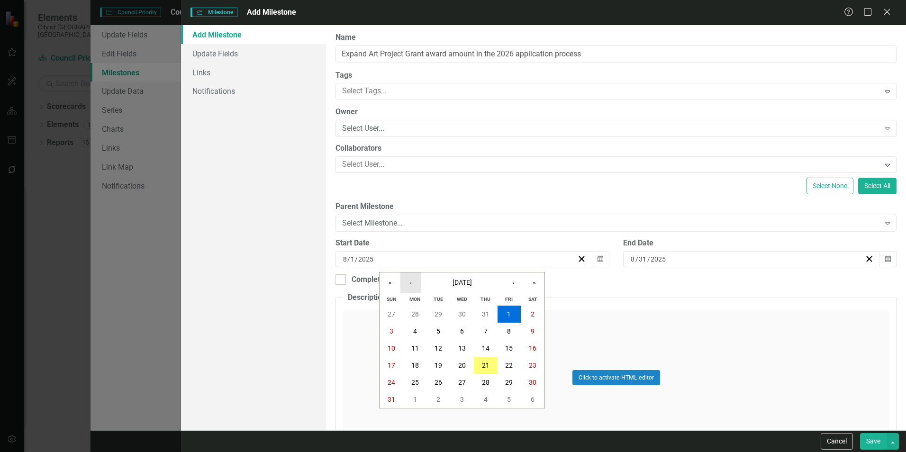
click at [404, 283] on button "‹" at bounding box center [410, 283] width 21 height 21
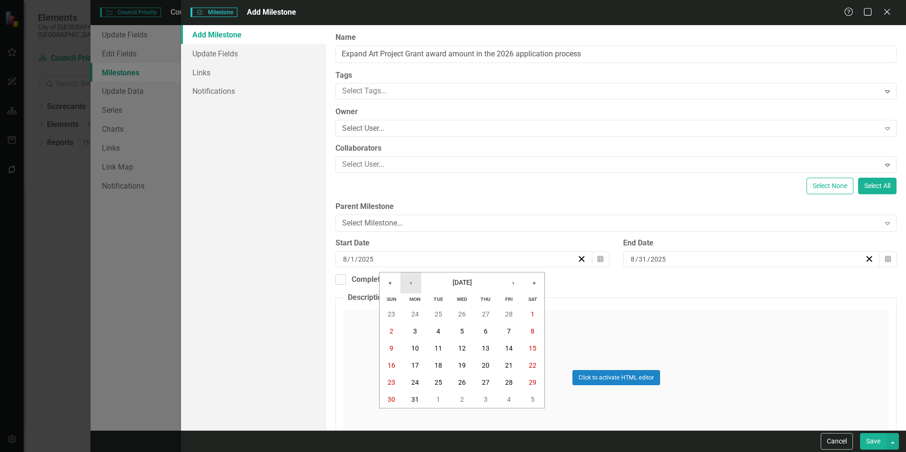
click at [404, 283] on button "‹" at bounding box center [410, 283] width 21 height 21
click at [509, 278] on button "›" at bounding box center [513, 283] width 21 height 21
click at [483, 308] on button "2" at bounding box center [486, 314] width 24 height 17
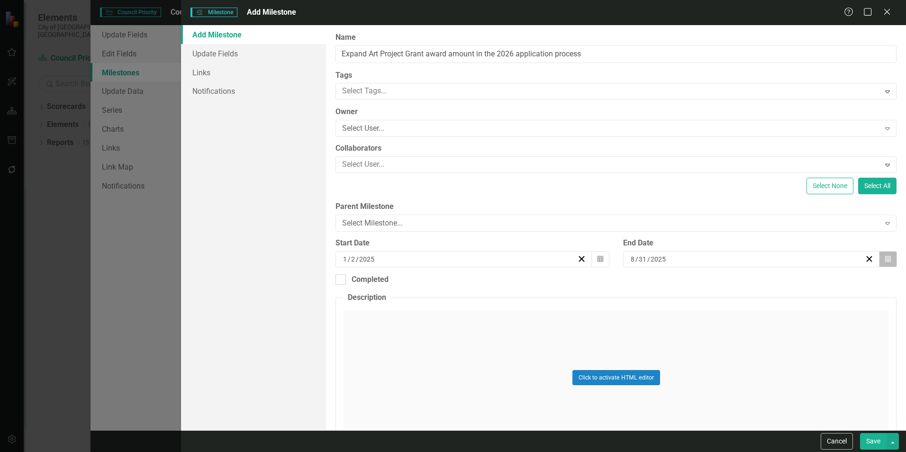
click at [885, 261] on icon "Calendar" at bounding box center [888, 259] width 6 height 7
click at [796, 278] on button "›" at bounding box center [797, 283] width 21 height 21
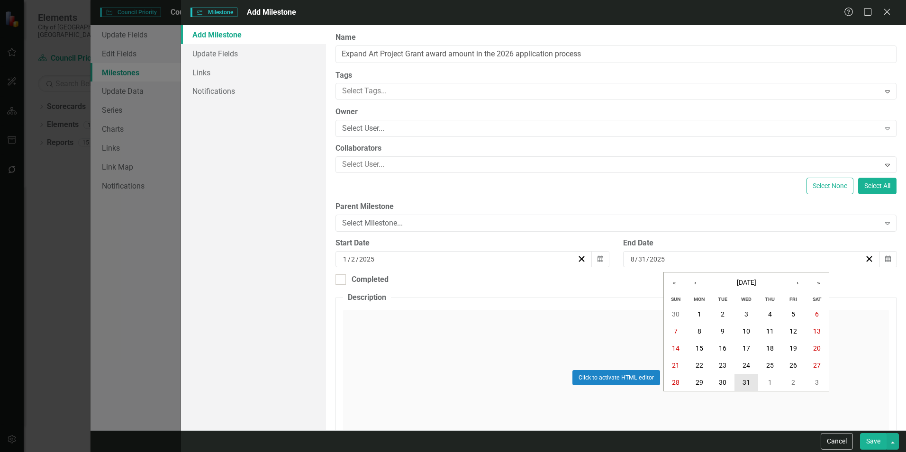
click at [749, 382] on abbr "31" at bounding box center [747, 383] width 8 height 8
click at [879, 437] on button "Save" at bounding box center [873, 441] width 27 height 17
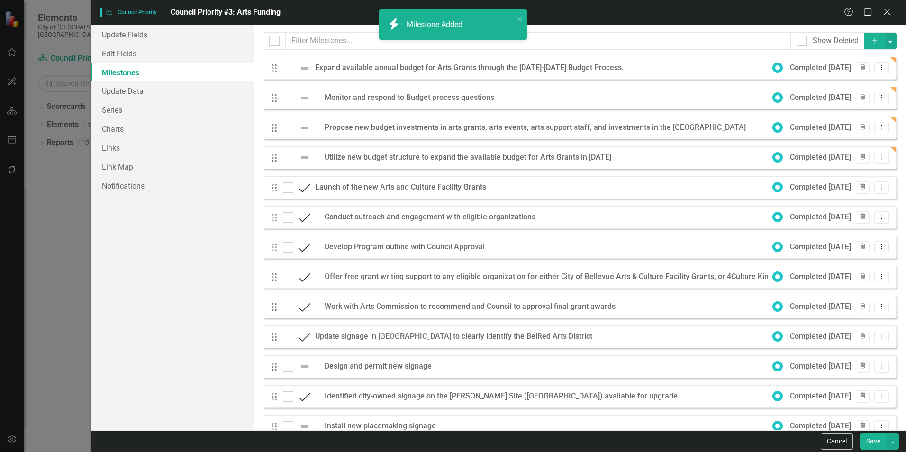
checkbox input "false"
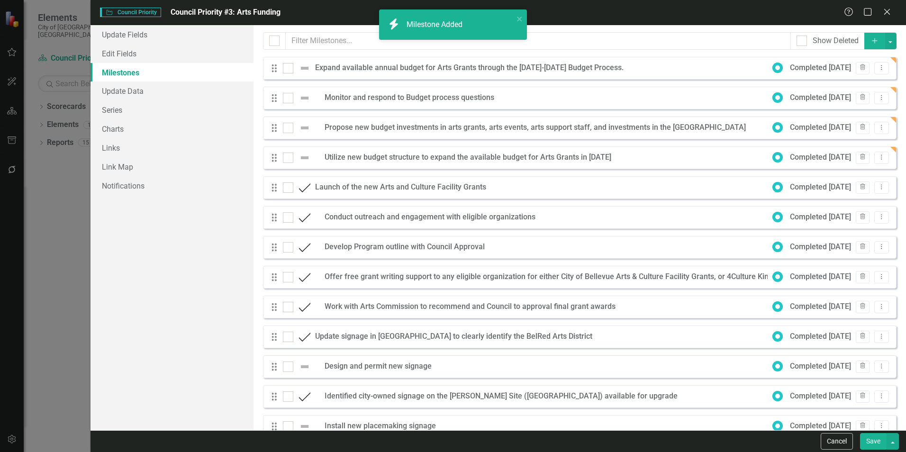
checkbox input "false"
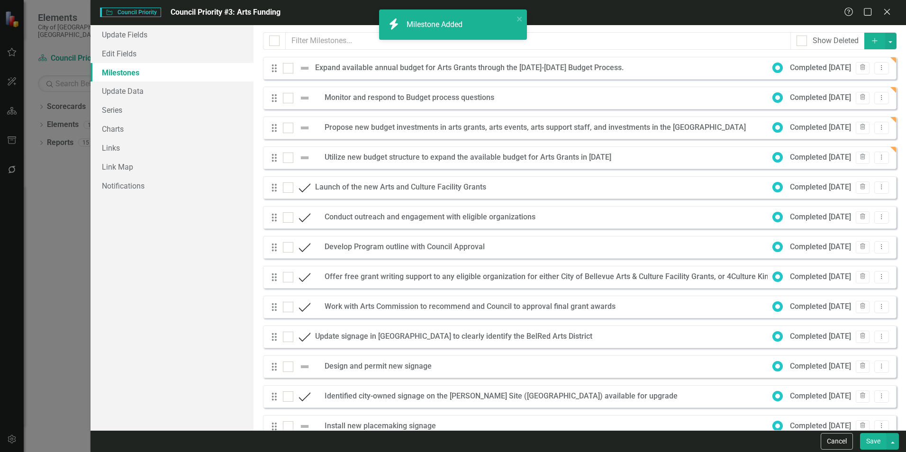
checkbox input "false"
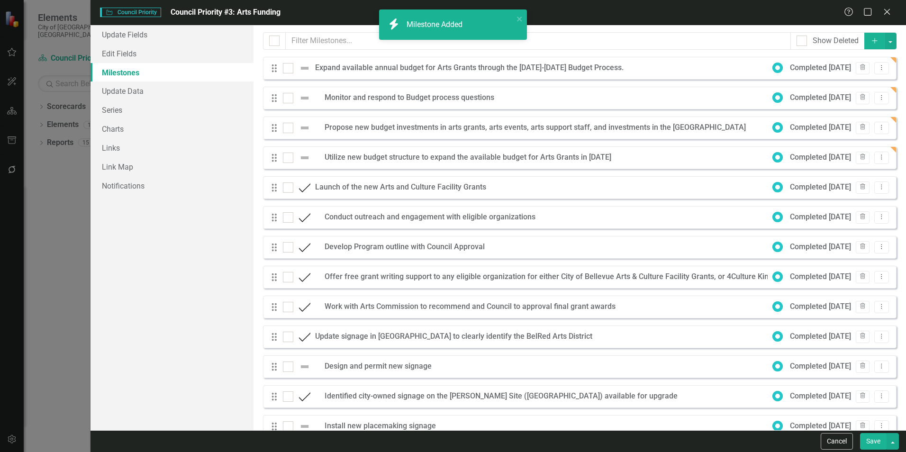
checkbox input "false"
checkbox input "true"
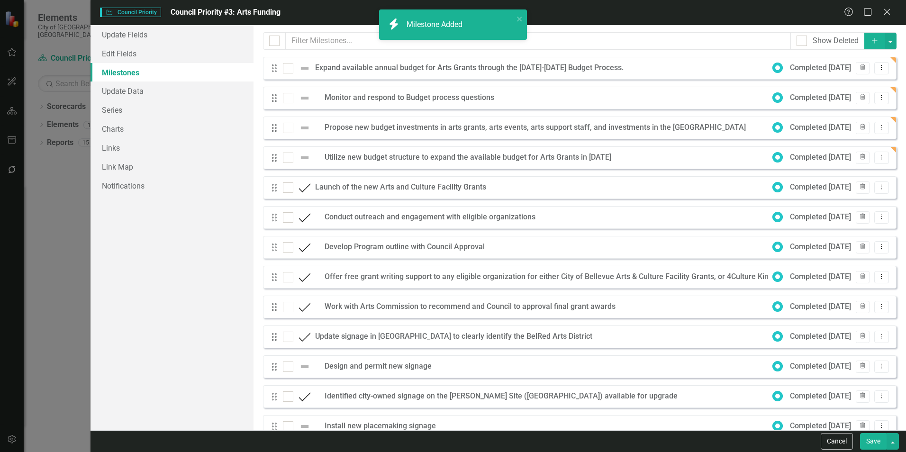
checkbox input "true"
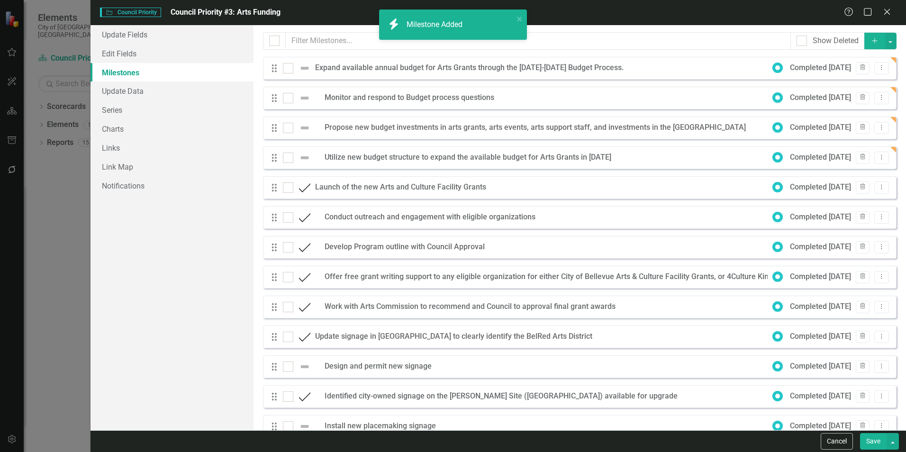
checkbox input "true"
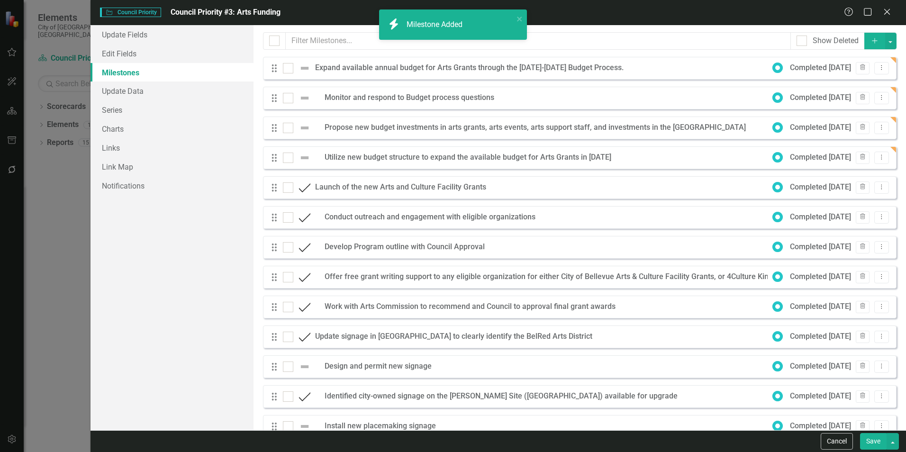
checkbox input "true"
click at [871, 40] on icon "Add" at bounding box center [875, 40] width 9 height 7
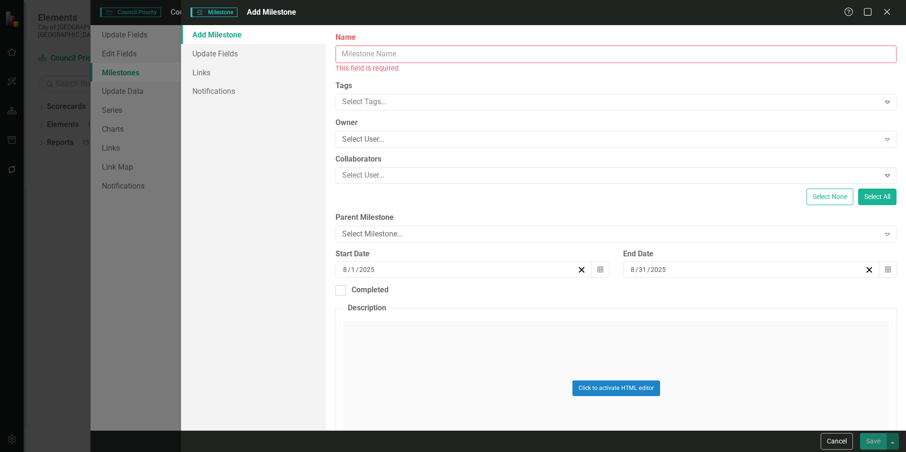
click at [560, 53] on input "Name" at bounding box center [616, 54] width 561 height 18
paste input "Propose new project grant amounts to Arts Commission. Moving from $1K, $2K, and…"
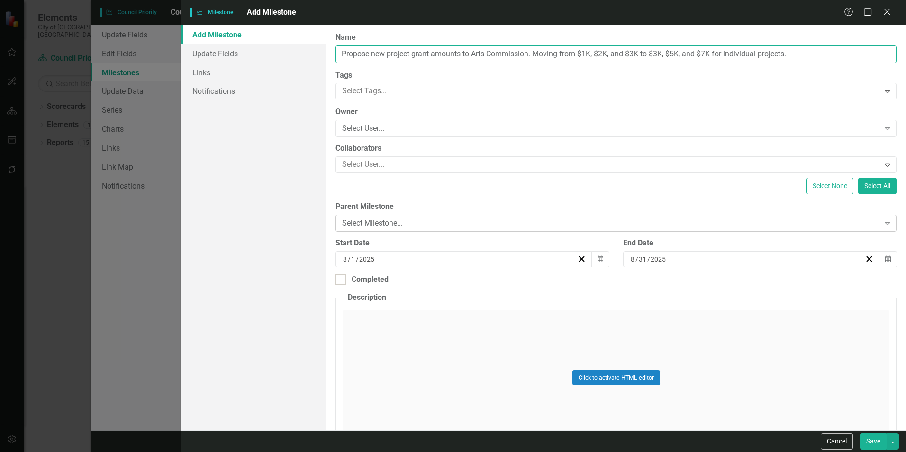
type input "Propose new project grant amounts to Arts Commission. Moving from $1K, $2K, and…"
click at [495, 226] on div "Select Milestone..." at bounding box center [610, 223] width 537 height 11
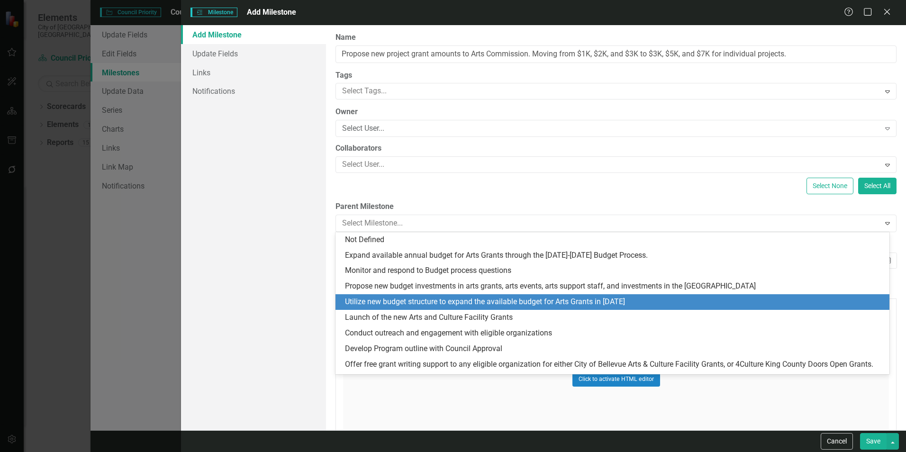
click at [499, 303] on div "Utilize new budget structure to expand the available budget for Arts Grants in …" at bounding box center [614, 302] width 539 height 11
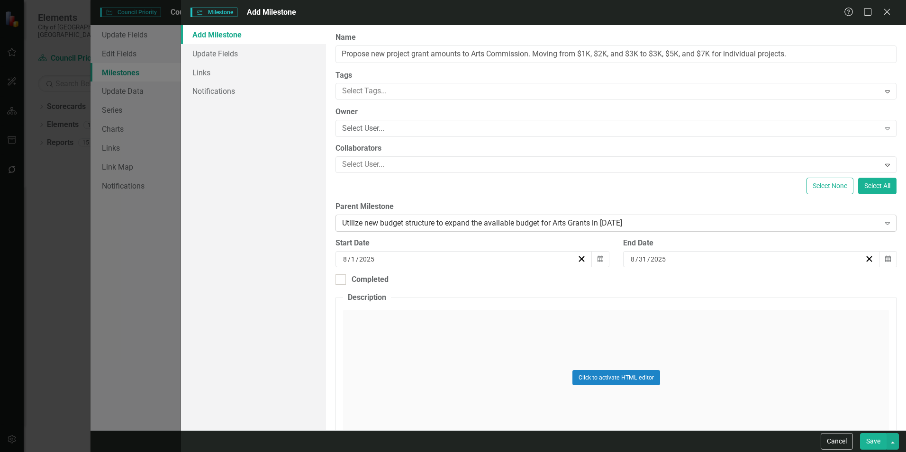
click at [883, 225] on icon "Expand" at bounding box center [887, 223] width 9 height 8
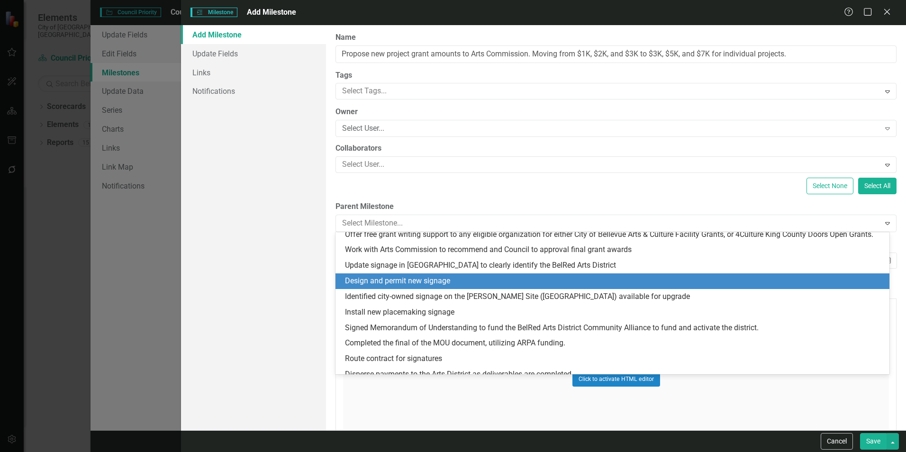
scroll to position [154, 0]
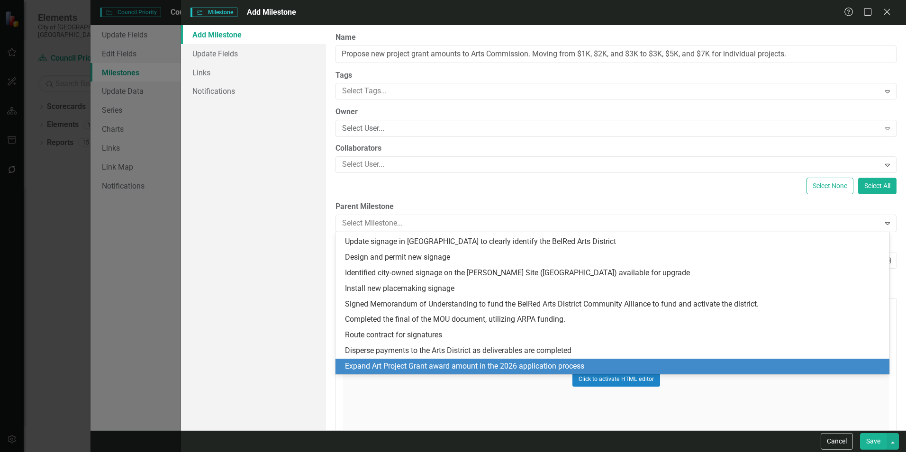
click at [512, 364] on div "Expand Art Project Grant award amount in the 2026 application process" at bounding box center [614, 366] width 539 height 11
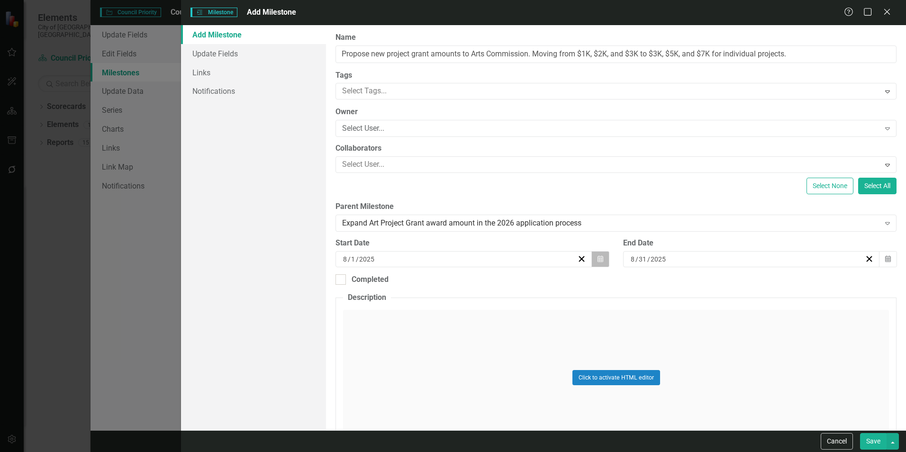
click at [598, 260] on icon "button" at bounding box center [601, 258] width 6 height 7
click at [396, 282] on button "«" at bounding box center [390, 283] width 21 height 21
click at [513, 280] on button "›" at bounding box center [513, 283] width 21 height 21
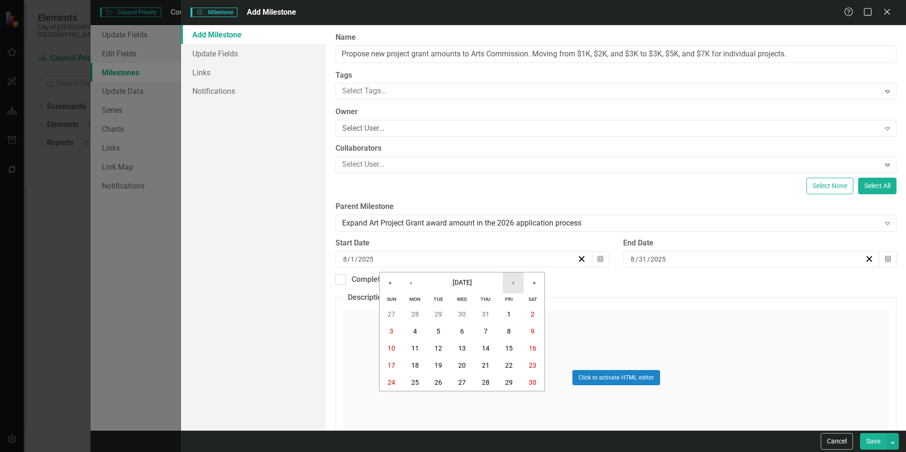
click at [513, 280] on button "›" at bounding box center [513, 283] width 21 height 21
click at [484, 314] on abbr "2" at bounding box center [486, 314] width 4 height 8
click at [881, 264] on button "Calendar" at bounding box center [888, 259] width 18 height 16
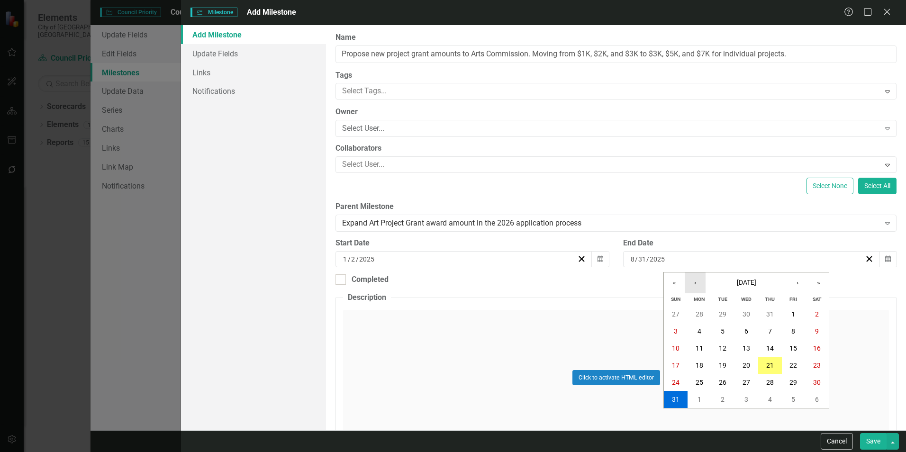
click at [701, 286] on button "‹" at bounding box center [695, 283] width 21 height 21
click at [792, 288] on button "›" at bounding box center [797, 283] width 21 height 21
click at [703, 386] on button "30" at bounding box center [700, 382] width 24 height 17
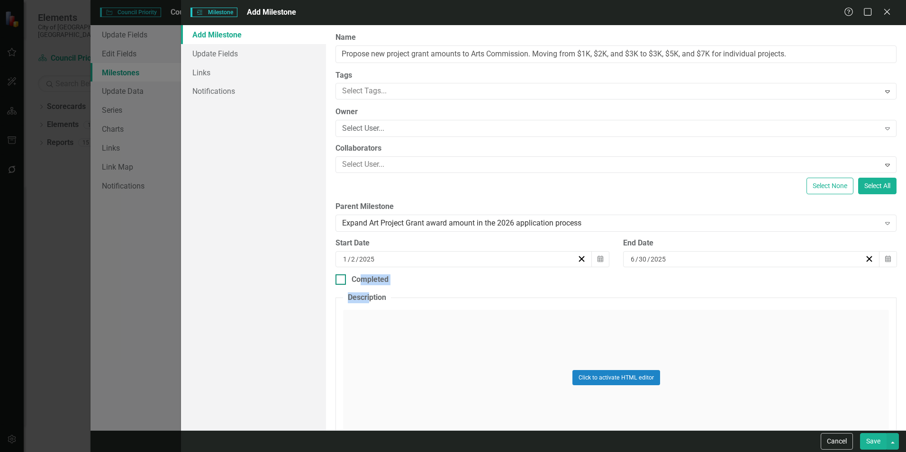
drag, startPoint x: 371, startPoint y: 288, endPoint x: 360, endPoint y: 274, distance: 17.8
click at [360, 274] on div "ClearPoint Can Do More! How ClearPoint Can Help Close Enterprise plans can auto…" at bounding box center [616, 227] width 580 height 405
click at [360, 274] on div "Completed" at bounding box center [370, 279] width 37 height 11
click at [342, 274] on input "Completed" at bounding box center [339, 277] width 6 height 6
checkbox input "true"
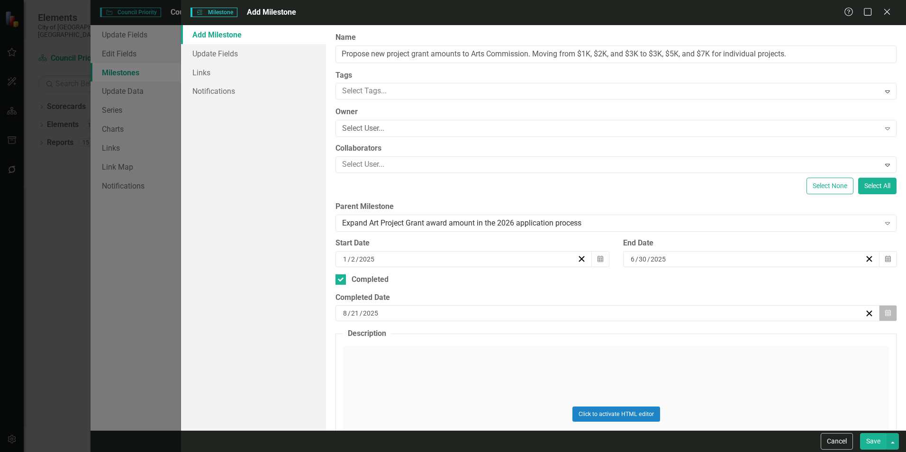
click at [883, 309] on button "Calendar" at bounding box center [888, 313] width 18 height 16
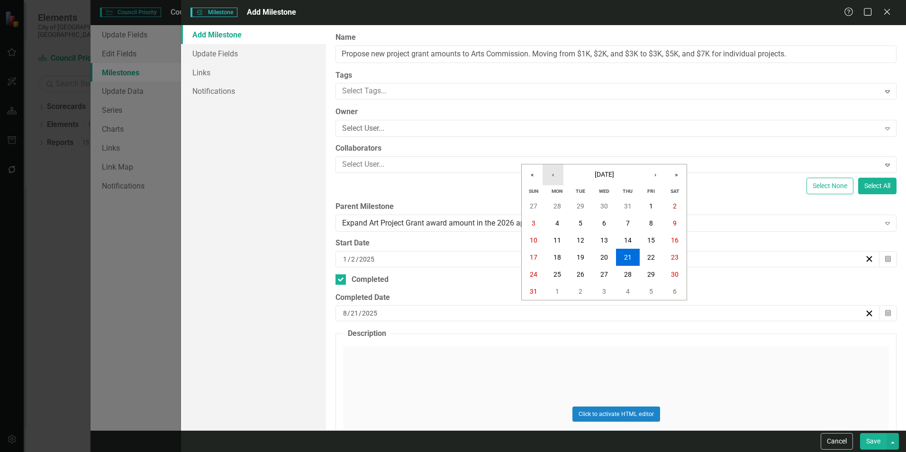
click at [549, 173] on button "‹" at bounding box center [553, 174] width 21 height 21
click at [555, 276] on abbr "30" at bounding box center [558, 275] width 8 height 8
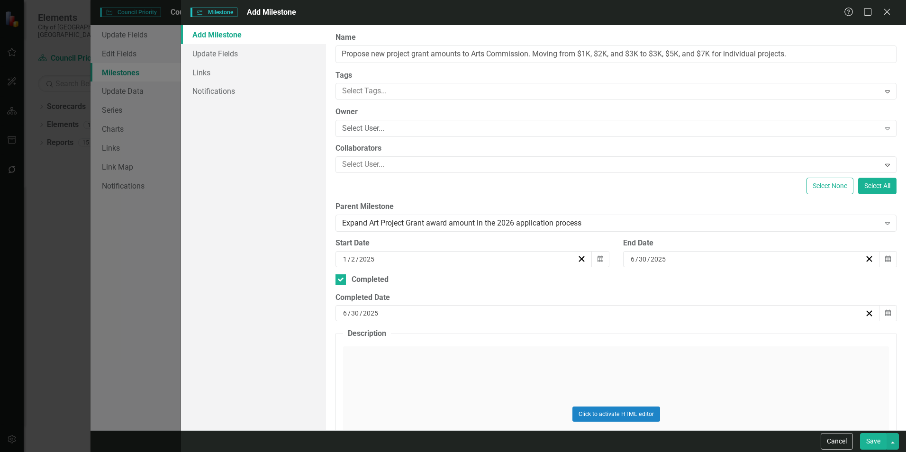
click at [875, 437] on button "Save" at bounding box center [873, 441] width 27 height 17
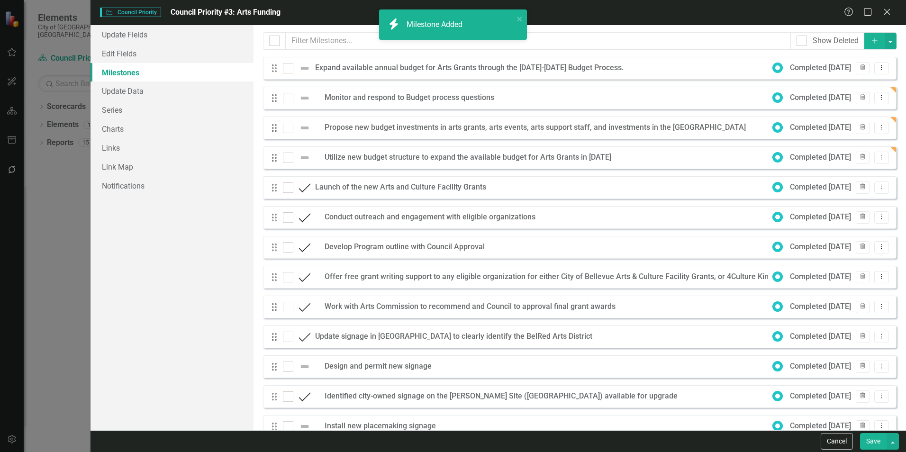
checkbox input "false"
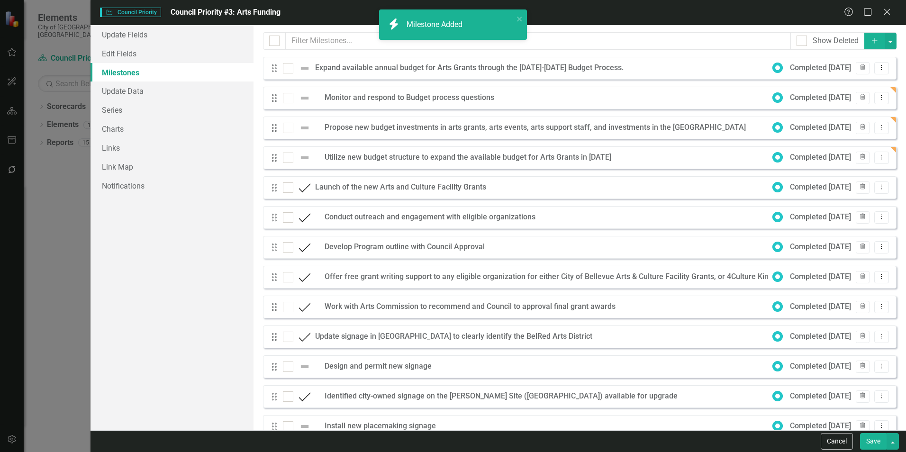
checkbox input "false"
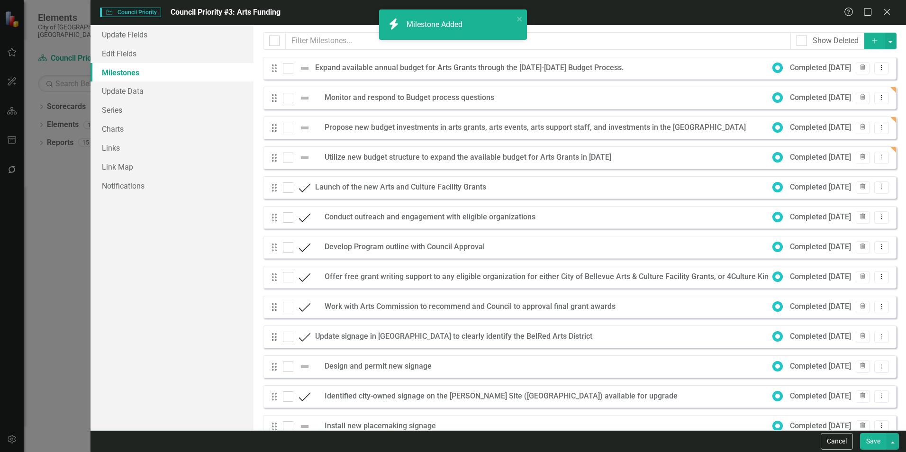
checkbox input "false"
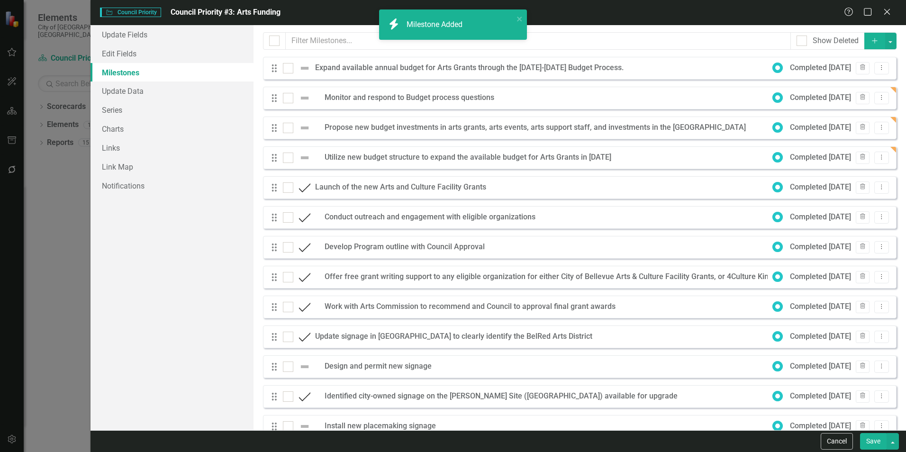
checkbox input "false"
checkbox input "true"
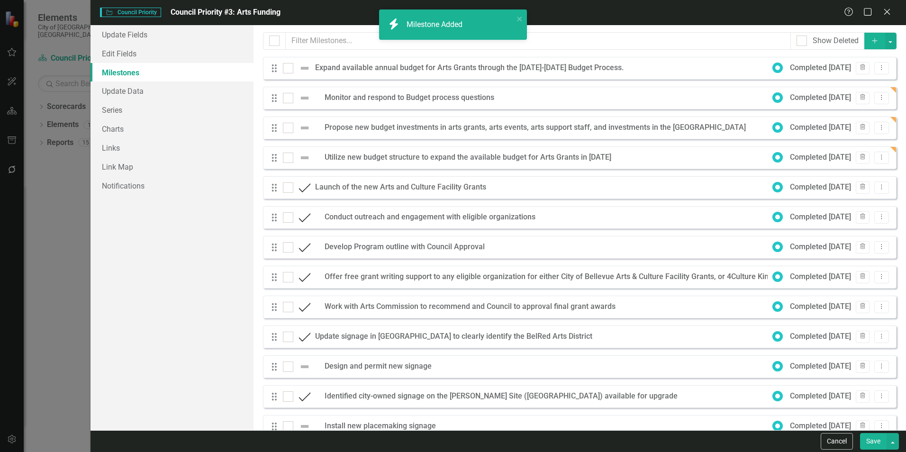
checkbox input "true"
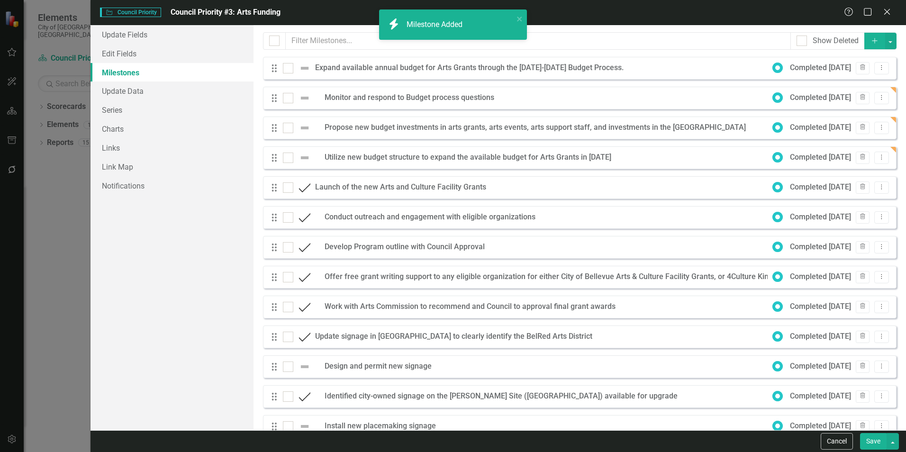
checkbox input "true"
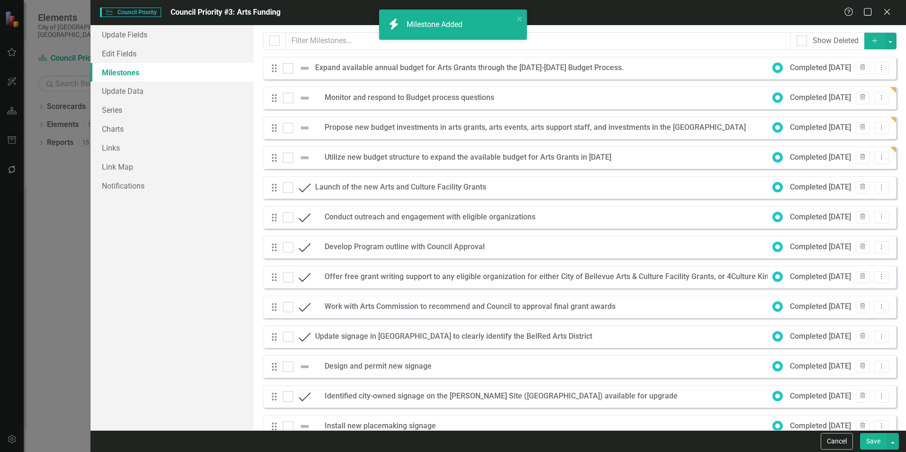
checkbox input "true"
click at [872, 41] on icon "button" at bounding box center [874, 40] width 5 height 5
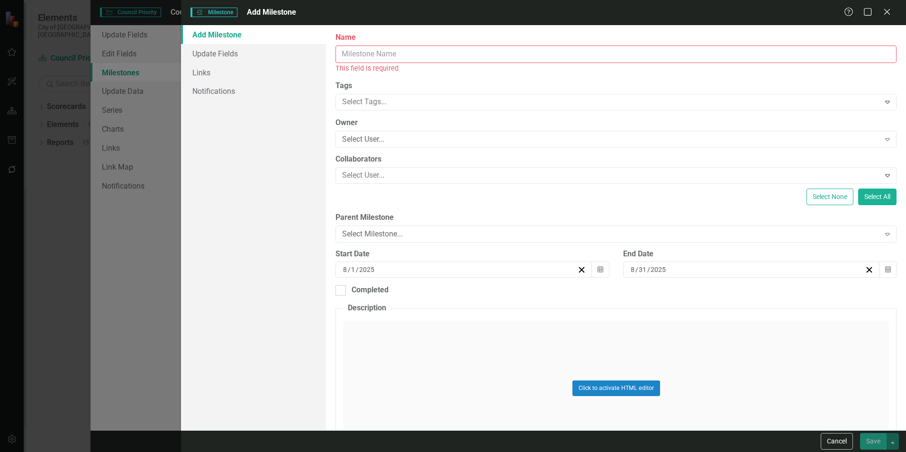
click at [714, 45] on input "Name" at bounding box center [616, 54] width 561 height 18
paste input "Open grant and offer workshops to potential applicants"
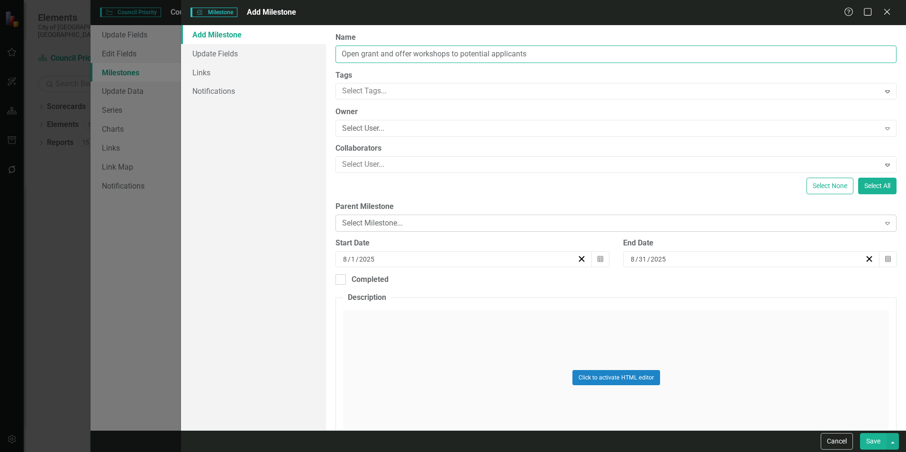
type input "Open grant and offer workshops to potential applicants"
click at [578, 220] on div "Select Milestone..." at bounding box center [610, 223] width 537 height 11
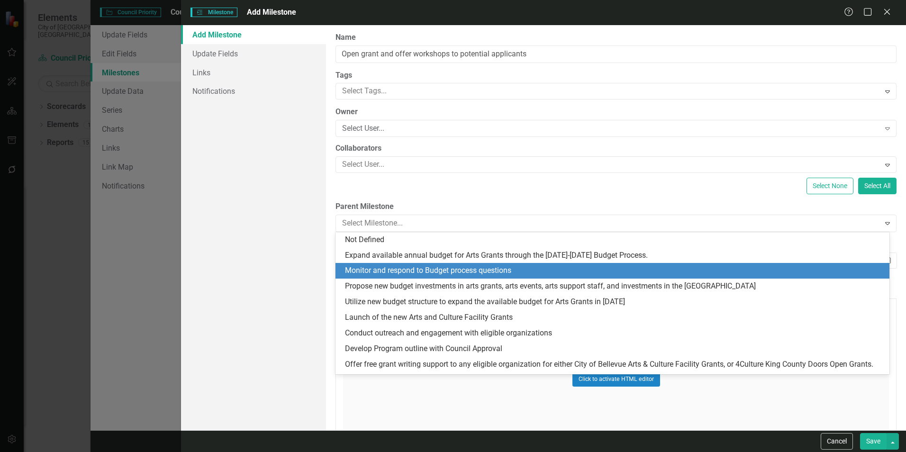
scroll to position [169, 0]
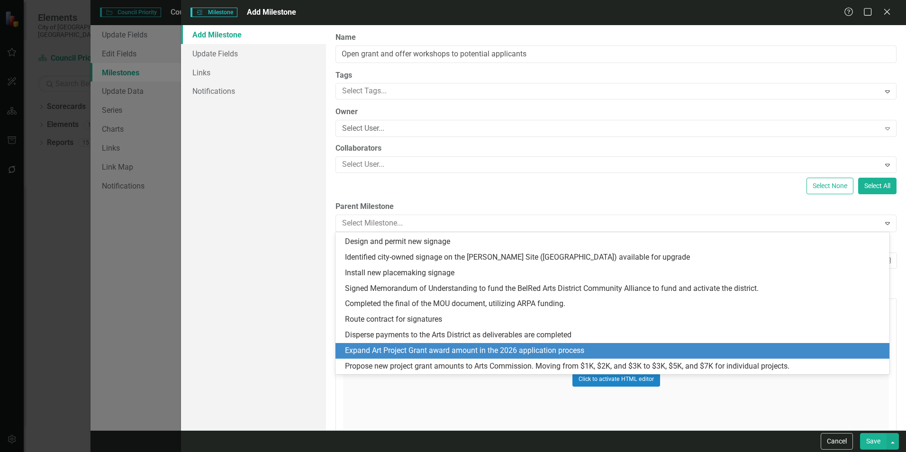
click at [470, 353] on div "Expand Art Project Grant award amount in the 2026 application process" at bounding box center [614, 351] width 539 height 11
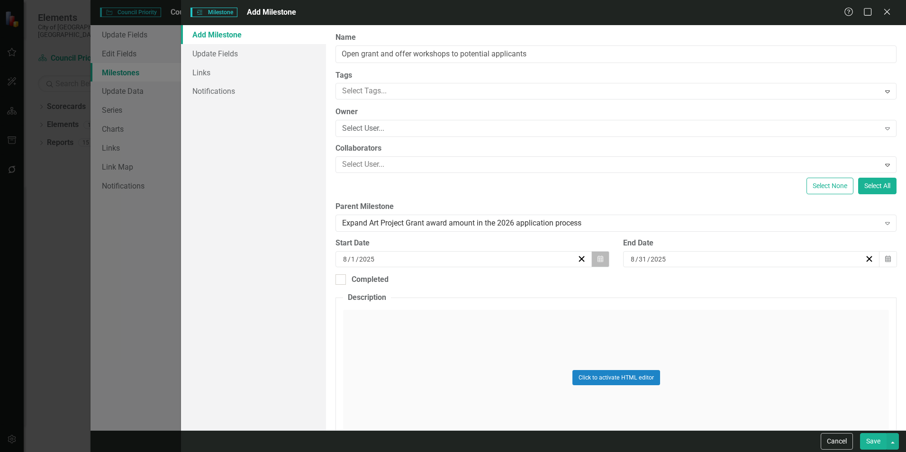
click at [602, 260] on button "Calendar" at bounding box center [600, 259] width 18 height 16
click at [411, 282] on button "‹" at bounding box center [410, 283] width 21 height 21
click at [443, 313] on button "1" at bounding box center [439, 314] width 24 height 17
click at [879, 254] on button "Calendar" at bounding box center [888, 259] width 18 height 16
click at [807, 282] on button "›" at bounding box center [797, 283] width 21 height 21
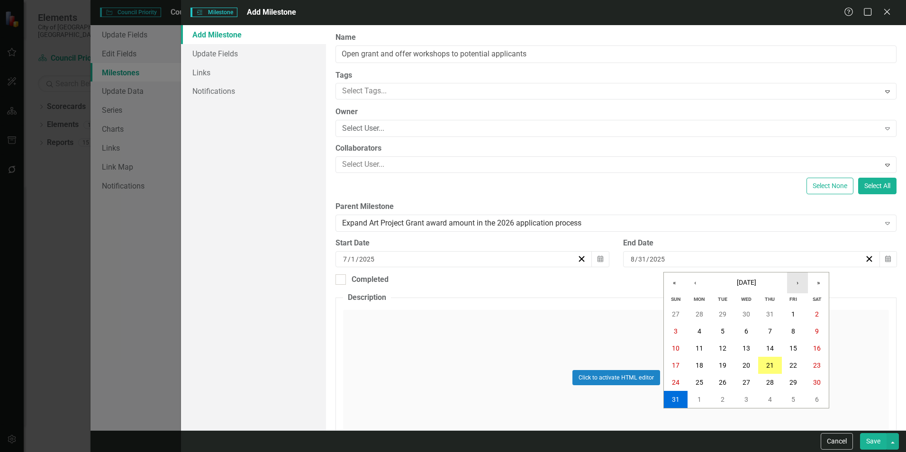
click at [807, 282] on button "›" at bounding box center [797, 283] width 21 height 21
click at [749, 380] on abbr "31" at bounding box center [747, 383] width 8 height 8
click at [870, 439] on button "Save" at bounding box center [873, 441] width 27 height 17
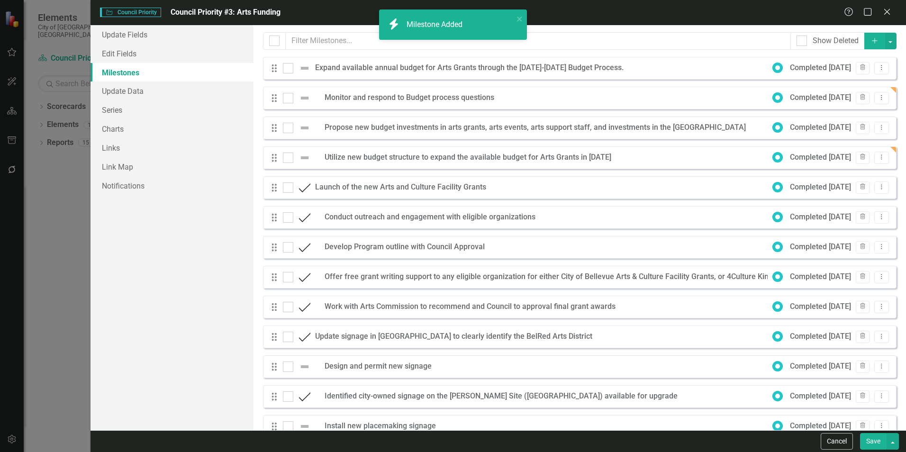
click at [866, 45] on button "Add" at bounding box center [874, 41] width 21 height 17
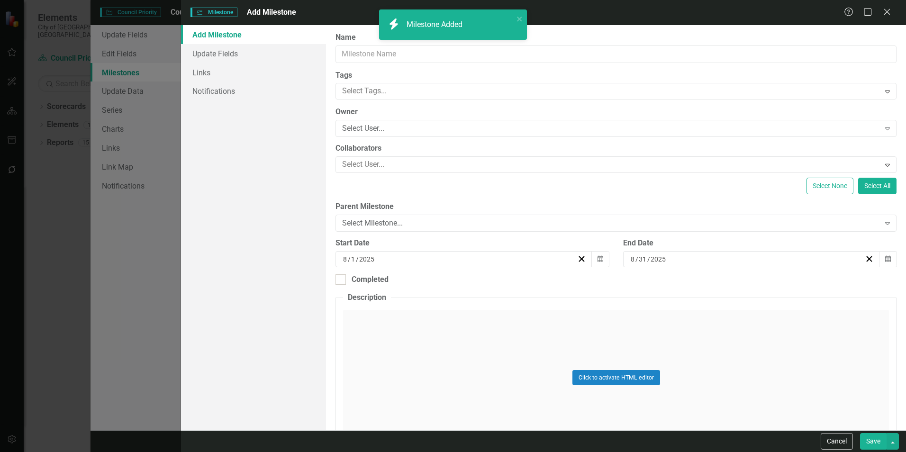
checkbox input "false"
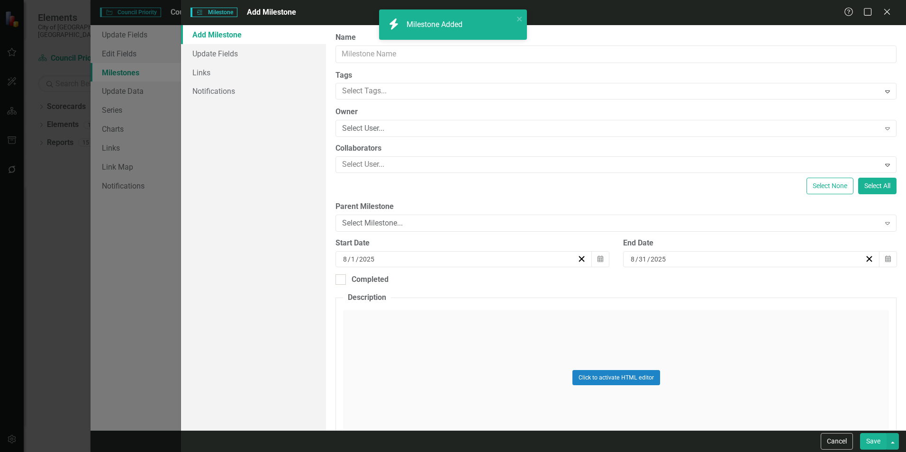
checkbox input "false"
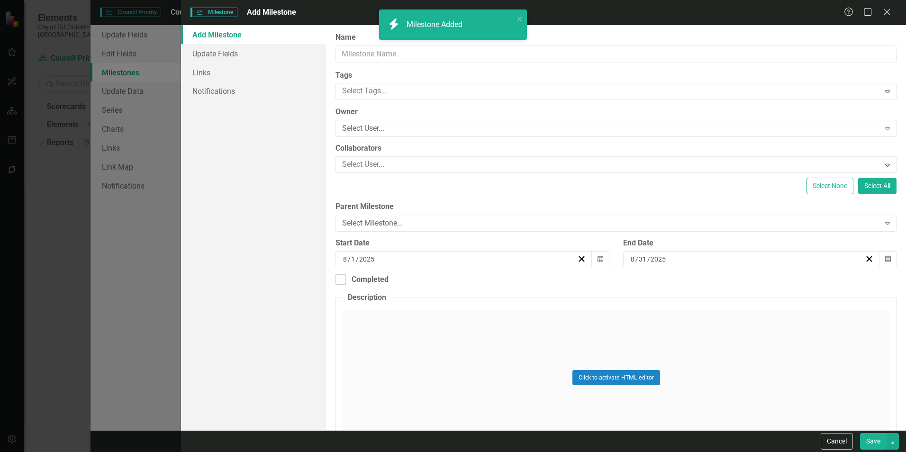
checkbox input "false"
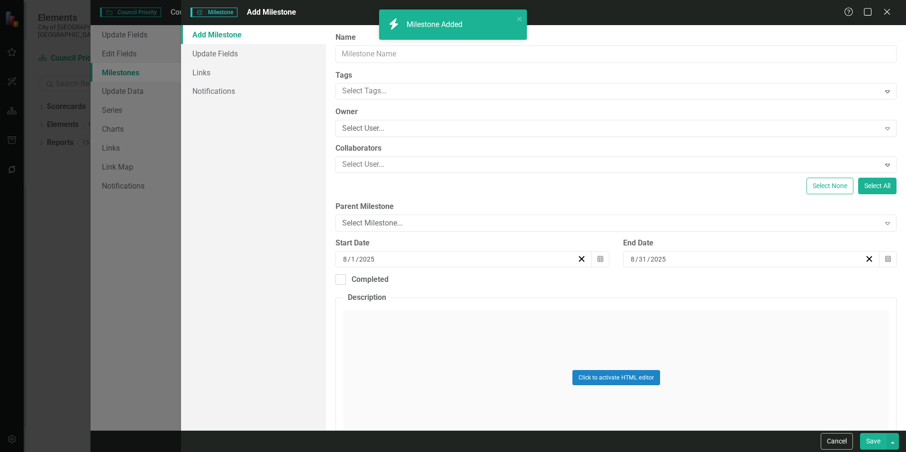
checkbox input "false"
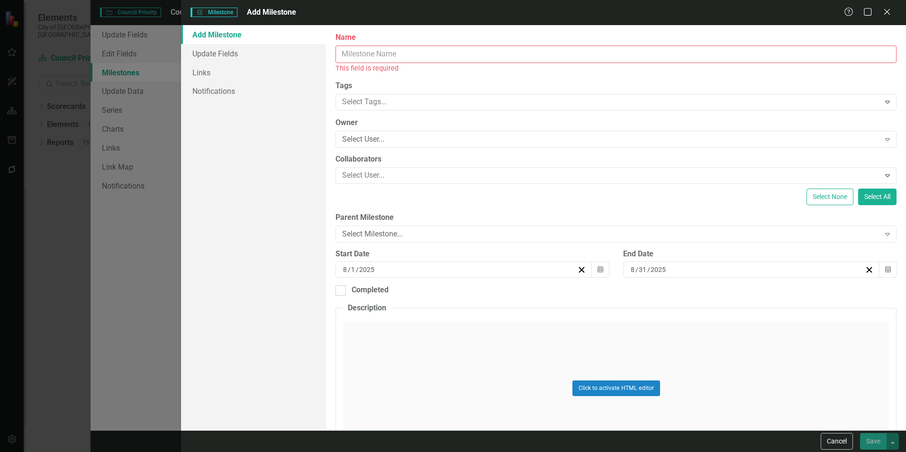
click at [655, 59] on input "Name" at bounding box center [616, 54] width 561 height 18
paste input "Arts Commission recommends awardees"
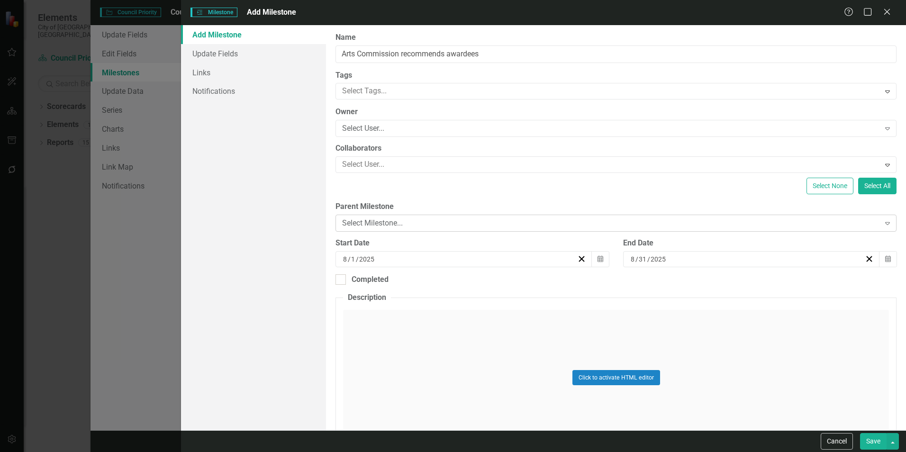
click at [562, 224] on div "Select Milestone..." at bounding box center [610, 223] width 537 height 11
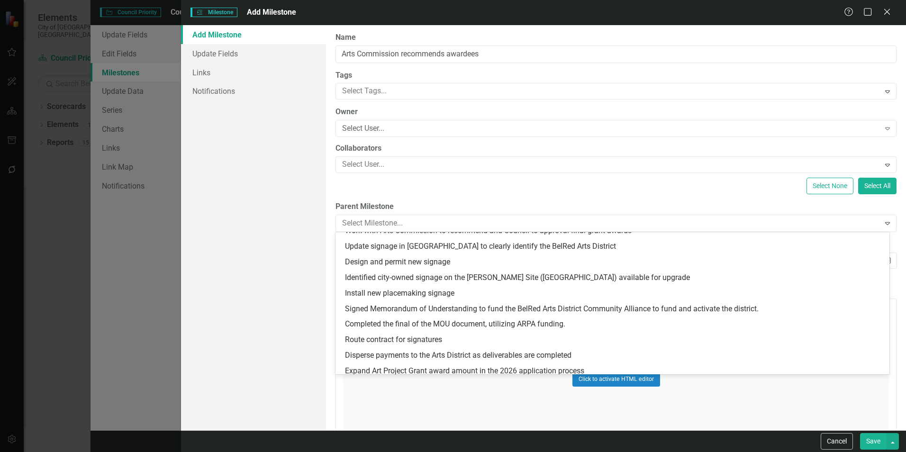
scroll to position [150, 0]
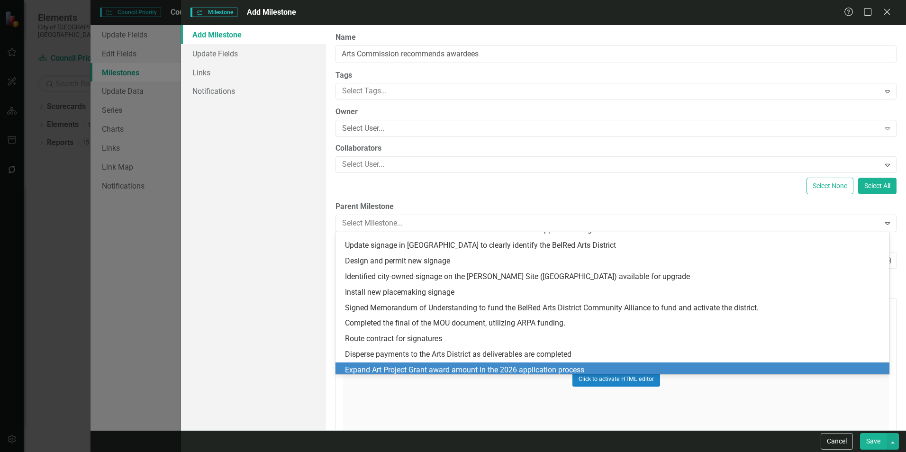
click at [480, 369] on div "Expand Art Project Grant award amount in the 2026 application process" at bounding box center [614, 370] width 539 height 11
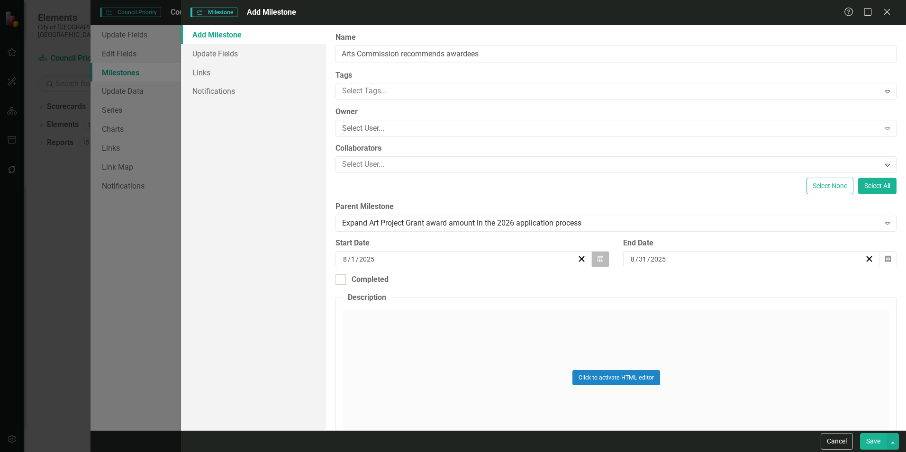
click at [598, 261] on icon "Calendar" at bounding box center [601, 259] width 6 height 7
click at [517, 281] on button "›" at bounding box center [513, 283] width 21 height 21
click at [464, 314] on button "1" at bounding box center [462, 314] width 24 height 17
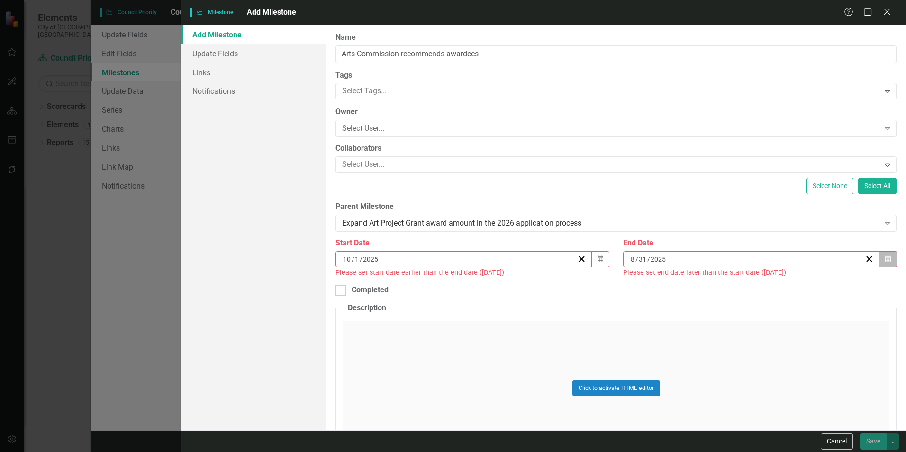
click at [885, 259] on icon "Calendar" at bounding box center [888, 259] width 6 height 7
click at [791, 283] on button "›" at bounding box center [797, 283] width 21 height 21
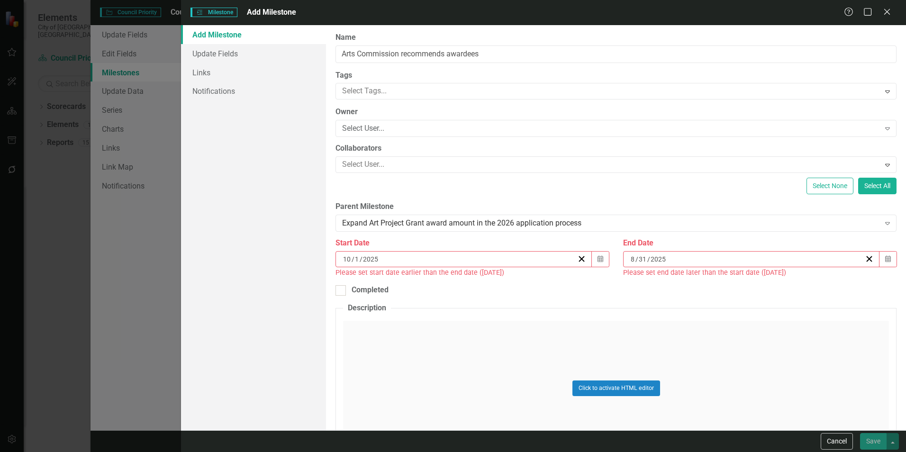
click at [747, 393] on div "Click to activate HTML editor" at bounding box center [616, 388] width 546 height 135
click at [879, 264] on button "Calendar" at bounding box center [888, 259] width 18 height 16
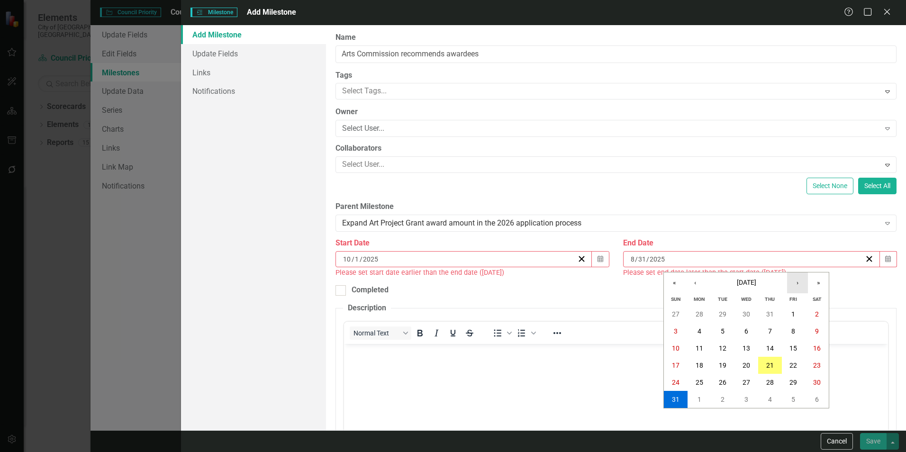
click at [795, 284] on button "›" at bounding box center [797, 283] width 21 height 21
click at [746, 379] on abbr "31" at bounding box center [747, 383] width 8 height 8
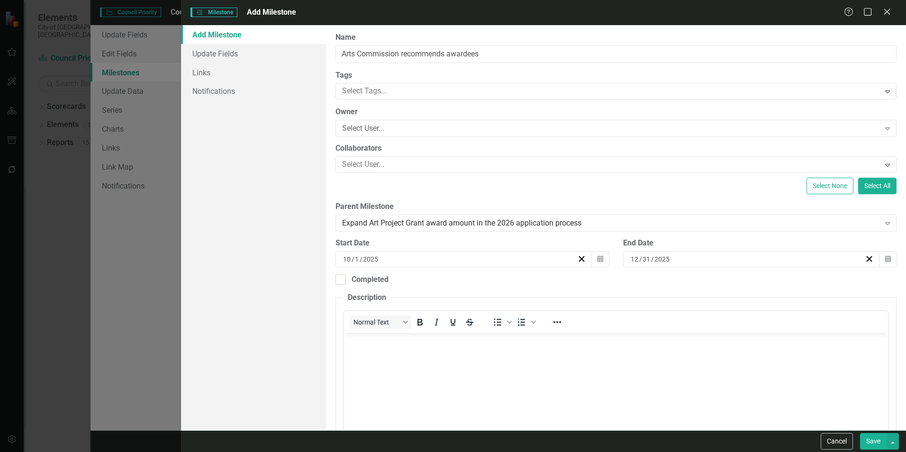
click at [877, 441] on button "Save" at bounding box center [873, 441] width 27 height 17
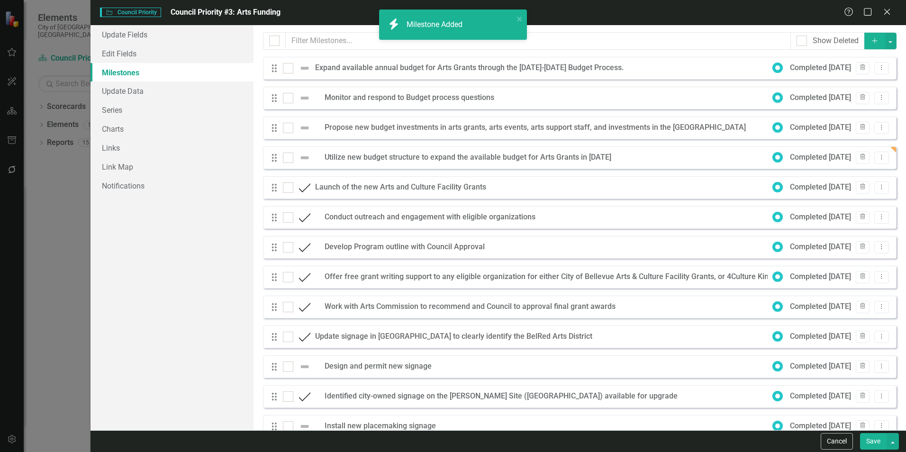
click at [864, 43] on button "Add" at bounding box center [874, 41] width 21 height 17
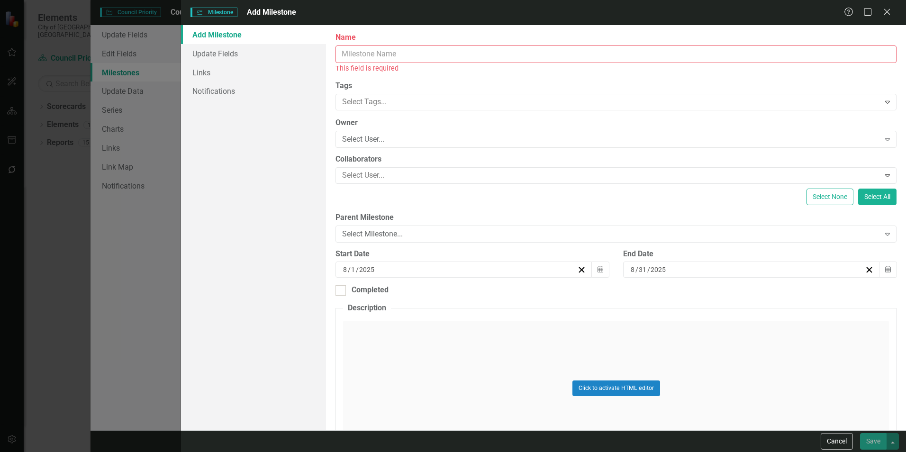
click at [555, 55] on input "Name" at bounding box center [616, 54] width 561 height 18
paste input "Council approves awards"
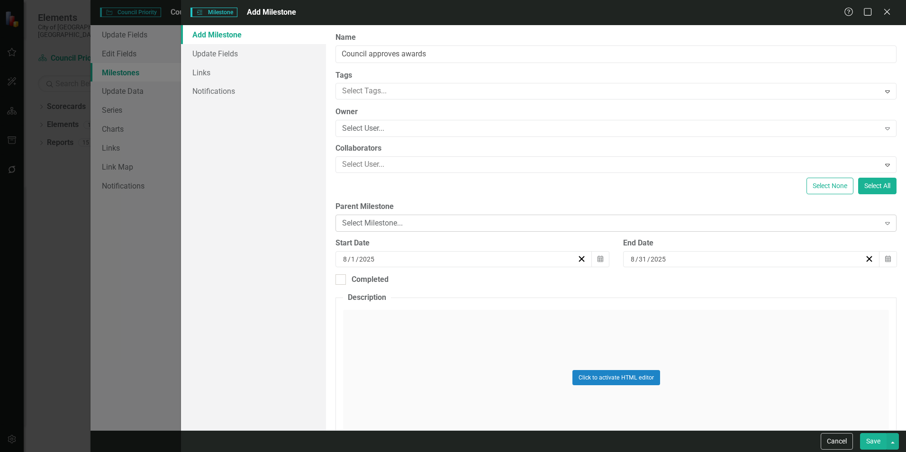
click at [535, 226] on div "Select Milestone..." at bounding box center [610, 223] width 537 height 11
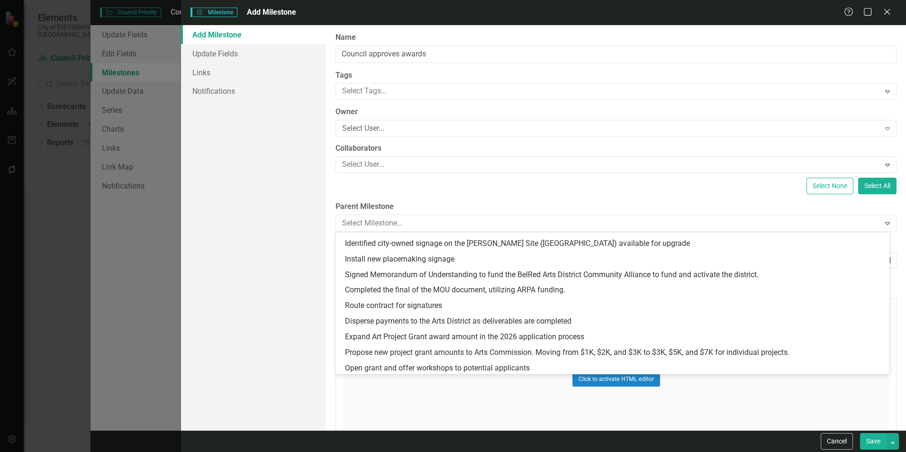
scroll to position [183, 0]
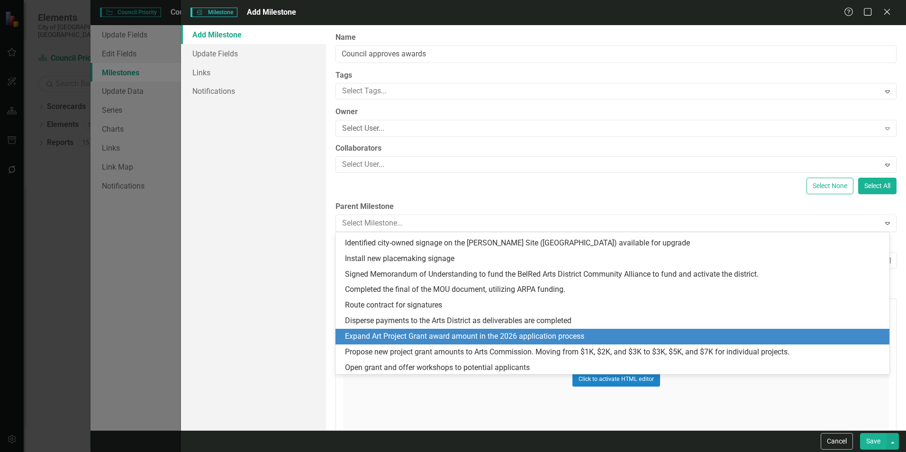
click at [506, 340] on div "Expand Art Project Grant award amount in the 2026 application process" at bounding box center [614, 336] width 539 height 11
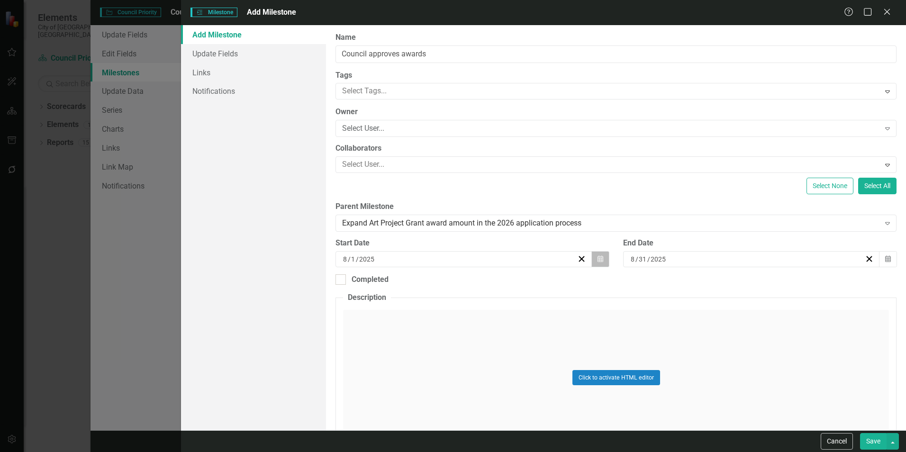
click at [598, 256] on icon "Calendar" at bounding box center [601, 259] width 6 height 7
click at [510, 282] on button "›" at bounding box center [513, 283] width 21 height 21
click at [465, 313] on button "1" at bounding box center [462, 314] width 24 height 17
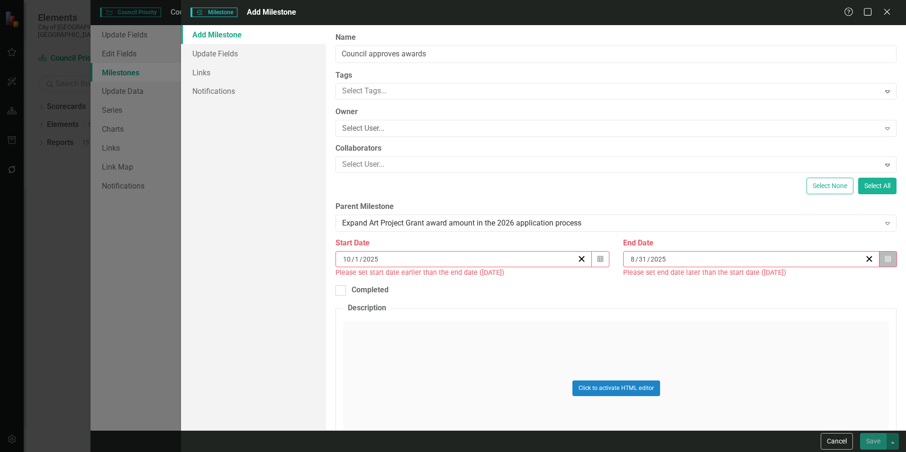
click at [885, 255] on icon "button" at bounding box center [888, 258] width 6 height 7
click at [790, 279] on button "›" at bounding box center [797, 283] width 21 height 21
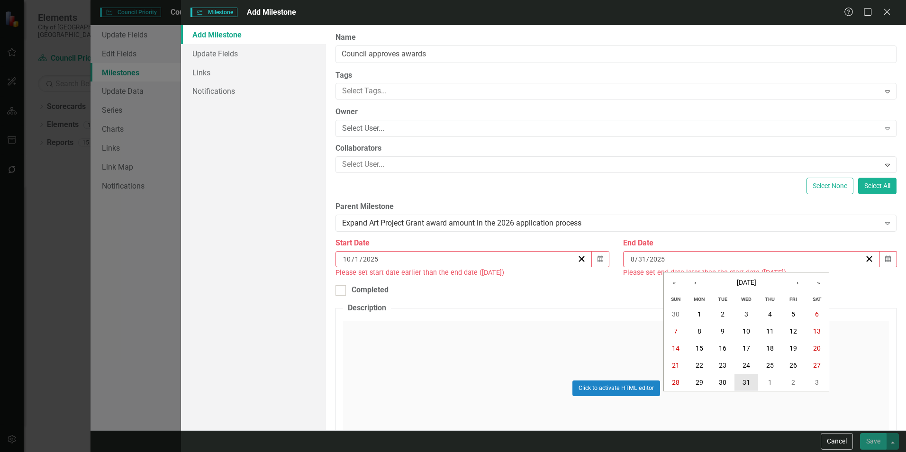
click at [746, 379] on abbr "31" at bounding box center [747, 383] width 8 height 8
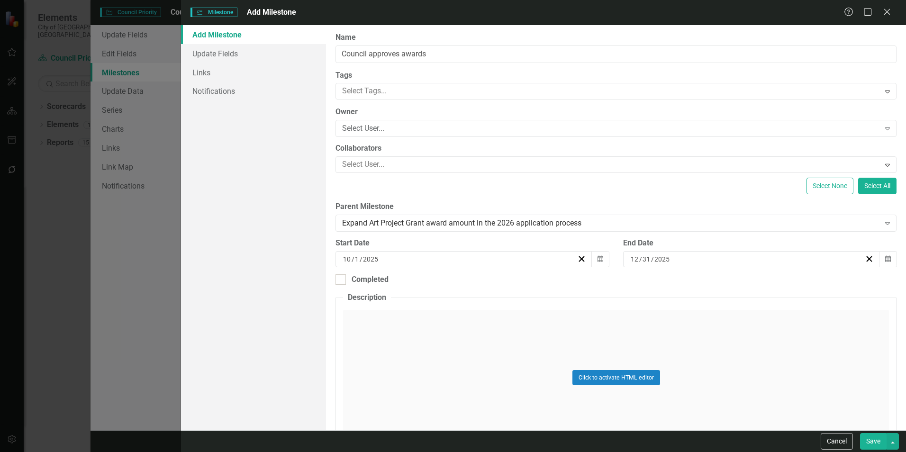
click at [866, 434] on button "Save" at bounding box center [873, 441] width 27 height 17
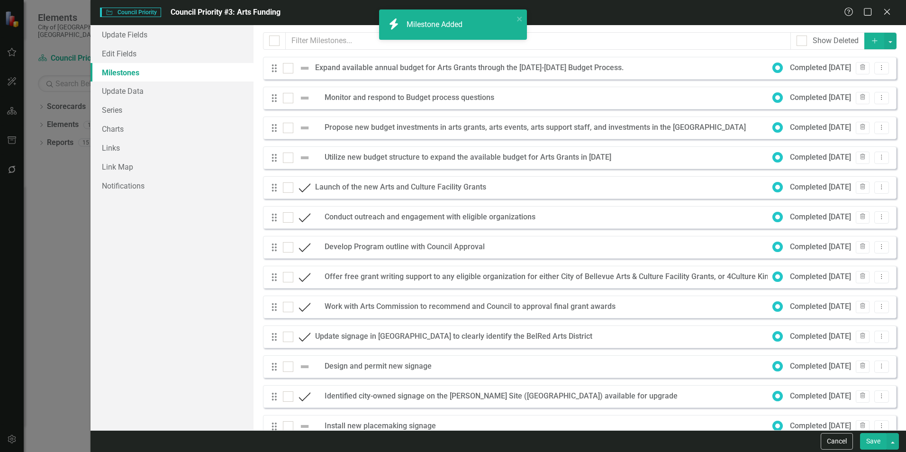
click at [873, 439] on button "Save" at bounding box center [873, 441] width 27 height 17
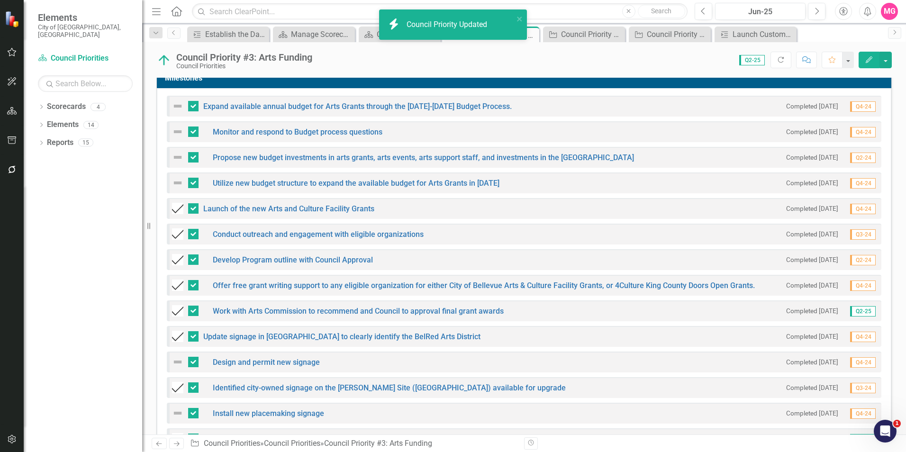
scroll to position [273, 0]
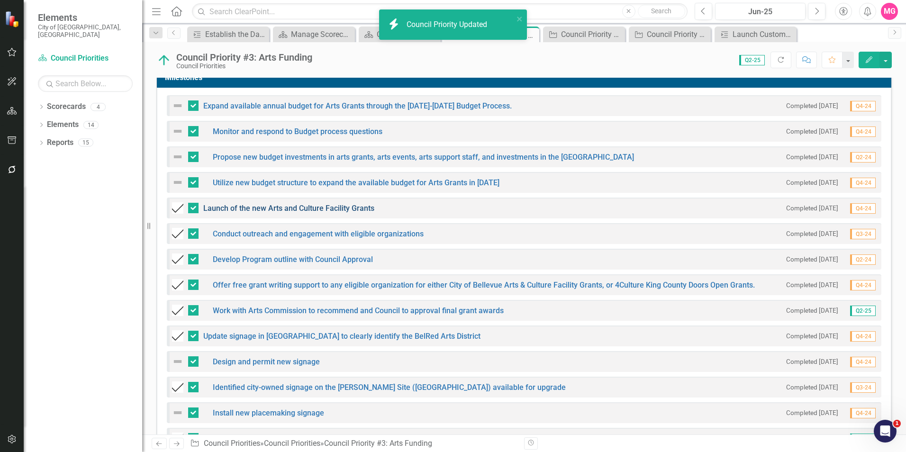
click at [350, 204] on link "Launch of the new Arts and Culture Facility Grants" at bounding box center [288, 208] width 171 height 9
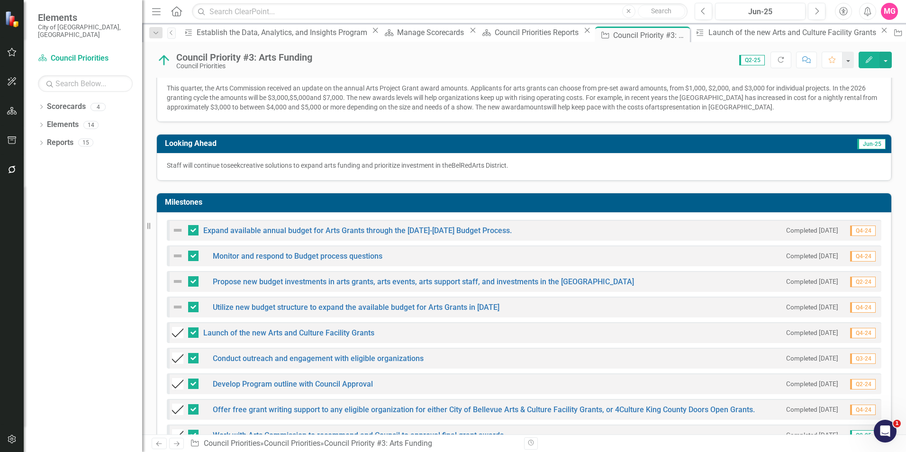
scroll to position [149, 0]
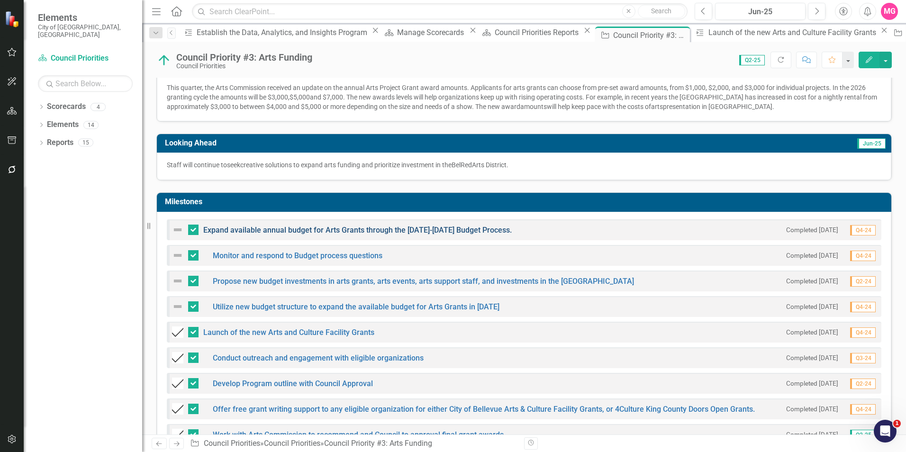
click at [370, 226] on link "Expand available annual budget for Arts Grants through the [DATE]-[DATE] Budget…" at bounding box center [357, 230] width 309 height 9
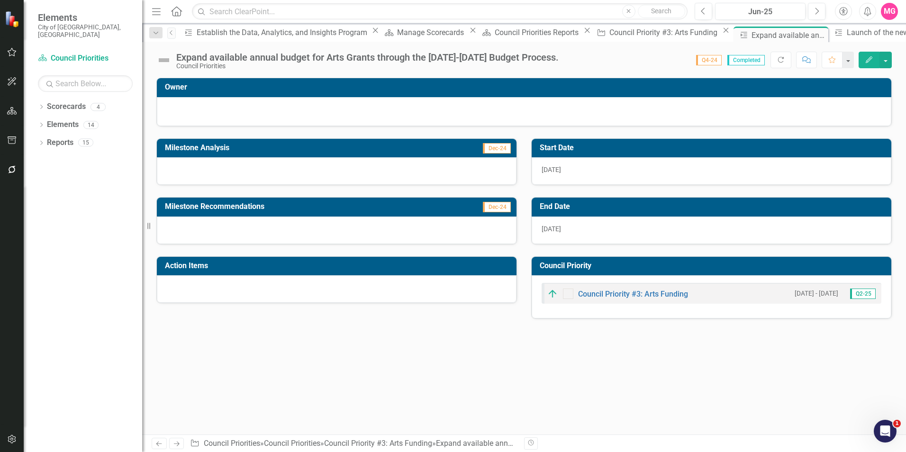
click at [400, 227] on div at bounding box center [337, 230] width 360 height 27
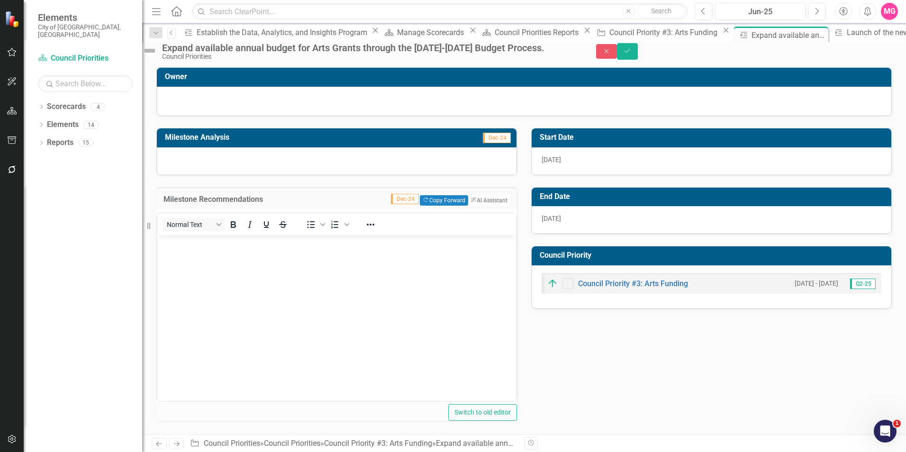
click at [311, 172] on div at bounding box center [337, 160] width 360 height 27
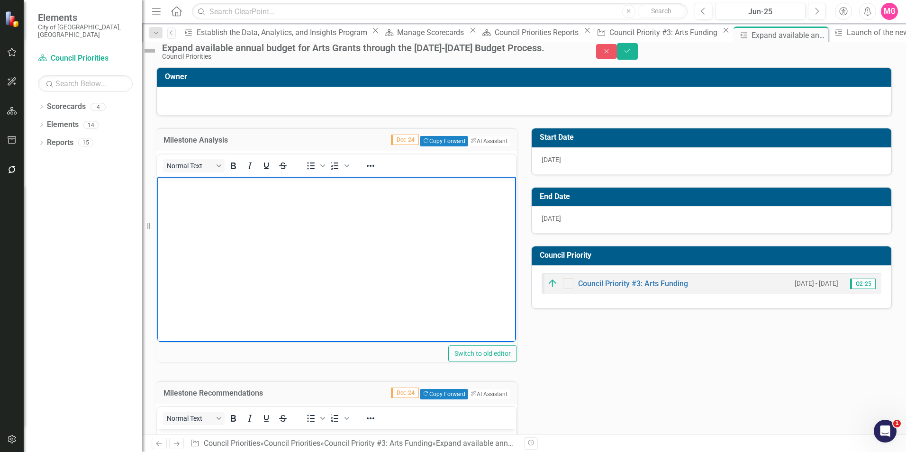
click at [295, 230] on body "Rich Text Area. Press ALT-0 for help." at bounding box center [336, 247] width 359 height 142
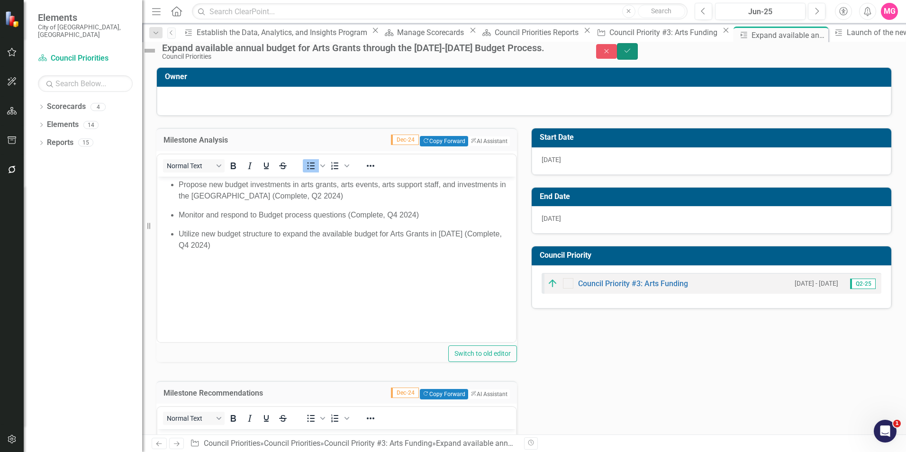
click at [632, 54] on icon "Save" at bounding box center [627, 50] width 9 height 7
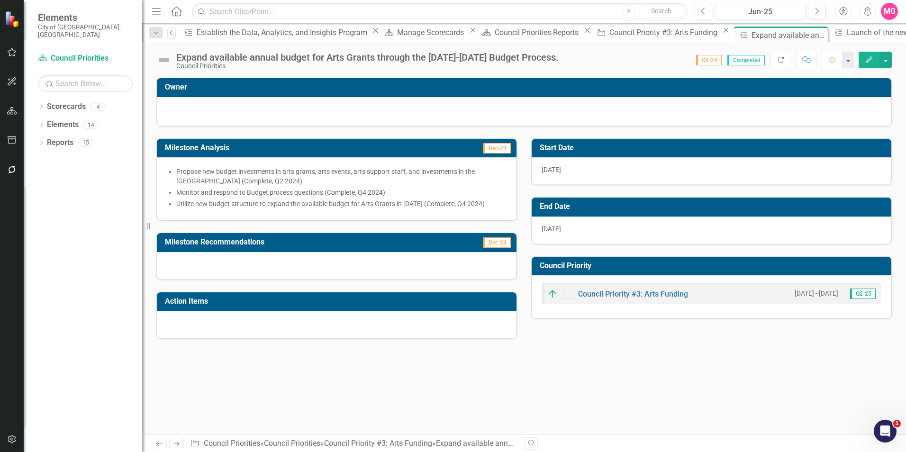
click at [176, 31] on link "Previous" at bounding box center [171, 32] width 9 height 11
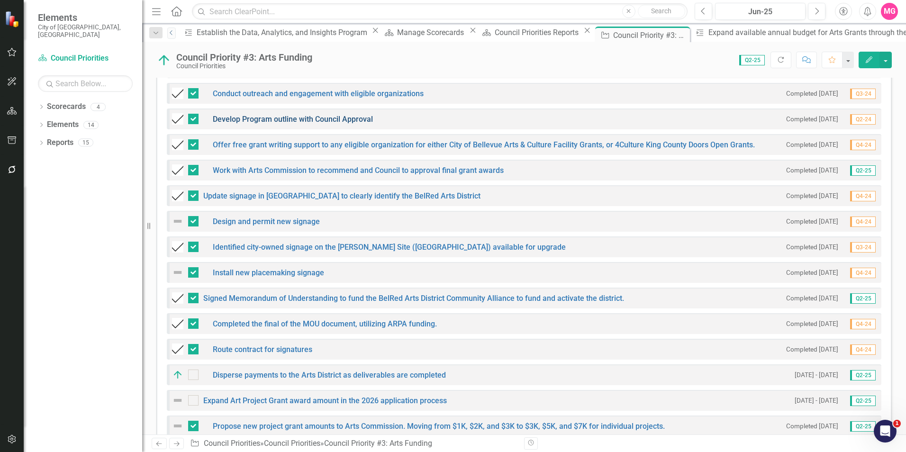
scroll to position [414, 0]
click at [316, 191] on link "Update signage in [GEOGRAPHIC_DATA] to clearly identify the BelRed Arts District" at bounding box center [341, 195] width 277 height 9
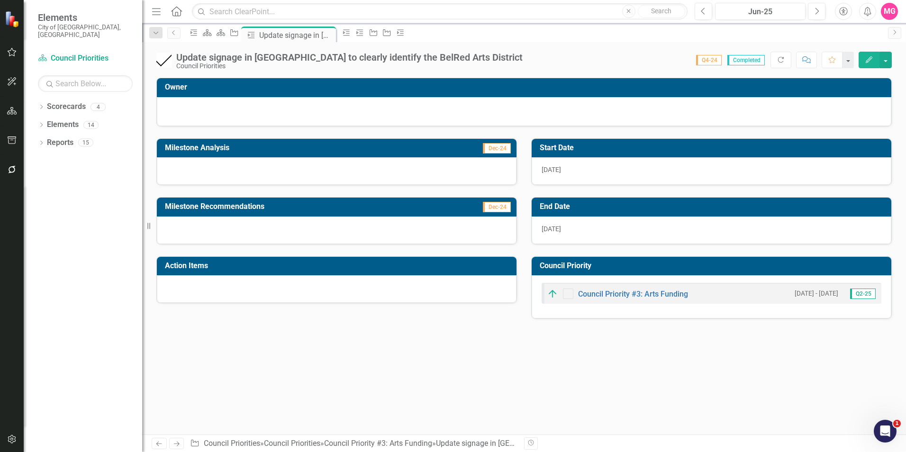
click at [450, 176] on div at bounding box center [337, 170] width 360 height 27
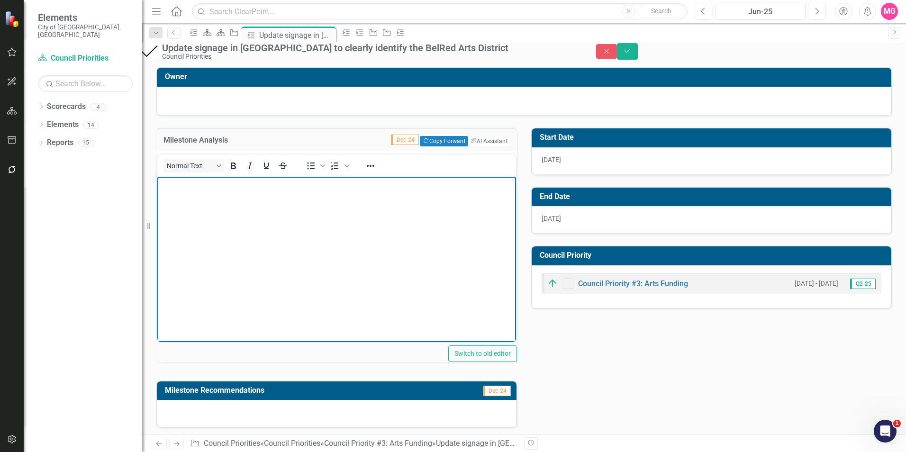
click at [381, 260] on body "Rich Text Area. Press ALT-0 for help." at bounding box center [336, 247] width 359 height 142
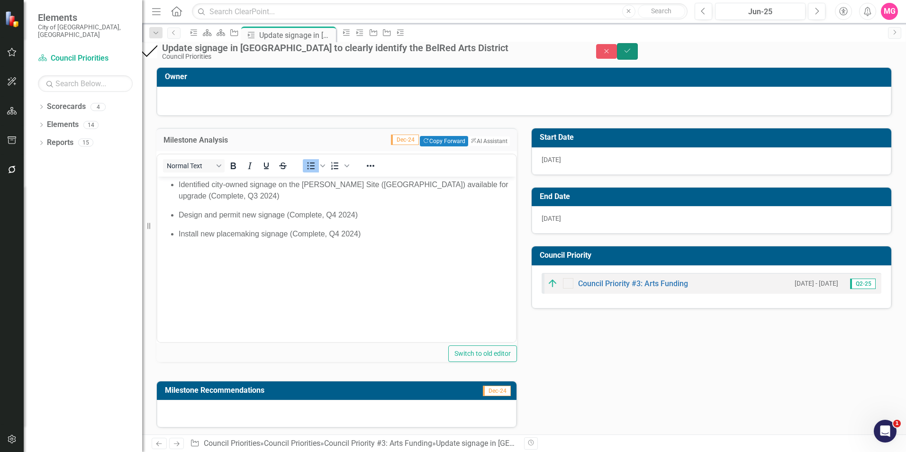
click at [638, 55] on button "Save" at bounding box center [627, 51] width 21 height 17
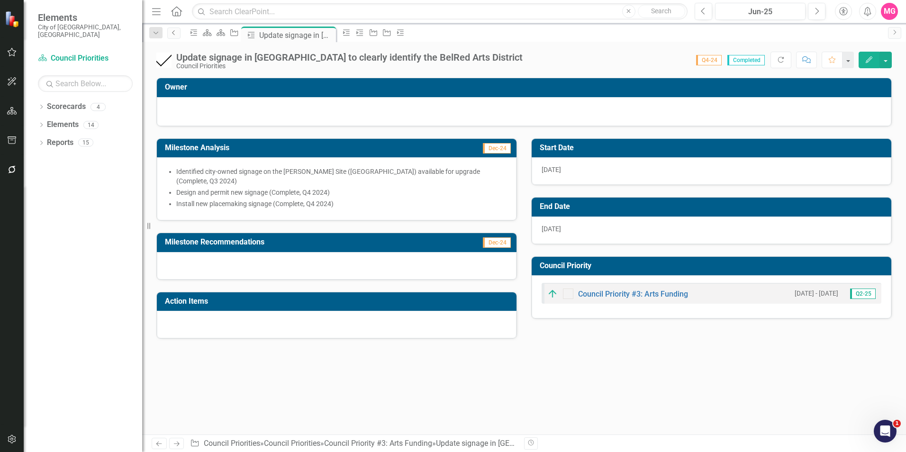
click at [175, 32] on icon "Previous" at bounding box center [174, 33] width 8 height 6
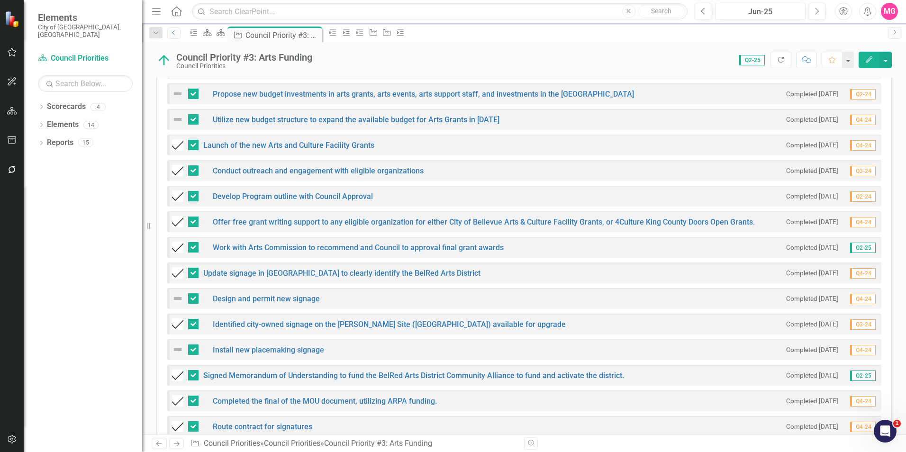
scroll to position [418, 0]
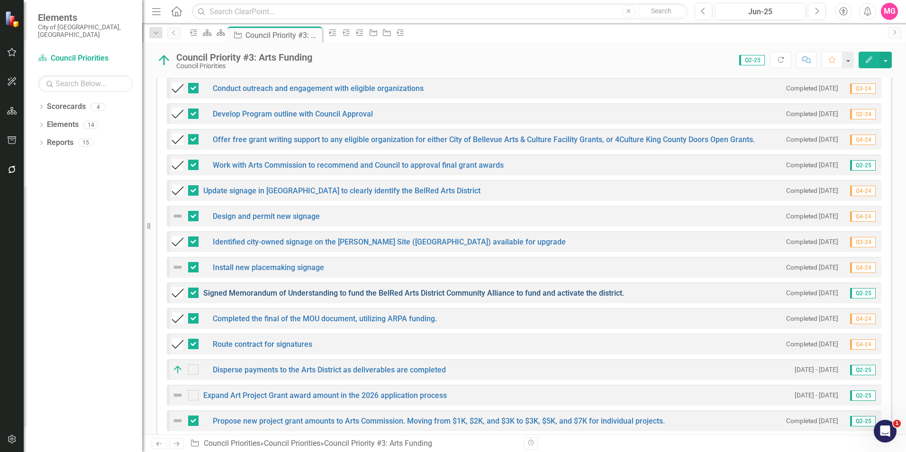
click at [322, 289] on link "Signed Memorandum of Understanding to fund the BelRed Arts District Community A…" at bounding box center [413, 293] width 421 height 9
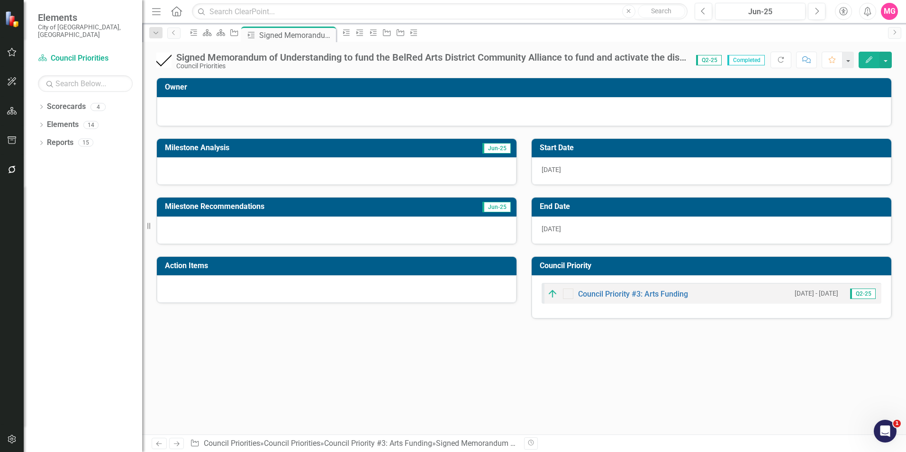
click at [351, 171] on div at bounding box center [337, 170] width 360 height 27
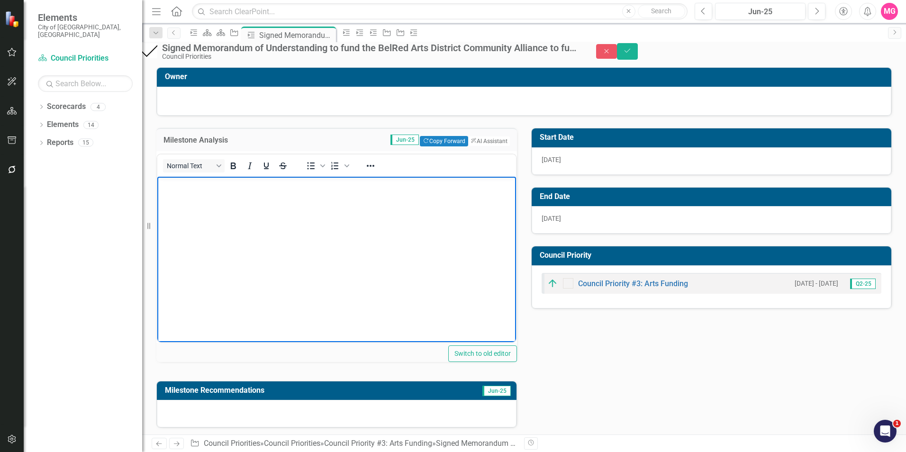
click at [331, 243] on body "Rich Text Area. Press ALT-0 for help." at bounding box center [336, 247] width 359 height 142
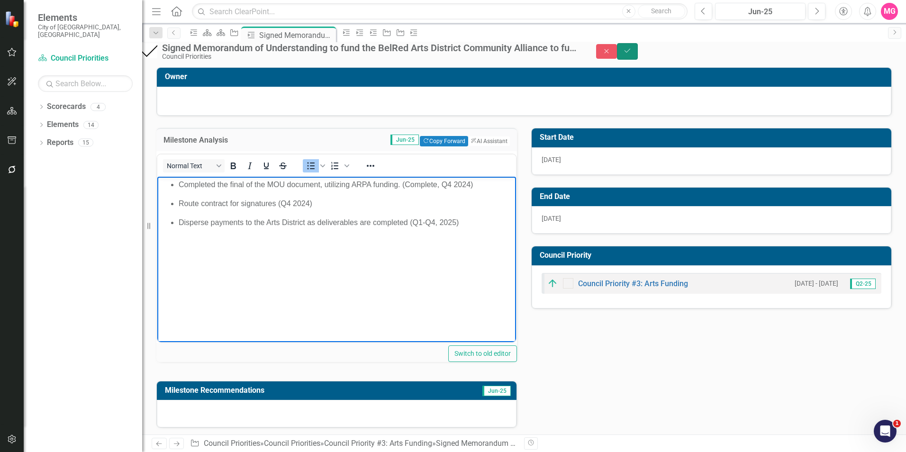
click at [638, 53] on button "Save" at bounding box center [627, 51] width 21 height 17
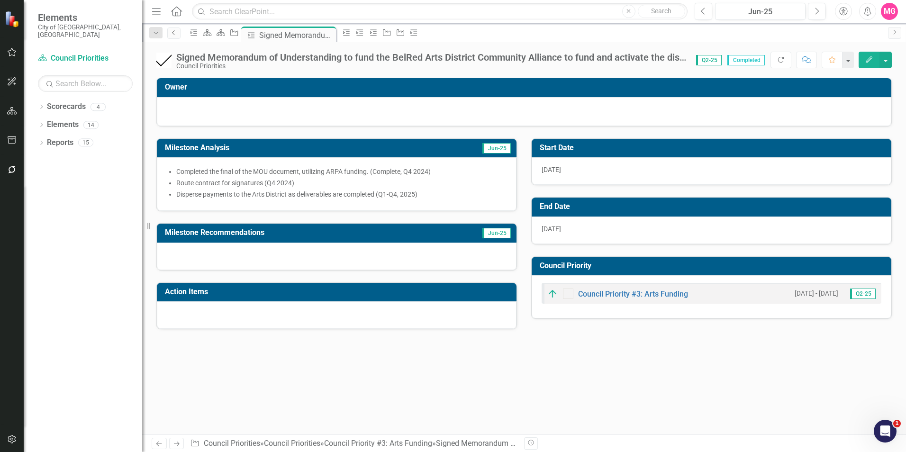
click at [176, 35] on icon "Previous" at bounding box center [174, 33] width 8 height 6
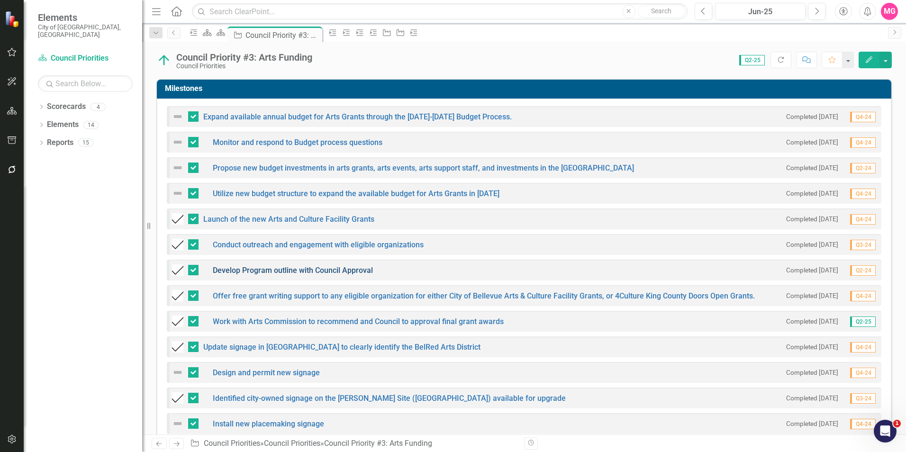
scroll to position [332, 0]
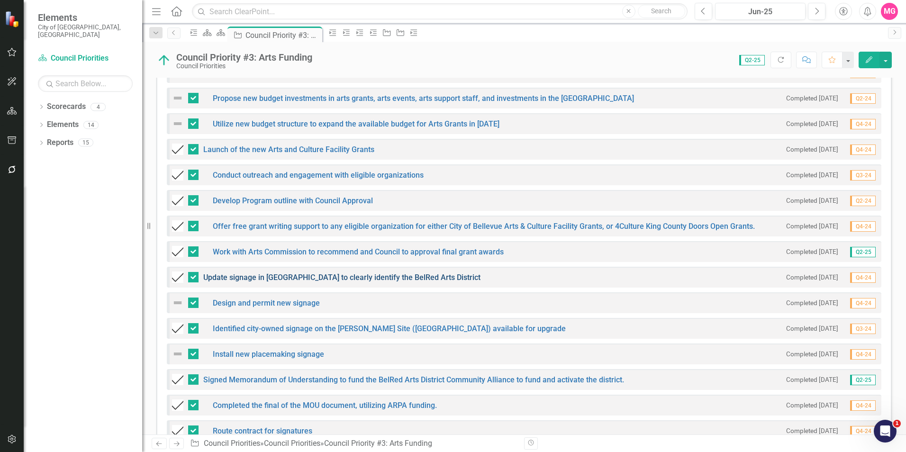
click at [320, 273] on link "Update signage in [GEOGRAPHIC_DATA] to clearly identify the BelRed Arts District" at bounding box center [341, 277] width 277 height 9
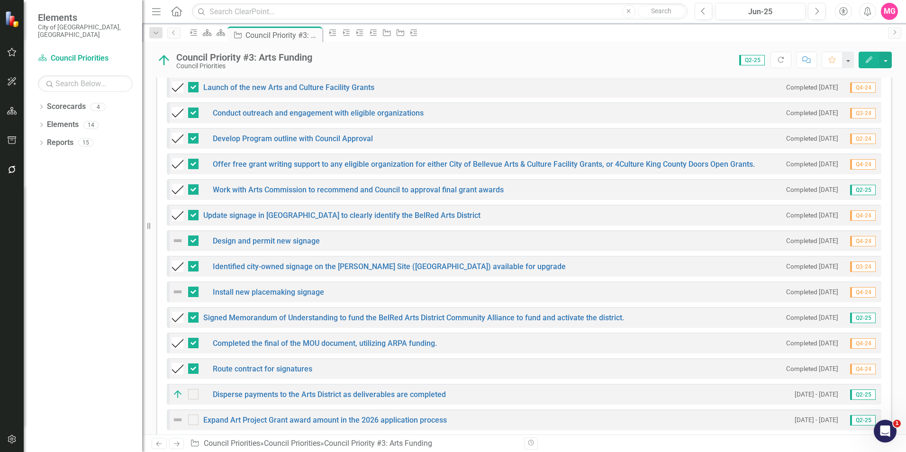
scroll to position [394, 0]
click at [253, 313] on link "Signed Memorandum of Understanding to fund the BelRed Arts District Community A…" at bounding box center [413, 317] width 421 height 9
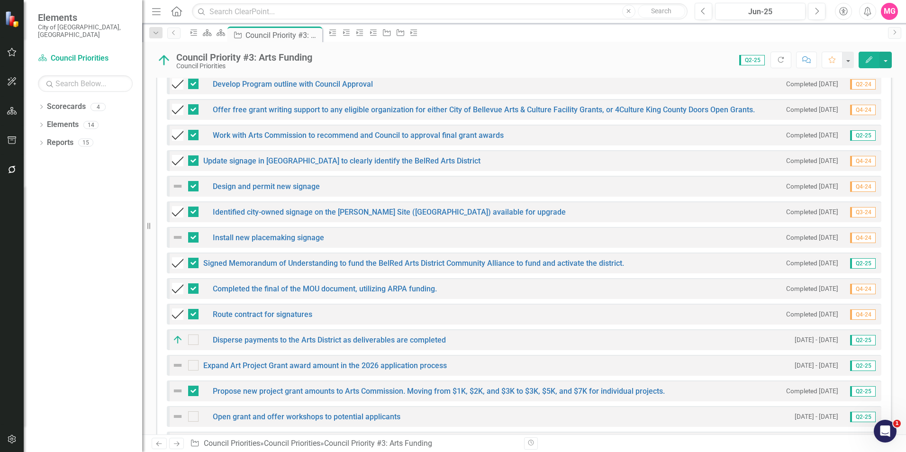
scroll to position [492, 0]
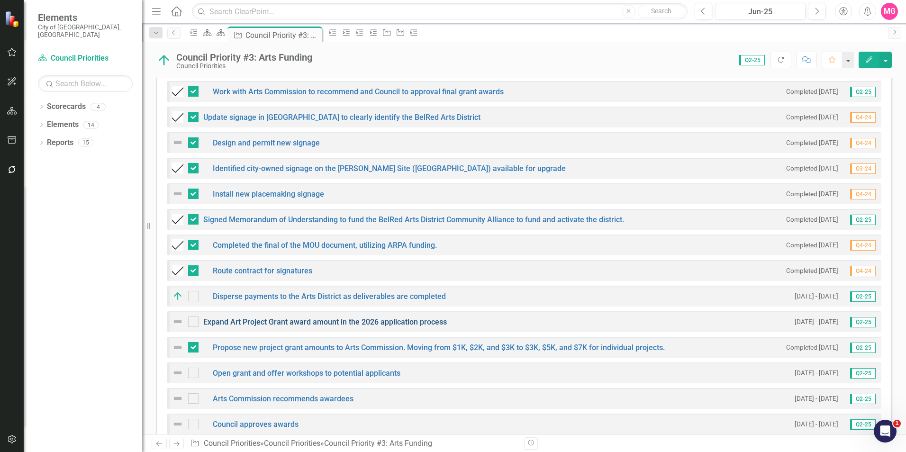
click at [331, 318] on link "Expand Art Project Grant award amount in the 2026 application process" at bounding box center [325, 322] width 244 height 9
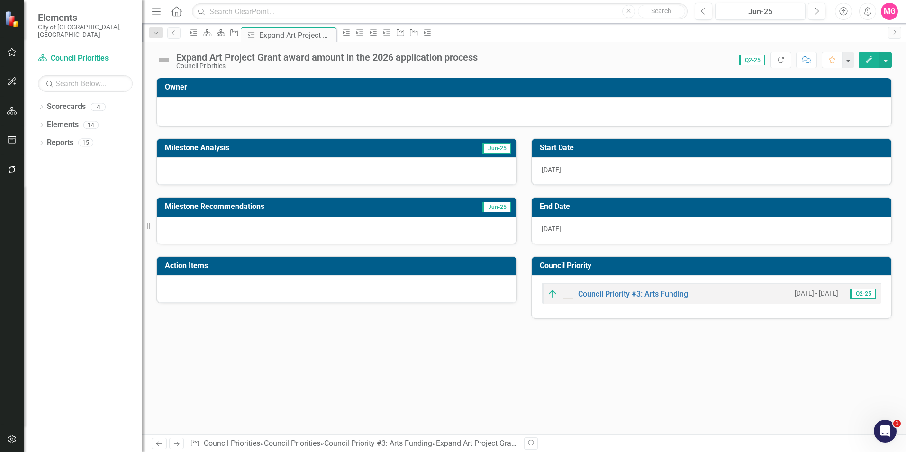
click at [401, 172] on div at bounding box center [337, 170] width 360 height 27
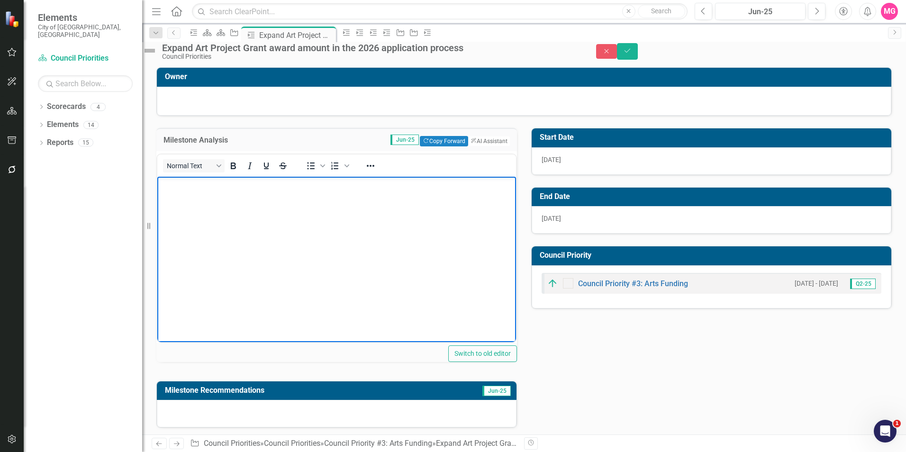
click at [344, 230] on body "Rich Text Area. Press ALT-0 for help." at bounding box center [336, 247] width 359 height 142
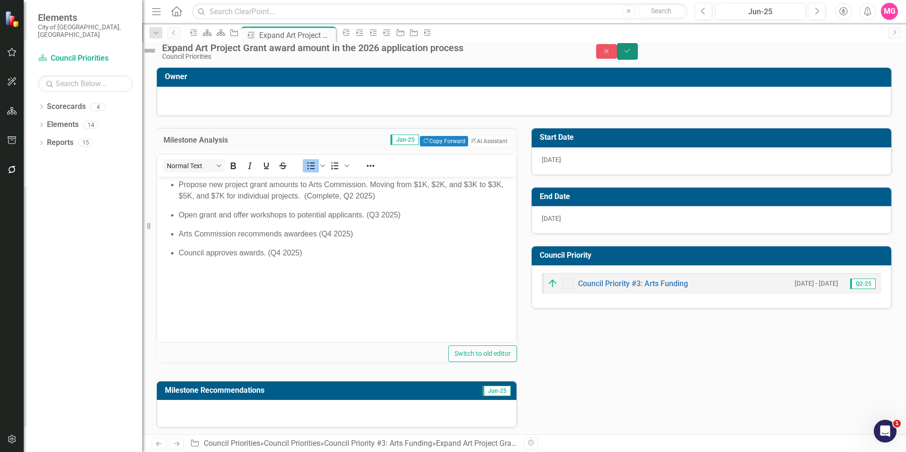
click at [638, 50] on button "Save" at bounding box center [627, 51] width 21 height 17
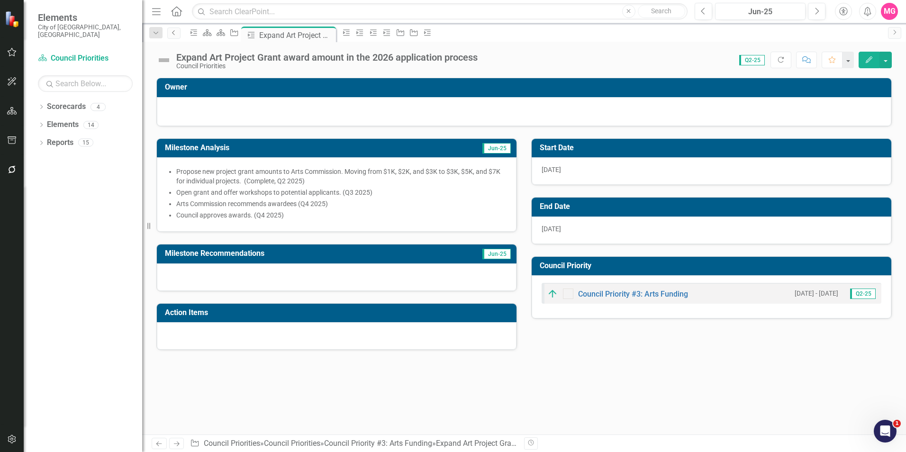
click at [175, 35] on icon "Previous" at bounding box center [174, 33] width 8 height 6
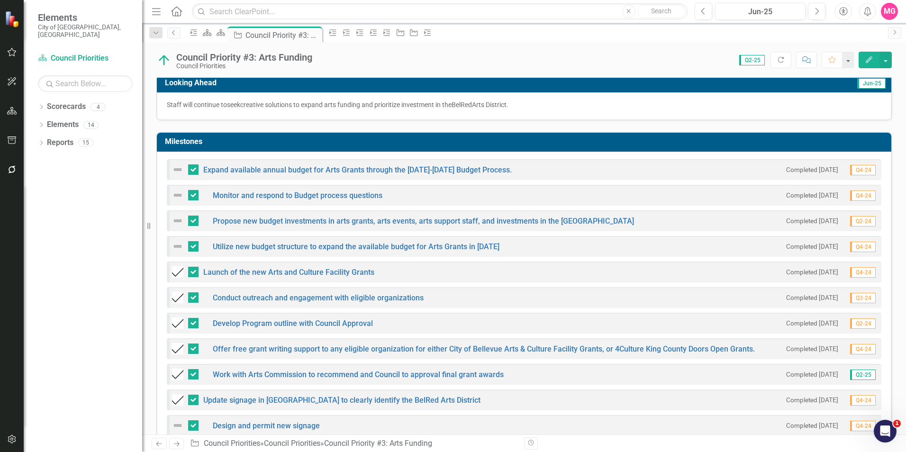
scroll to position [209, 0]
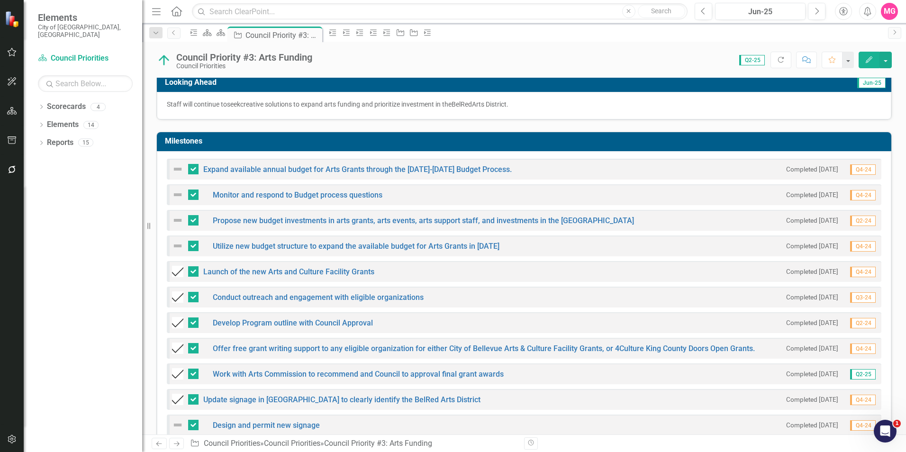
click at [175, 164] on img at bounding box center [177, 169] width 11 height 11
click at [179, 166] on img at bounding box center [177, 169] width 11 height 11
click at [177, 164] on img at bounding box center [177, 169] width 11 height 11
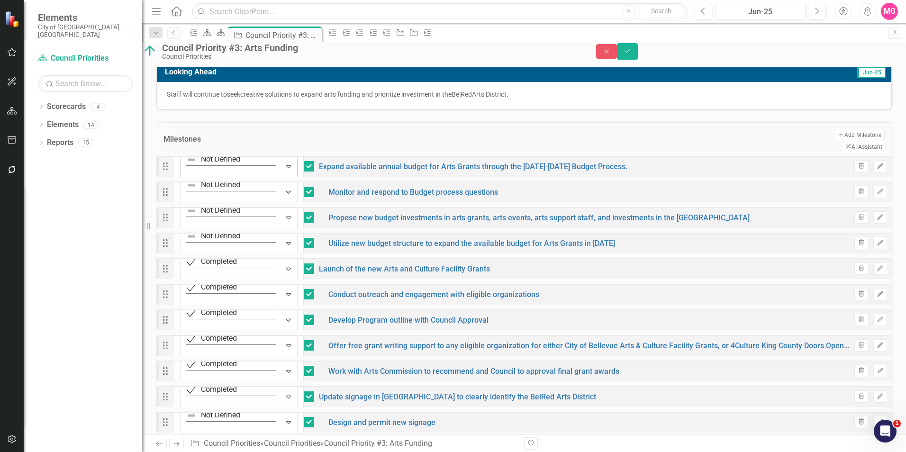
click at [280, 172] on div "Expand" at bounding box center [288, 166] width 17 height 27
click at [187, 188] on img at bounding box center [191, 185] width 9 height 9
click at [284, 216] on icon "Expand" at bounding box center [288, 218] width 9 height 8
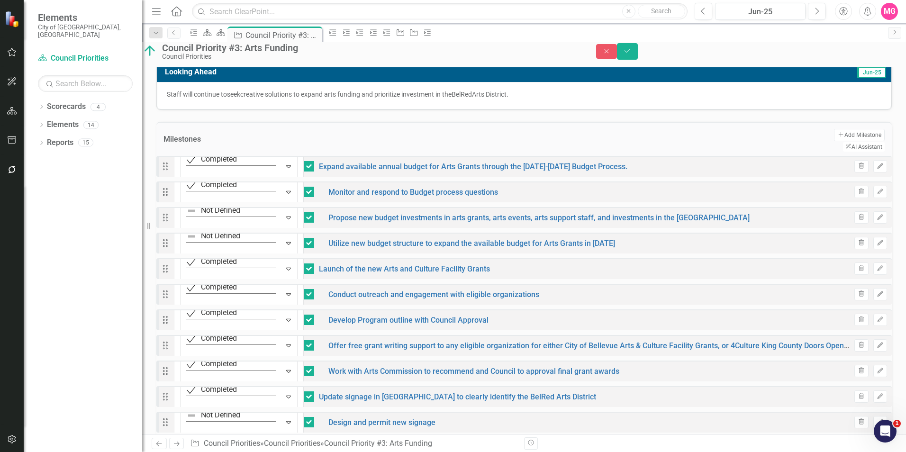
click at [284, 245] on icon "Expand" at bounding box center [288, 243] width 9 height 8
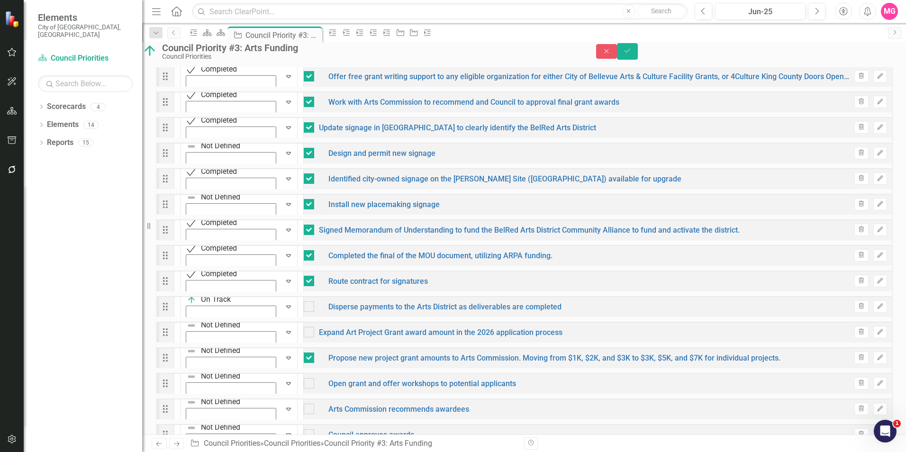
scroll to position [512, 0]
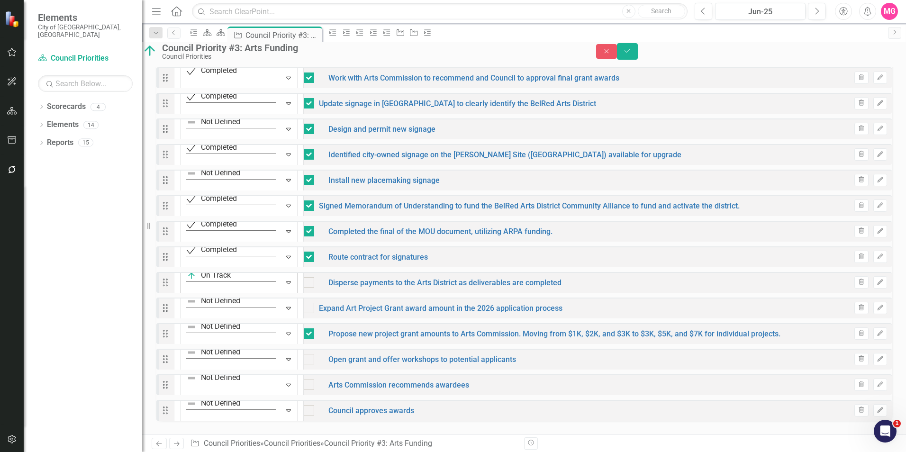
click at [198, 279] on div "On Track" at bounding box center [231, 275] width 89 height 11
click at [304, 277] on input "checkbox" at bounding box center [307, 280] width 6 height 6
click at [286, 333] on icon at bounding box center [288, 334] width 5 height 3
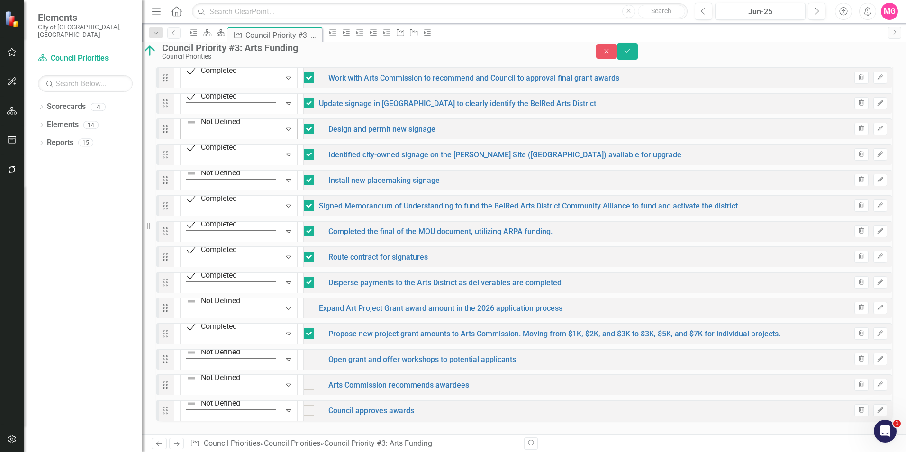
click at [284, 125] on icon "Expand" at bounding box center [288, 129] width 9 height 8
click at [196, 173] on img at bounding box center [191, 173] width 9 height 9
click at [638, 56] on button "Save" at bounding box center [627, 51] width 21 height 17
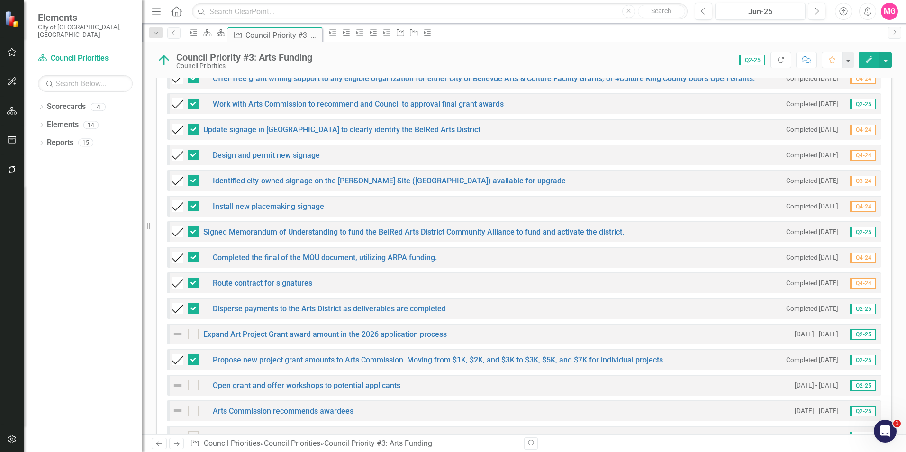
scroll to position [509, 0]
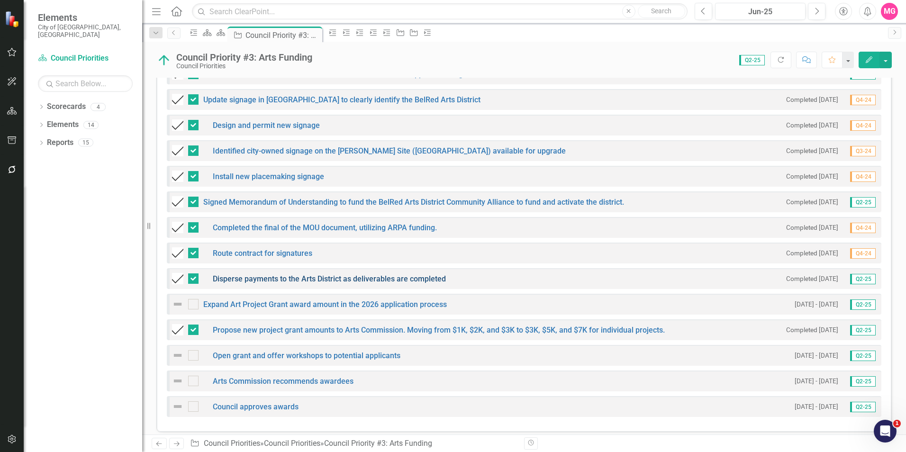
click at [423, 275] on link "Disperse payments to the Arts District as deliverables are completed" at bounding box center [329, 278] width 233 height 9
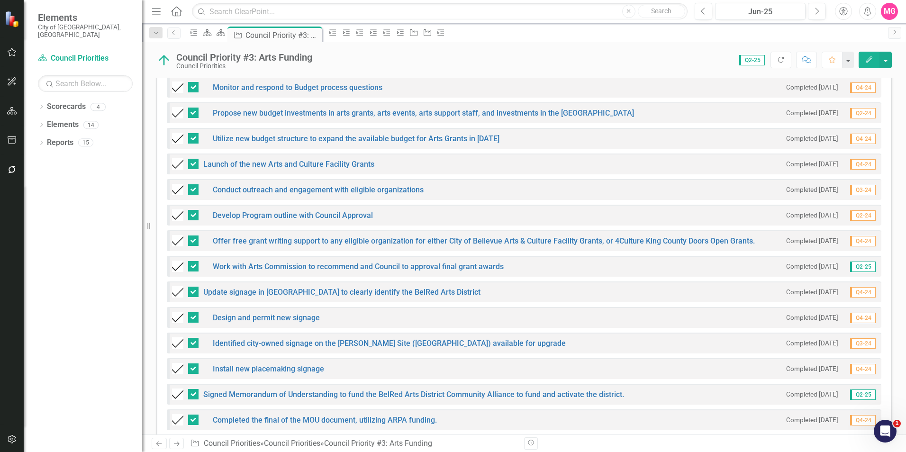
scroll to position [319, 0]
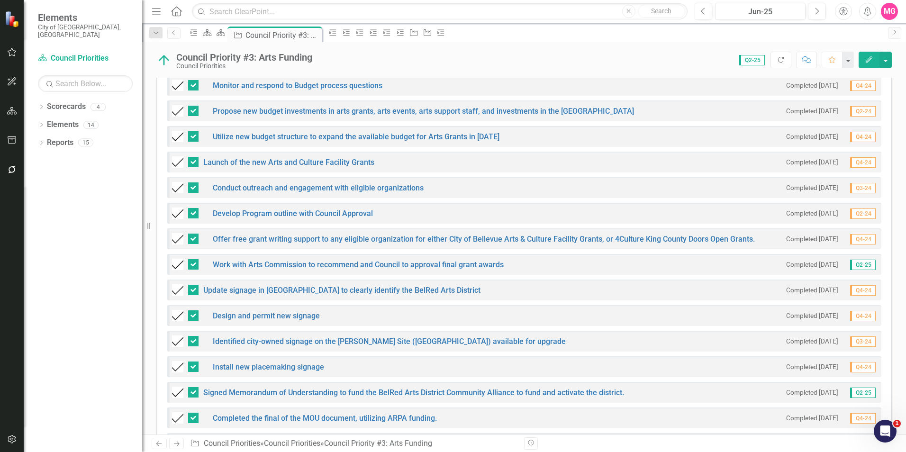
click at [869, 59] on icon "Edit" at bounding box center [869, 59] width 9 height 7
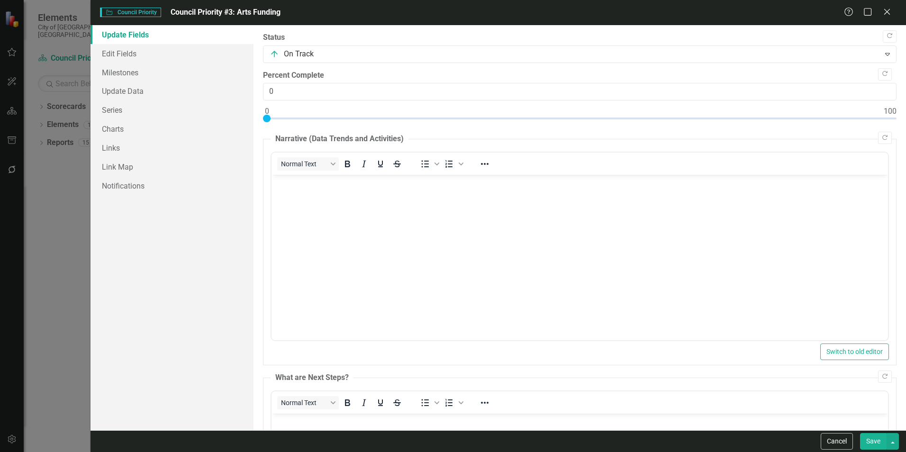
scroll to position [0, 0]
click at [138, 71] on link "Milestones" at bounding box center [172, 72] width 163 height 19
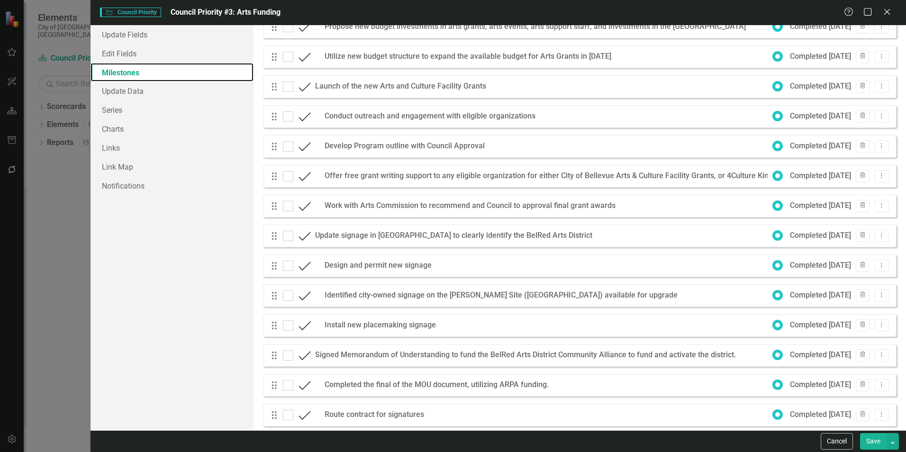
scroll to position [102, 0]
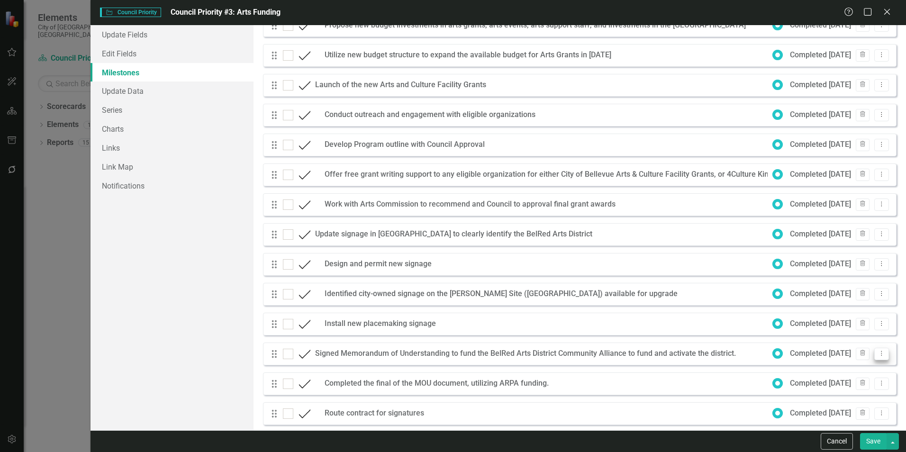
click at [880, 348] on button "Dropdown Menu" at bounding box center [881, 354] width 15 height 13
click at [840, 376] on link "Edit Edit Milestone" at bounding box center [836, 370] width 89 height 18
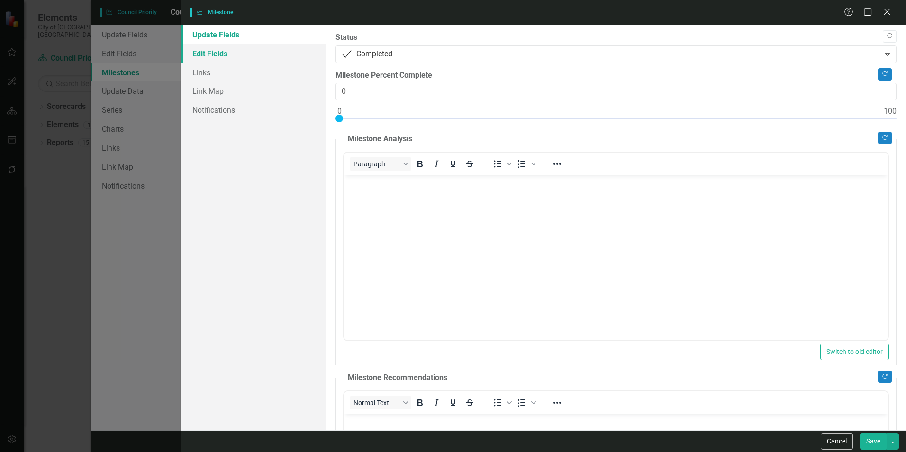
click at [214, 45] on link "Edit Fields" at bounding box center [253, 53] width 145 height 19
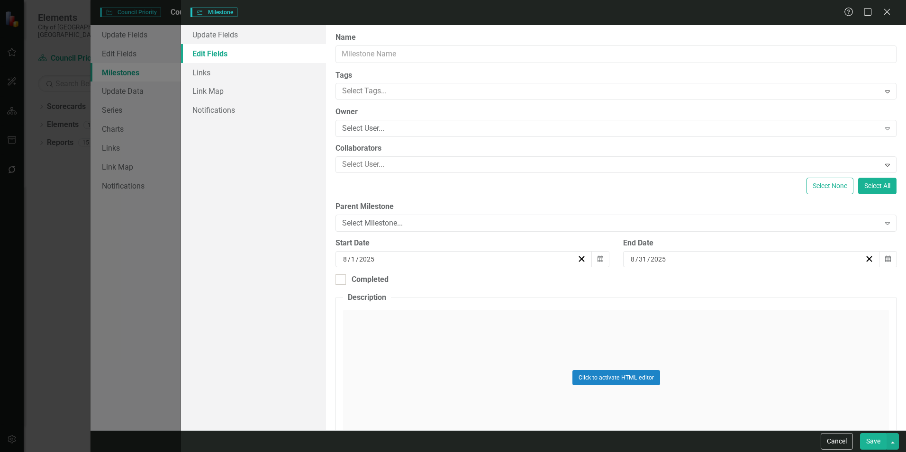
scroll to position [0, 0]
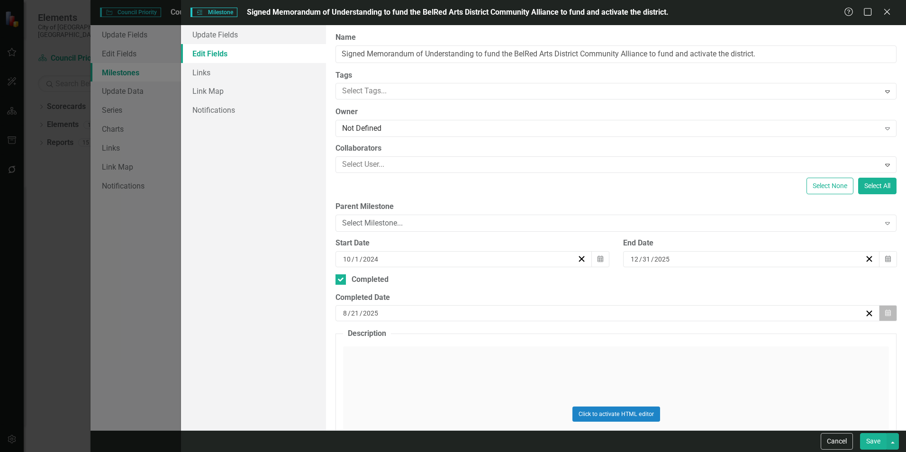
click at [885, 316] on icon "Calendar" at bounding box center [888, 313] width 6 height 7
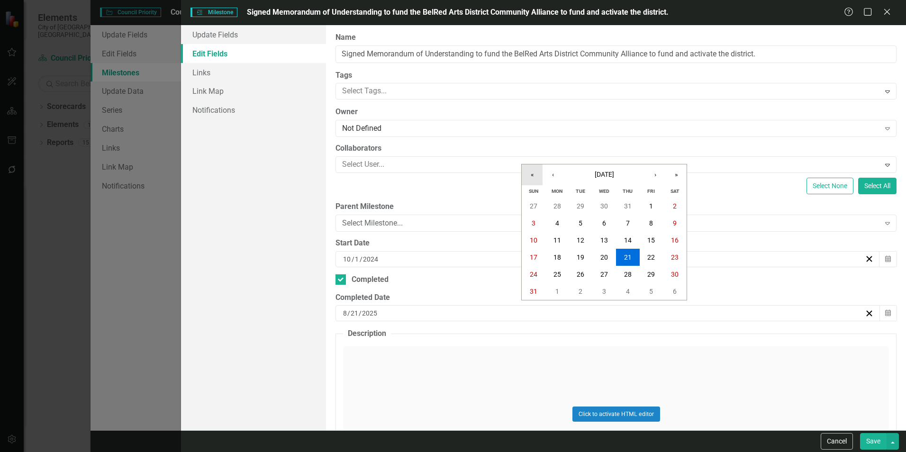
click at [531, 171] on button "«" at bounding box center [532, 174] width 21 height 21
click at [671, 170] on button "»" at bounding box center [676, 174] width 21 height 21
click at [551, 174] on button "‹" at bounding box center [553, 174] width 21 height 21
click at [578, 225] on button "8" at bounding box center [581, 223] width 24 height 17
click at [875, 440] on button "Save" at bounding box center [873, 441] width 27 height 17
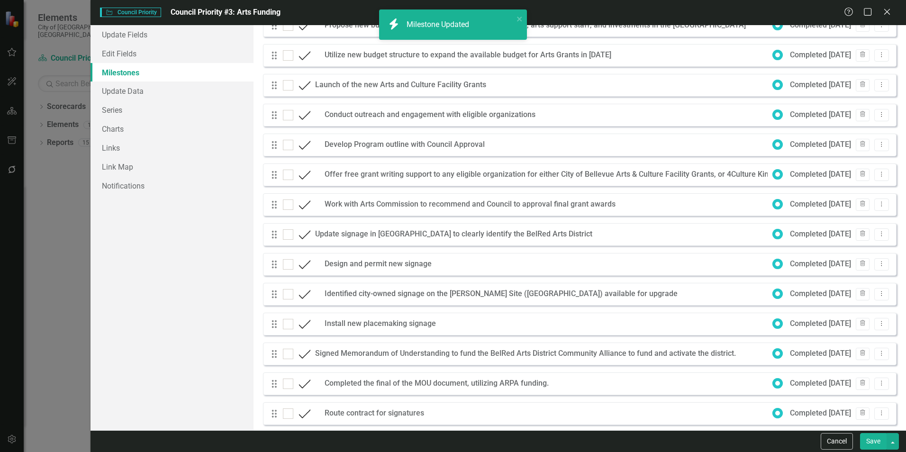
click at [874, 440] on button "Save" at bounding box center [873, 441] width 27 height 17
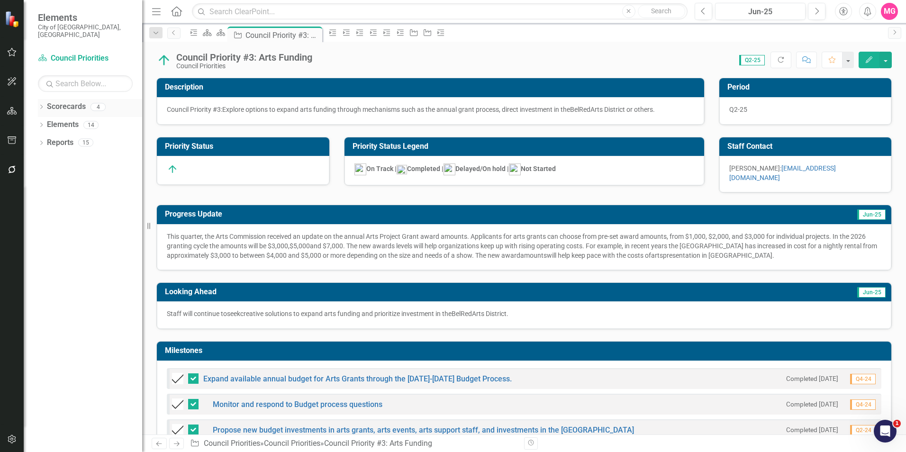
click at [65, 102] on link "Scorecards" at bounding box center [66, 106] width 39 height 11
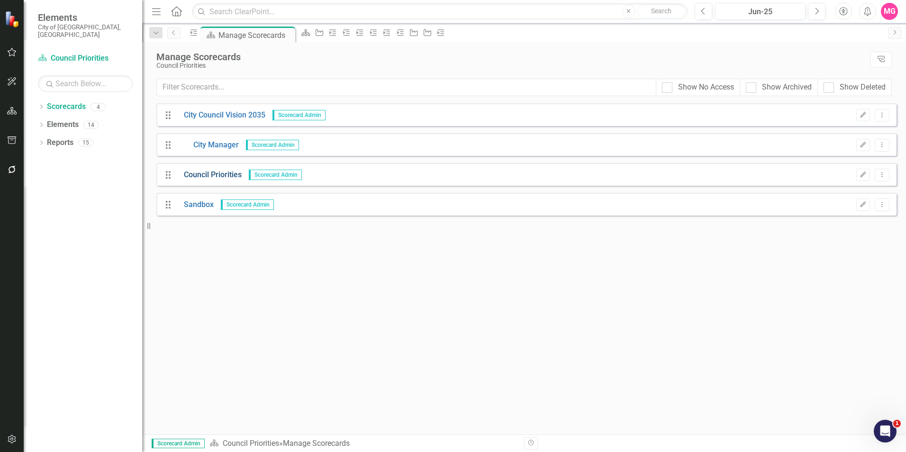
click at [231, 173] on link "Council Priorities" at bounding box center [209, 175] width 65 height 11
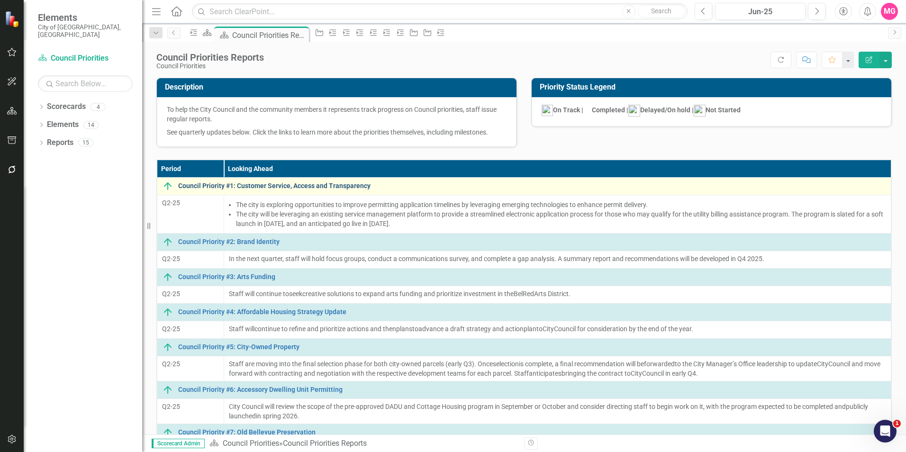
click at [283, 184] on link "Council Priority #1: Customer Service, Access and Transparency" at bounding box center [532, 185] width 708 height 7
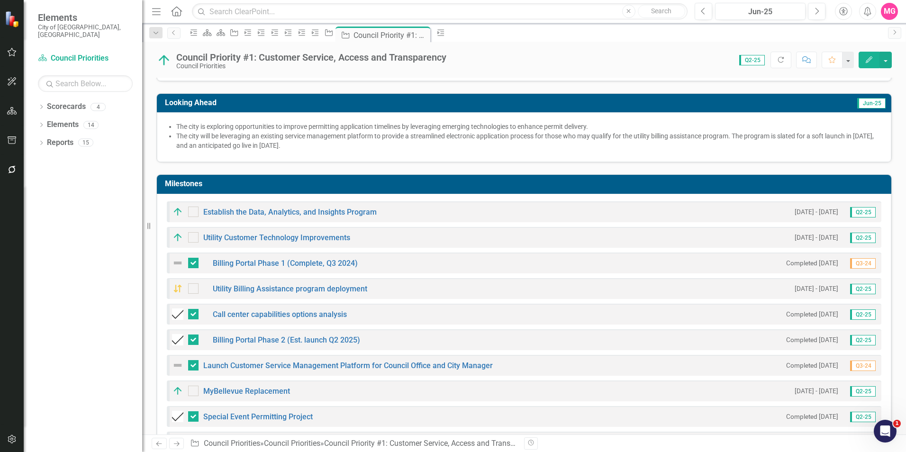
scroll to position [204, 0]
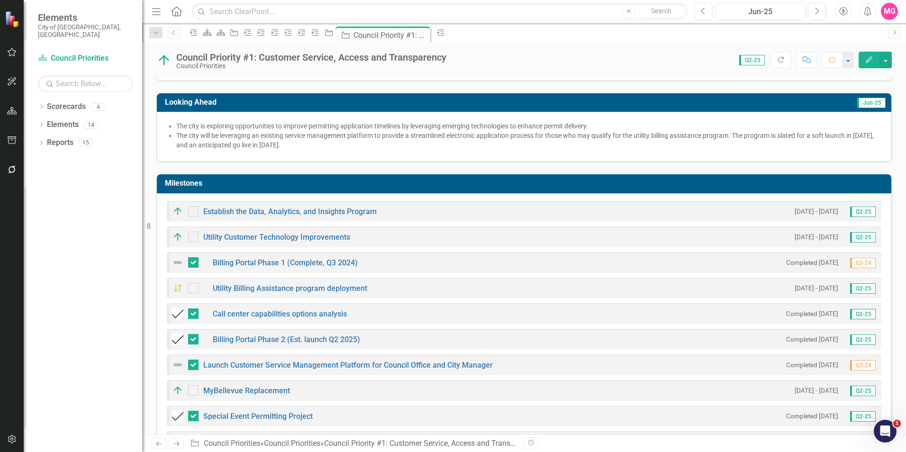
click at [865, 64] on button "Edit" at bounding box center [869, 60] width 21 height 17
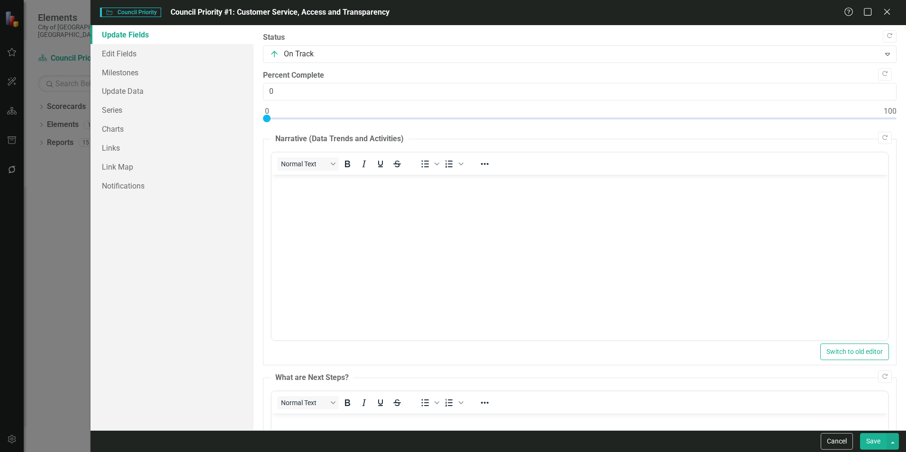
scroll to position [0, 0]
click at [127, 65] on link "Milestones" at bounding box center [172, 72] width 163 height 19
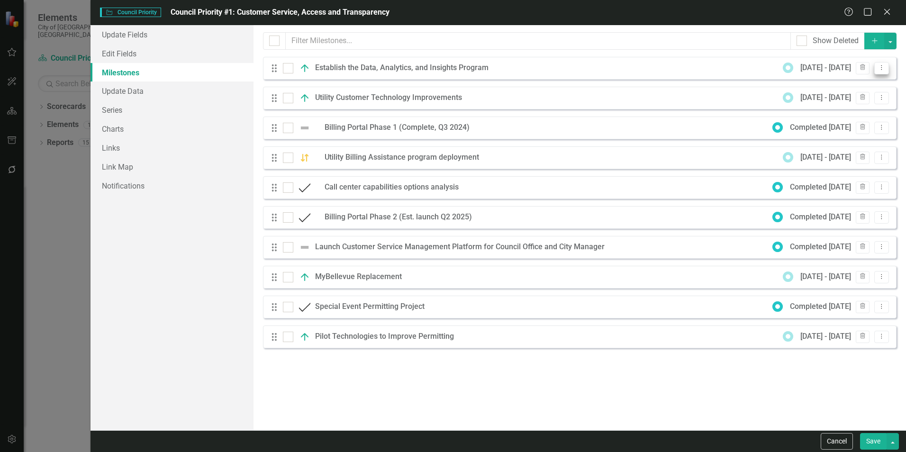
click at [886, 66] on button "Dropdown Menu" at bounding box center [881, 68] width 15 height 13
click at [864, 79] on link "Edit Edit Milestone" at bounding box center [844, 84] width 89 height 18
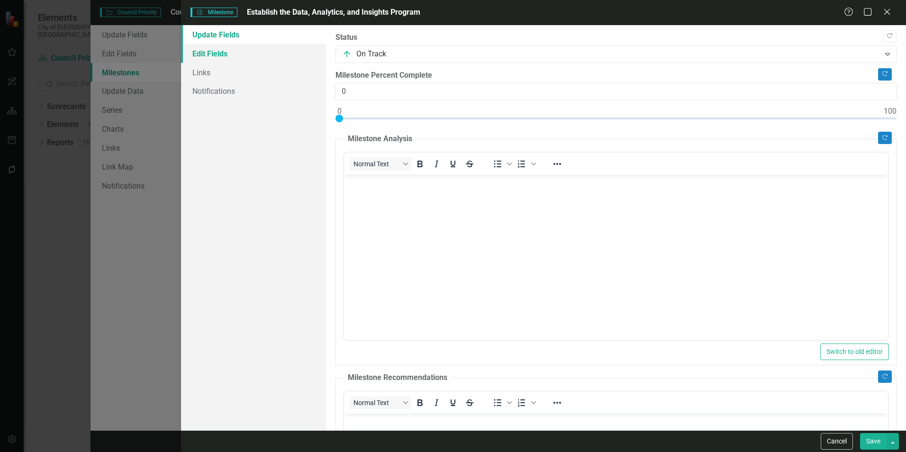
click at [221, 56] on link "Edit Fields" at bounding box center [253, 53] width 145 height 19
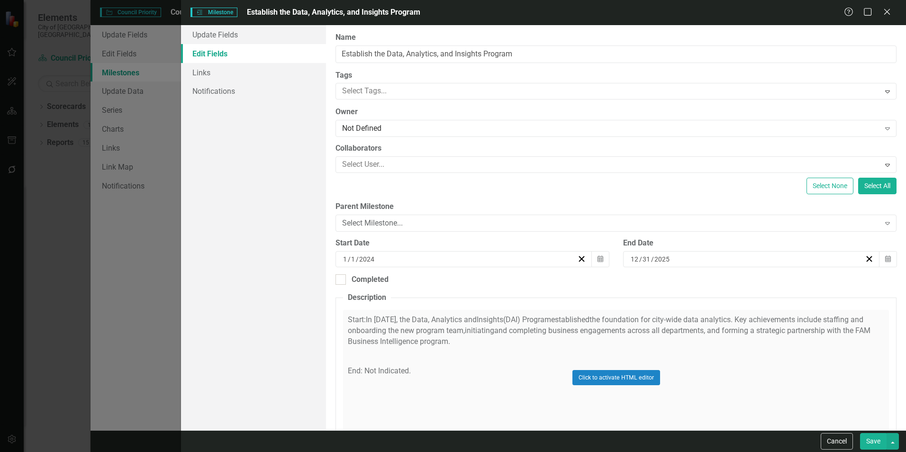
click at [753, 345] on div "Click to activate HTML editor" at bounding box center [616, 377] width 546 height 135
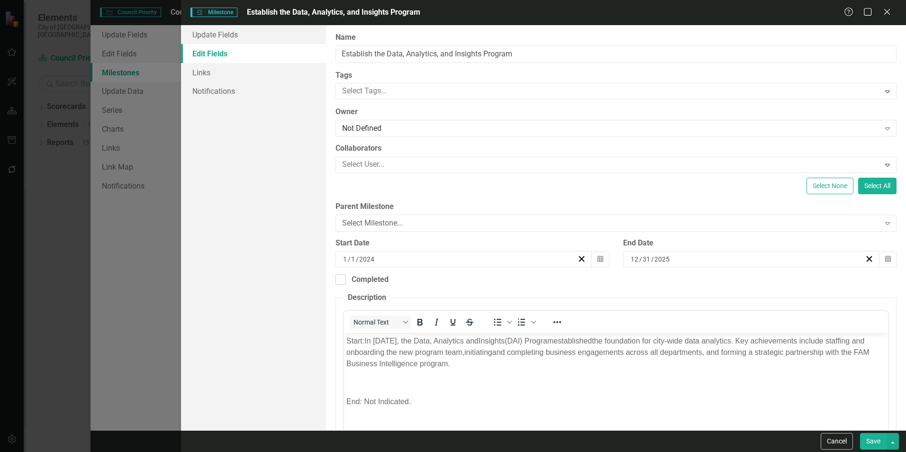
click at [873, 446] on button "Save" at bounding box center [873, 441] width 27 height 17
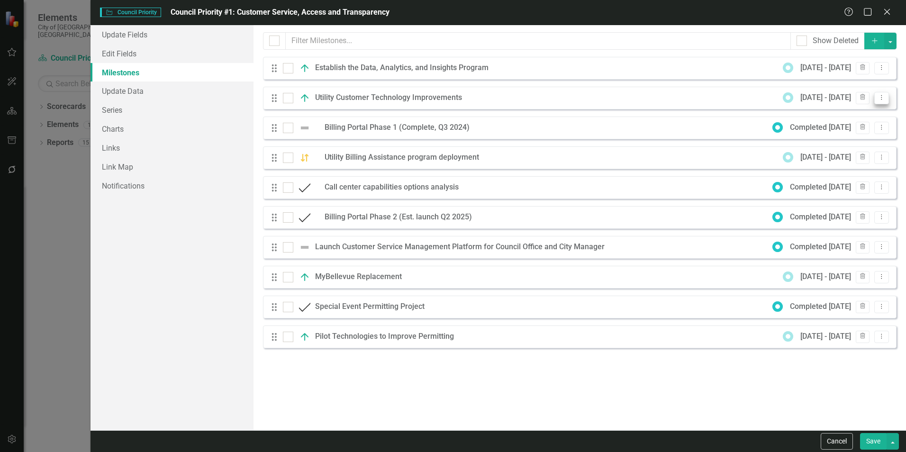
click at [886, 99] on button "Dropdown Menu" at bounding box center [881, 98] width 15 height 13
click at [860, 112] on link "Edit Edit Milestone" at bounding box center [844, 114] width 89 height 18
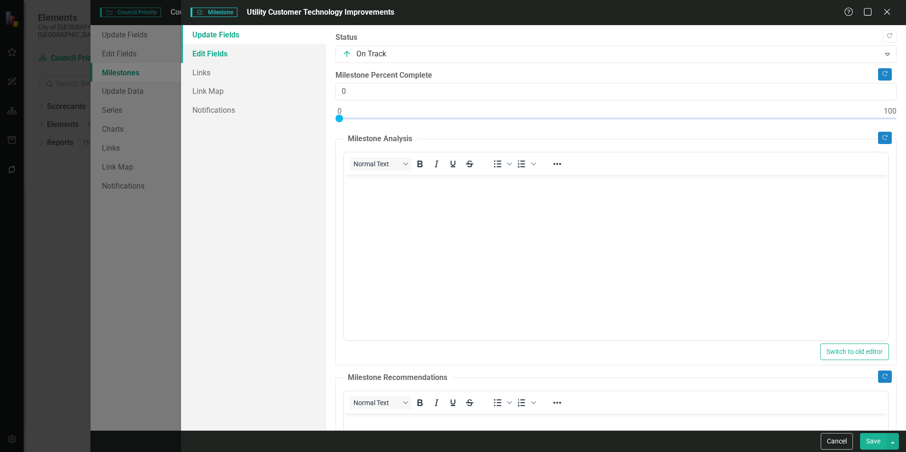
click at [244, 55] on link "Edit Fields" at bounding box center [253, 53] width 145 height 19
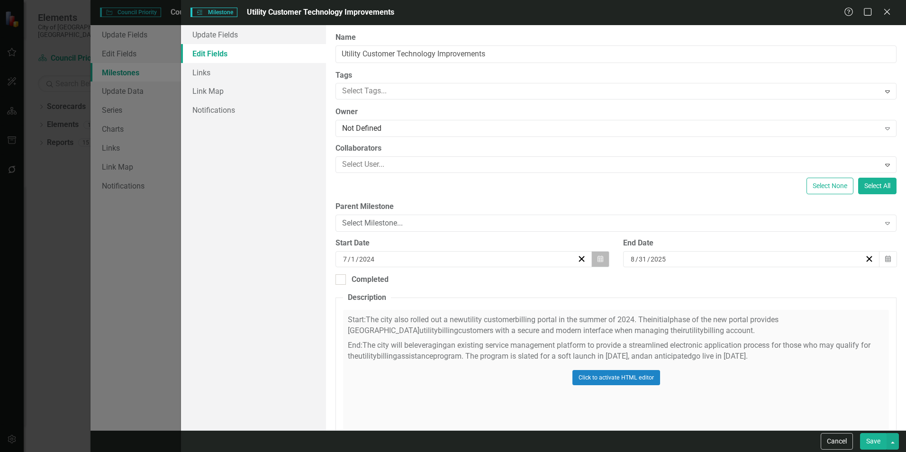
click at [591, 261] on button "Calendar" at bounding box center [600, 259] width 18 height 16
click at [738, 274] on div "Completed" at bounding box center [616, 279] width 561 height 11
click at [342, 274] on input "Completed" at bounding box center [339, 277] width 6 height 6
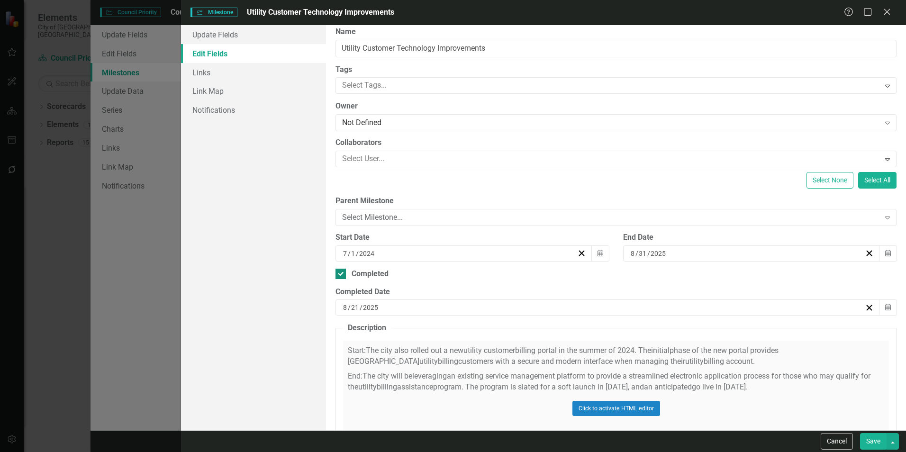
scroll to position [5, 0]
click at [383, 282] on div "ClearPoint Can Do More! How ClearPoint Can Help Close Enterprise plans can auto…" at bounding box center [616, 227] width 580 height 405
click at [377, 278] on div "Completed" at bounding box center [370, 274] width 37 height 11
click at [342, 275] on input "Completed" at bounding box center [339, 272] width 6 height 6
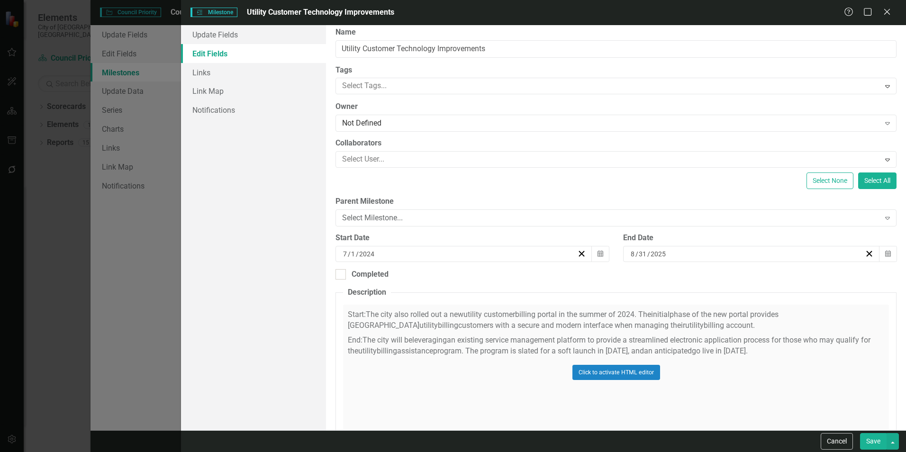
click at [869, 440] on button "Save" at bounding box center [873, 441] width 27 height 17
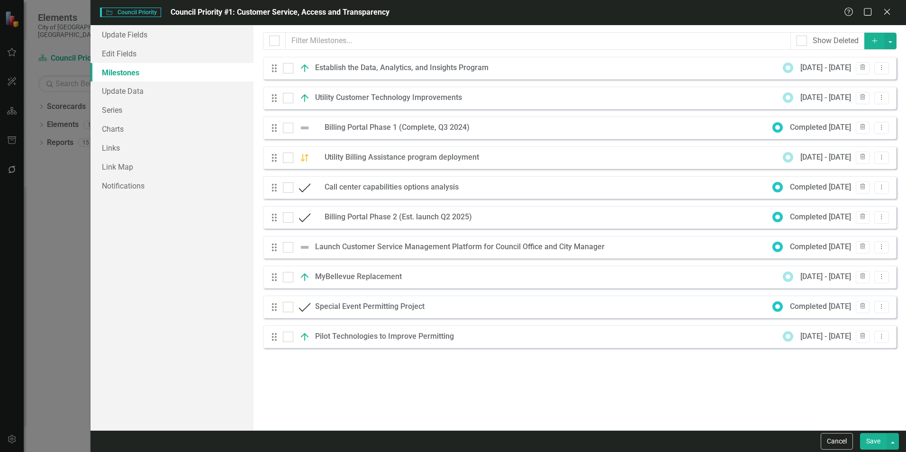
click at [891, 127] on div "Drag Billing Portal Phase 1 (Complete, Q3 2024) Completed [DATE] Trash Dropdown…" at bounding box center [580, 128] width 634 height 23
click at [887, 127] on button "Dropdown Menu" at bounding box center [881, 128] width 15 height 13
click at [851, 142] on link "Edit Edit Milestone" at bounding box center [844, 144] width 89 height 18
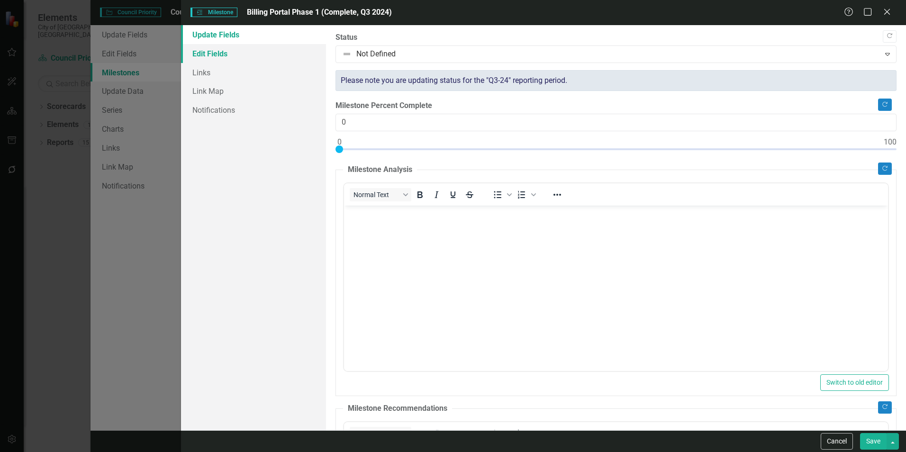
scroll to position [0, 0]
click at [210, 53] on link "Edit Fields" at bounding box center [253, 53] width 145 height 19
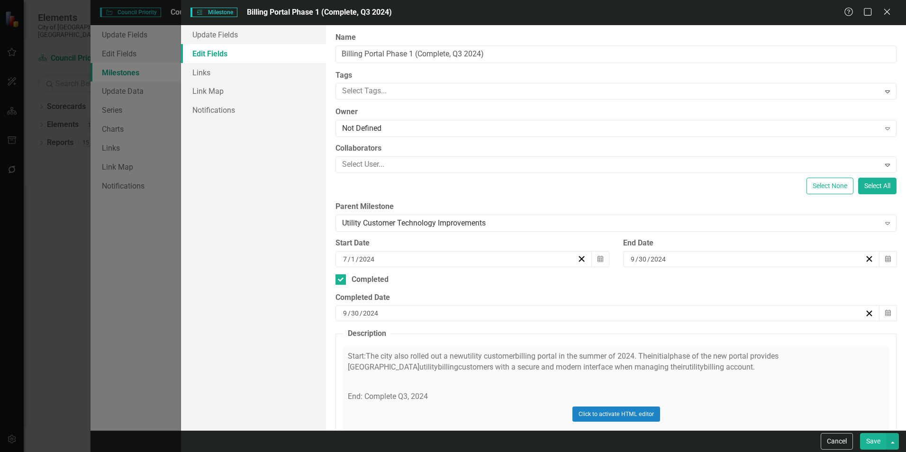
click at [866, 437] on button "Save" at bounding box center [873, 441] width 27 height 17
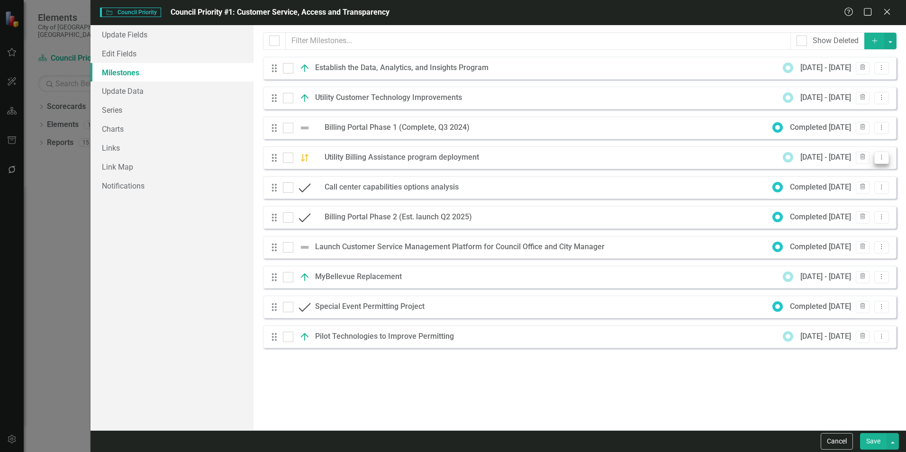
click at [882, 159] on icon at bounding box center [882, 157] width 1 height 5
click at [854, 384] on div "Milestones allow you to break down your projects (or initiatives) into smaller …" at bounding box center [580, 227] width 653 height 405
click at [883, 217] on icon "Dropdown Menu" at bounding box center [882, 217] width 8 height 6
click at [811, 234] on icon "Edit" at bounding box center [808, 232] width 9 height 7
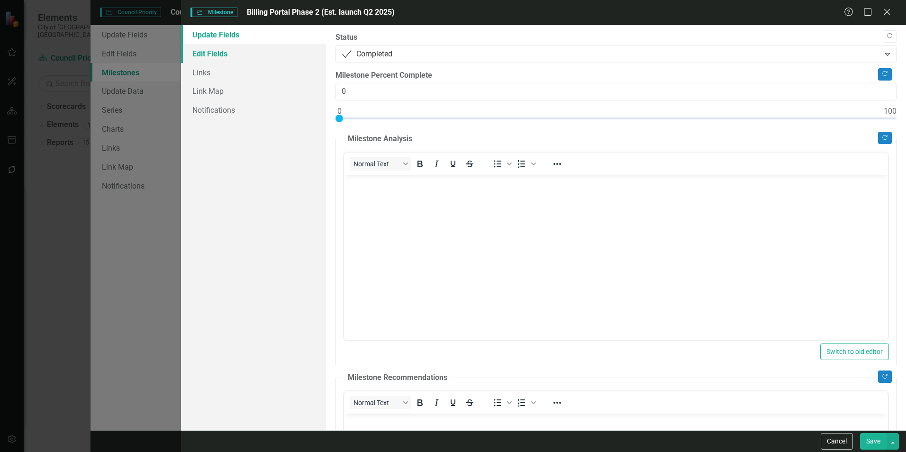
click at [245, 57] on link "Edit Fields" at bounding box center [253, 53] width 145 height 19
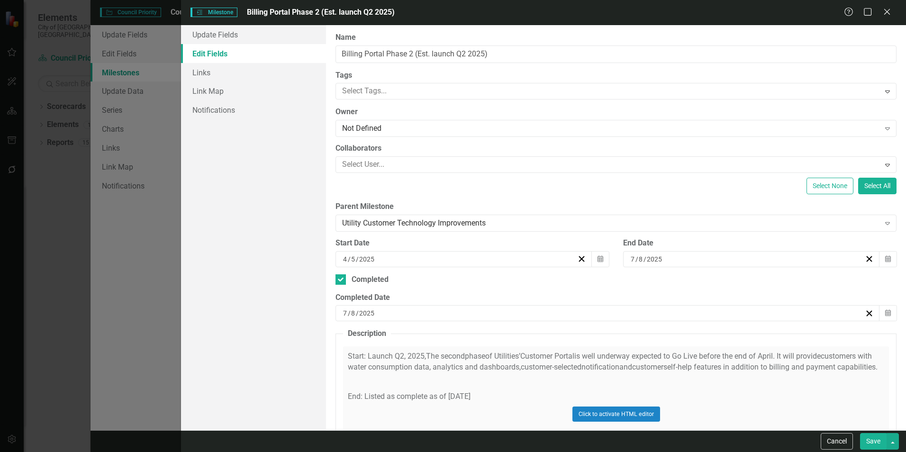
click at [873, 442] on button "Save" at bounding box center [873, 441] width 27 height 17
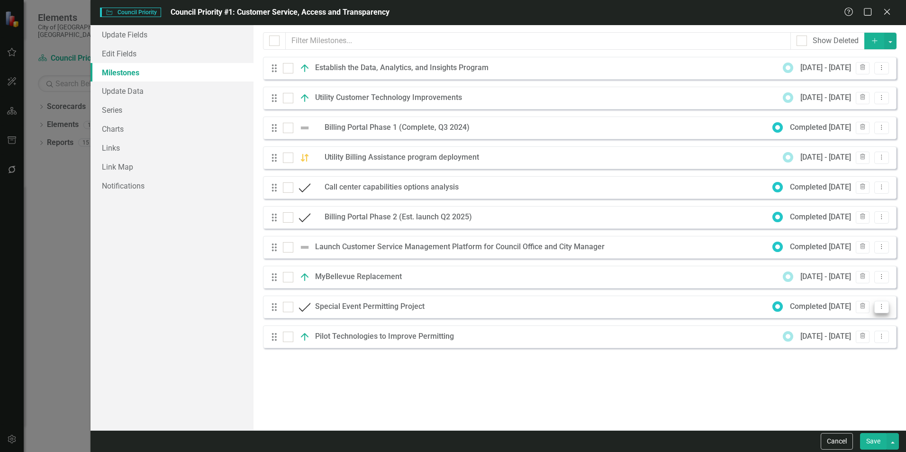
click at [879, 313] on button "Dropdown Menu" at bounding box center [881, 307] width 15 height 13
click at [851, 318] on link "Edit Edit Milestone" at bounding box center [844, 323] width 89 height 18
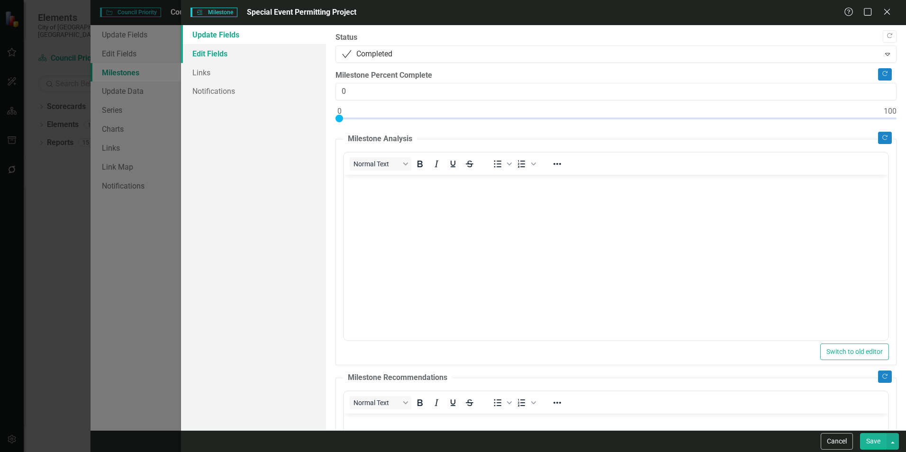
click at [221, 49] on link "Edit Fields" at bounding box center [253, 53] width 145 height 19
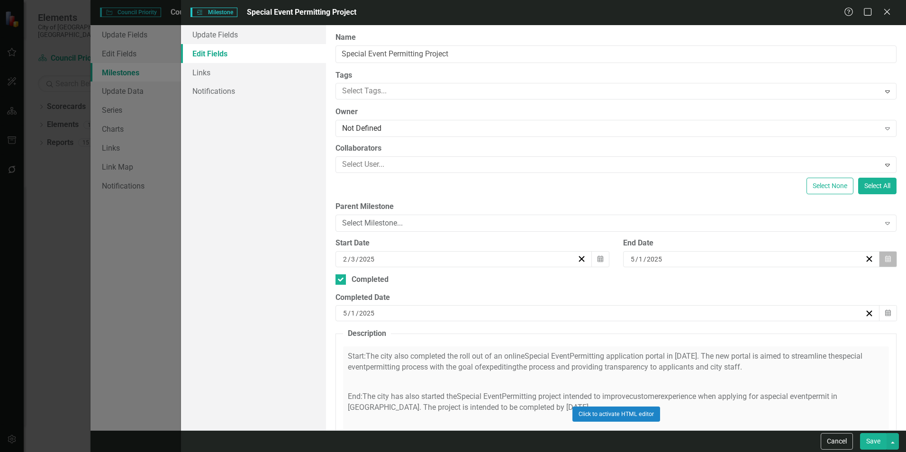
click at [885, 262] on button "Calendar" at bounding box center [888, 259] width 18 height 16
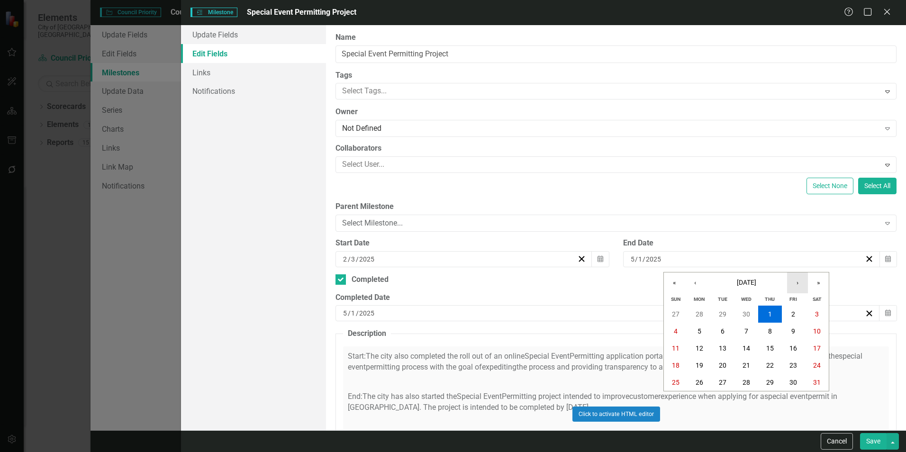
click at [800, 282] on button "›" at bounding box center [797, 283] width 21 height 21
drag, startPoint x: 691, startPoint y: 287, endPoint x: 775, endPoint y: 383, distance: 127.3
click at [775, 383] on div "« ‹ [DATE] › » [PERSON_NAME] Wed Thu Fri Sat 29 30 1 2 3 4 5 6 7 8 9 10 11 12 1…" at bounding box center [747, 331] width 166 height 119
click at [696, 278] on button "‹" at bounding box center [695, 283] width 21 height 21
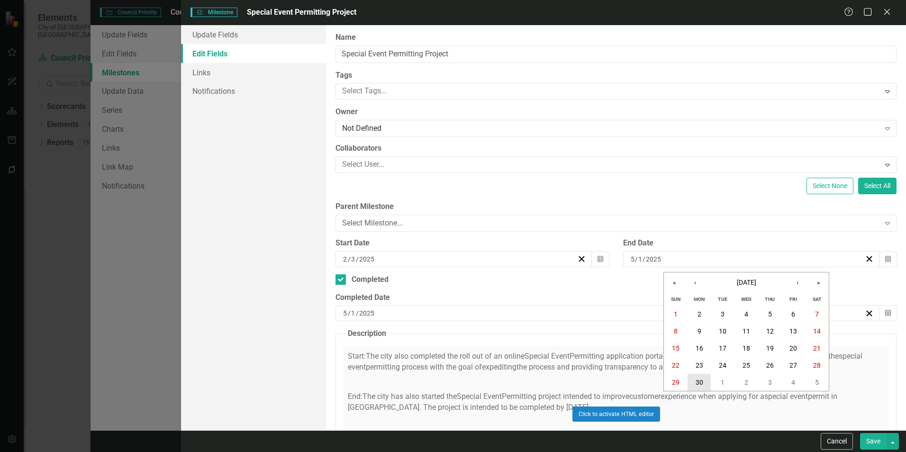
click at [704, 384] on button "30" at bounding box center [700, 382] width 24 height 17
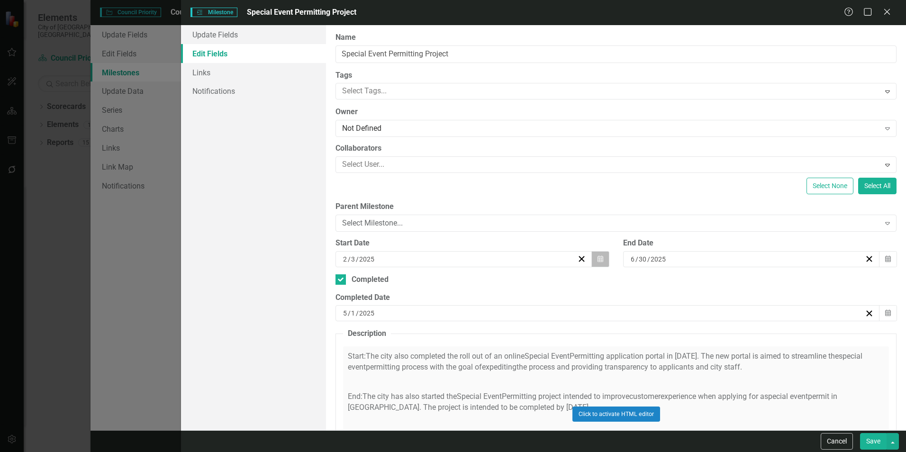
click at [595, 264] on button "Calendar" at bounding box center [600, 259] width 18 height 16
click at [702, 350] on div "Click to activate HTML editor" at bounding box center [616, 413] width 546 height 135
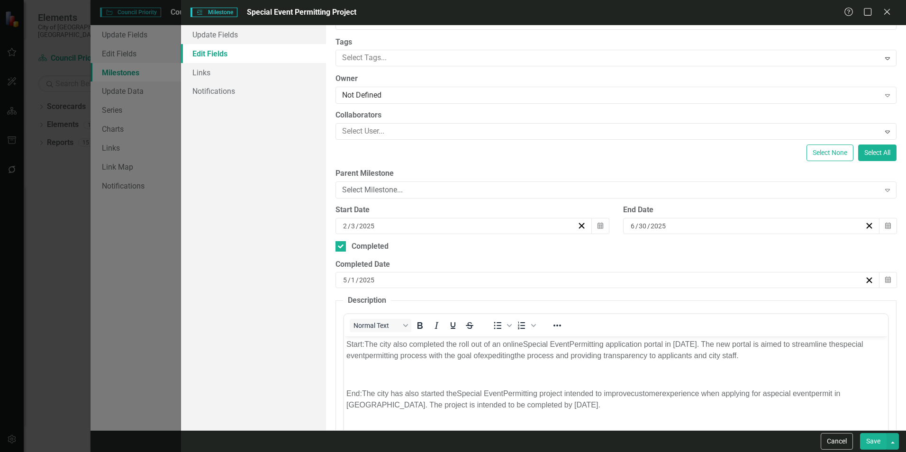
scroll to position [34, 0]
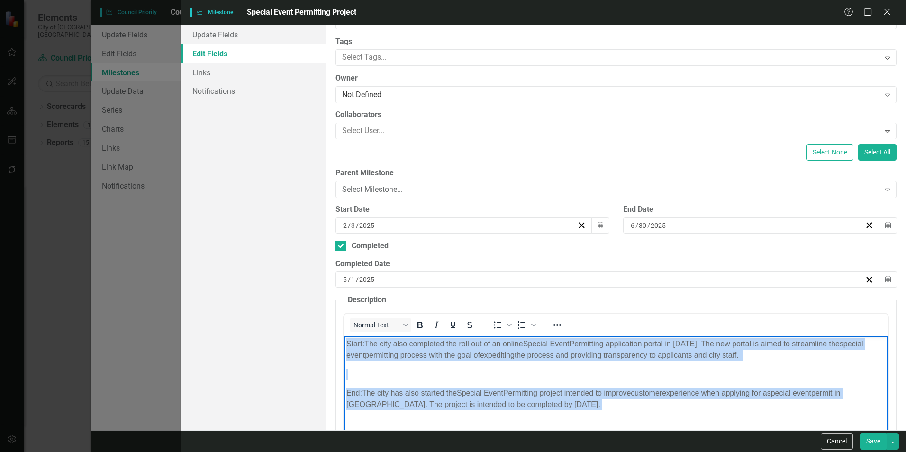
drag, startPoint x: 628, startPoint y: 415, endPoint x: 345, endPoint y: 325, distance: 296.8
click at [345, 336] on html "Start: The city also completed the roll out of an online Special Event Permitti…" at bounding box center [616, 407] width 544 height 142
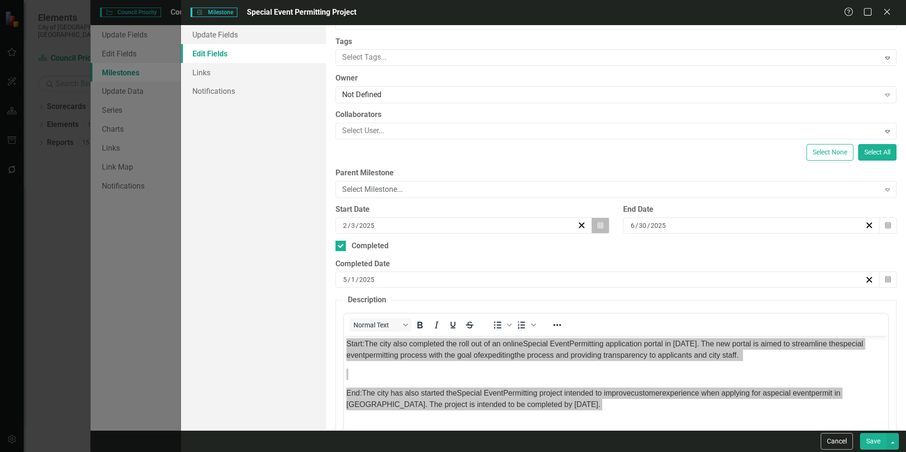
click at [599, 227] on icon "button" at bounding box center [601, 225] width 6 height 7
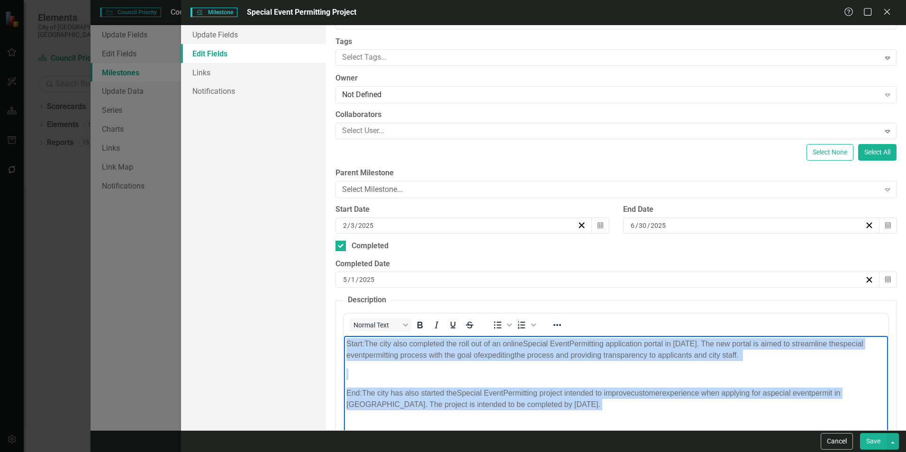
click at [767, 343] on span "Permitting application portal in [DATE]. The new portal is aimed to streamline …" at bounding box center [705, 344] width 270 height 8
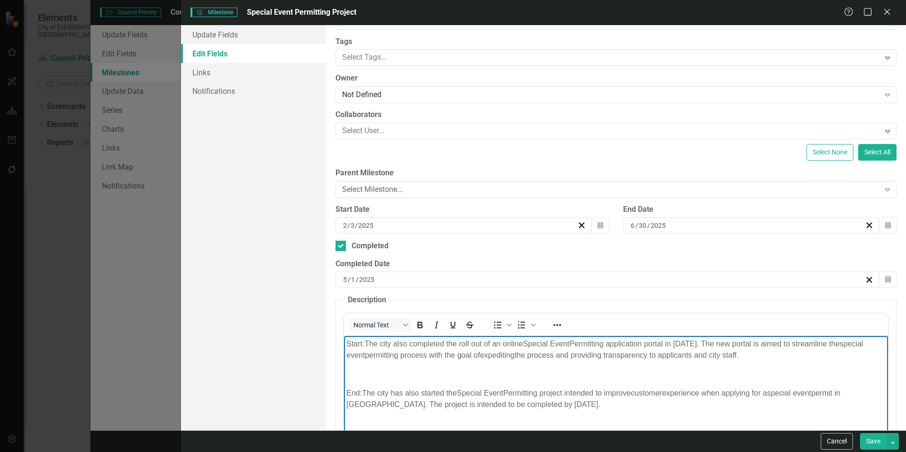
click at [770, 376] on p "Rich Text Area. Press ALT-0 for help." at bounding box center [615, 374] width 539 height 11
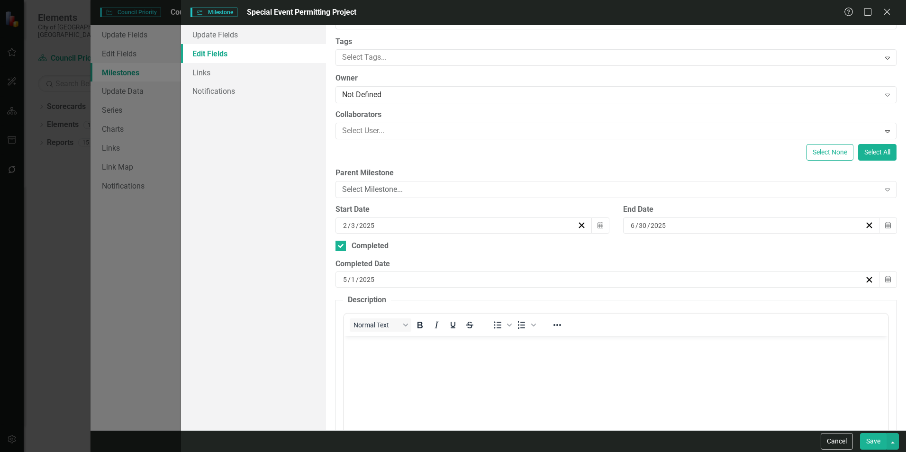
click at [722, 310] on fieldset "Description Normal Text To open the popup, press Shift+Enter To open the popup,…" at bounding box center [616, 411] width 561 height 232
click at [602, 231] on button "Calendar" at bounding box center [600, 226] width 18 height 16
click at [378, 250] on button "‹" at bounding box center [367, 244] width 21 height 21
click at [431, 278] on button "1" at bounding box center [419, 275] width 24 height 17
click at [887, 276] on button "Calendar" at bounding box center [888, 280] width 18 height 16
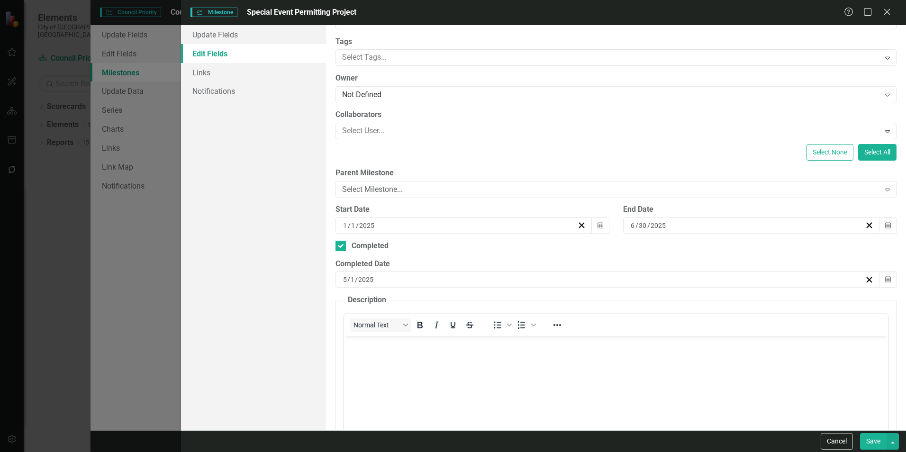
click at [378, 300] on button "‹" at bounding box center [367, 298] width 21 height 21
click at [455, 333] on button "2" at bounding box center [443, 329] width 24 height 17
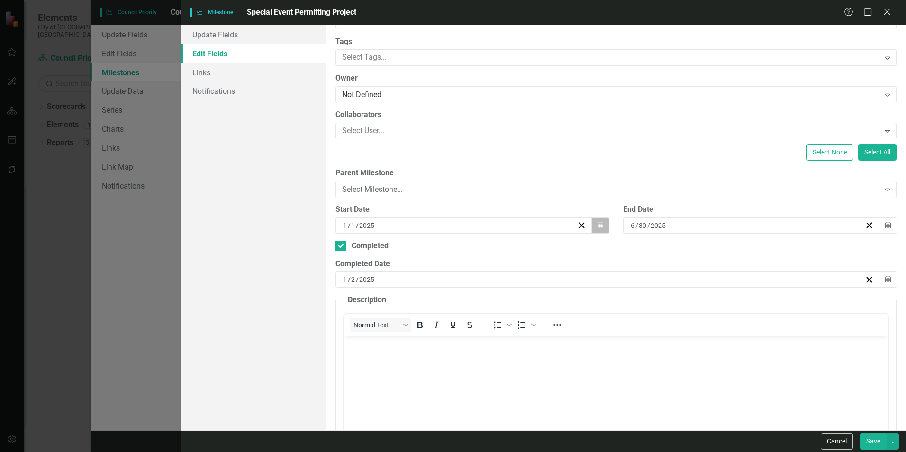
click at [593, 224] on button "Calendar" at bounding box center [600, 226] width 18 height 16
click at [455, 273] on button "2" at bounding box center [443, 275] width 24 height 17
click at [874, 447] on button "Save" at bounding box center [873, 441] width 27 height 17
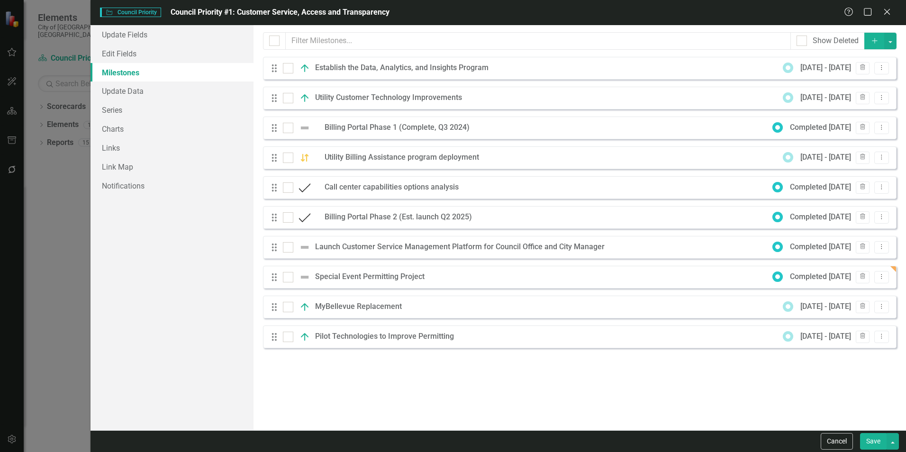
click at [867, 442] on button "Save" at bounding box center [873, 441] width 27 height 17
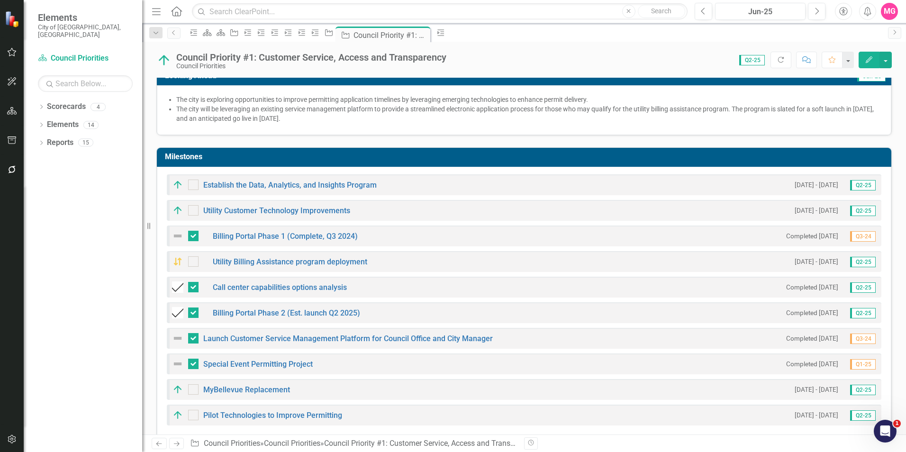
scroll to position [231, 0]
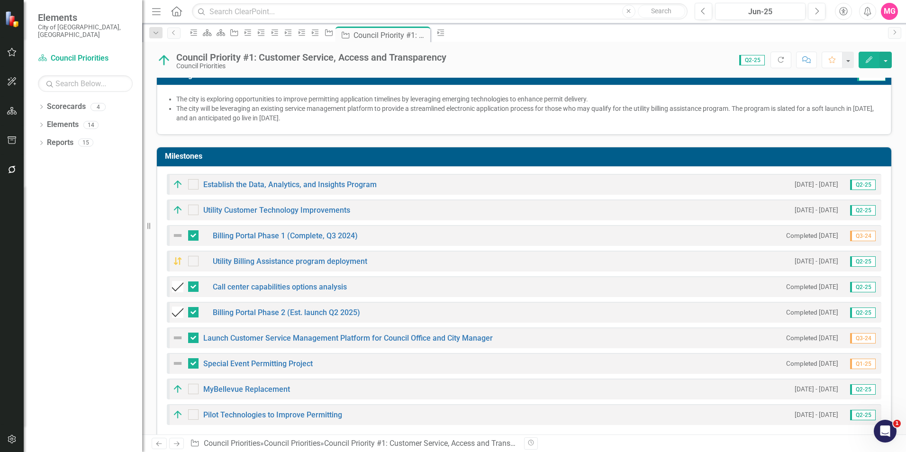
click at [176, 230] on img at bounding box center [177, 235] width 11 height 11
click at [180, 230] on img at bounding box center [177, 235] width 11 height 11
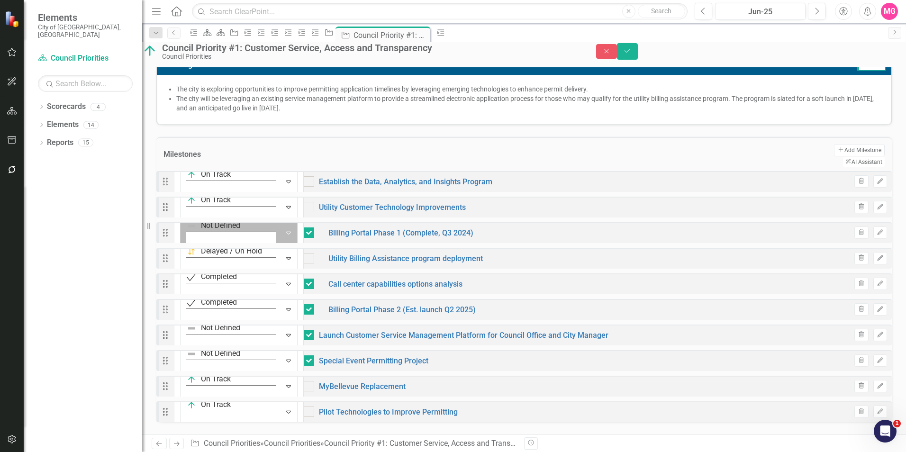
click at [286, 235] on icon at bounding box center [288, 233] width 5 height 3
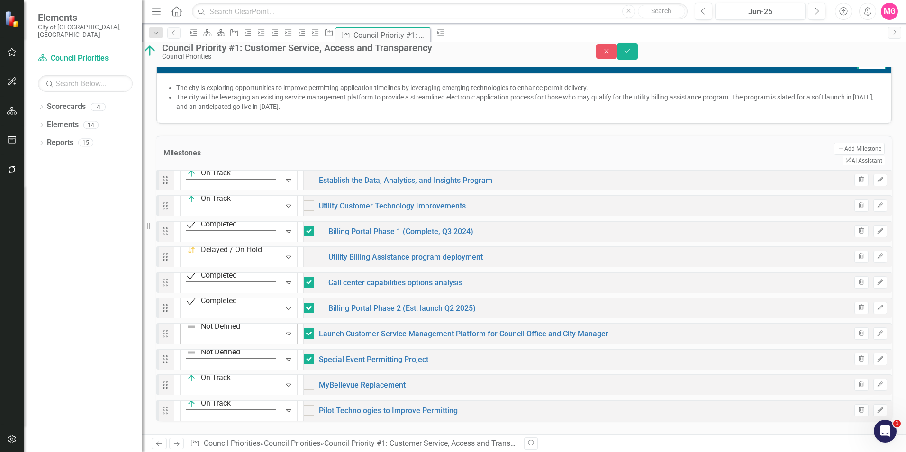
click at [190, 327] on img at bounding box center [191, 326] width 9 height 9
click at [284, 355] on icon "Expand" at bounding box center [288, 359] width 9 height 8
click at [638, 57] on button "Save" at bounding box center [627, 51] width 21 height 17
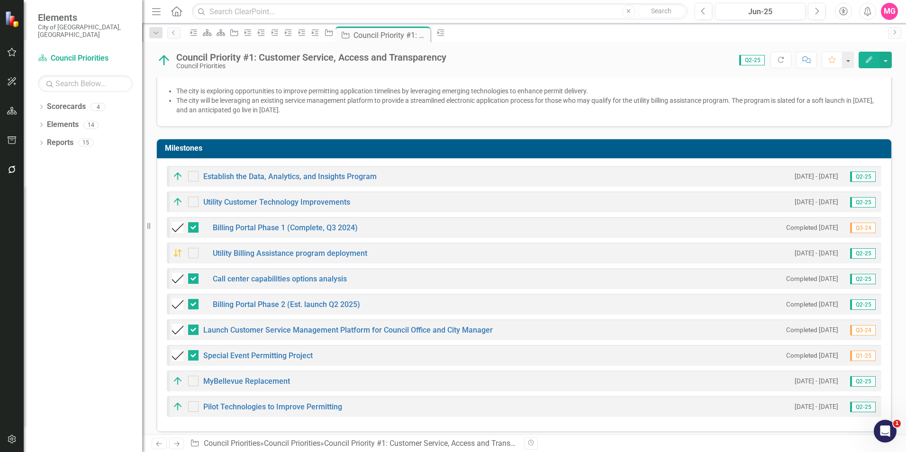
scroll to position [0, 0]
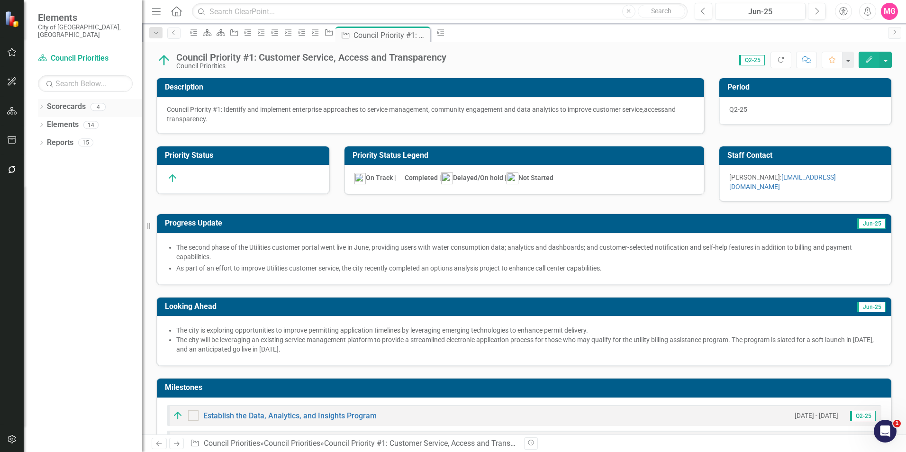
click at [68, 101] on link "Scorecards" at bounding box center [66, 106] width 39 height 11
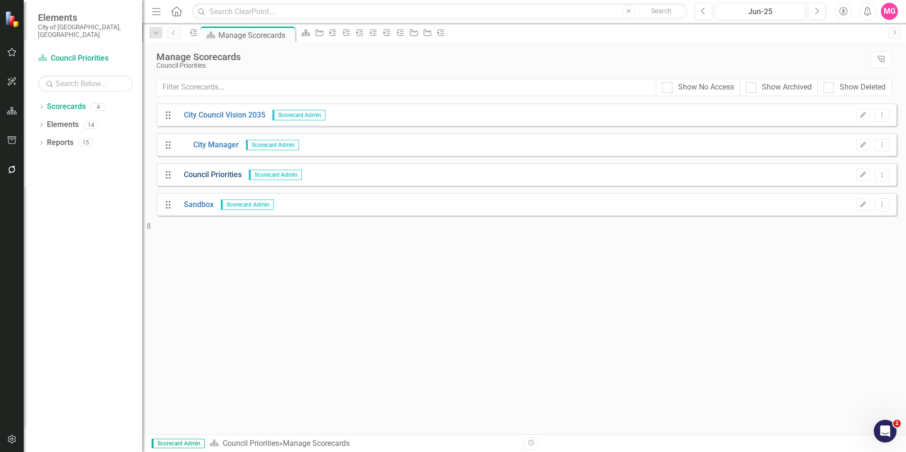
click at [213, 180] on link "Council Priorities" at bounding box center [209, 175] width 65 height 11
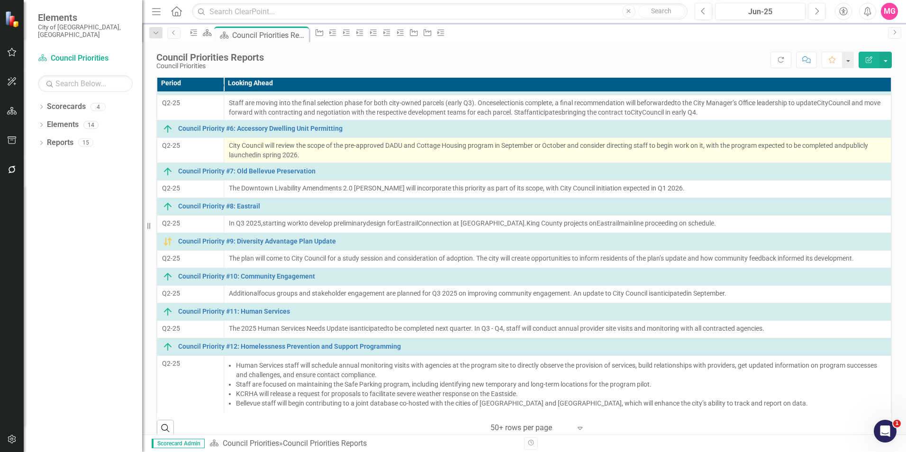
scroll to position [86, 0]
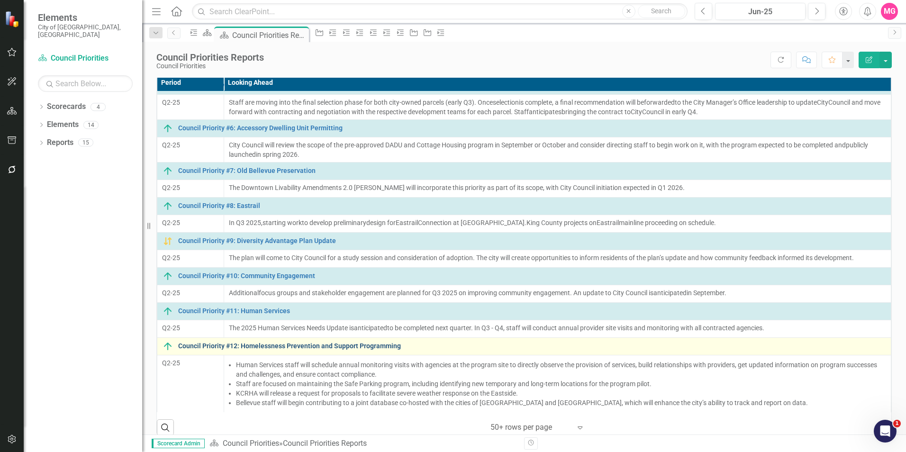
click at [363, 347] on link "Council Priority #12: Homelessness Prevention and Support Programming" at bounding box center [532, 346] width 708 height 7
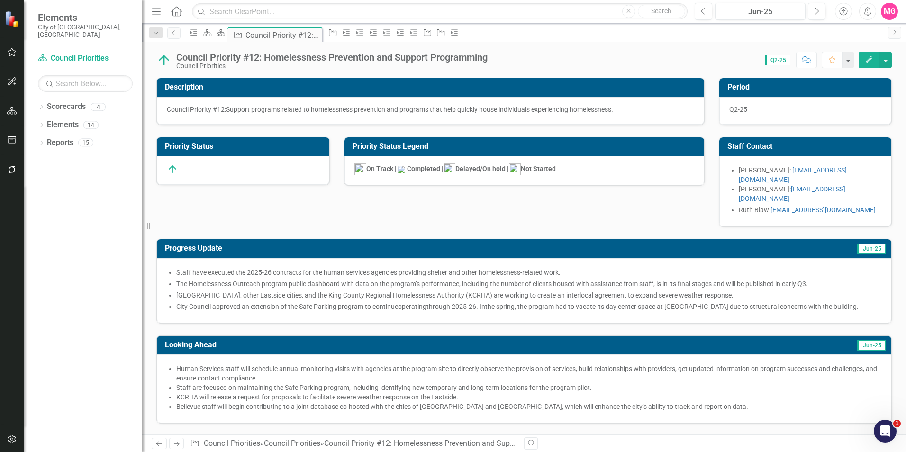
click at [877, 186] on div "[PERSON_NAME]: [EMAIL_ADDRESS][DOMAIN_NAME] [PERSON_NAME]: [EMAIL_ADDRESS][DOMA…" at bounding box center [805, 191] width 173 height 71
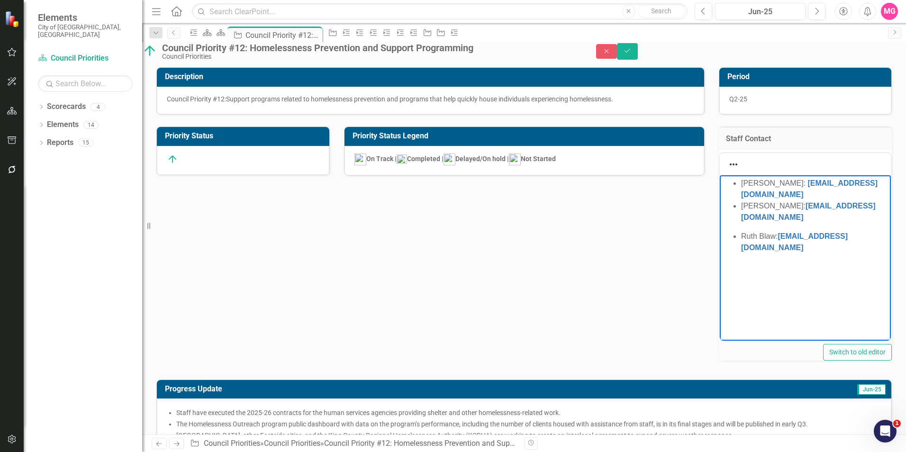
click at [760, 223] on li "[PERSON_NAME]: [EMAIL_ADDRESS][DOMAIN_NAME]" at bounding box center [815, 211] width 148 height 23
click at [638, 59] on button "Save" at bounding box center [627, 51] width 21 height 17
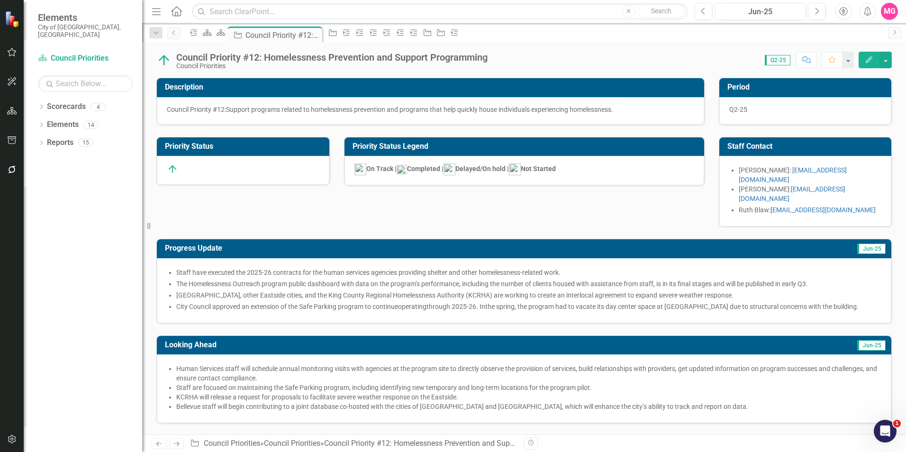
click at [872, 64] on button "Edit" at bounding box center [869, 60] width 21 height 17
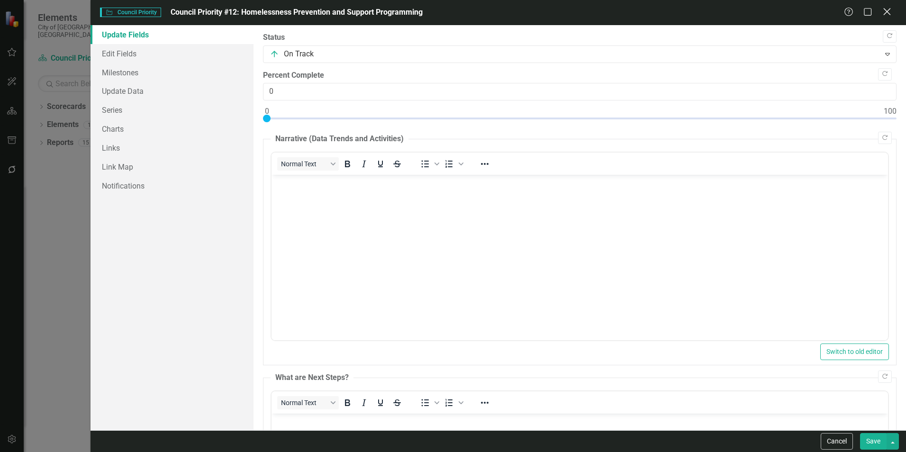
click at [883, 17] on div "Close" at bounding box center [887, 12] width 12 height 13
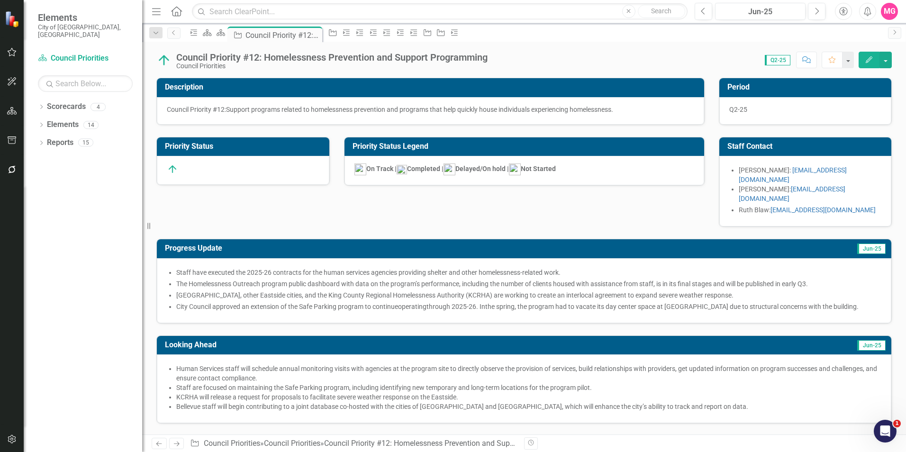
click at [856, 205] on li "Rut h Blaw: [EMAIL_ADDRESS][DOMAIN_NAME]" at bounding box center [810, 209] width 143 height 9
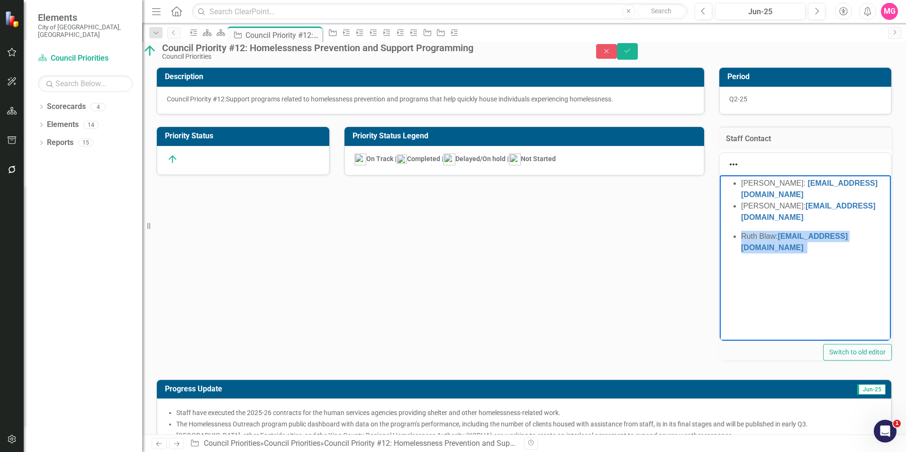
drag, startPoint x: 849, startPoint y: 263, endPoint x: 734, endPoint y: 251, distance: 116.2
click at [741, 251] on li "Rut h Blaw: [EMAIL_ADDRESS][DOMAIN_NAME]" at bounding box center [815, 241] width 148 height 23
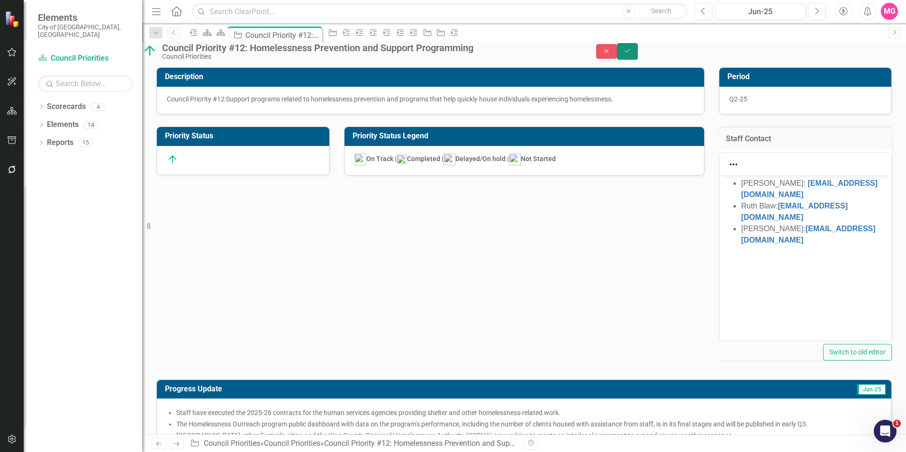
click at [638, 51] on button "Save" at bounding box center [627, 51] width 21 height 17
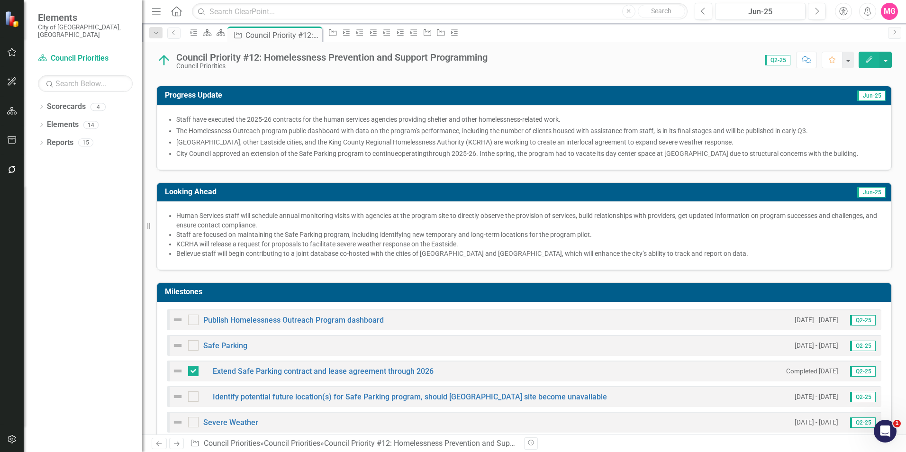
scroll to position [216, 0]
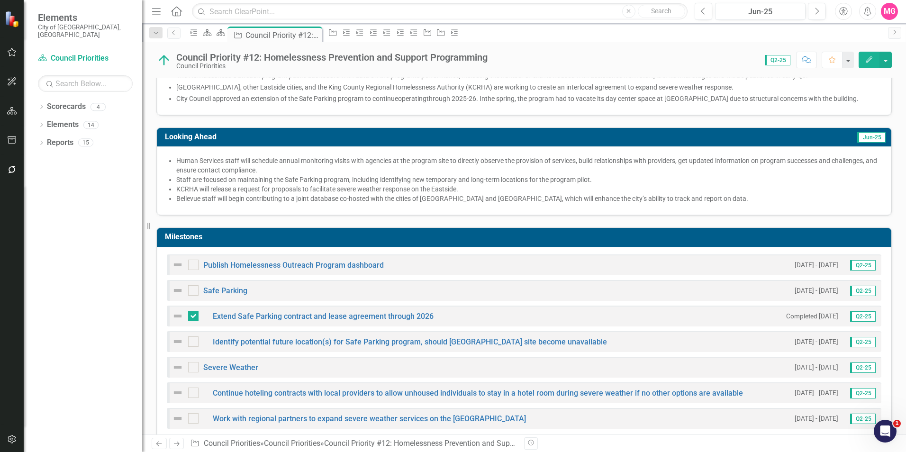
click at [178, 310] on img at bounding box center [177, 315] width 11 height 11
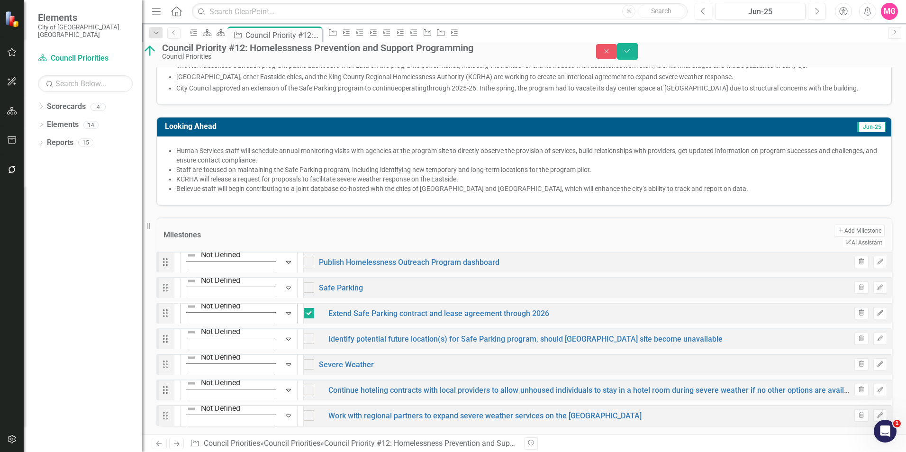
click at [196, 303] on img at bounding box center [191, 306] width 9 height 9
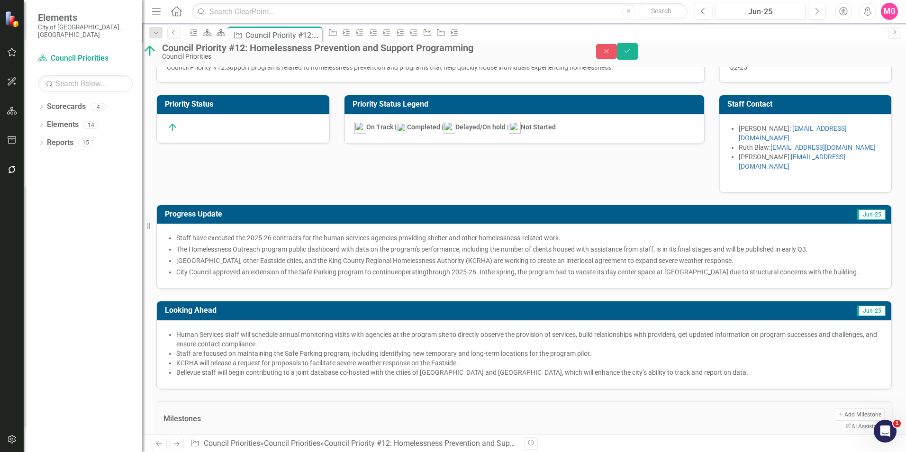
scroll to position [0, 0]
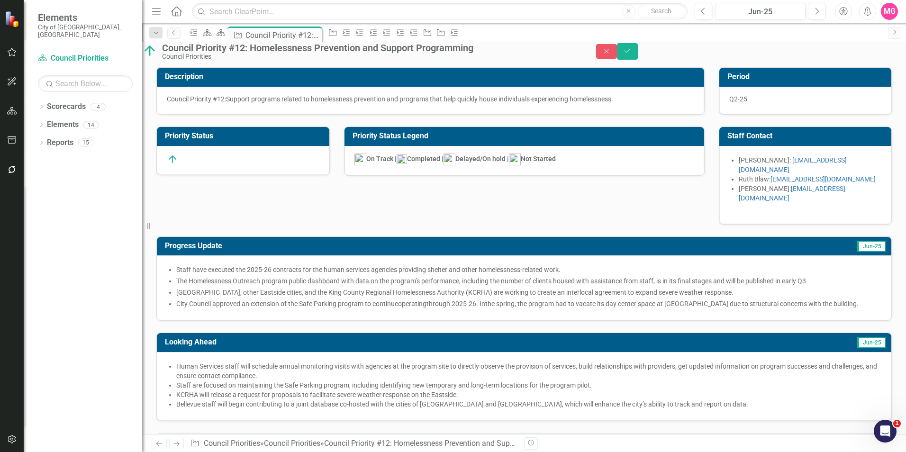
click at [752, 205] on p at bounding box center [805, 209] width 153 height 9
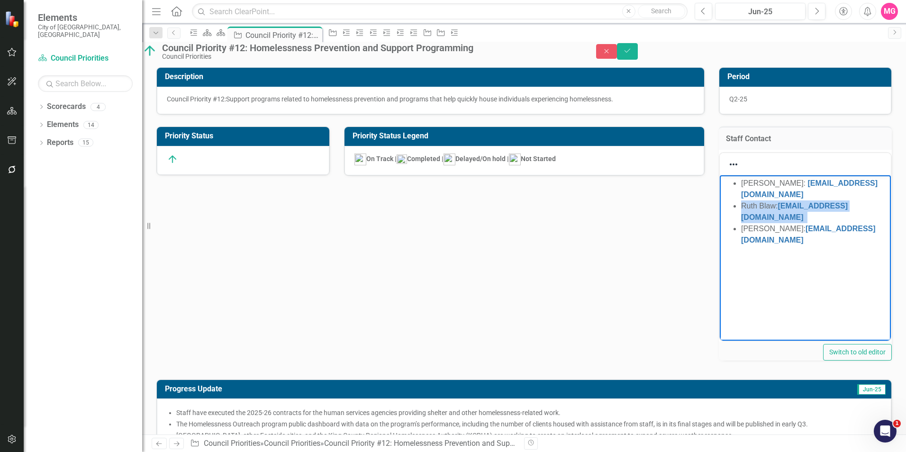
drag, startPoint x: 741, startPoint y: 207, endPoint x: 838, endPoint y: 213, distance: 97.3
click at [838, 213] on li "Rut h Blaw: [EMAIL_ADDRESS][DOMAIN_NAME]" at bounding box center [815, 211] width 148 height 23
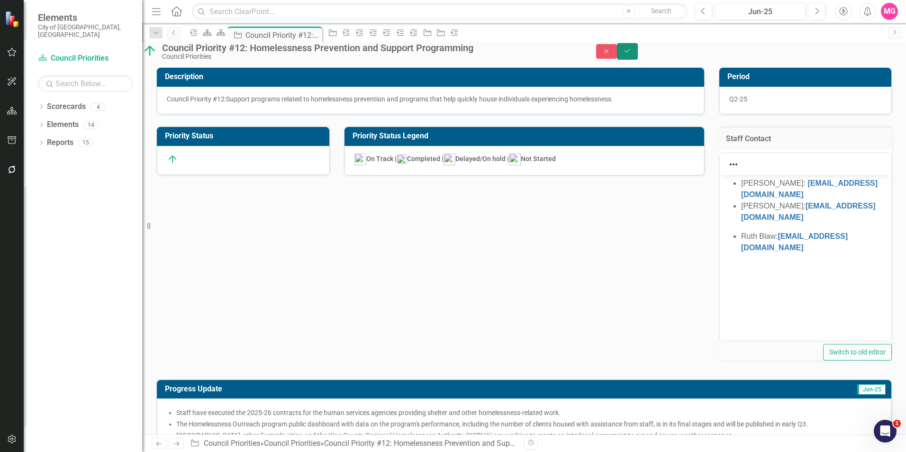
click at [632, 54] on icon "Save" at bounding box center [627, 50] width 9 height 7
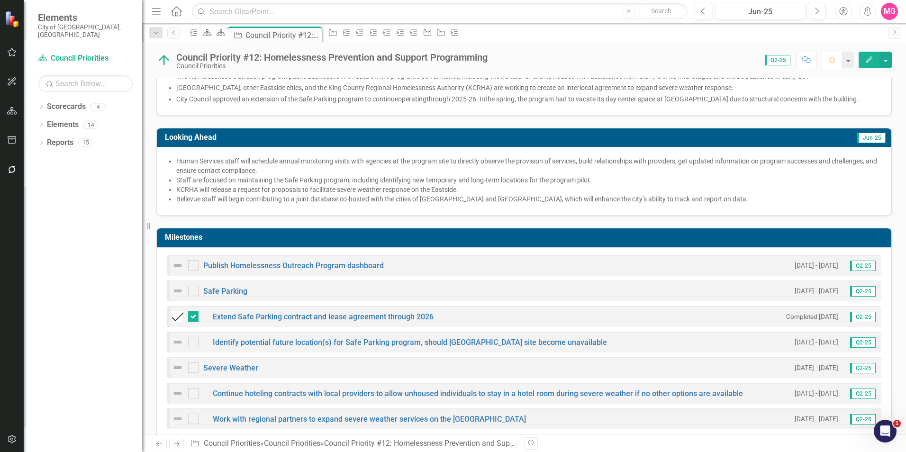
scroll to position [208, 0]
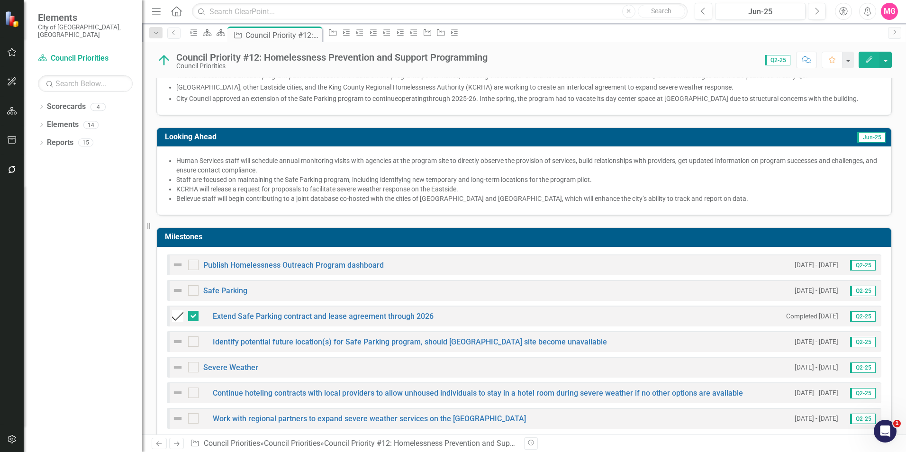
click at [181, 259] on img at bounding box center [177, 264] width 11 height 11
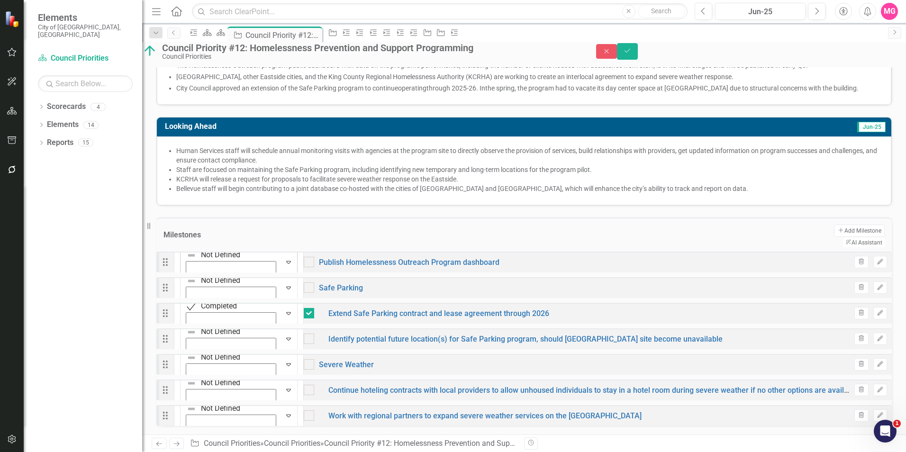
click at [284, 258] on icon "Expand" at bounding box center [288, 262] width 9 height 8
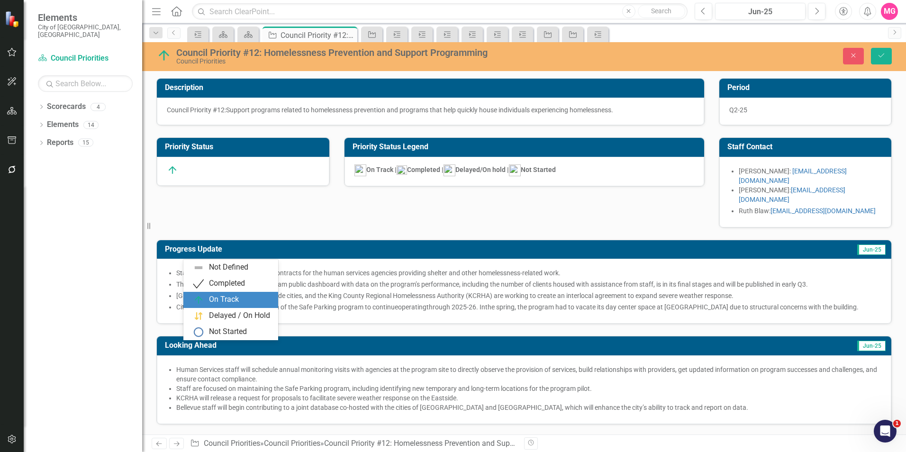
scroll to position [208, 0]
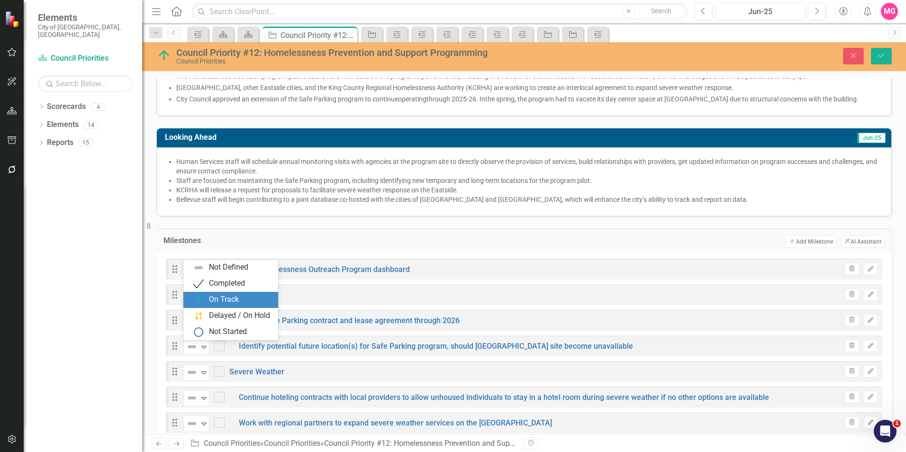
click at [241, 302] on div "On Track" at bounding box center [233, 299] width 80 height 11
click at [197, 264] on img at bounding box center [191, 269] width 11 height 11
click at [409, 217] on div "Milestones Add Add Milestone ClearPoint AI AI Assistant Drag On Track Expand Pu…" at bounding box center [524, 332] width 750 height 231
click at [199, 289] on div "Not Defined" at bounding box center [192, 295] width 14 height 13
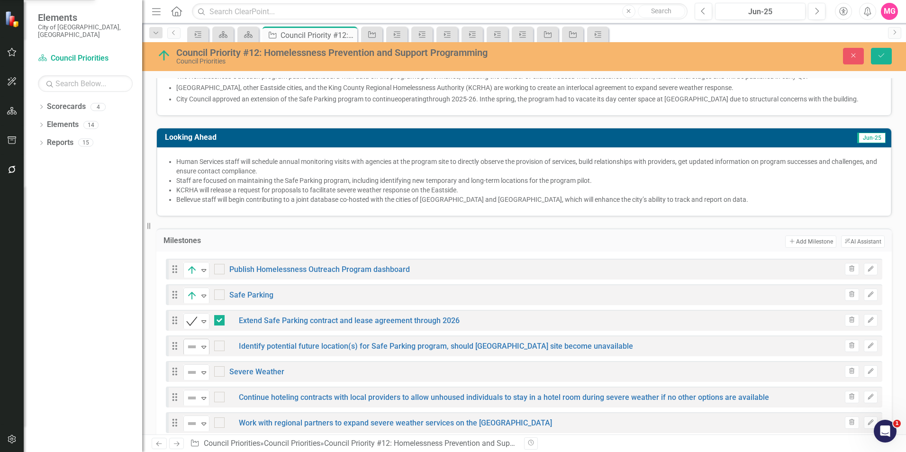
click at [203, 343] on icon "Expand" at bounding box center [203, 347] width 9 height 8
click at [194, 416] on div "Not Defined Expand" at bounding box center [196, 424] width 26 height 17
click at [201, 394] on icon "Expand" at bounding box center [203, 398] width 9 height 8
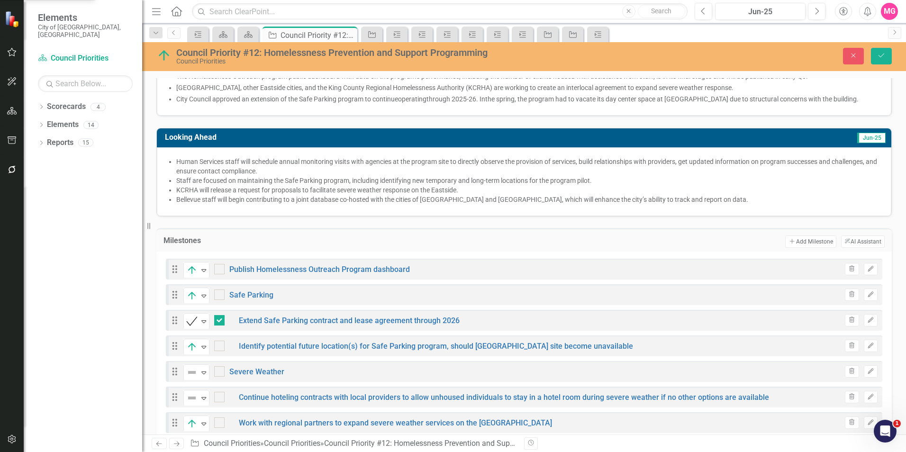
click at [195, 367] on img at bounding box center [191, 372] width 11 height 11
click at [883, 61] on button "Save" at bounding box center [881, 56] width 21 height 17
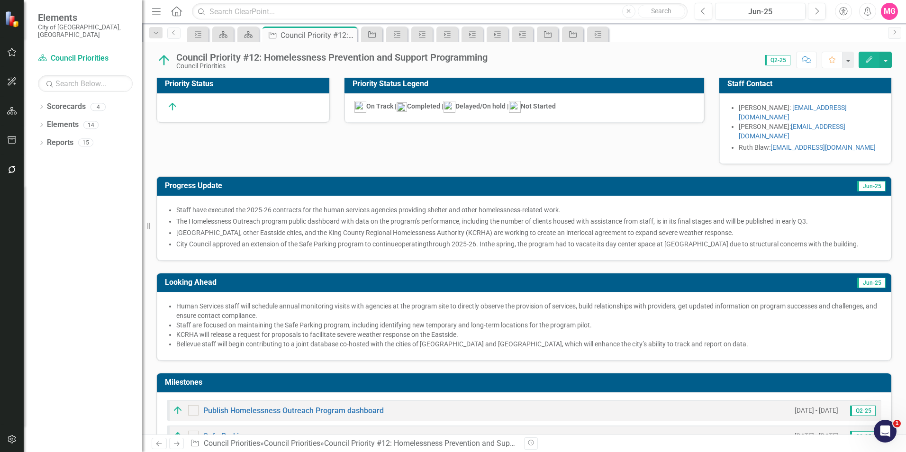
scroll to position [0, 0]
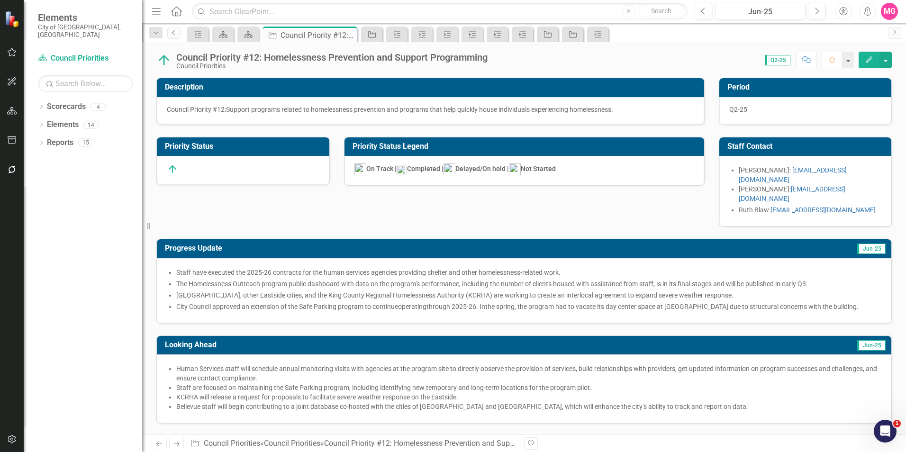
click at [173, 34] on icon "Previous" at bounding box center [174, 33] width 8 height 6
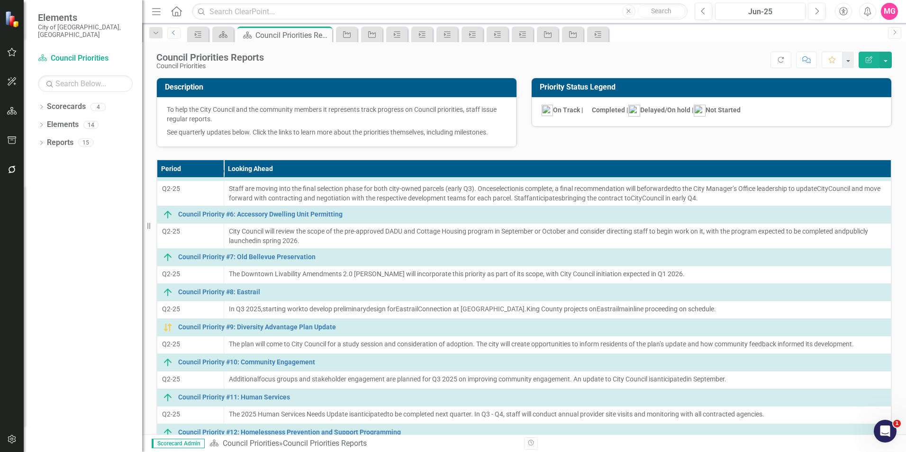
scroll to position [97, 0]
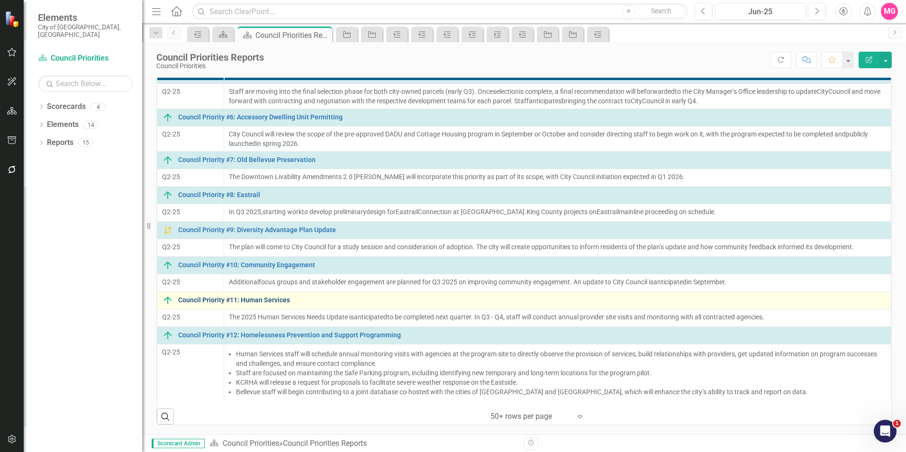
click at [262, 302] on link "Council Priority #11: Human Services" at bounding box center [532, 300] width 708 height 7
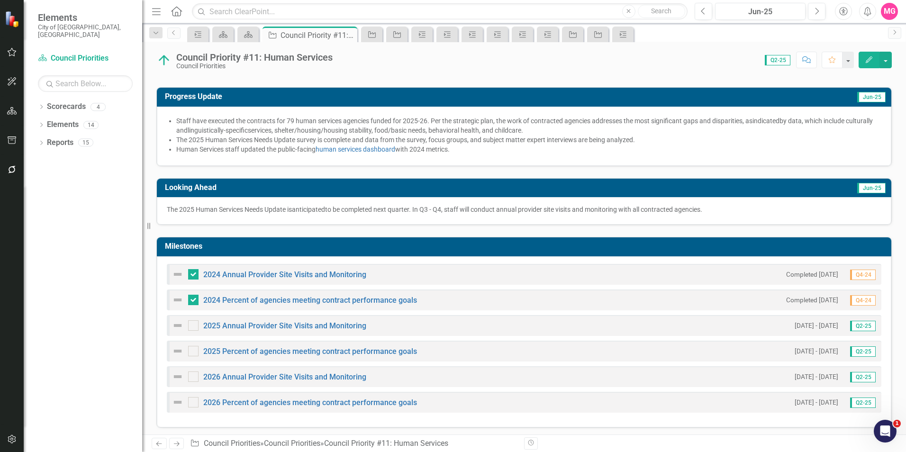
scroll to position [133, 0]
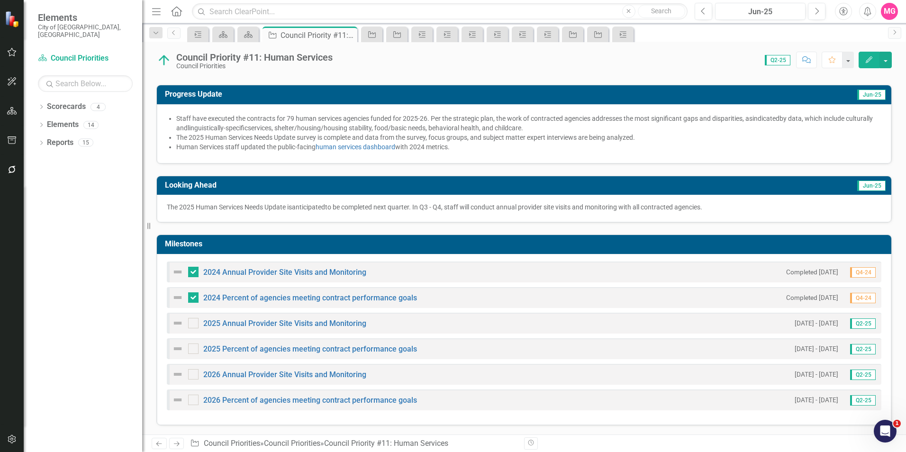
click at [180, 269] on img at bounding box center [177, 271] width 11 height 11
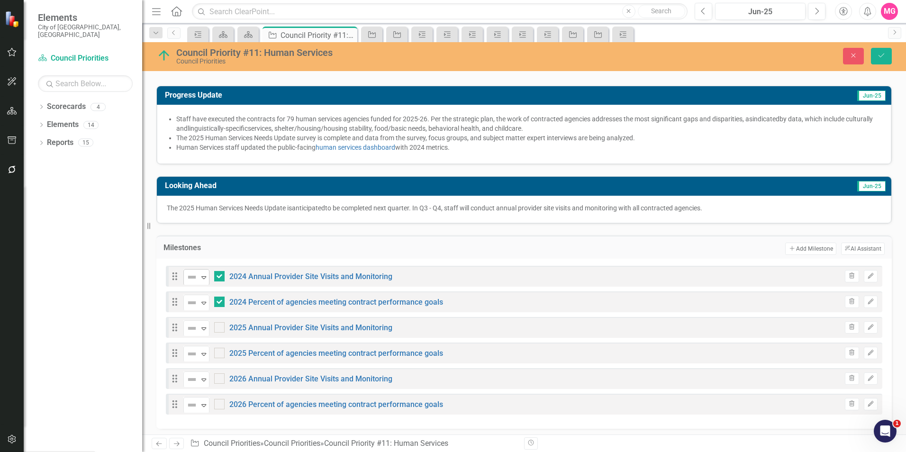
click at [196, 277] on img at bounding box center [191, 277] width 11 height 11
click at [206, 302] on icon at bounding box center [203, 303] width 5 height 3
click at [222, 335] on div "Completed" at bounding box center [227, 334] width 36 height 11
click at [191, 323] on img at bounding box center [191, 328] width 11 height 11
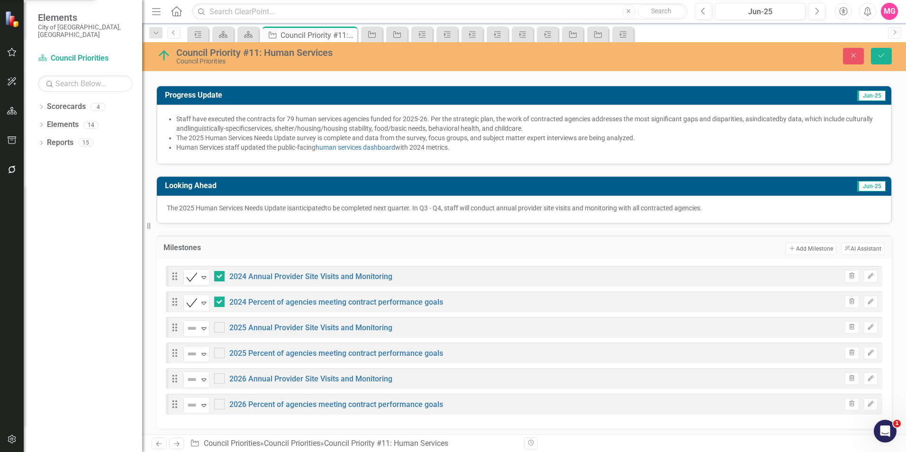
click at [203, 347] on div "Expand" at bounding box center [203, 354] width 9 height 16
click at [494, 240] on div "Milestones Add Add Milestone ClearPoint AI AI Assistant" at bounding box center [524, 247] width 736 height 23
click at [194, 352] on img at bounding box center [191, 353] width 11 height 11
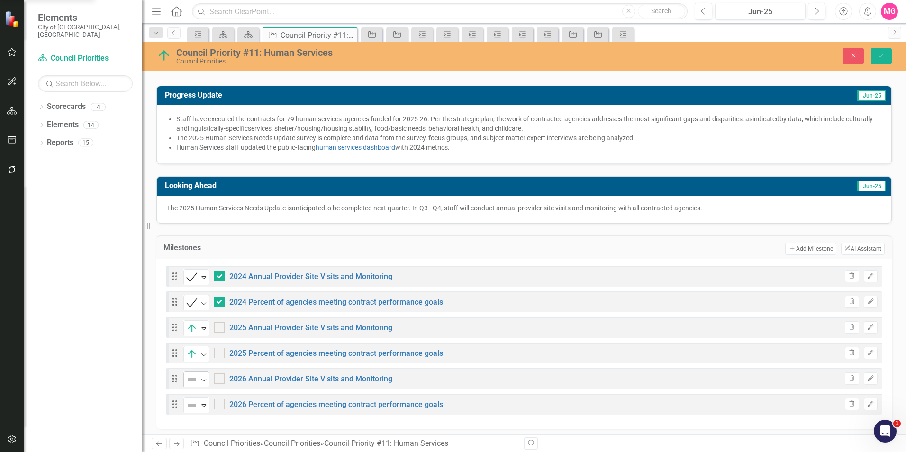
click at [200, 376] on icon "Expand" at bounding box center [203, 380] width 9 height 8
click at [203, 403] on icon "Expand" at bounding box center [203, 405] width 9 height 8
click at [882, 53] on icon "Save" at bounding box center [881, 55] width 9 height 7
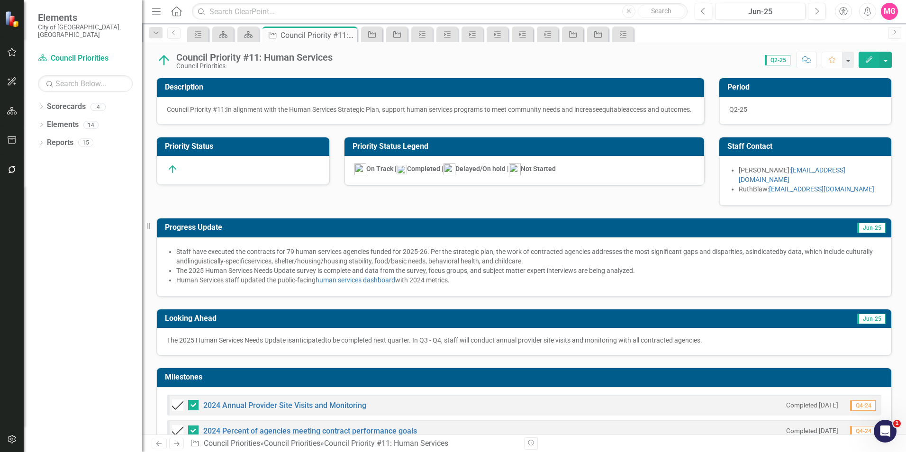
checkbox input "false"
checkbox input "true"
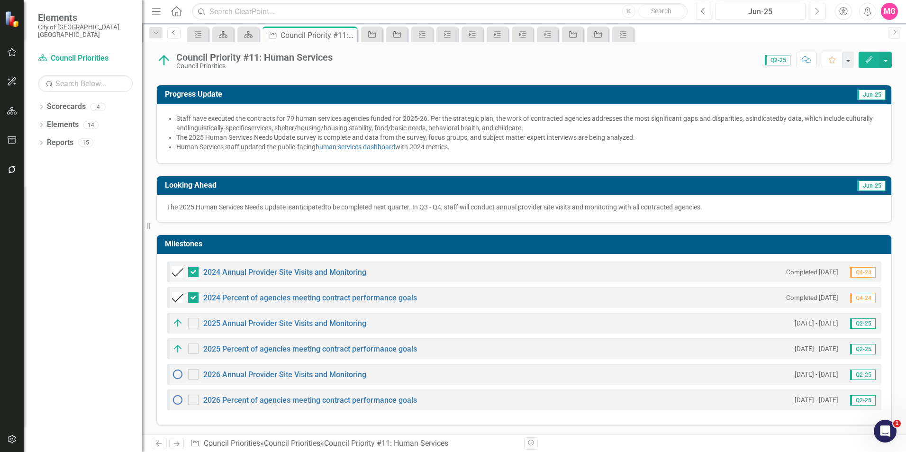
click at [177, 31] on icon "Previous" at bounding box center [174, 33] width 8 height 6
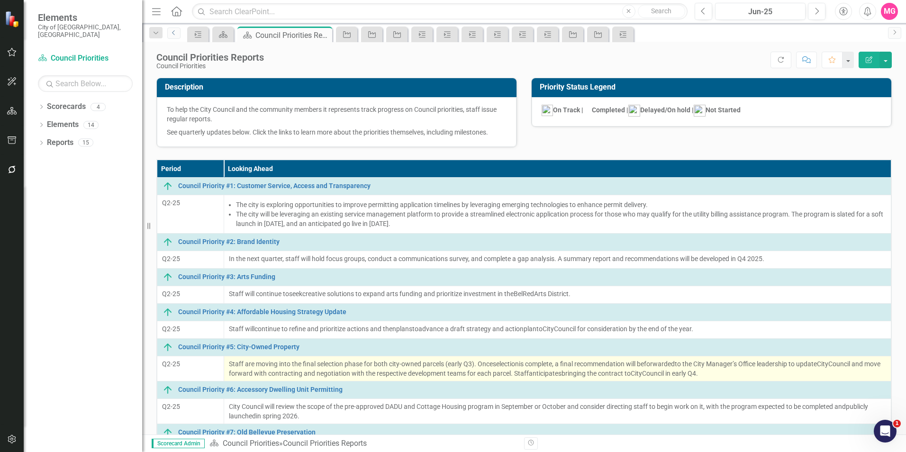
scroll to position [175, 0]
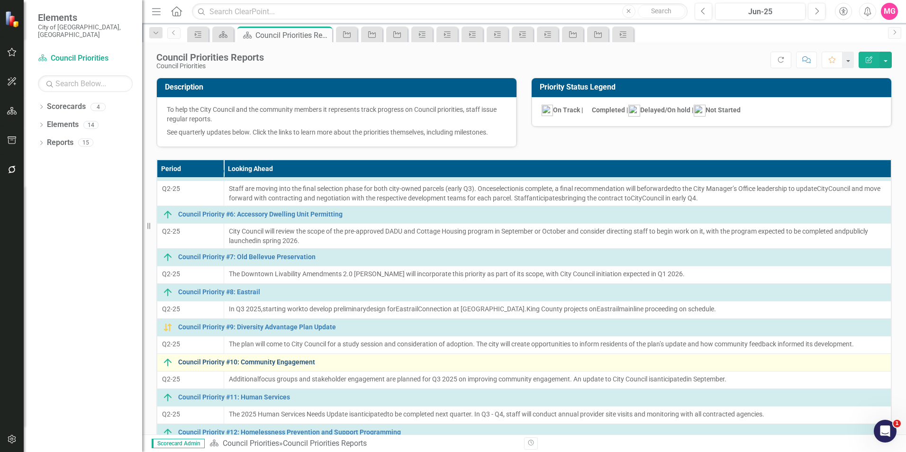
click at [262, 359] on link "Council Priority #10: Community Engagement" at bounding box center [532, 362] width 708 height 7
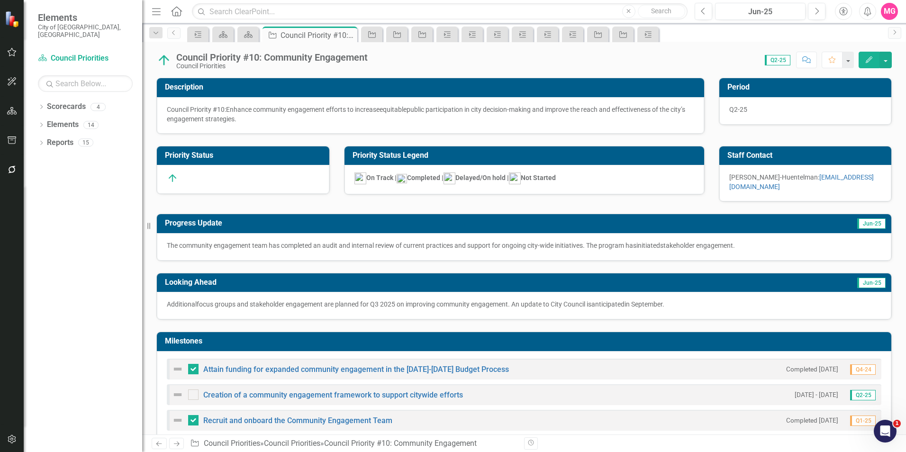
scroll to position [21, 0]
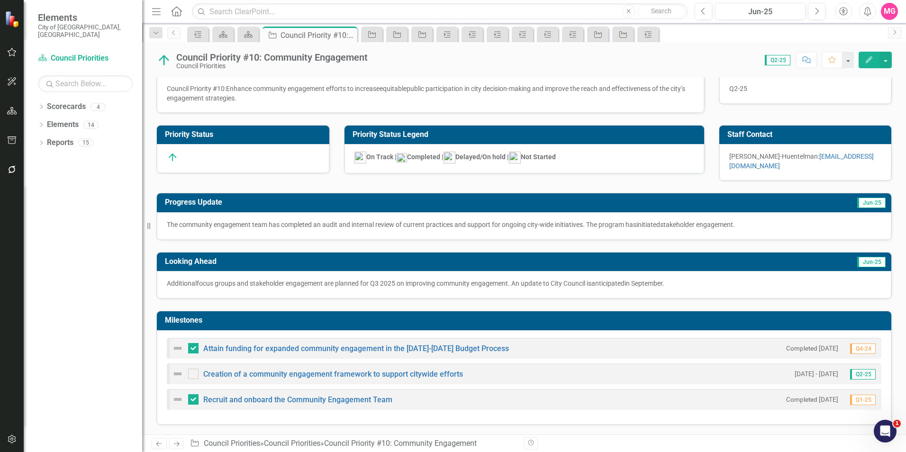
click at [172, 344] on div "Attain funding for expanded community engagement in the 2025-2026 Budget Proces…" at bounding box center [524, 348] width 715 height 21
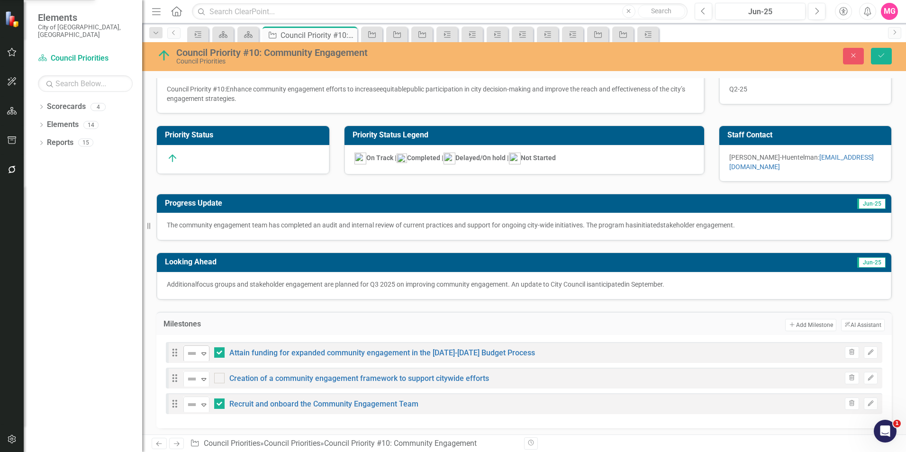
click at [194, 352] on img at bounding box center [191, 353] width 11 height 11
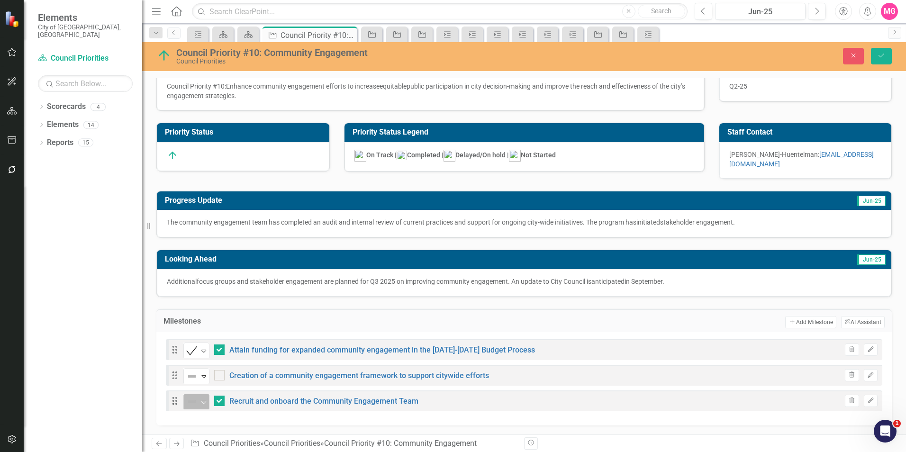
click at [209, 398] on div "Not Defined Expand" at bounding box center [196, 402] width 26 height 17
click at [196, 380] on img at bounding box center [191, 376] width 11 height 11
click at [500, 313] on div "Milestones Add Add Milestone ClearPoint AI AI Assistant" at bounding box center [524, 320] width 736 height 23
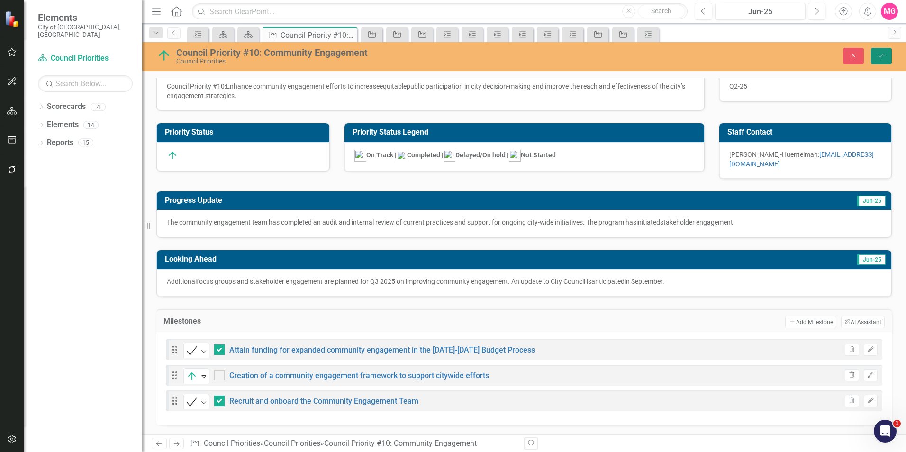
click at [885, 56] on icon "Save" at bounding box center [881, 55] width 9 height 7
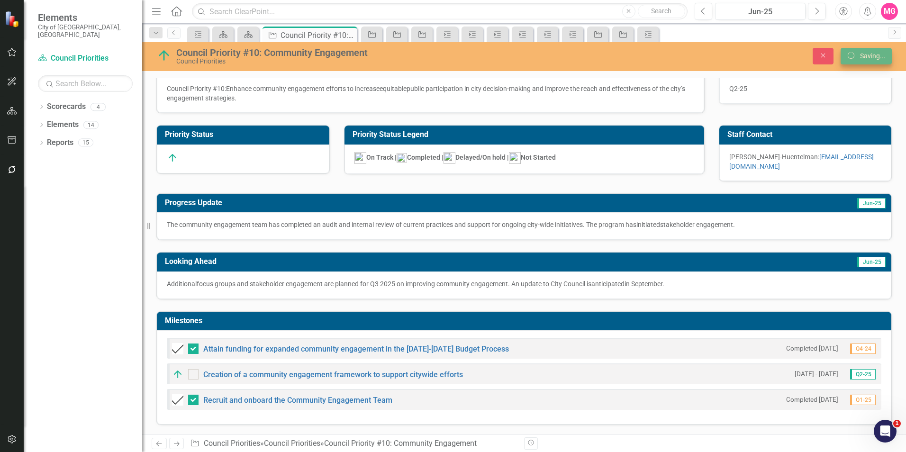
scroll to position [21, 0]
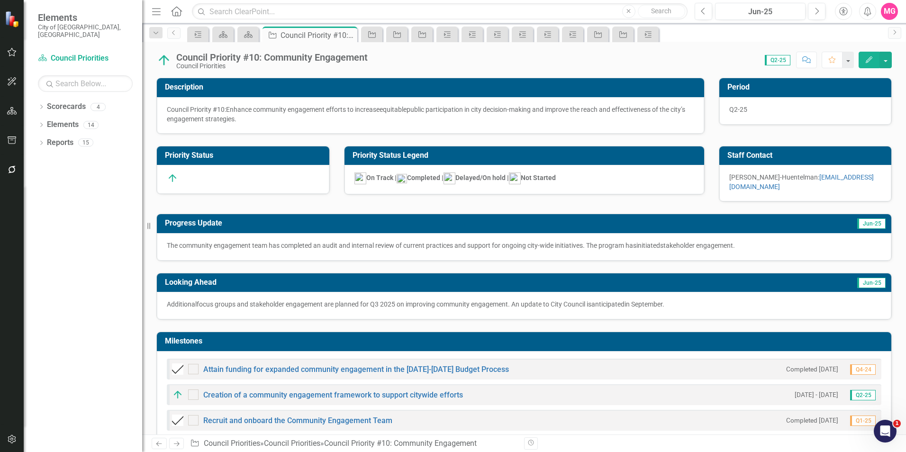
checkbox input "false"
checkbox input "true"
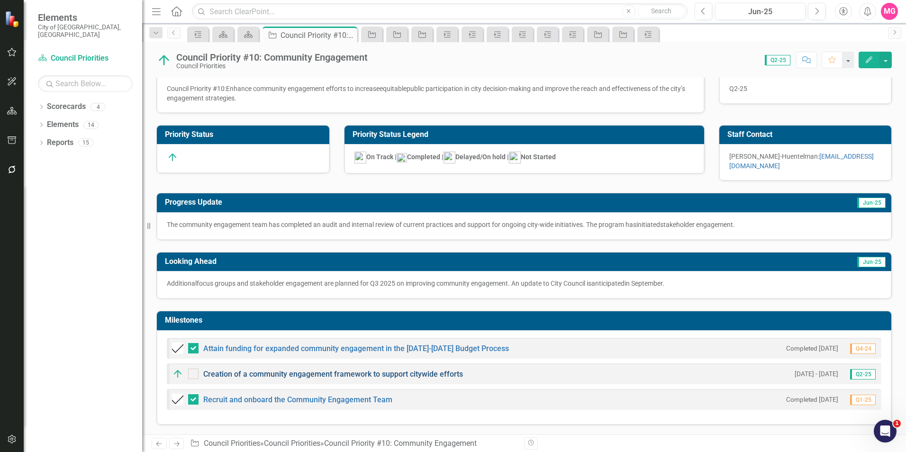
click at [392, 378] on link "Creation of a community engagement framework to support citywide efforts" at bounding box center [333, 374] width 260 height 9
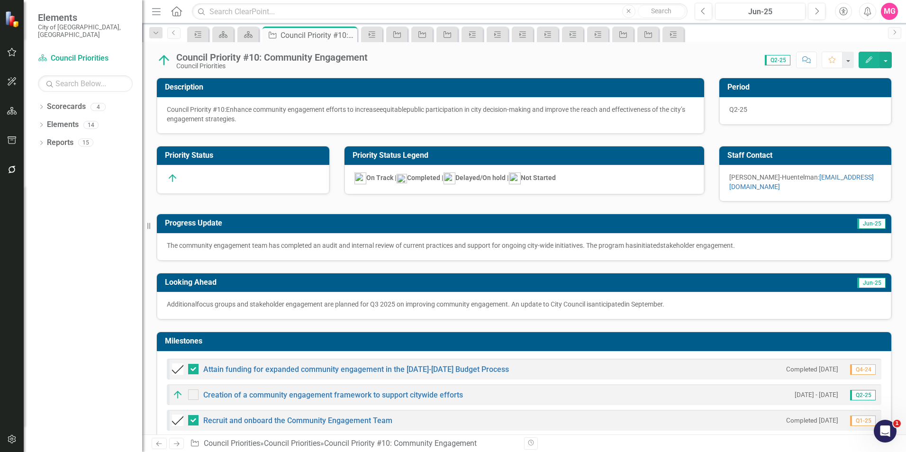
scroll to position [21, 0]
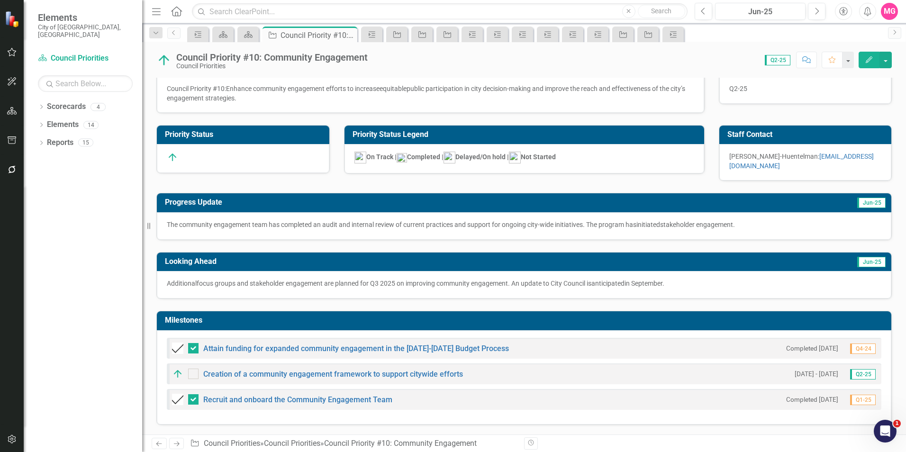
click at [865, 63] on button "Edit" at bounding box center [869, 60] width 21 height 17
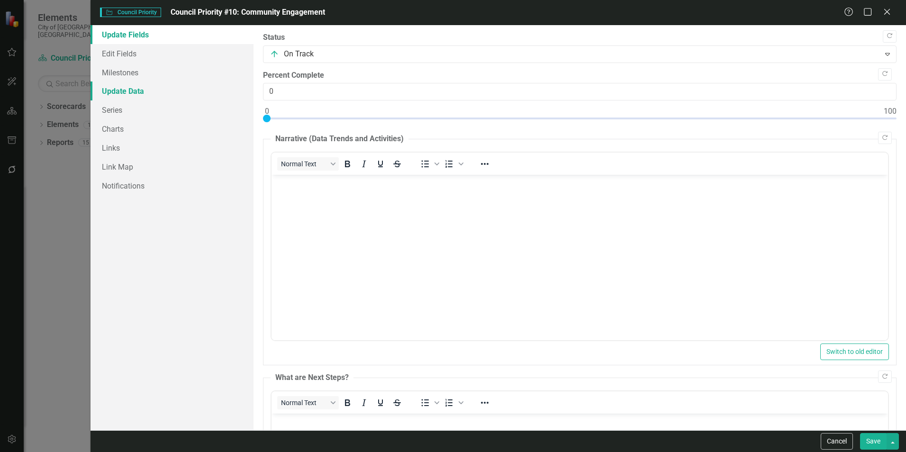
scroll to position [0, 0]
click at [130, 48] on link "Edit Fields" at bounding box center [172, 53] width 163 height 19
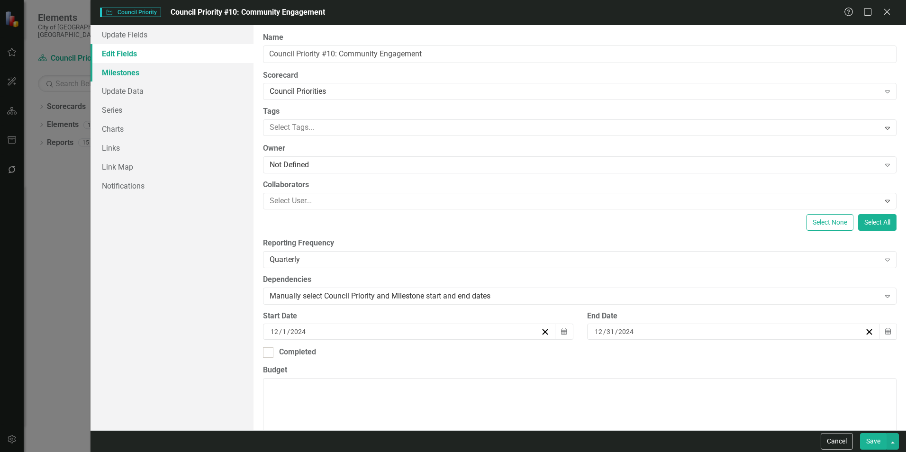
click at [127, 69] on link "Milestones" at bounding box center [172, 72] width 163 height 19
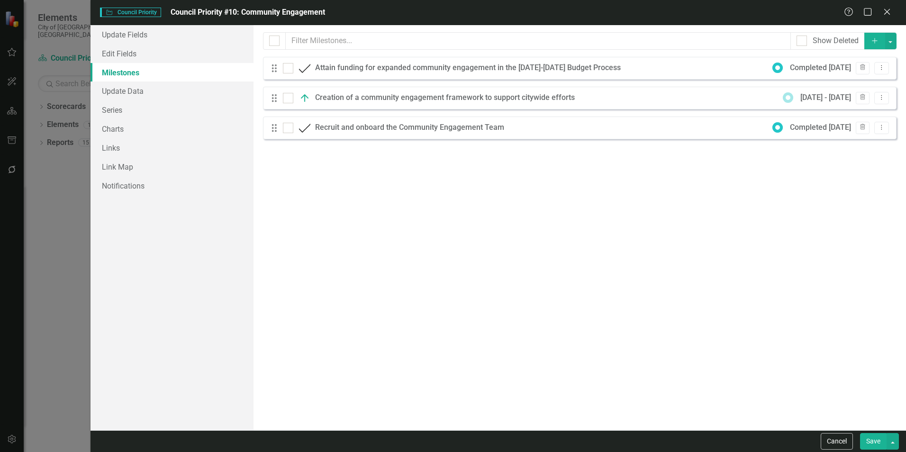
click at [873, 45] on button "Add" at bounding box center [874, 41] width 21 height 17
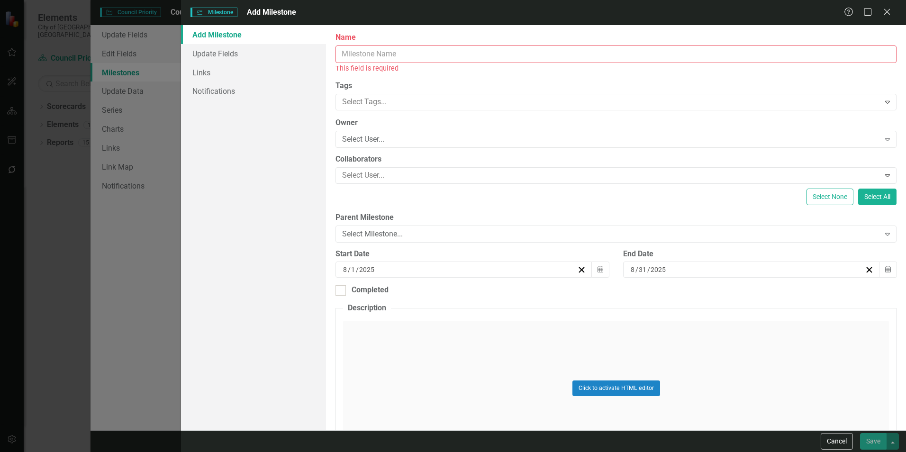
click at [664, 48] on input "Name" at bounding box center [616, 54] width 561 height 18
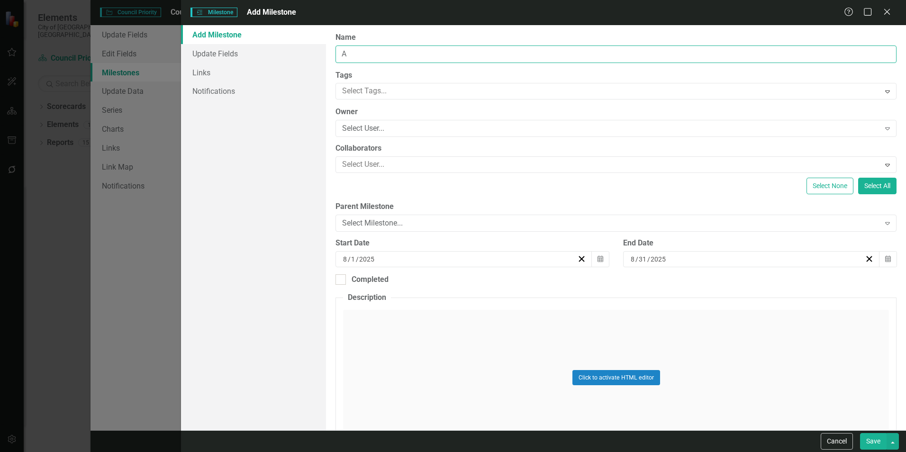
paste input "ssemble timelines for 2025 citywide community engagement initiatives and commun…"
type input "Assemble timelines for 2025 citywide community engagement initiatives and commu…"
click at [598, 257] on icon "button" at bounding box center [601, 258] width 6 height 7
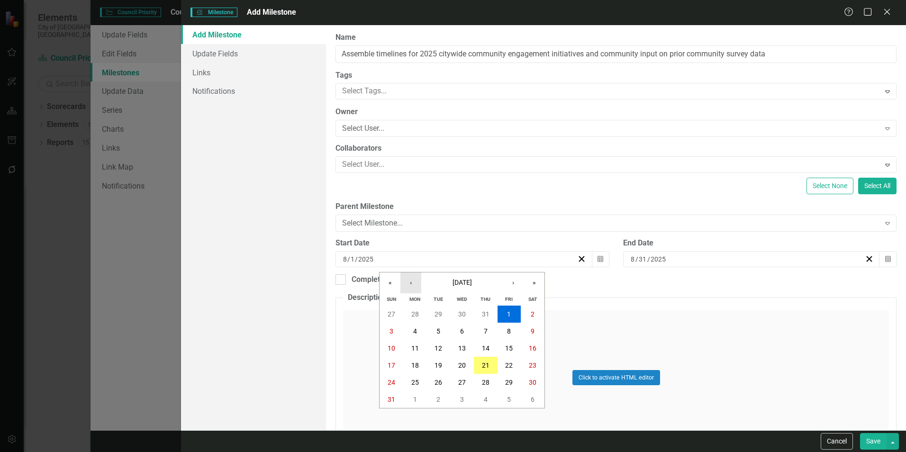
click at [405, 280] on button "‹" at bounding box center [410, 283] width 21 height 21
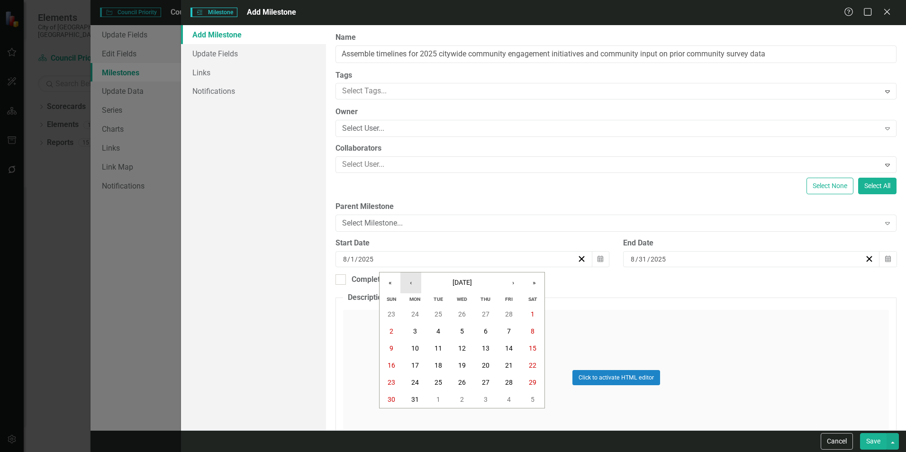
click at [405, 280] on button "‹" at bounding box center [410, 283] width 21 height 21
click at [482, 309] on button "2" at bounding box center [486, 314] width 24 height 17
click at [885, 261] on icon "button" at bounding box center [888, 258] width 6 height 7
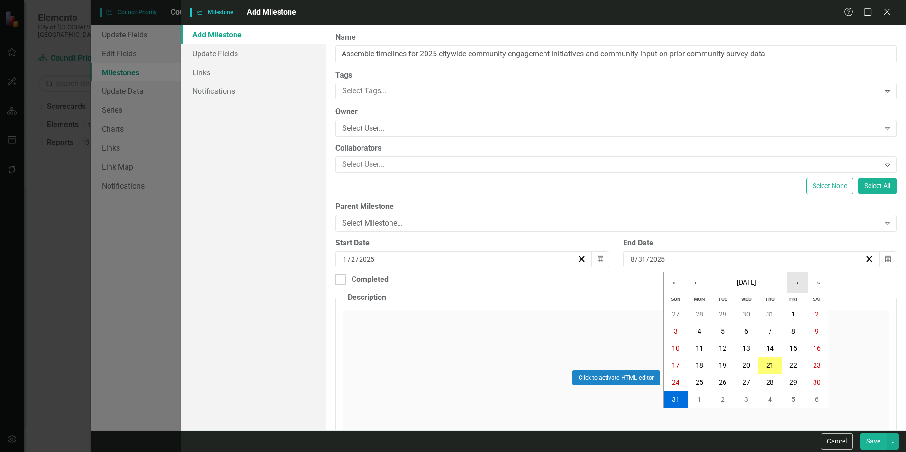
click at [796, 275] on button "›" at bounding box center [797, 283] width 21 height 21
click at [700, 283] on button "‹" at bounding box center [695, 283] width 21 height 21
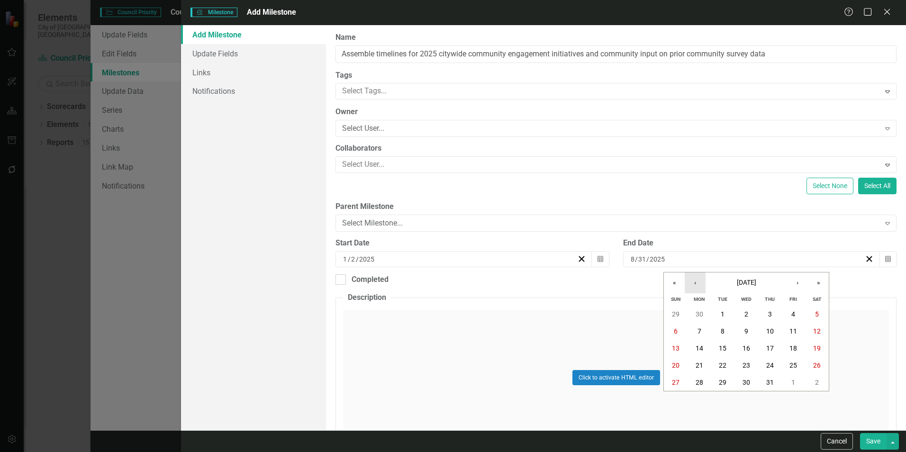
click at [700, 283] on button "‹" at bounding box center [695, 283] width 21 height 21
click at [696, 401] on abbr "31" at bounding box center [700, 400] width 8 height 8
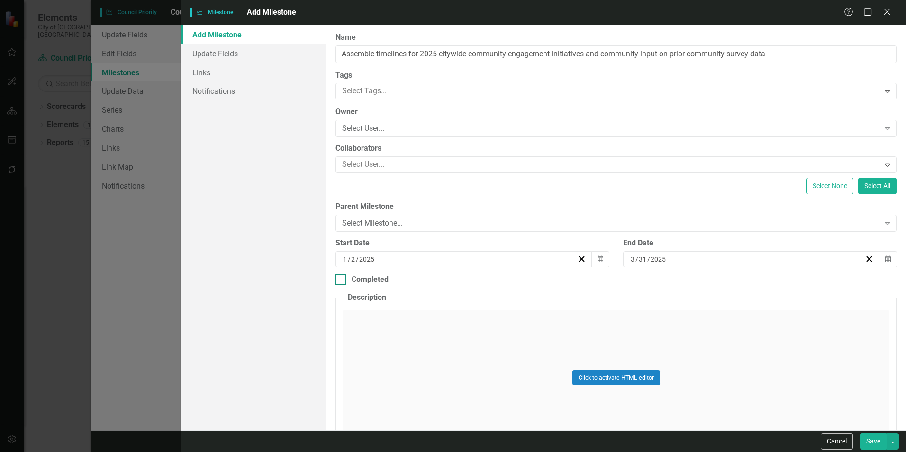
click at [362, 280] on div "Completed" at bounding box center [370, 279] width 37 height 11
click at [342, 280] on input "Completed" at bounding box center [339, 277] width 6 height 6
checkbox input "true"
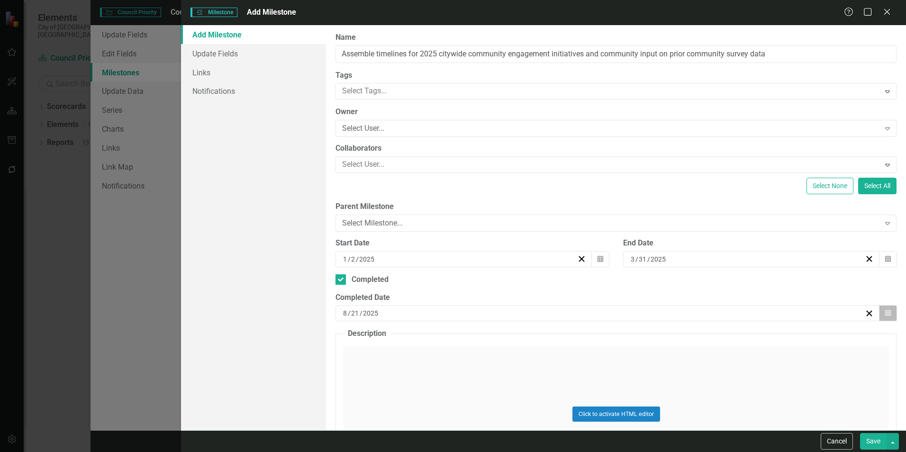
click at [885, 311] on icon "button" at bounding box center [888, 313] width 6 height 7
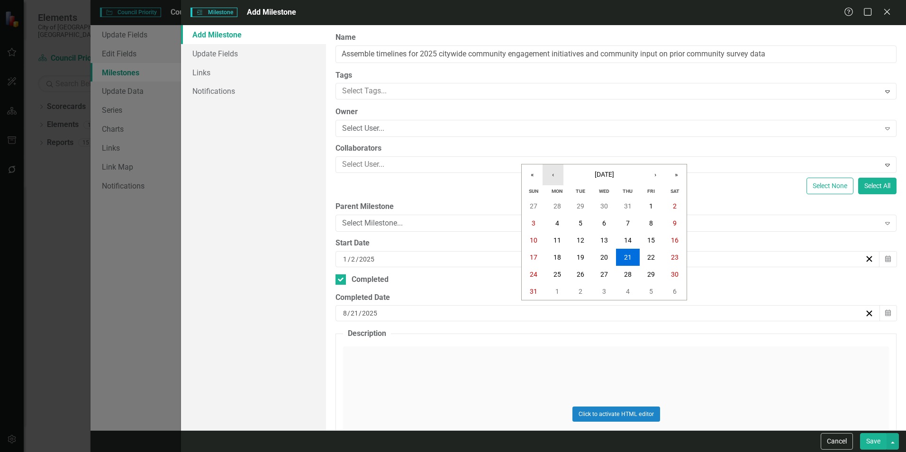
click at [546, 174] on button "‹" at bounding box center [553, 174] width 21 height 21
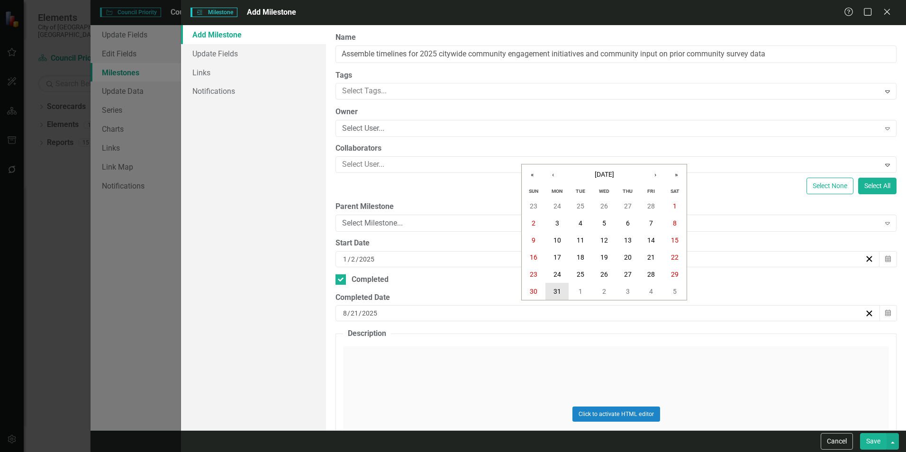
click at [556, 289] on abbr "31" at bounding box center [558, 292] width 8 height 8
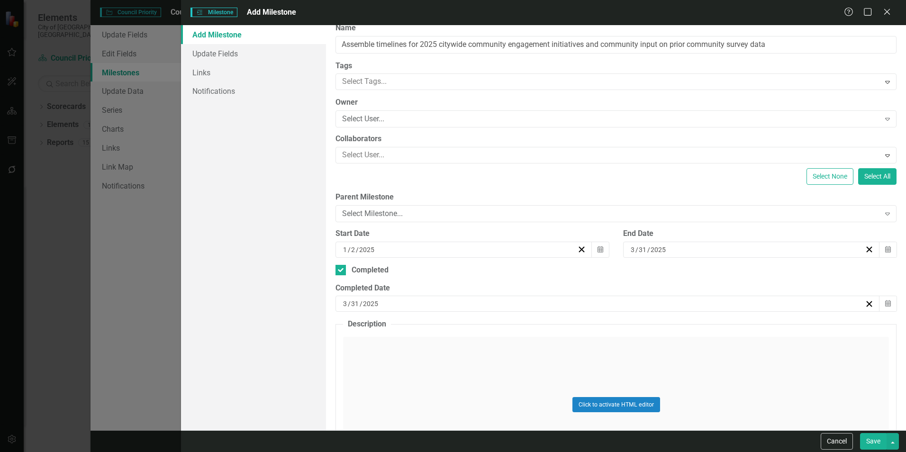
scroll to position [9, 0]
click at [497, 218] on div "Select Milestone..." at bounding box center [610, 214] width 537 height 11
click at [873, 437] on button "Save" at bounding box center [873, 441] width 27 height 17
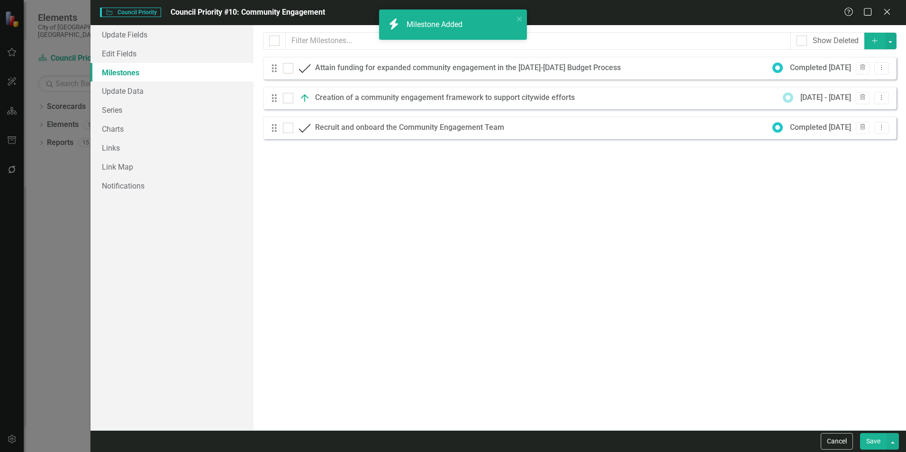
checkbox input "false"
checkbox input "true"
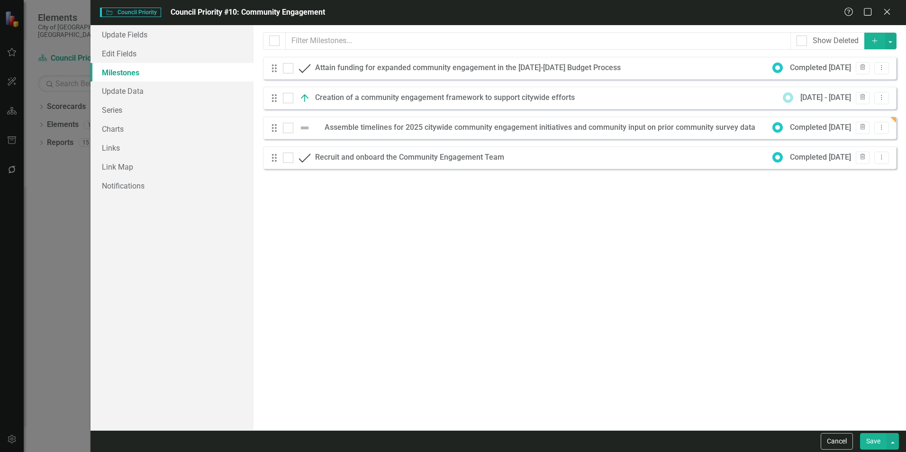
click at [873, 43] on icon "Add" at bounding box center [875, 40] width 9 height 7
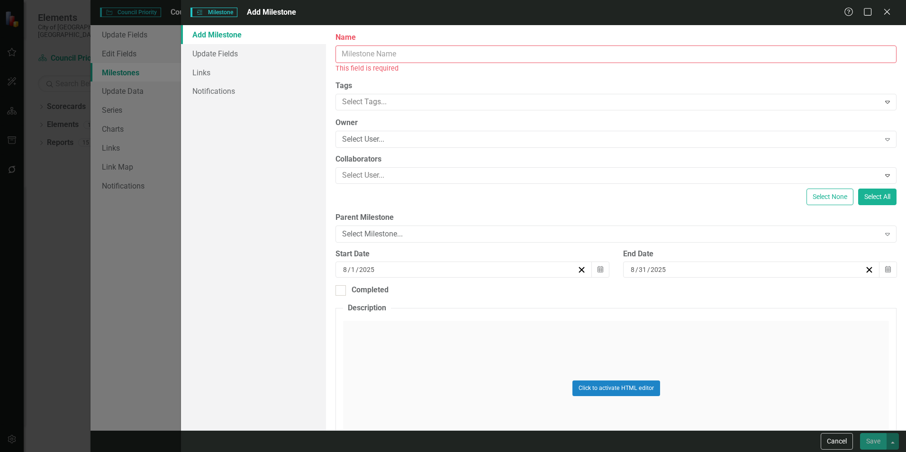
click at [528, 56] on input "Name" at bounding box center [616, 54] width 561 height 18
paste input "Focus Groups/Stakeholder engagement on improving community engagement"
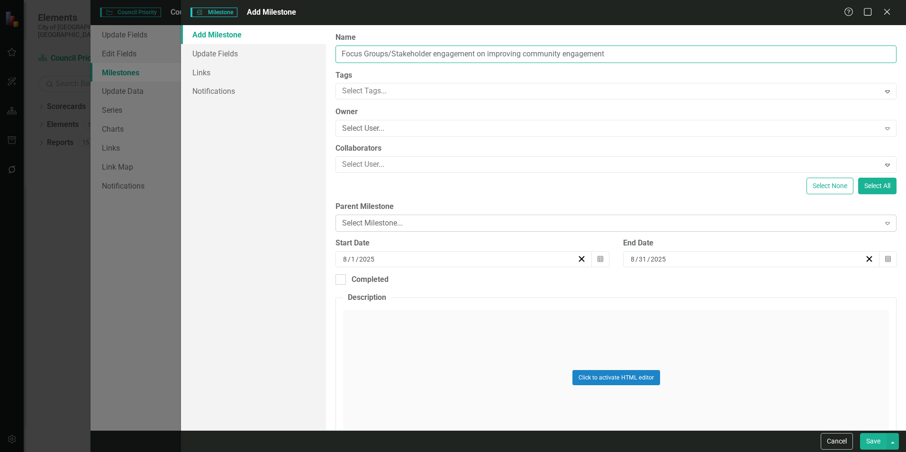
type input "Focus Groups/Stakeholder engagement on improving community engagement"
click at [512, 222] on div "Select Milestone..." at bounding box center [610, 223] width 537 height 11
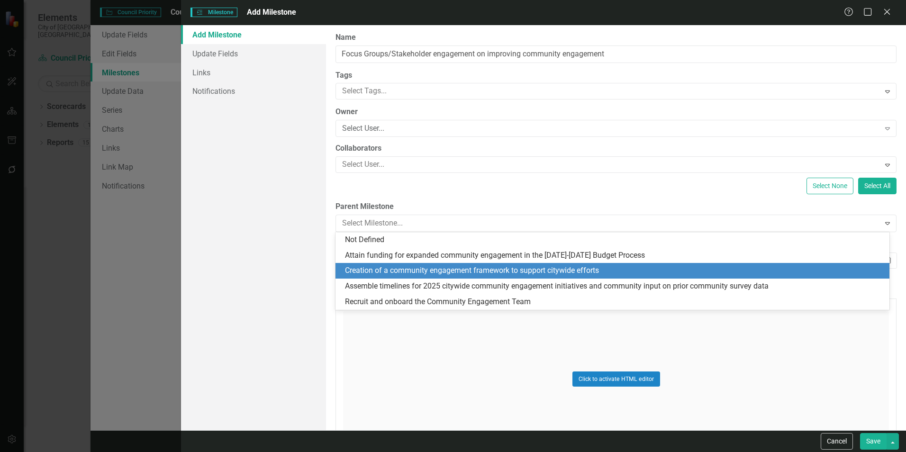
click at [412, 268] on div "Creation of a community engagement framework to support citywide efforts" at bounding box center [614, 270] width 539 height 11
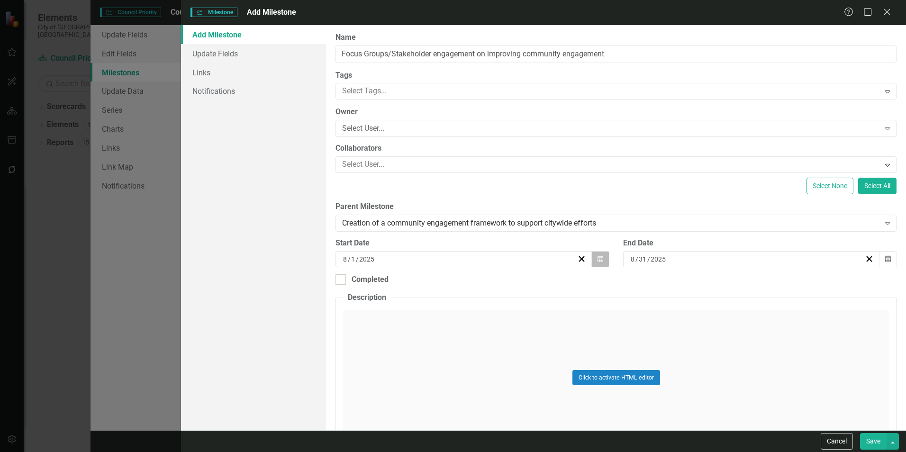
click at [599, 256] on icon "button" at bounding box center [601, 258] width 6 height 7
click at [420, 283] on button "‹" at bounding box center [410, 283] width 21 height 21
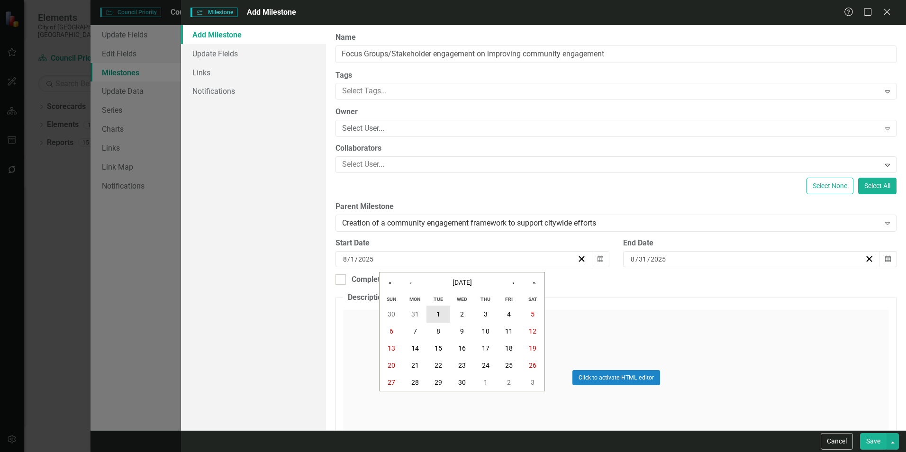
click at [440, 309] on button "1" at bounding box center [439, 314] width 24 height 17
click at [885, 259] on icon "Calendar" at bounding box center [888, 259] width 6 height 7
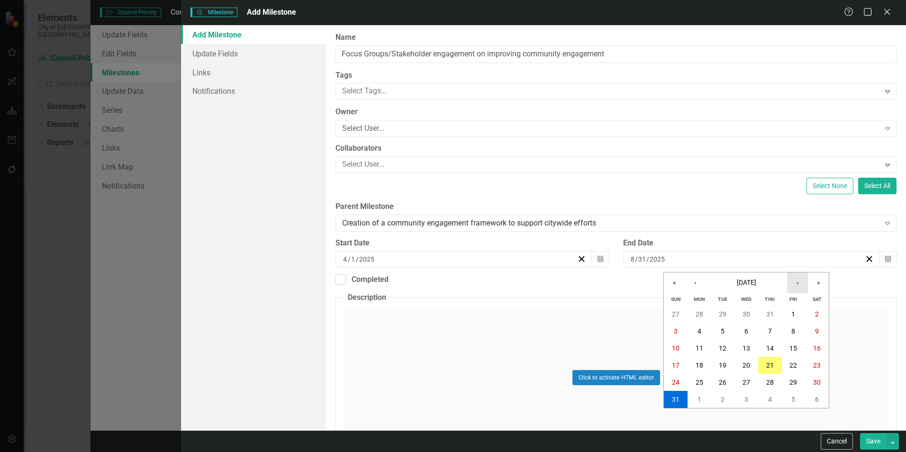
click at [793, 284] on button "›" at bounding box center [797, 283] width 21 height 21
click at [718, 381] on button "30" at bounding box center [723, 382] width 24 height 17
click at [869, 442] on button "Save" at bounding box center [873, 441] width 27 height 17
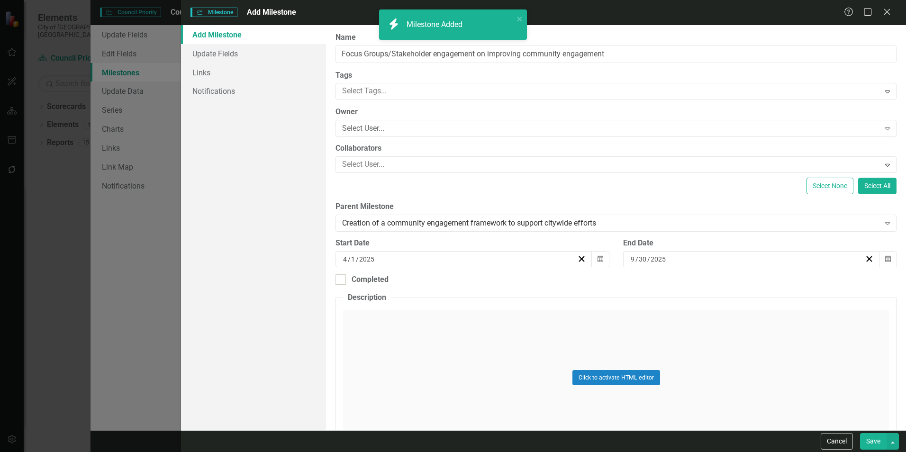
checkbox input "false"
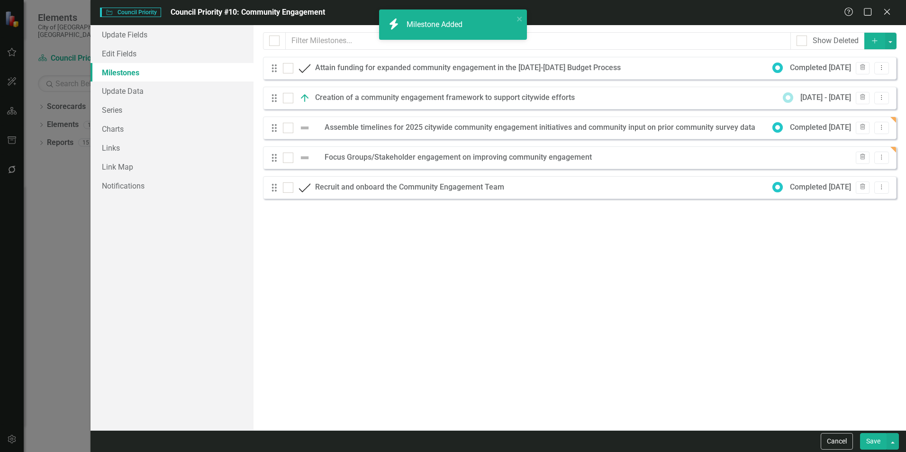
checkbox input "true"
checkbox input "false"
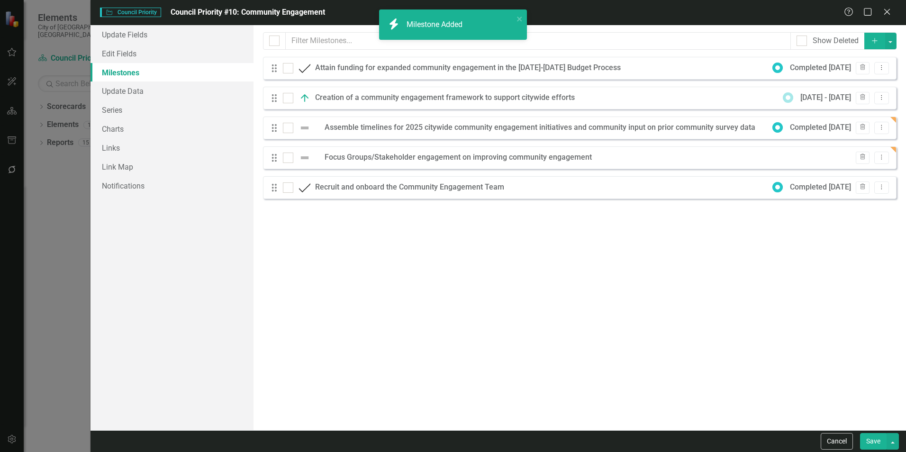
checkbox input "false"
checkbox input "true"
click at [870, 43] on button "Add" at bounding box center [874, 41] width 21 height 17
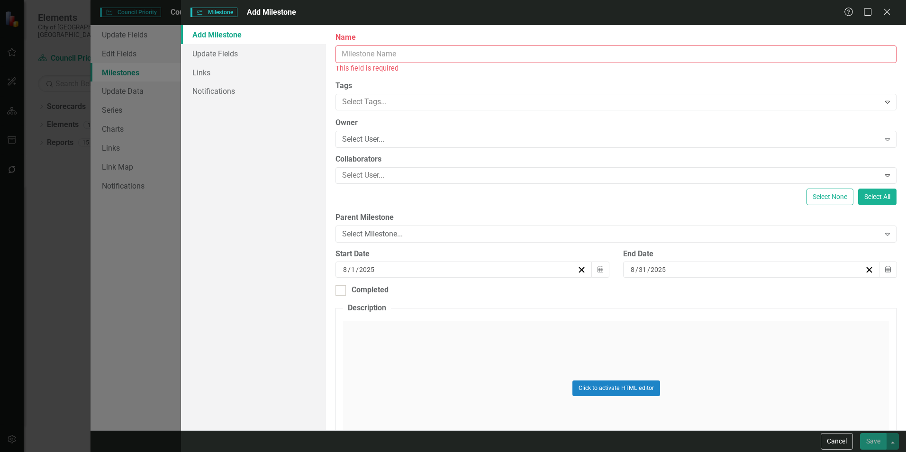
click at [631, 57] on input "Name" at bounding box center [616, 54] width 561 height 18
paste input "Audit and internal review of current practice and support for ongoing citywide …"
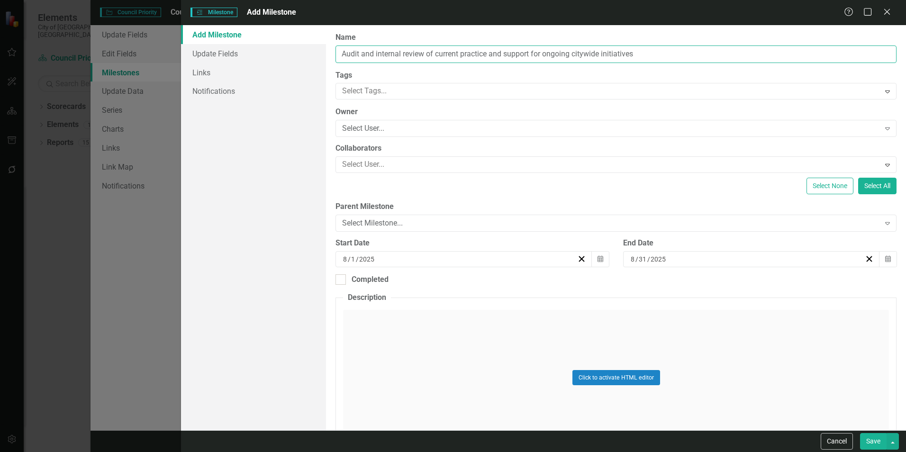
type input "Audit and internal review of current practice and support for ongoing citywide …"
click at [600, 258] on icon "button" at bounding box center [601, 258] width 6 height 7
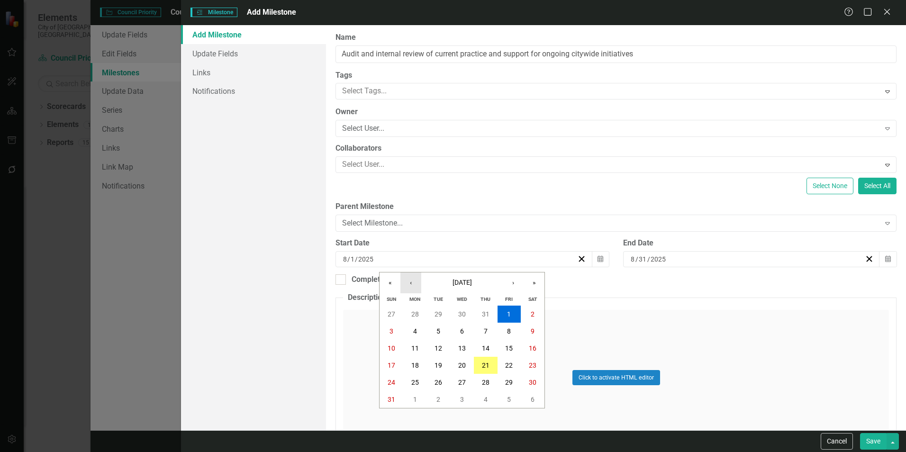
click at [416, 285] on button "‹" at bounding box center [410, 283] width 21 height 21
click at [441, 311] on button "1" at bounding box center [439, 314] width 24 height 17
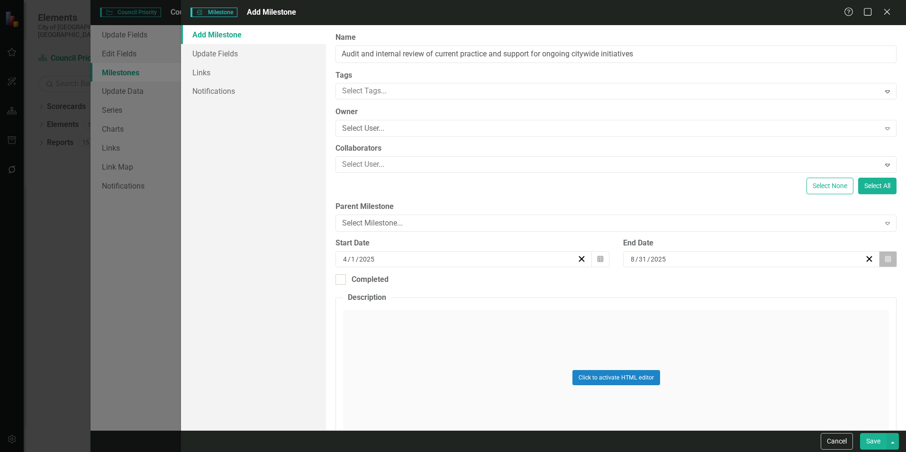
click at [889, 258] on button "Calendar" at bounding box center [888, 259] width 18 height 16
click at [797, 286] on button "›" at bounding box center [797, 283] width 21 height 21
click at [718, 377] on button "30" at bounding box center [723, 382] width 24 height 17
click at [673, 227] on div "Select Milestone..." at bounding box center [610, 223] width 537 height 11
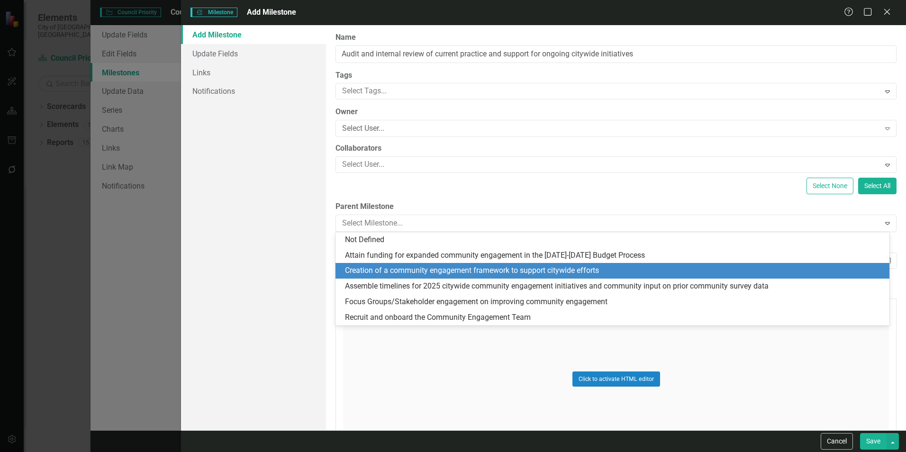
click at [499, 268] on div "Creation of a community engagement framework to support citywide efforts" at bounding box center [614, 270] width 539 height 11
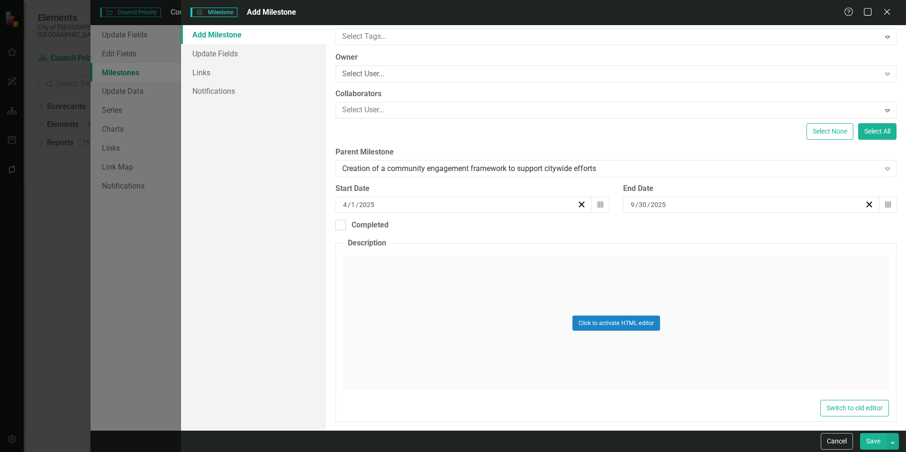
scroll to position [55, 0]
click at [868, 442] on button "Save" at bounding box center [873, 441] width 27 height 17
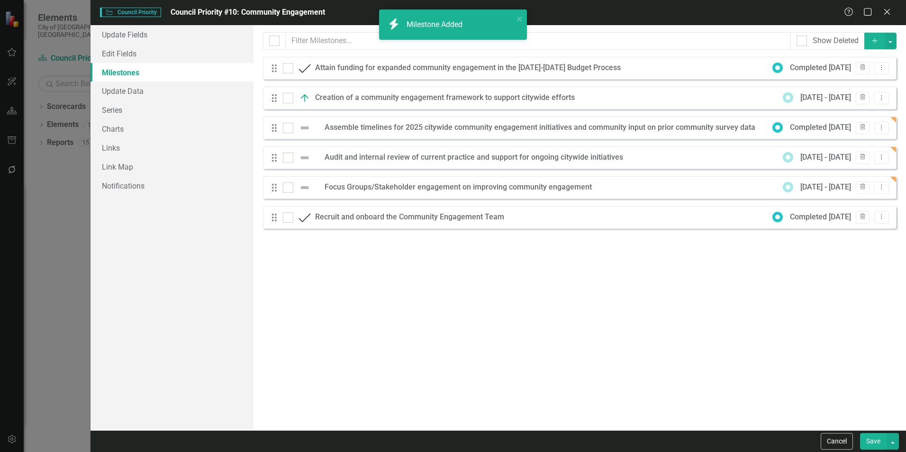
checkbox input "false"
click at [871, 40] on icon "Add" at bounding box center [875, 40] width 9 height 7
checkbox input "true"
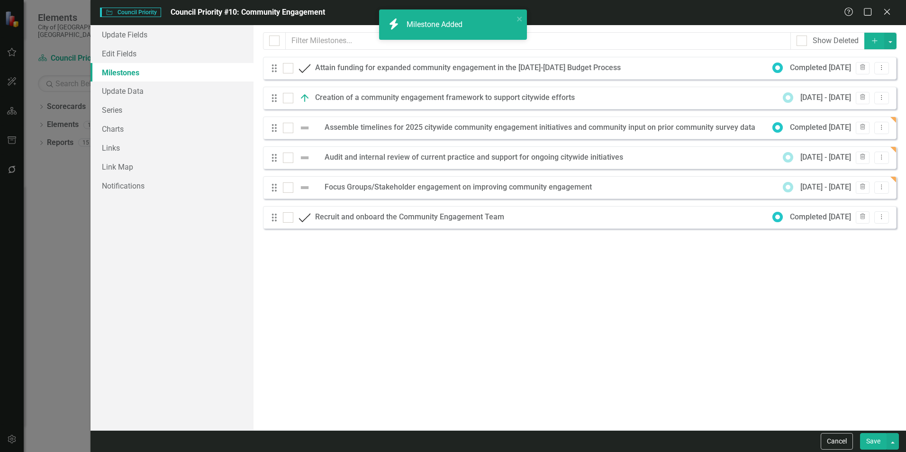
checkbox input "true"
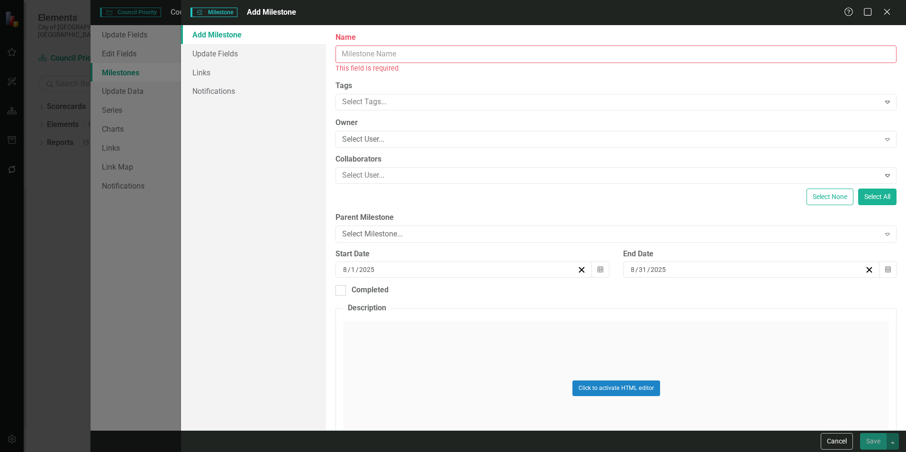
click at [584, 61] on input "Name" at bounding box center [616, 54] width 561 height 18
paste input "Recommendations for community survey data storage framework, requirements for i…"
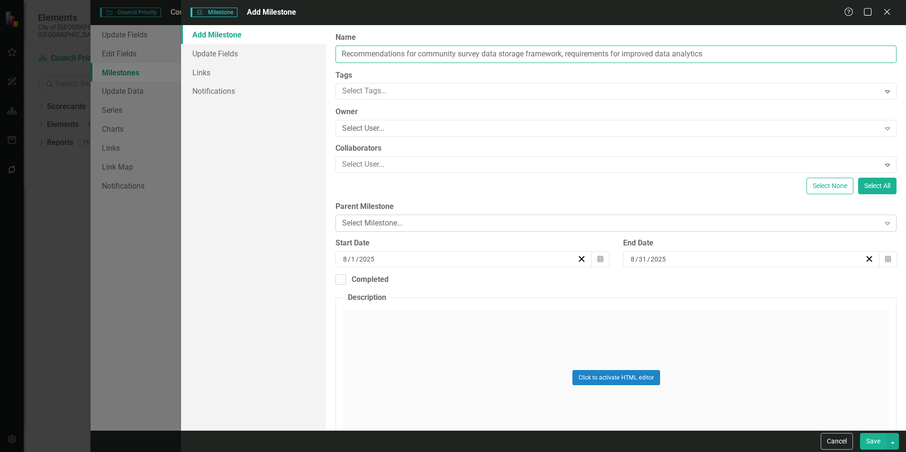
type input "Recommendations for community survey data storage framework, requirements for i…"
click at [628, 221] on div "Select Milestone..." at bounding box center [610, 223] width 537 height 11
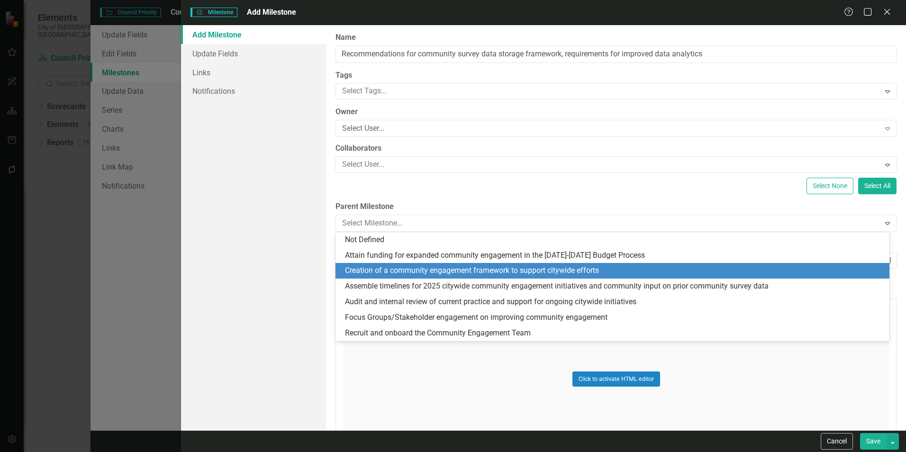
click at [490, 270] on div "Creation of a community engagement framework to support citywide efforts" at bounding box center [614, 270] width 539 height 11
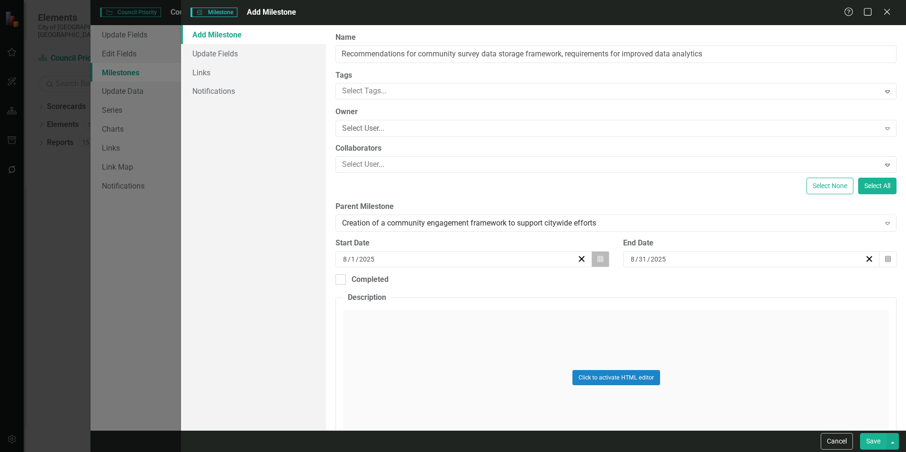
click at [598, 257] on icon "Calendar" at bounding box center [601, 259] width 6 height 7
click at [513, 285] on button "›" at bounding box center [513, 283] width 21 height 21
click at [466, 377] on button "1" at bounding box center [462, 382] width 24 height 17
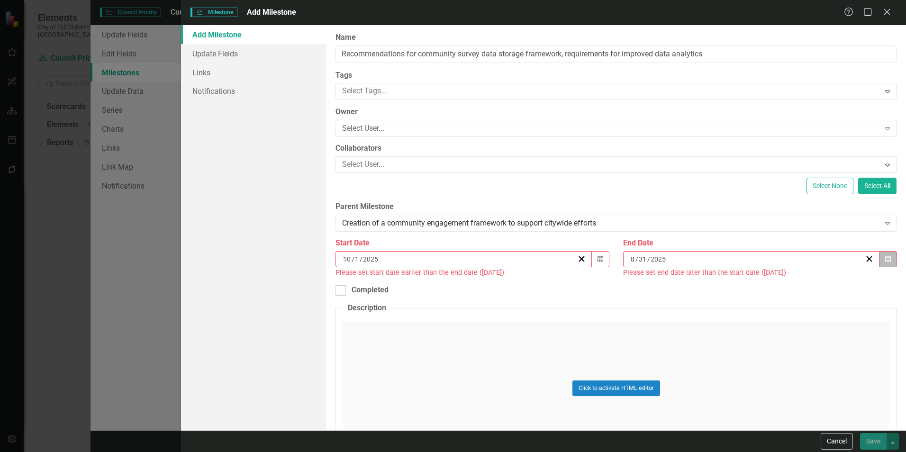
click at [884, 255] on button "Calendar" at bounding box center [888, 259] width 18 height 16
click at [791, 281] on button "›" at bounding box center [797, 283] width 21 height 21
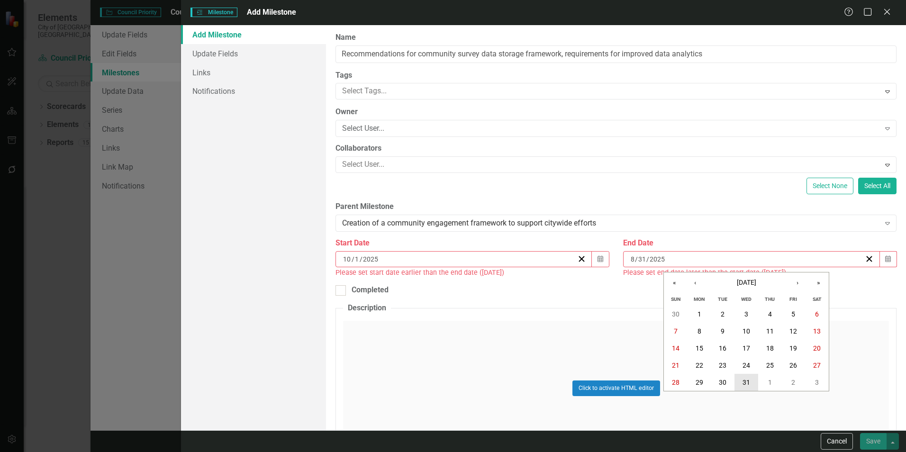
click at [750, 383] on abbr "31" at bounding box center [747, 383] width 8 height 8
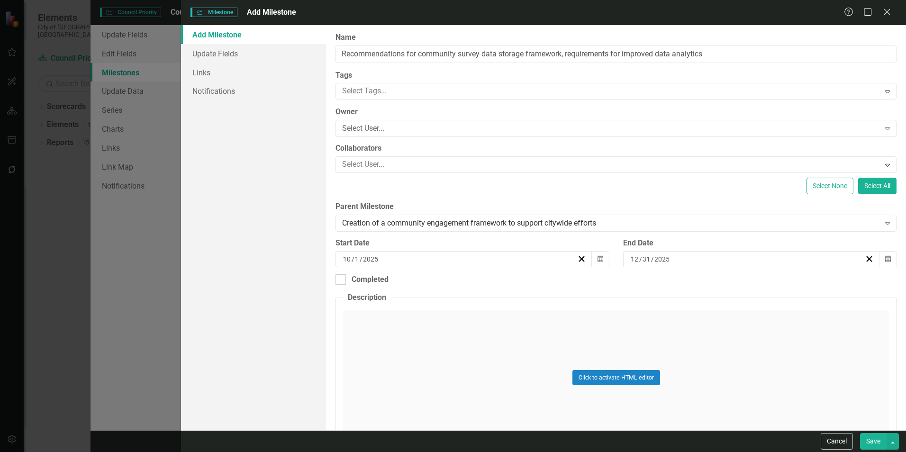
click at [868, 435] on button "Save" at bounding box center [873, 441] width 27 height 17
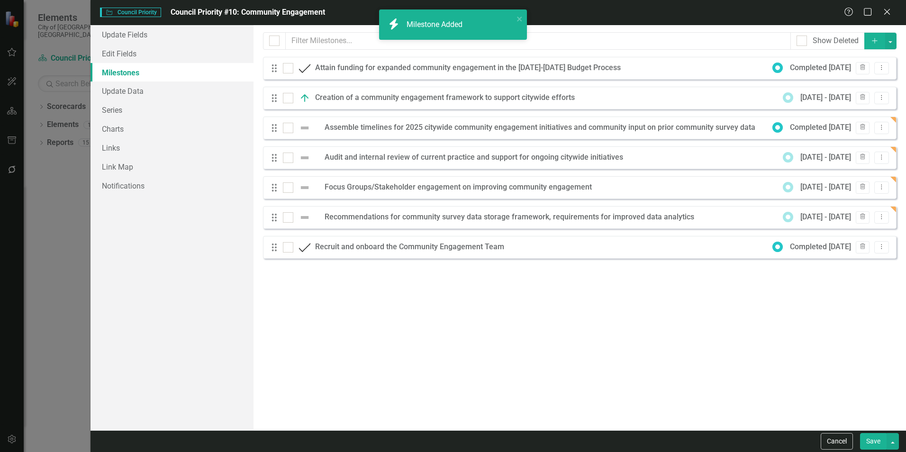
checkbox input "false"
checkbox input "true"
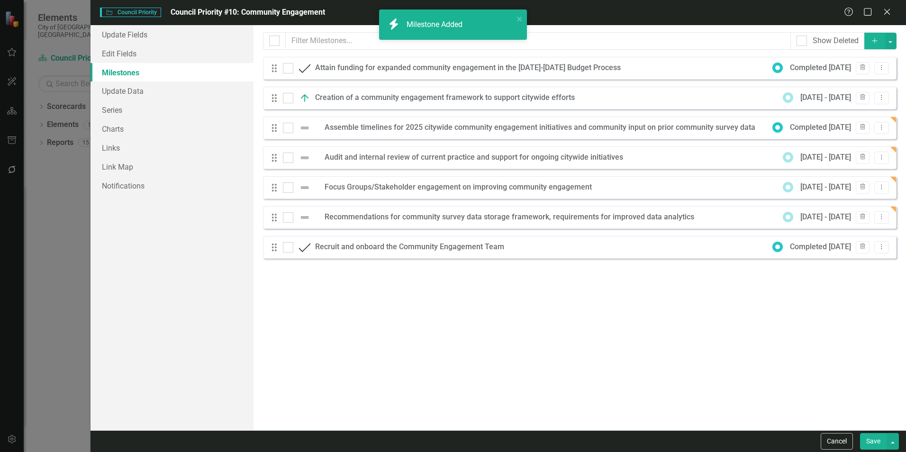
checkbox input "true"
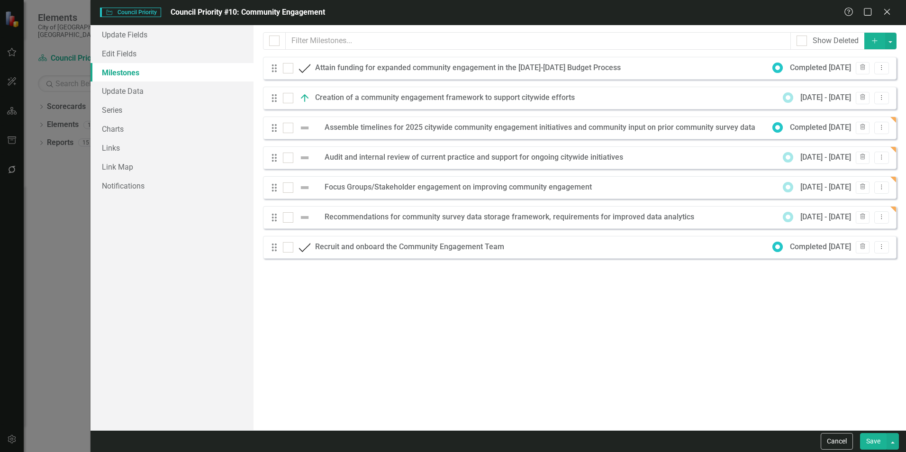
click at [867, 46] on button "Add" at bounding box center [874, 41] width 21 height 17
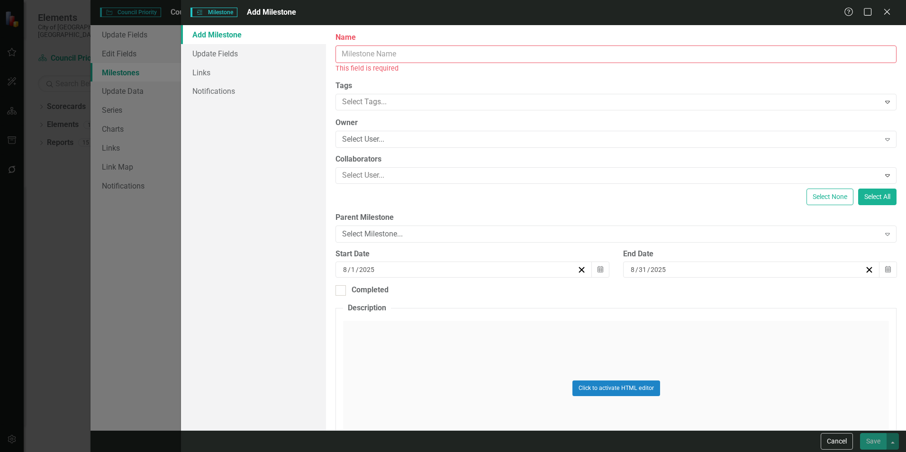
click at [411, 60] on input "Name" at bounding box center [616, 54] width 561 height 18
paste input "Timeline/resourcing for 2026 citywide community engagement initiatives"
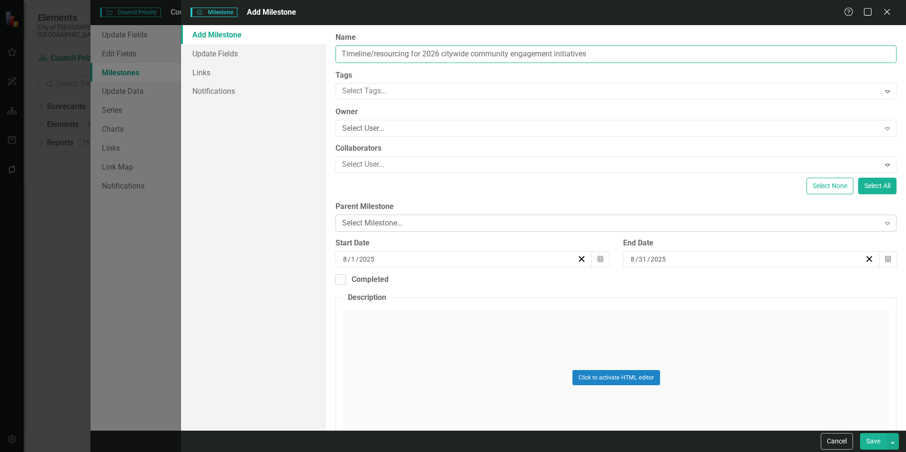
type input "Timeline/resourcing for 2026 citywide community engagement initiatives"
click at [513, 225] on div "Select Milestone..." at bounding box center [610, 223] width 537 height 11
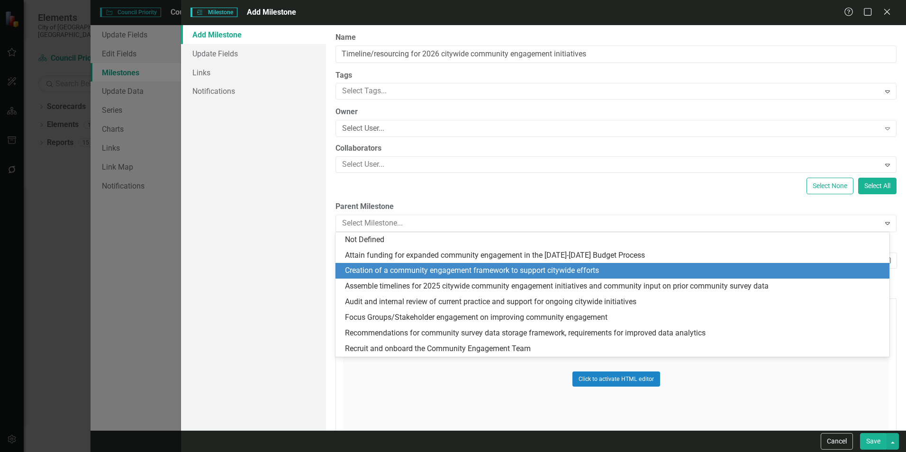
click at [515, 269] on div "Creation of a community engagement framework to support citywide efforts" at bounding box center [614, 270] width 539 height 11
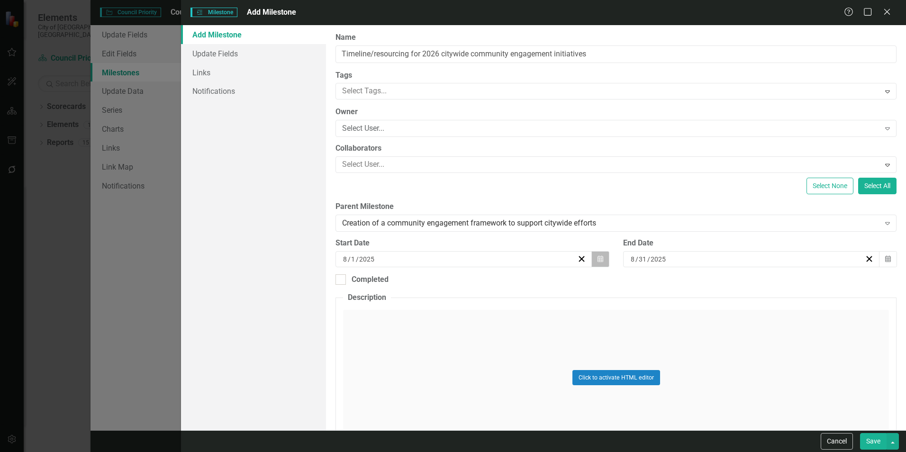
click at [599, 262] on icon "Calendar" at bounding box center [601, 259] width 6 height 7
click at [507, 284] on button "›" at bounding box center [513, 283] width 21 height 21
click at [455, 312] on button "1" at bounding box center [462, 314] width 24 height 17
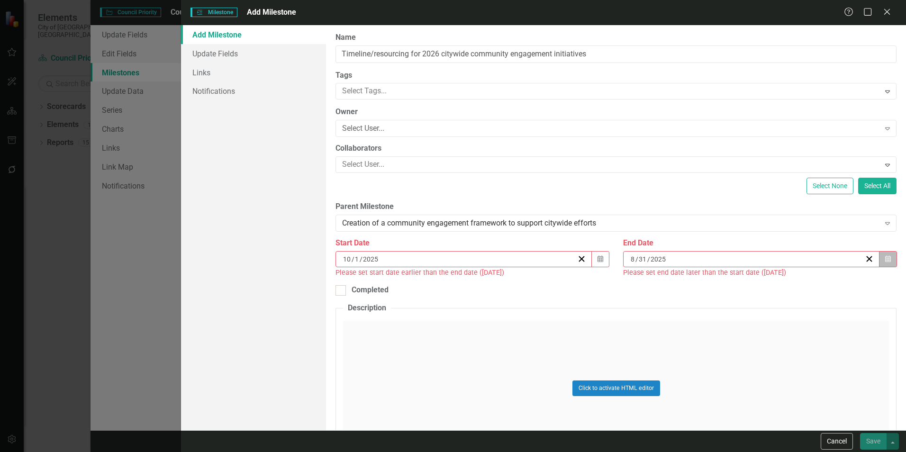
click at [881, 254] on button "Calendar" at bounding box center [888, 259] width 18 height 16
click at [799, 282] on button "›" at bounding box center [797, 283] width 21 height 21
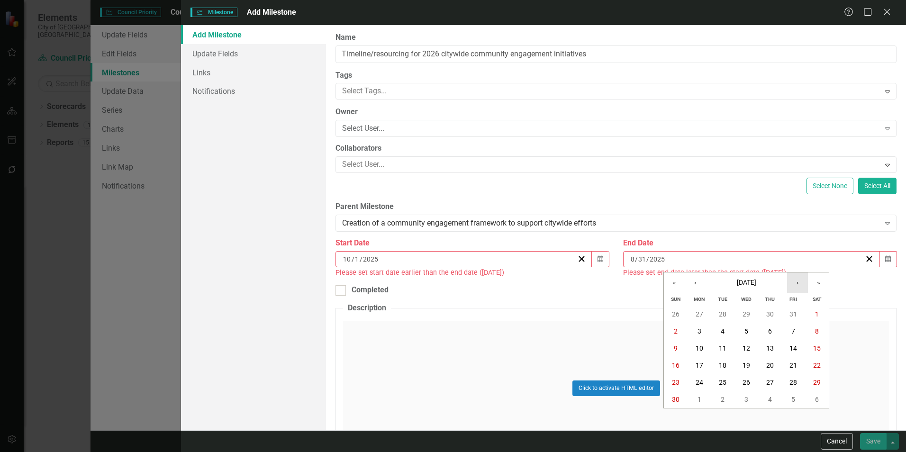
click at [799, 282] on button "›" at bounding box center [797, 283] width 21 height 21
click at [744, 313] on abbr "31" at bounding box center [747, 314] width 8 height 8
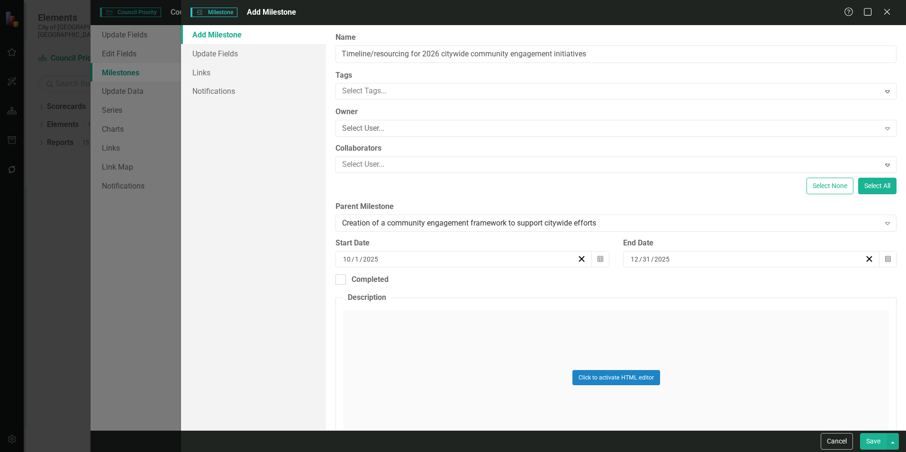
click at [872, 438] on button "Save" at bounding box center [873, 441] width 27 height 17
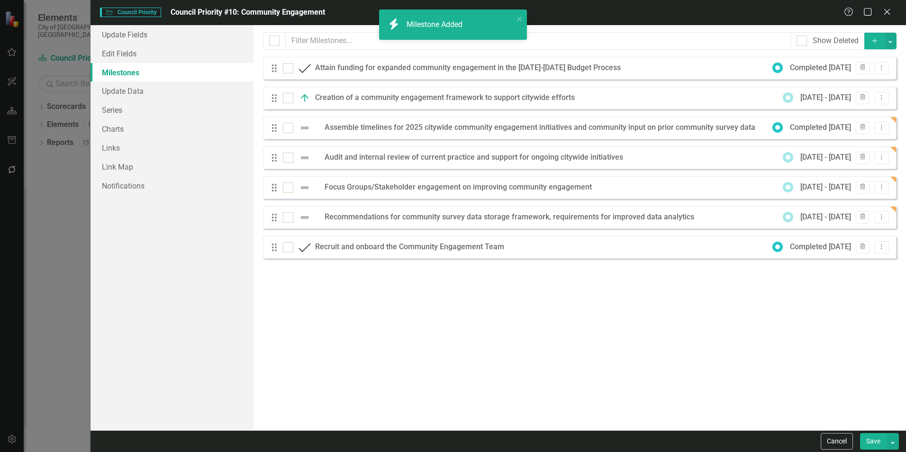
checkbox input "false"
checkbox input "true"
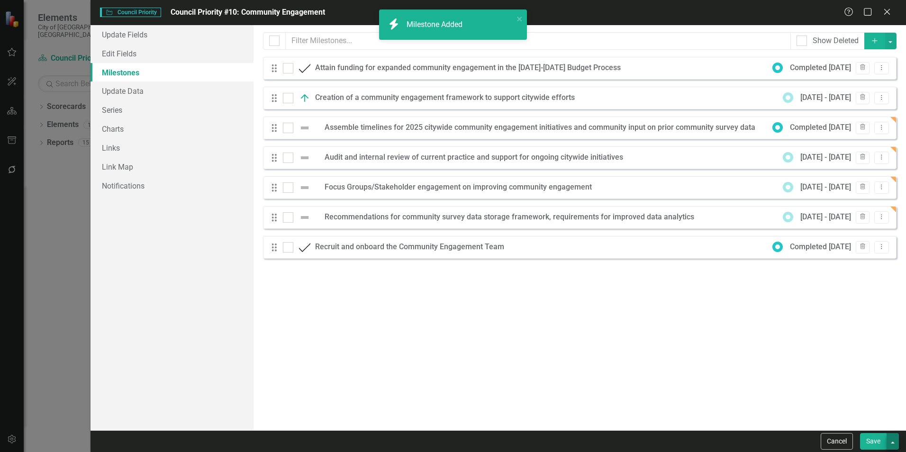
checkbox input "true"
checkbox input "false"
checkbox input "true"
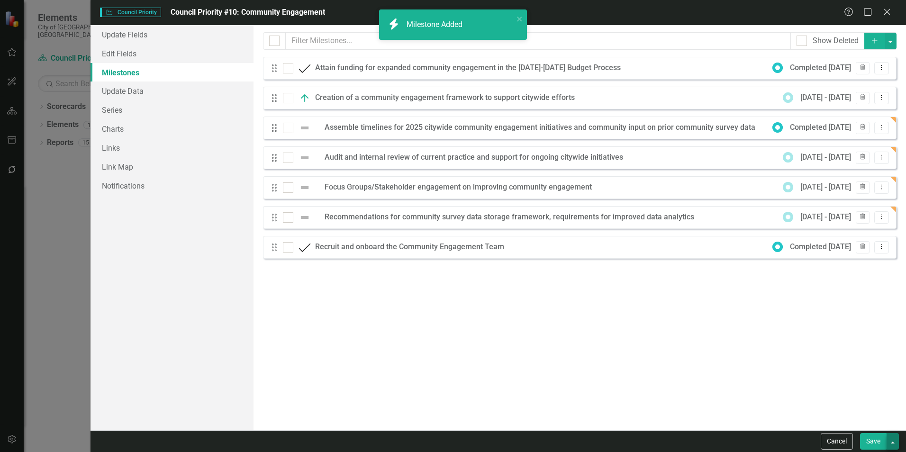
checkbox input "true"
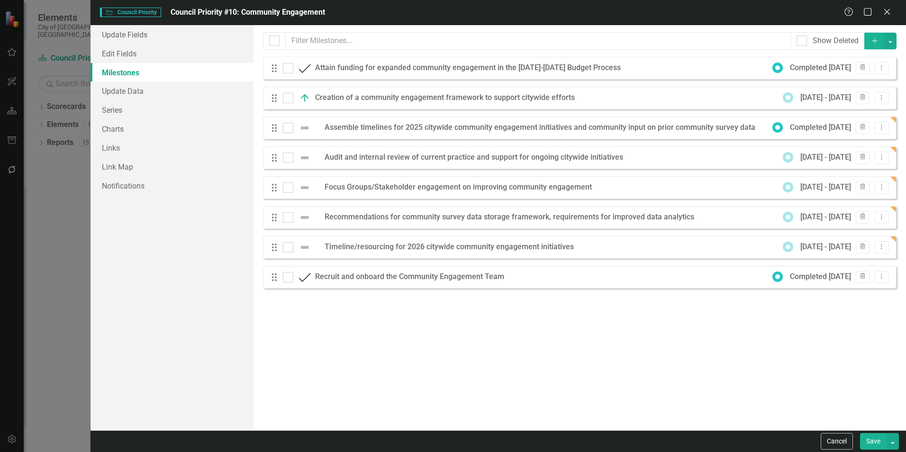
click at [868, 439] on button "Save" at bounding box center [873, 441] width 27 height 17
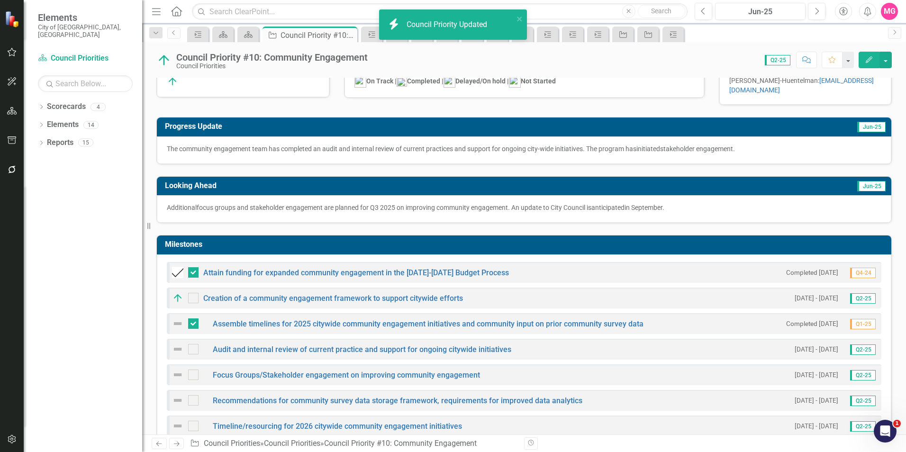
scroll to position [149, 0]
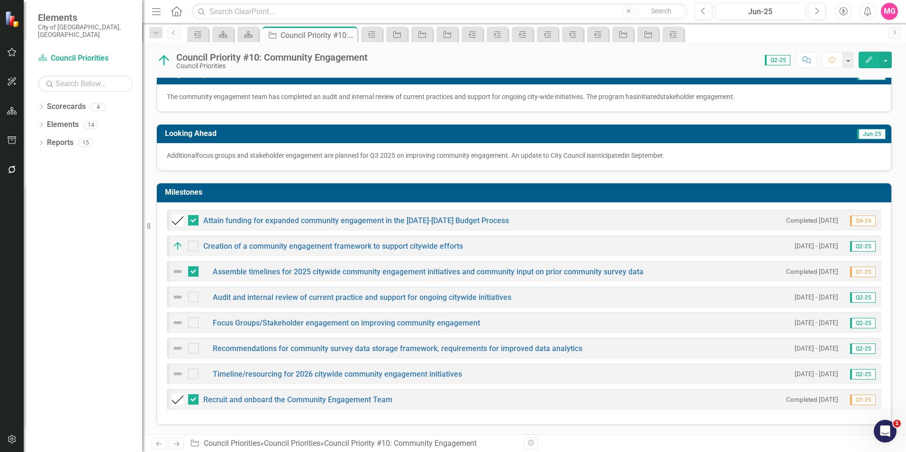
click at [183, 269] on img at bounding box center [177, 271] width 11 height 11
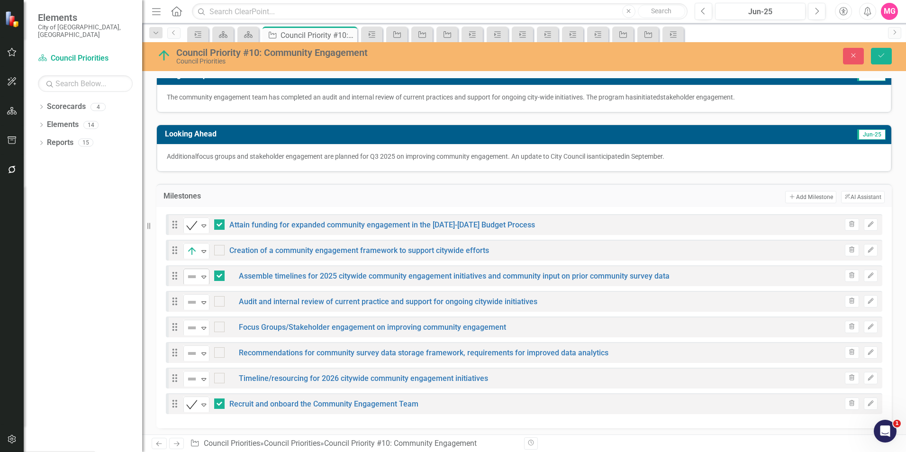
click at [193, 272] on img at bounding box center [191, 276] width 11 height 11
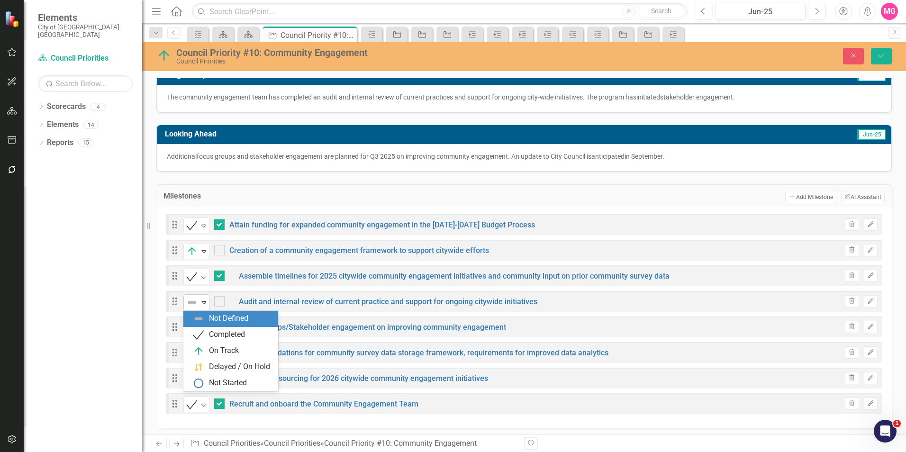
click at [199, 304] on div "Not Defined" at bounding box center [192, 302] width 14 height 13
click at [224, 346] on div "On Track" at bounding box center [224, 351] width 30 height 11
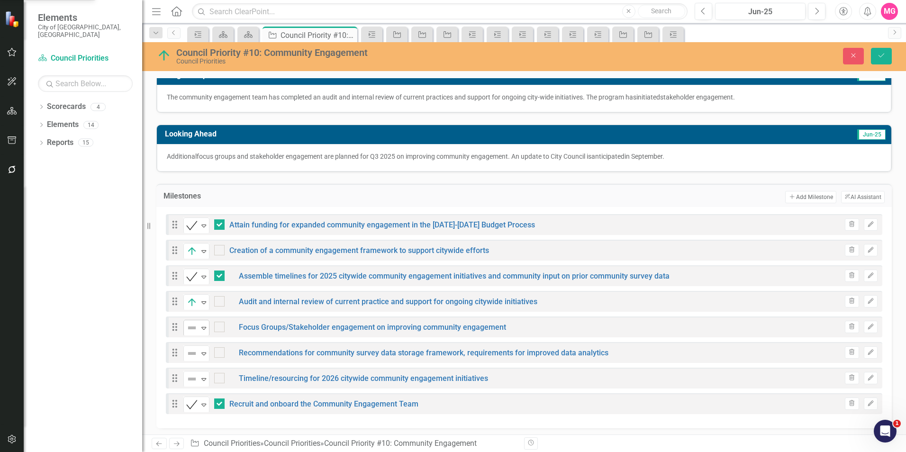
click at [197, 335] on div "Not Defined Expand" at bounding box center [196, 328] width 26 height 17
click at [200, 350] on icon "Expand" at bounding box center [203, 354] width 9 height 8
click at [202, 353] on icon at bounding box center [203, 354] width 5 height 3
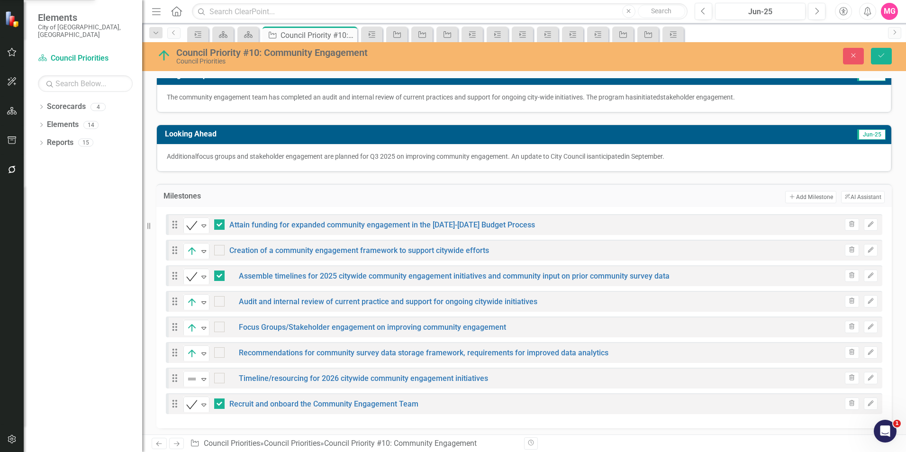
click at [203, 373] on div "Expand" at bounding box center [203, 380] width 9 height 16
click at [881, 54] on icon "Save" at bounding box center [881, 55] width 9 height 7
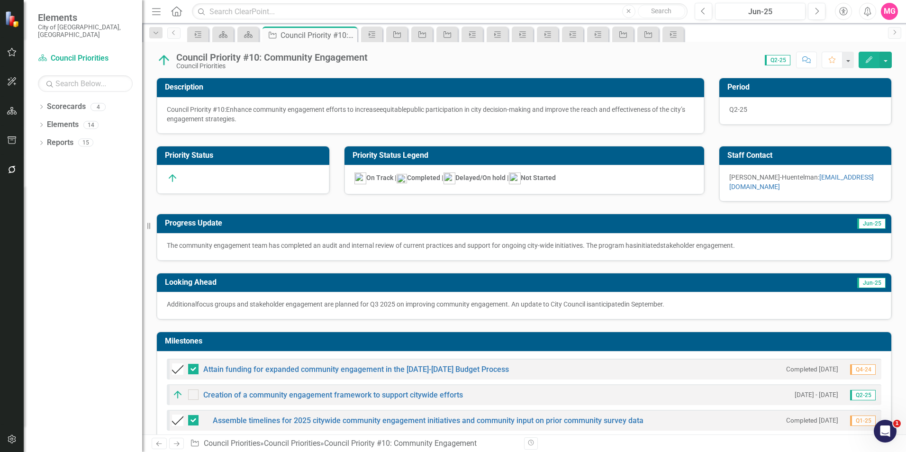
checkbox input "false"
checkbox input "true"
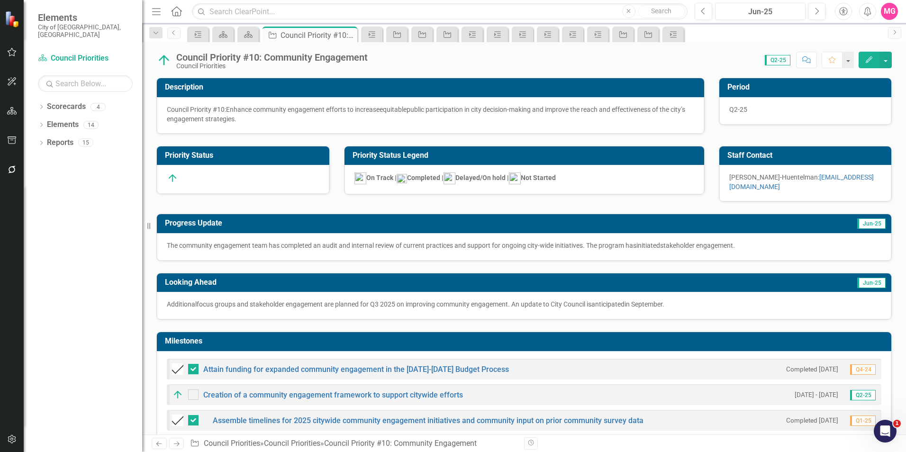
checkbox input "true"
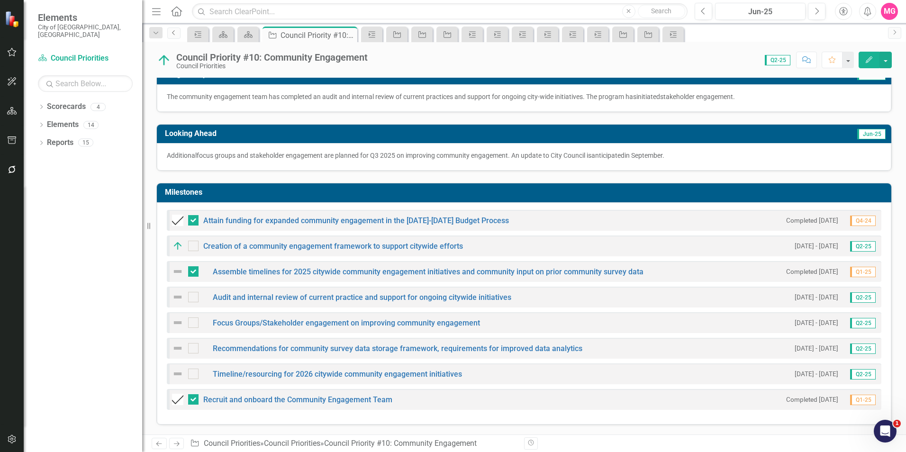
click at [177, 30] on icon "Previous" at bounding box center [174, 33] width 8 height 6
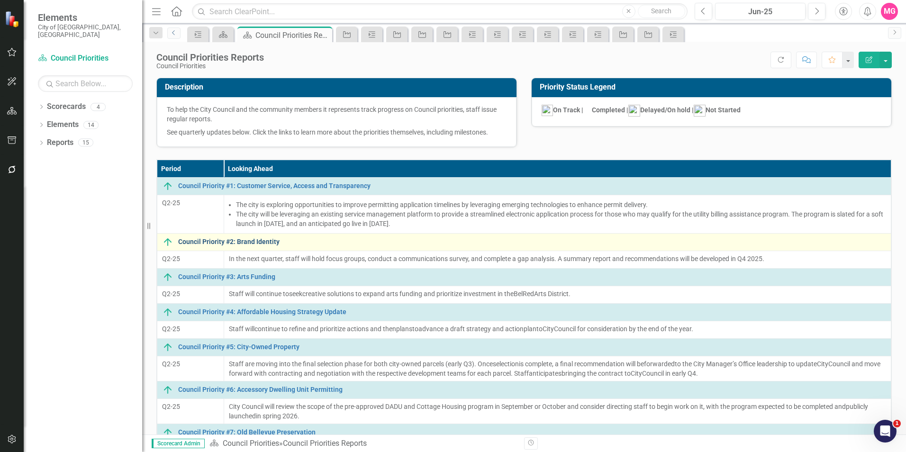
scroll to position [175, 0]
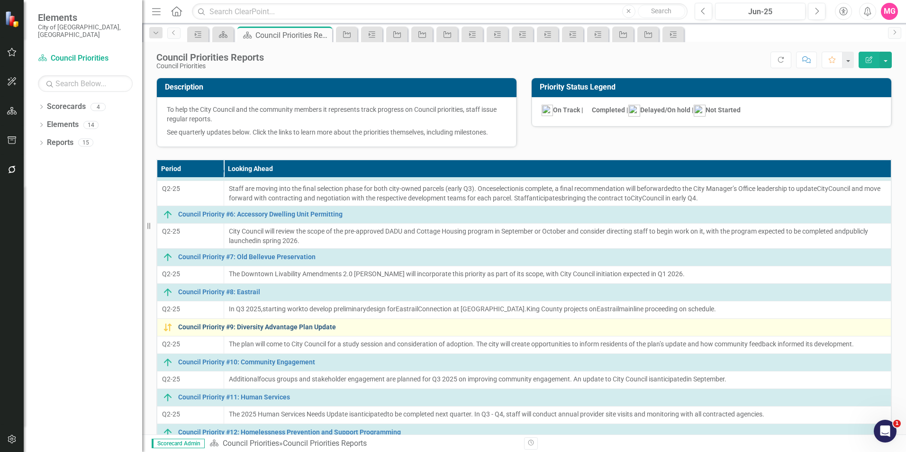
click at [277, 329] on link "Council Priority #9: Diversity Advantage Plan Update" at bounding box center [532, 327] width 708 height 7
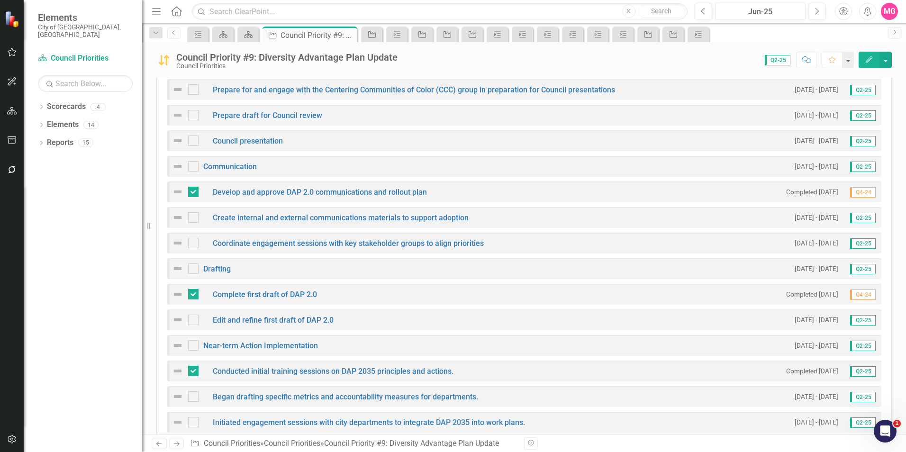
scroll to position [297, 0]
click at [875, 55] on button "Edit" at bounding box center [869, 60] width 21 height 17
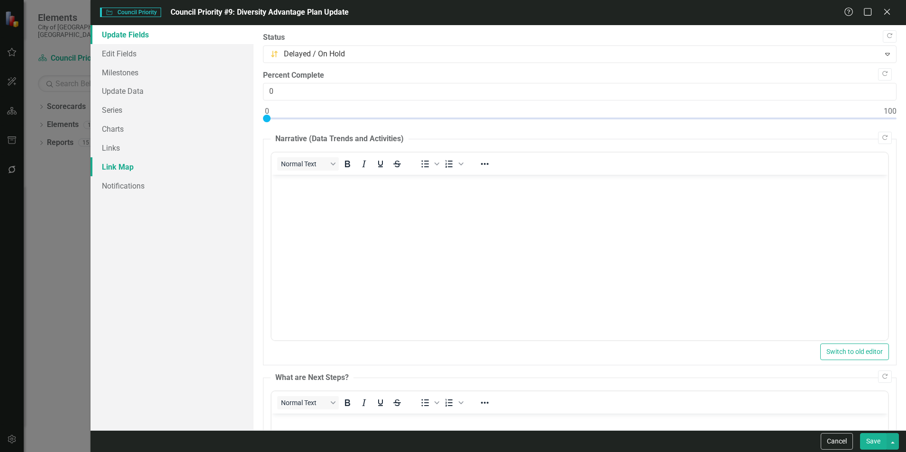
scroll to position [0, 0]
click at [133, 74] on link "Milestones" at bounding box center [172, 72] width 163 height 19
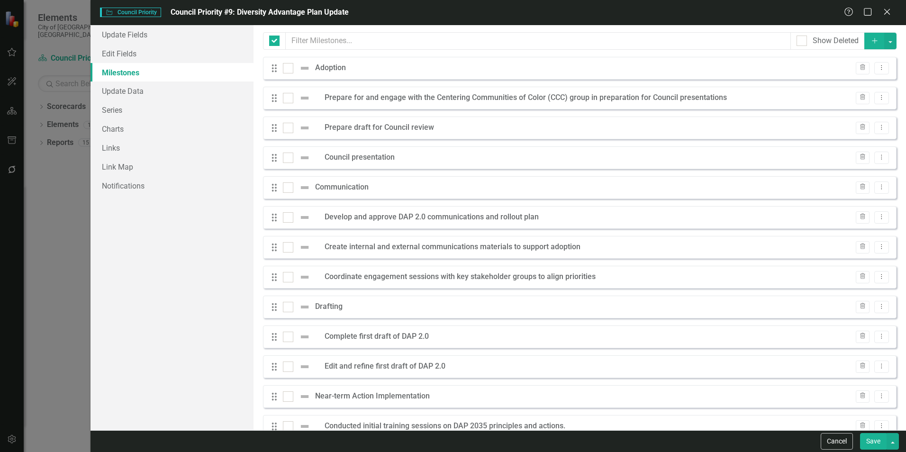
checkbox input "false"
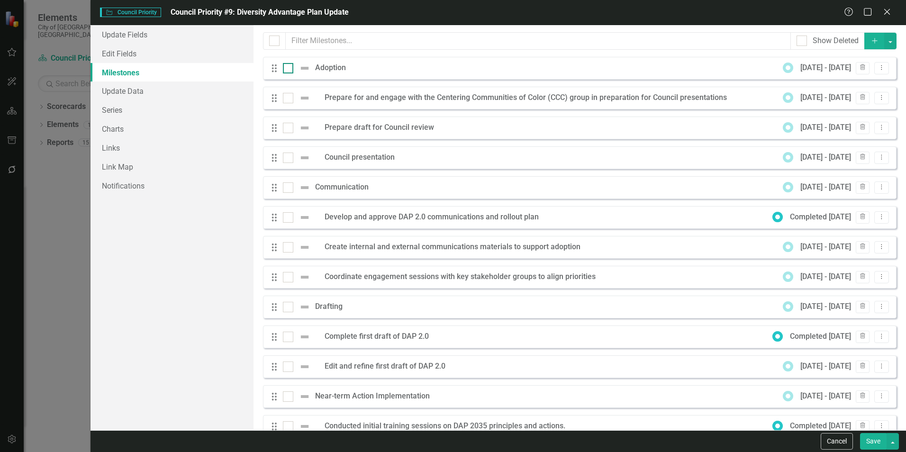
click at [286, 70] on div at bounding box center [288, 68] width 10 height 10
click at [286, 69] on input "checkbox" at bounding box center [286, 66] width 6 height 6
click at [278, 69] on icon "Drag" at bounding box center [274, 68] width 12 height 9
click at [304, 69] on img at bounding box center [304, 68] width 11 height 11
click at [289, 69] on input "checkbox" at bounding box center [286, 66] width 6 height 6
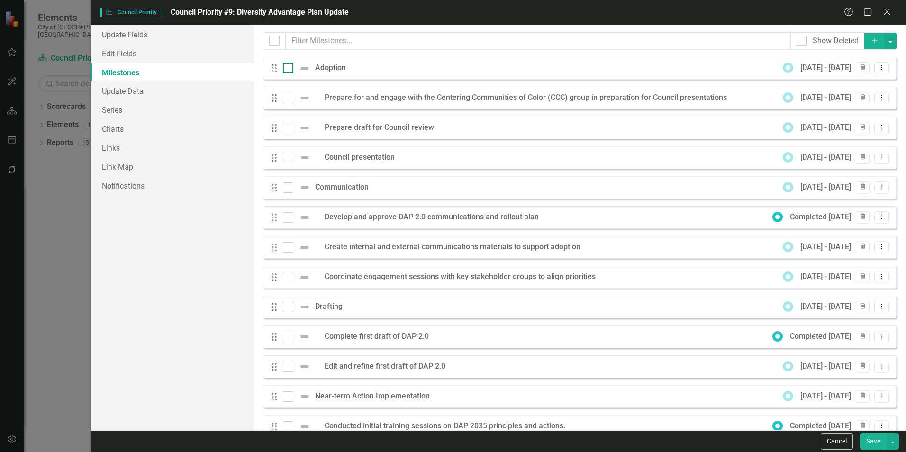
click at [304, 69] on img at bounding box center [304, 68] width 11 height 11
click at [289, 69] on input "checkbox" at bounding box center [286, 66] width 6 height 6
click at [304, 69] on img at bounding box center [304, 68] width 11 height 11
click at [289, 69] on input "checkbox" at bounding box center [286, 66] width 6 height 6
click at [304, 69] on img at bounding box center [304, 68] width 11 height 11
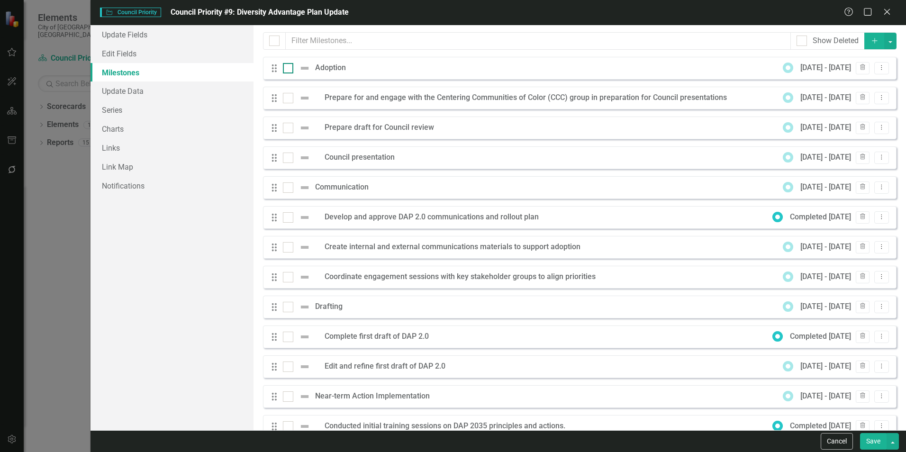
click at [289, 69] on input "checkbox" at bounding box center [286, 66] width 6 height 6
checkbox input "true"
click at [290, 93] on div at bounding box center [288, 98] width 10 height 10
click at [289, 93] on input "checkbox" at bounding box center [286, 96] width 6 height 6
checkbox input "true"
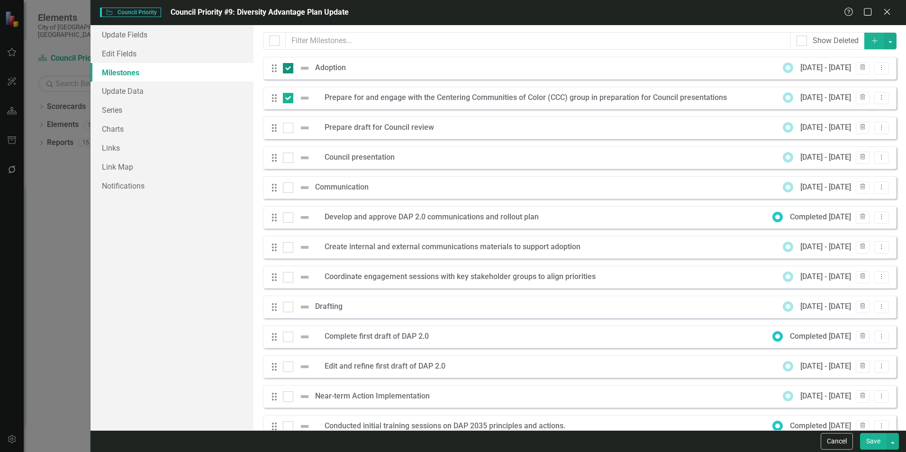
click at [289, 69] on div at bounding box center [288, 68] width 10 height 10
click at [289, 69] on input "checkbox" at bounding box center [286, 66] width 6 height 6
checkbox input "false"
click at [878, 128] on icon "Dropdown Menu" at bounding box center [882, 127] width 8 height 6
click at [859, 138] on link "Edit Edit Milestone" at bounding box center [836, 144] width 89 height 18
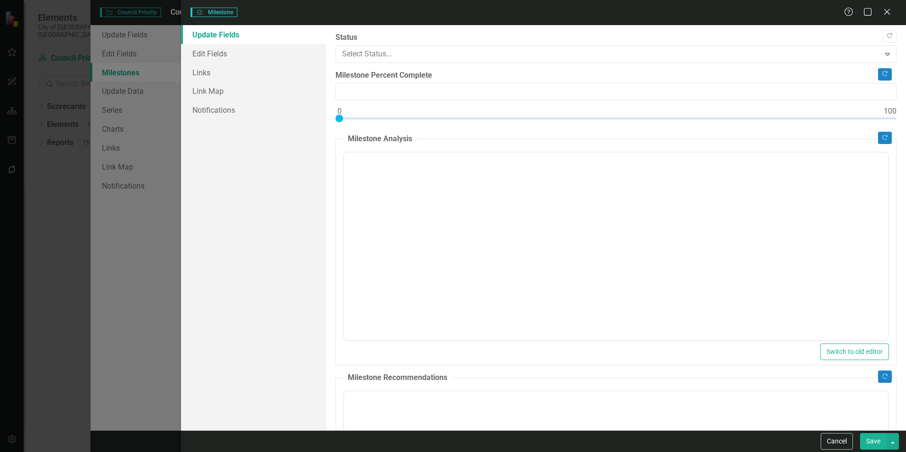
type input "0"
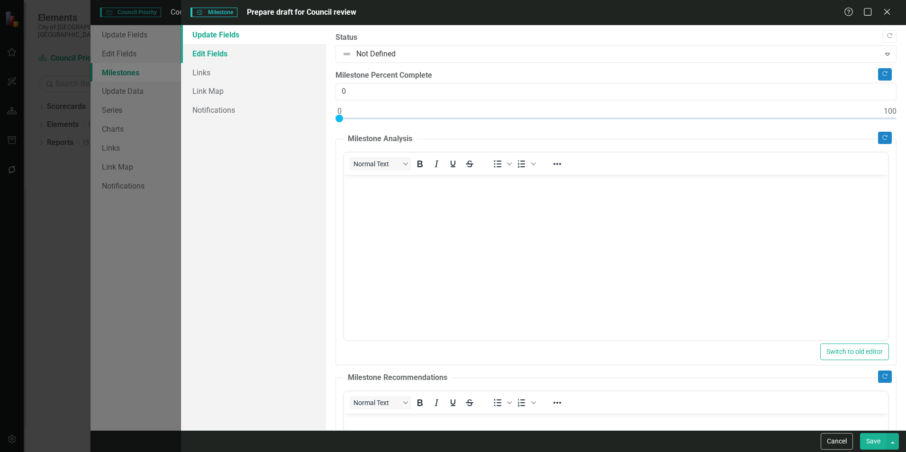
click at [207, 58] on link "Edit Fields" at bounding box center [253, 53] width 145 height 19
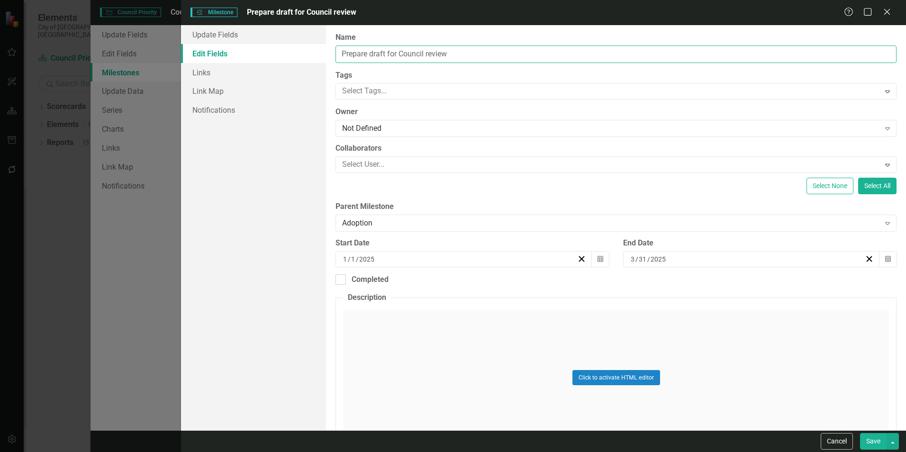
click at [486, 58] on input "Prepare draft for Council review" at bounding box center [616, 54] width 561 height 18
paste input "d draft for Council review and scheduled presentation"
type input "Prepared draft for Council review and scheduled presentation"
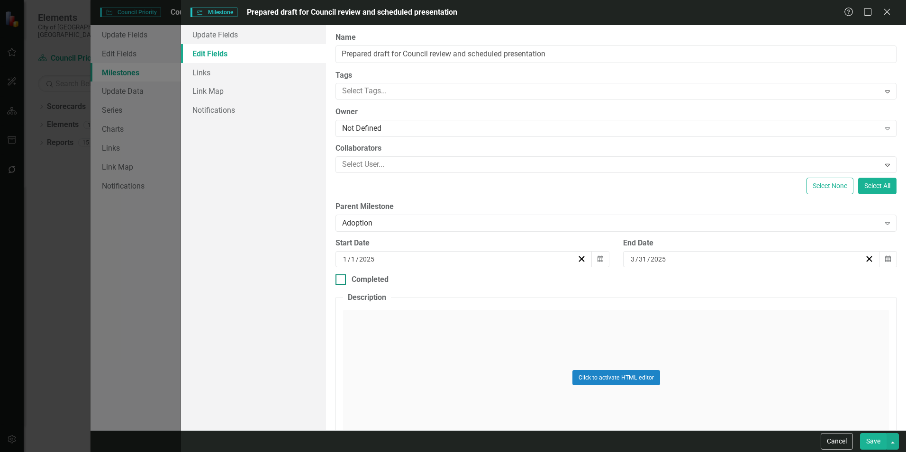
click at [388, 277] on div "Completed" at bounding box center [370, 279] width 37 height 11
click at [342, 277] on input "Completed" at bounding box center [339, 277] width 6 height 6
checkbox input "true"
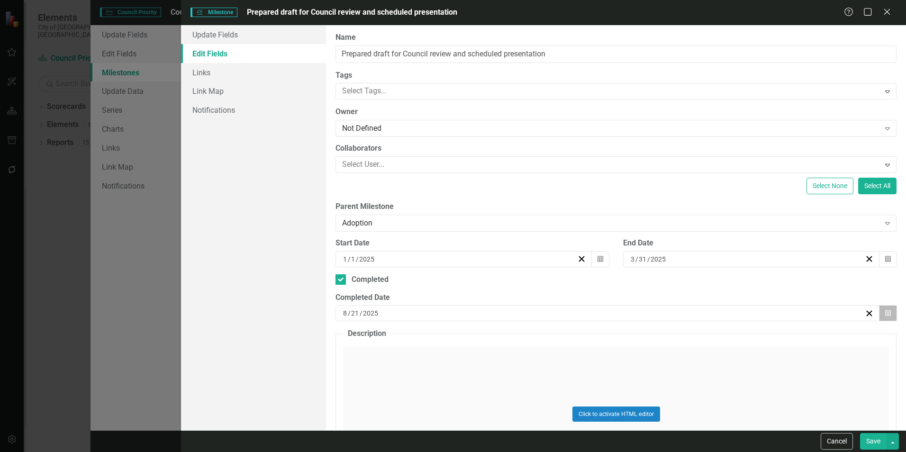
click at [880, 317] on button "Calendar" at bounding box center [888, 313] width 18 height 16
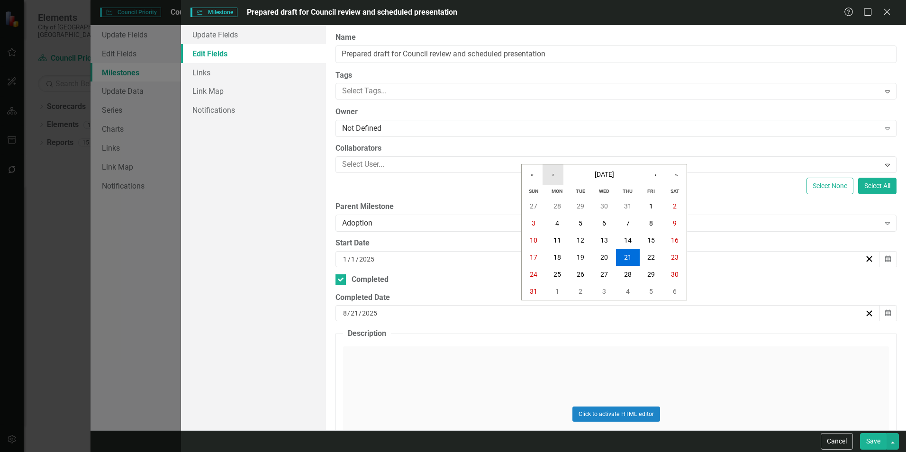
click at [547, 179] on button "‹" at bounding box center [553, 174] width 21 height 21
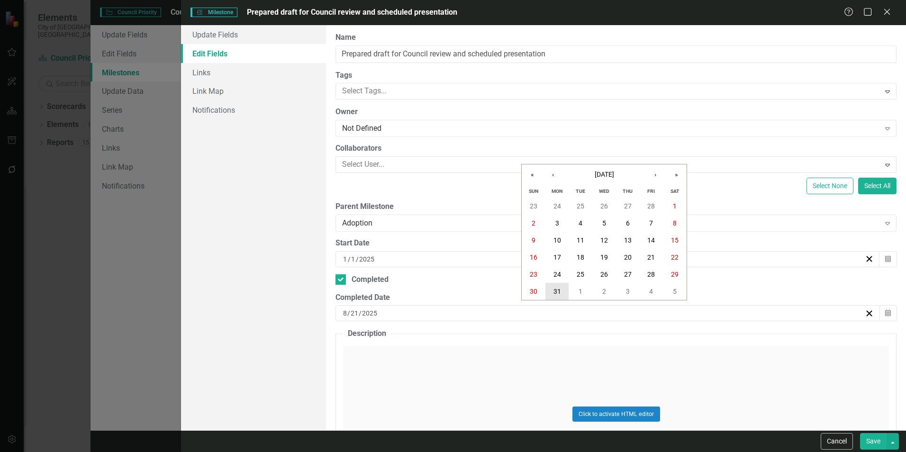
click at [567, 286] on button "31" at bounding box center [558, 291] width 24 height 17
click at [869, 435] on button "Save" at bounding box center [873, 441] width 27 height 17
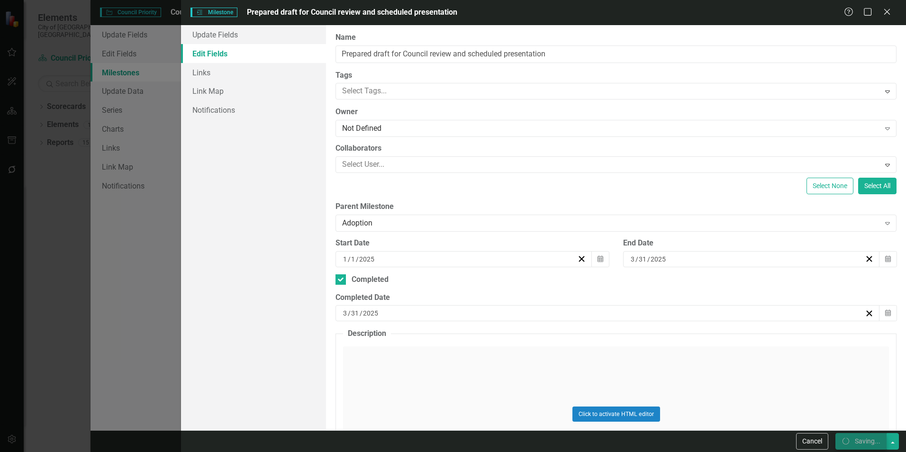
checkbox input "false"
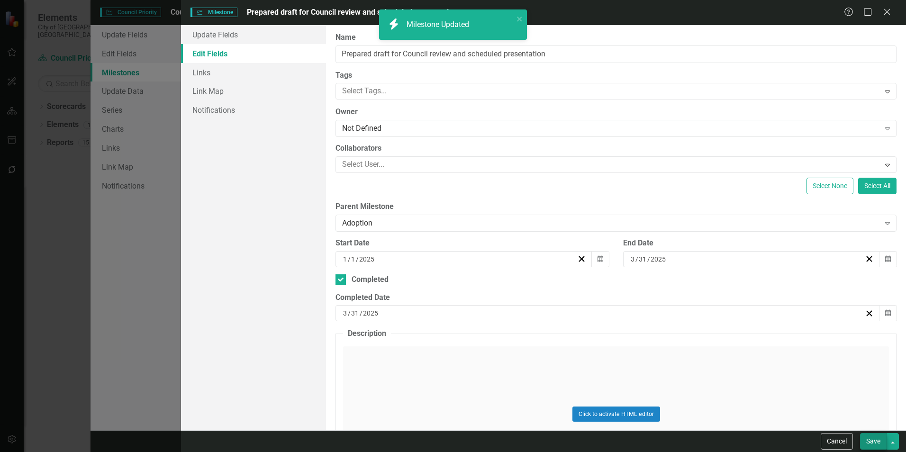
checkbox input "true"
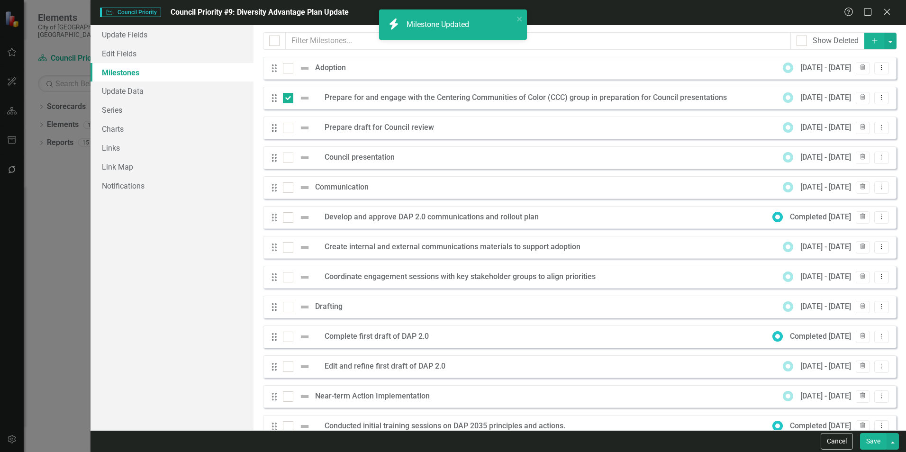
checkbox input "false"
checkbox input "true"
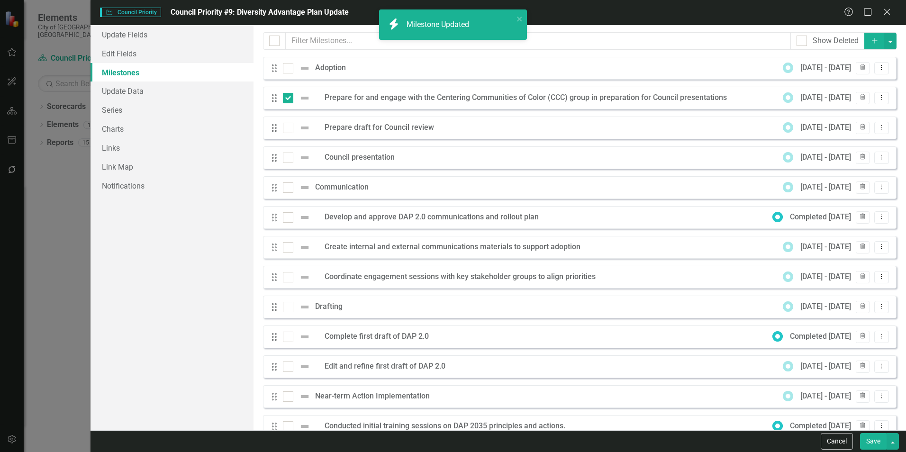
checkbox input "true"
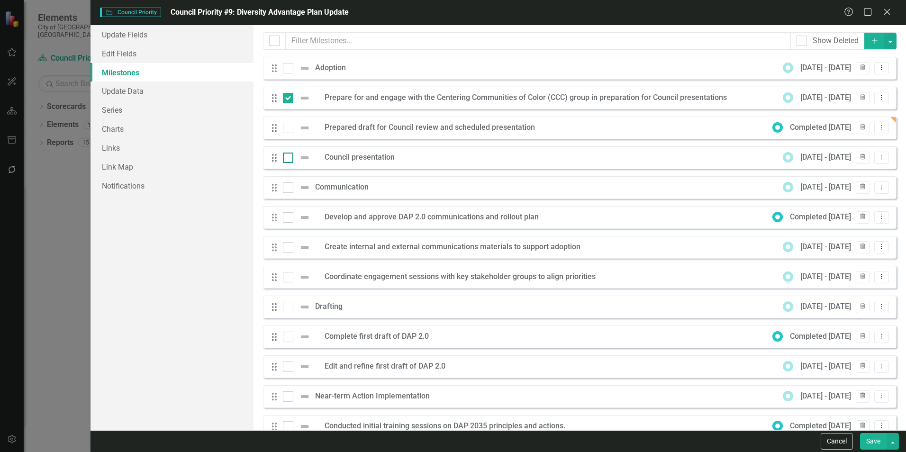
click at [288, 154] on input "checkbox" at bounding box center [286, 156] width 6 height 6
checkbox input "true"
click at [284, 127] on input "checkbox" at bounding box center [286, 126] width 6 height 6
checkbox input "true"
click at [871, 41] on icon "Add" at bounding box center [875, 40] width 9 height 7
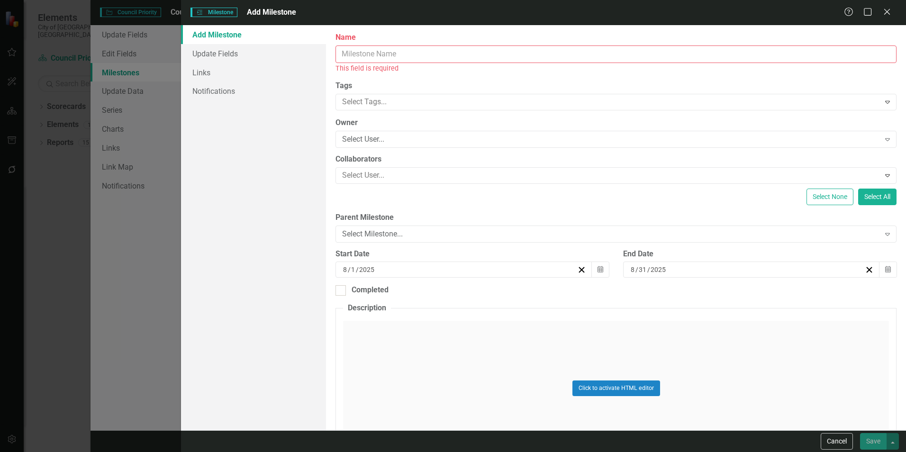
click at [420, 59] on input "Name" at bounding box center [616, 54] width 561 height 18
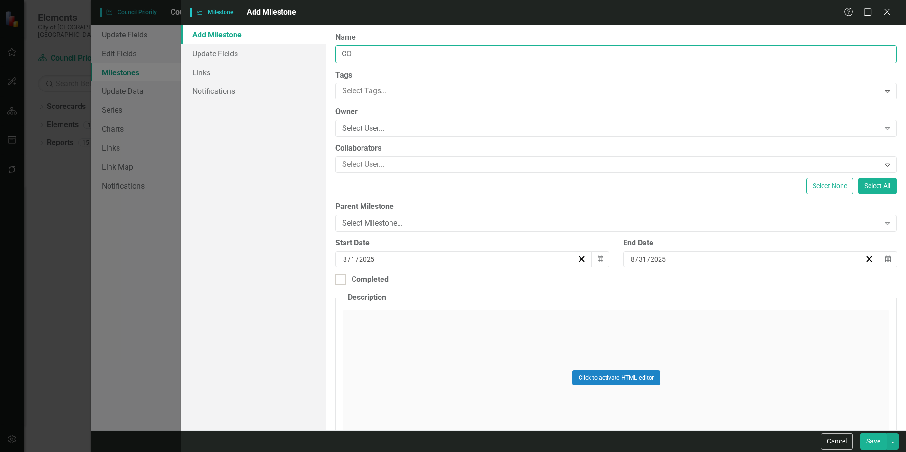
type input "C"
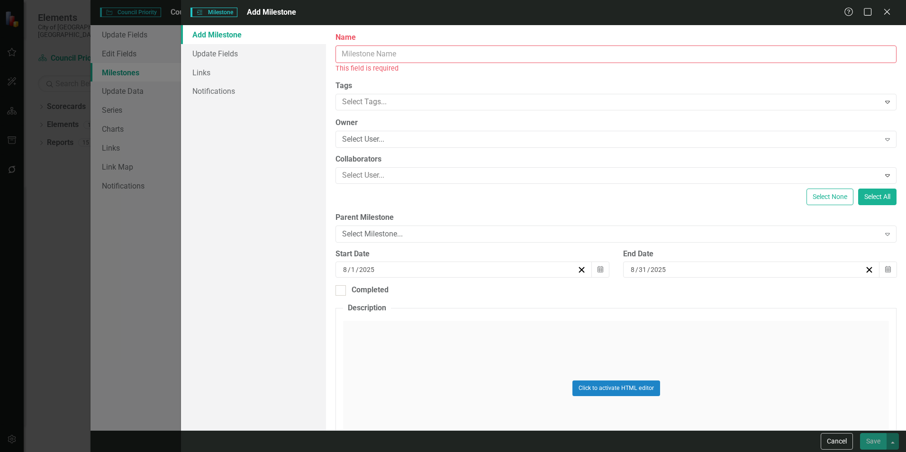
click at [427, 51] on input "Name" at bounding box center [616, 54] width 561 height 18
paste input "Council adoption/approva"
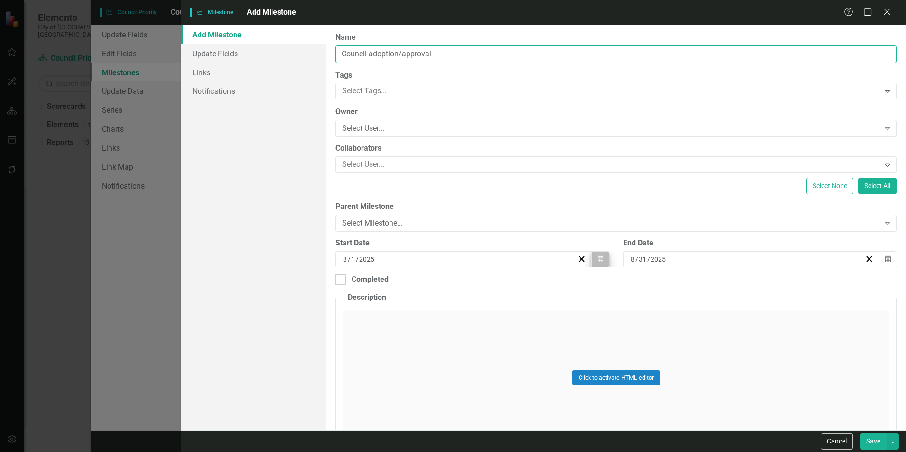
type input "Council adoption/approval"
click at [598, 258] on icon "Calendar" at bounding box center [601, 259] width 6 height 7
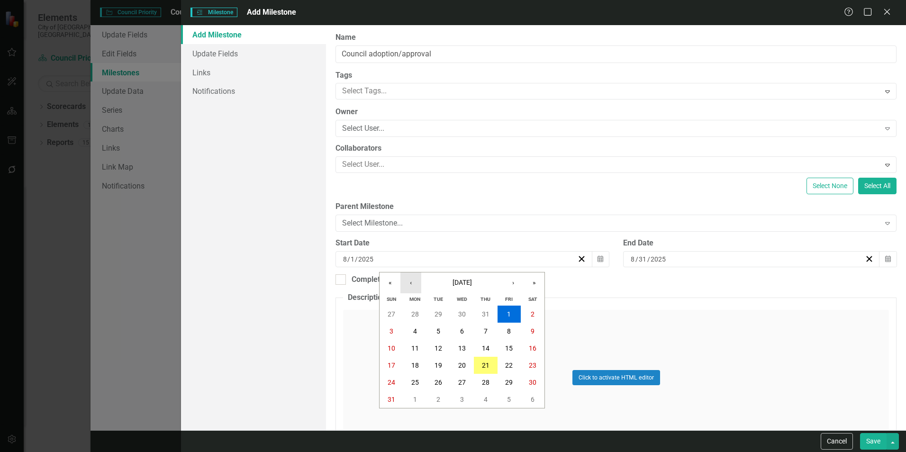
click at [415, 282] on button "‹" at bounding box center [410, 283] width 21 height 21
click at [510, 281] on button "›" at bounding box center [513, 283] width 21 height 21
click at [436, 364] on abbr "24" at bounding box center [439, 366] width 8 height 8
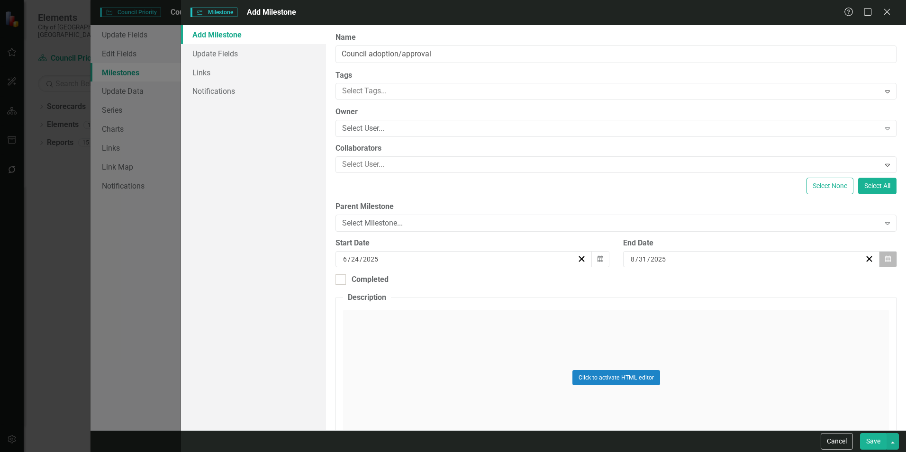
click at [885, 257] on icon "Calendar" at bounding box center [888, 259] width 6 height 7
click at [693, 283] on button "‹" at bounding box center [695, 283] width 21 height 21
click at [724, 364] on abbr "24" at bounding box center [723, 366] width 8 height 8
click at [374, 286] on div "ClearPoint Can Do More! How ClearPoint Can Help Close Enterprise plans can auto…" at bounding box center [616, 227] width 580 height 405
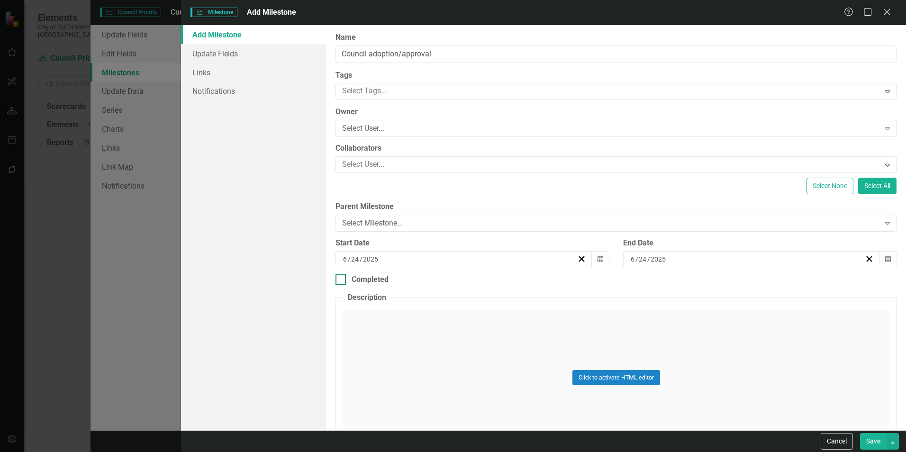
click at [367, 282] on div "Completed" at bounding box center [370, 279] width 37 height 11
click at [342, 281] on input "Completed" at bounding box center [339, 277] width 6 height 6
checkbox input "true"
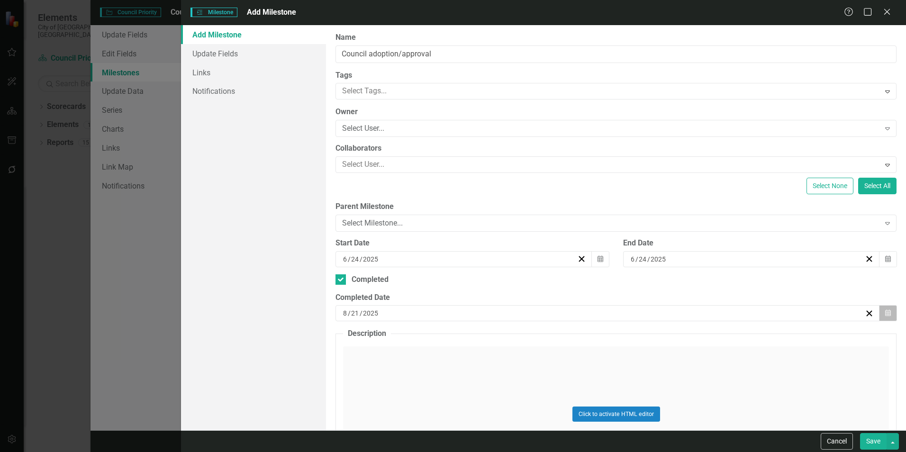
click at [885, 310] on button "Calendar" at bounding box center [888, 313] width 18 height 16
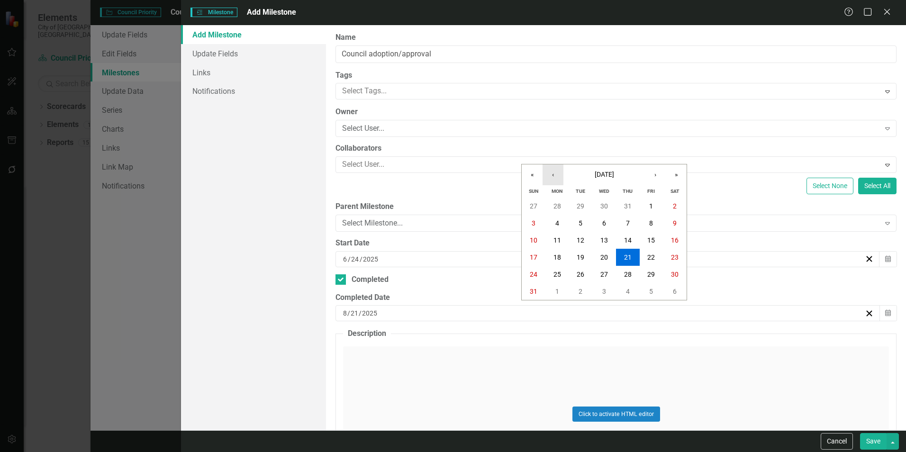
click at [556, 173] on button "‹" at bounding box center [553, 174] width 21 height 21
click at [577, 256] on abbr "24" at bounding box center [581, 258] width 8 height 8
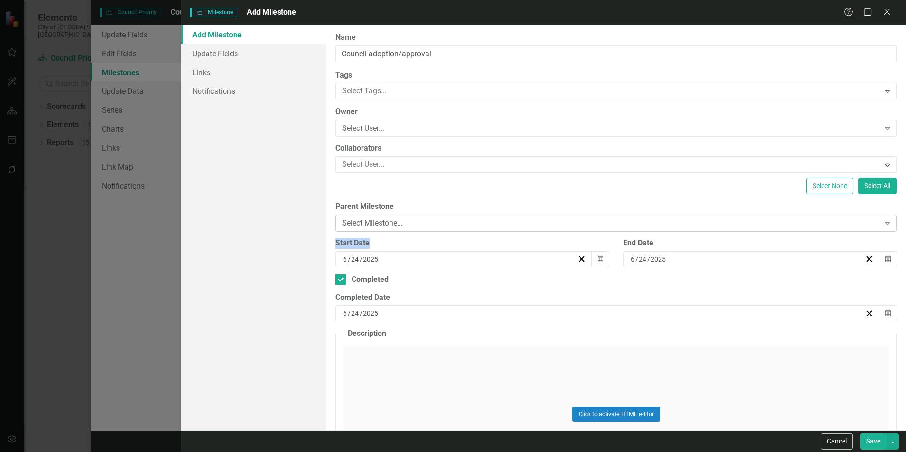
drag, startPoint x: 573, startPoint y: 234, endPoint x: 565, endPoint y: 228, distance: 9.5
click at [565, 228] on div "ClearPoint Can Do More! How ClearPoint Can Help Close Enterprise plans can auto…" at bounding box center [616, 227] width 580 height 405
click at [565, 228] on div "Select Milestone..." at bounding box center [610, 223] width 537 height 11
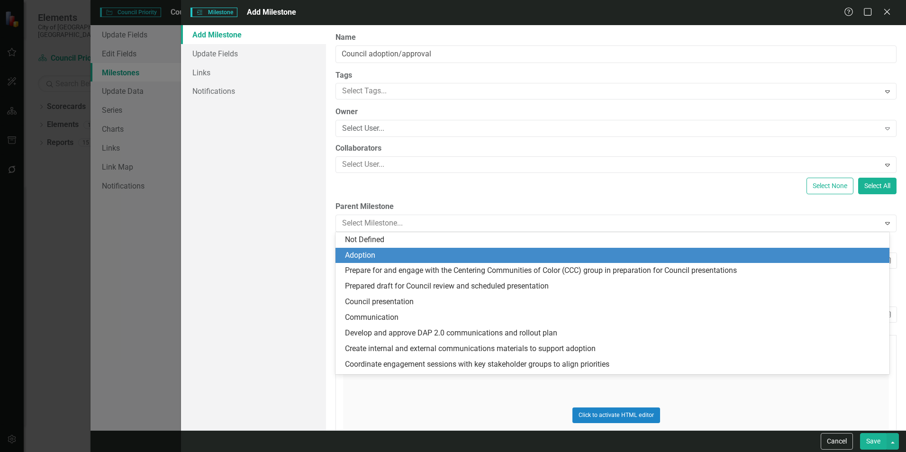
click at [517, 255] on div "Adoption" at bounding box center [614, 255] width 539 height 11
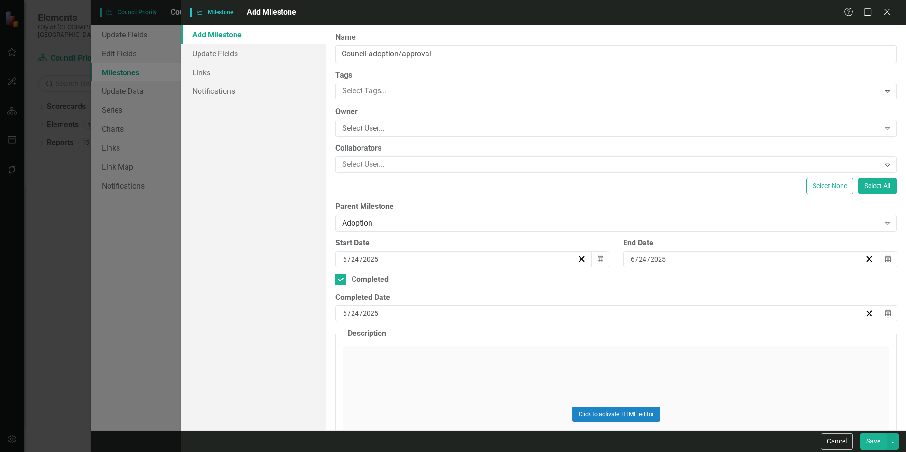
click at [875, 434] on button "Save" at bounding box center [873, 441] width 27 height 17
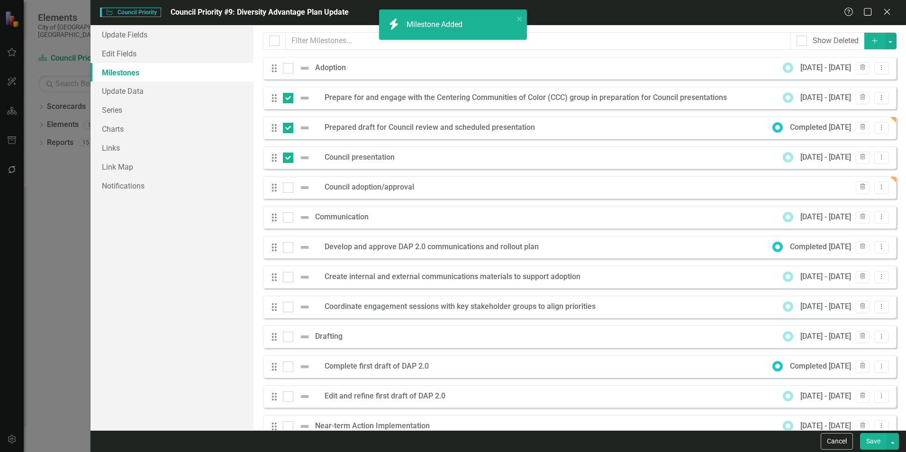
checkbox input "false"
checkbox input "true"
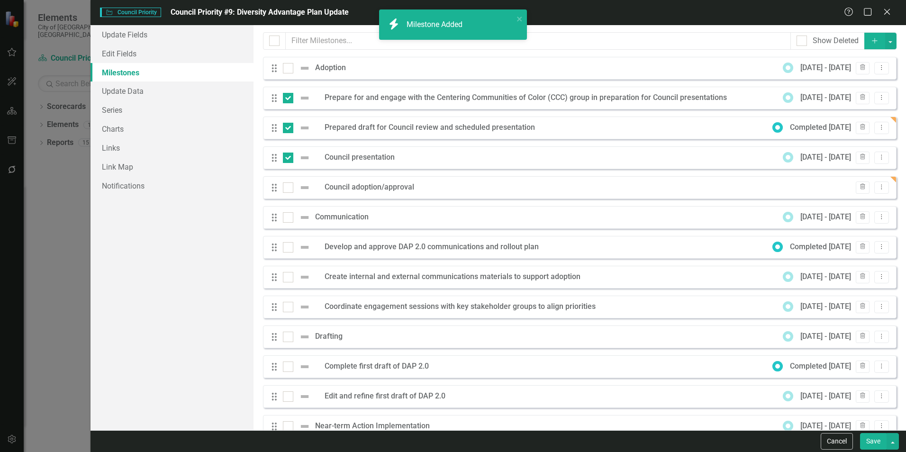
checkbox input "true"
